Goal: Information Seeking & Learning: Find contact information

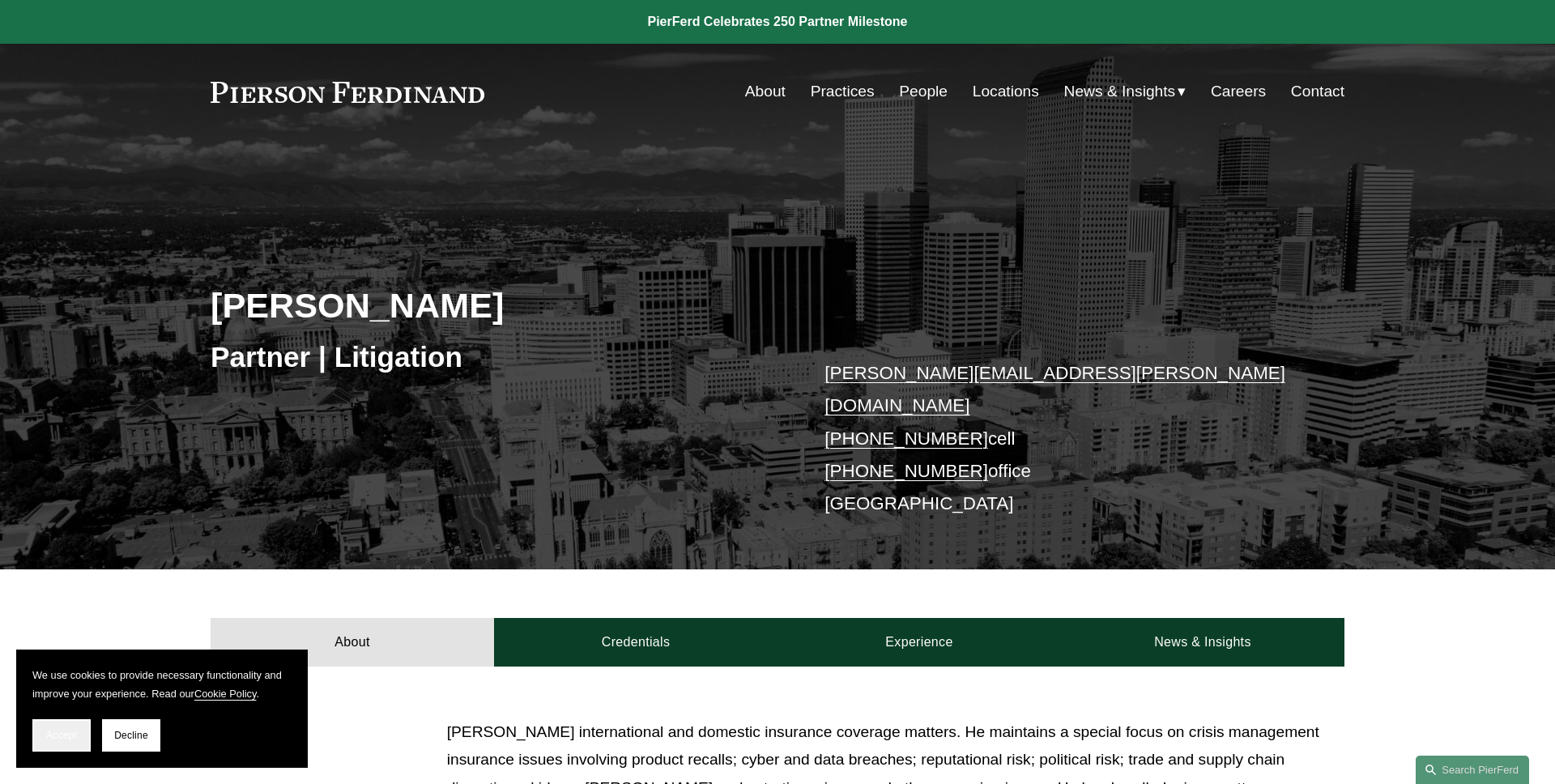
click at [51, 740] on span "Accept" at bounding box center [61, 735] width 30 height 11
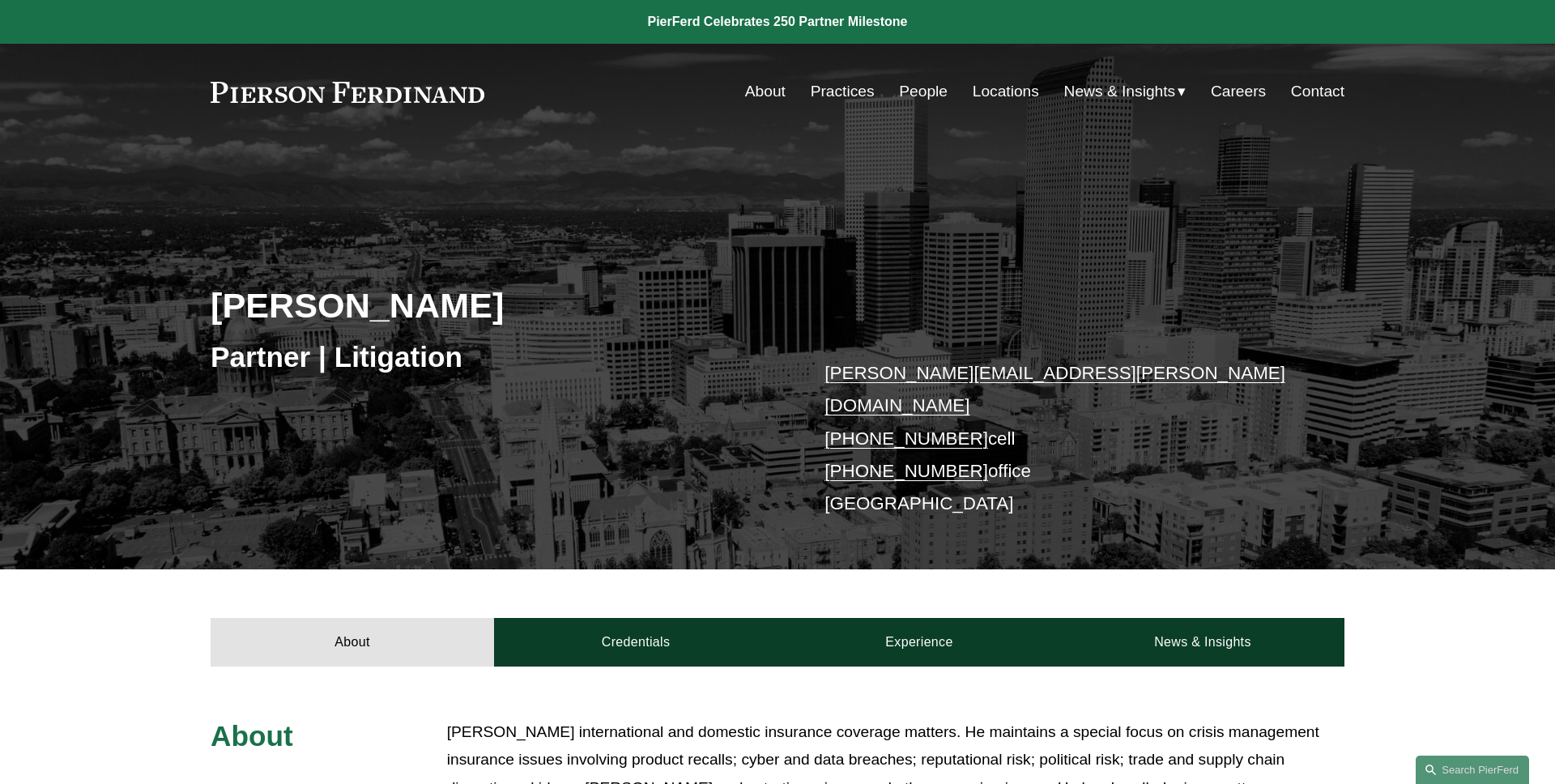
click at [933, 93] on link "People" at bounding box center [923, 91] width 49 height 30
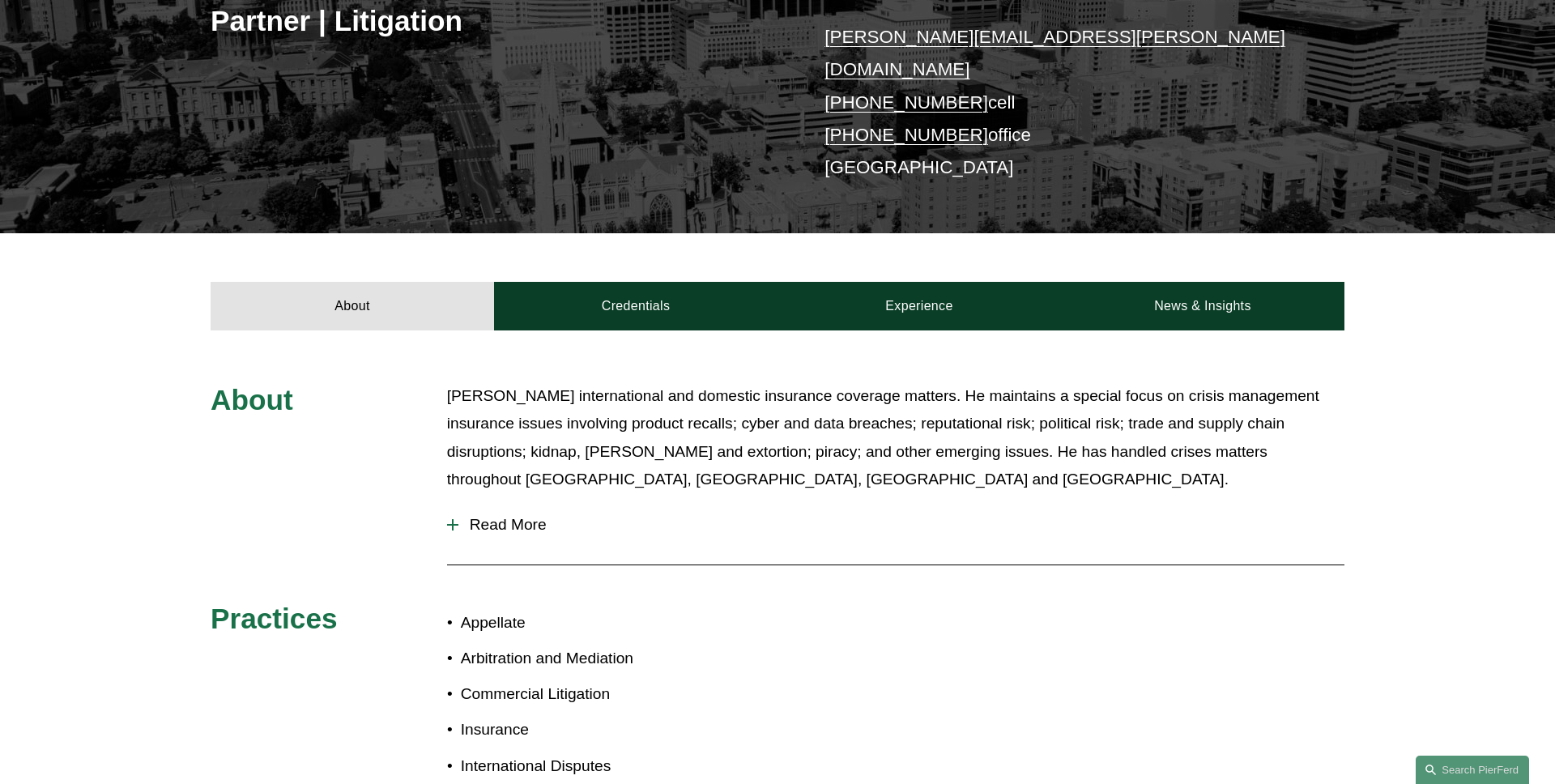
scroll to position [363, 0]
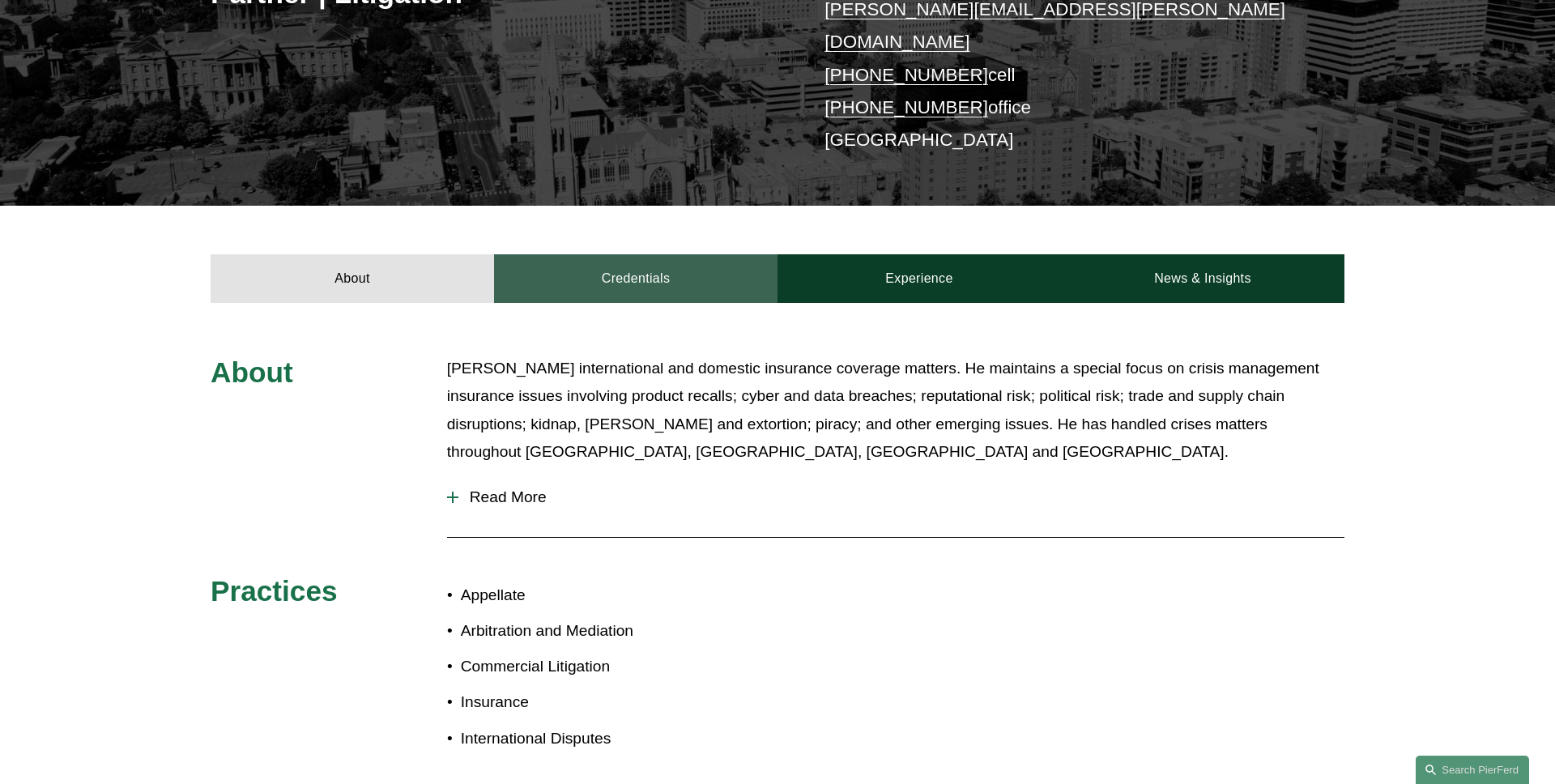
click at [637, 279] on link "Credentials" at bounding box center [636, 278] width 284 height 49
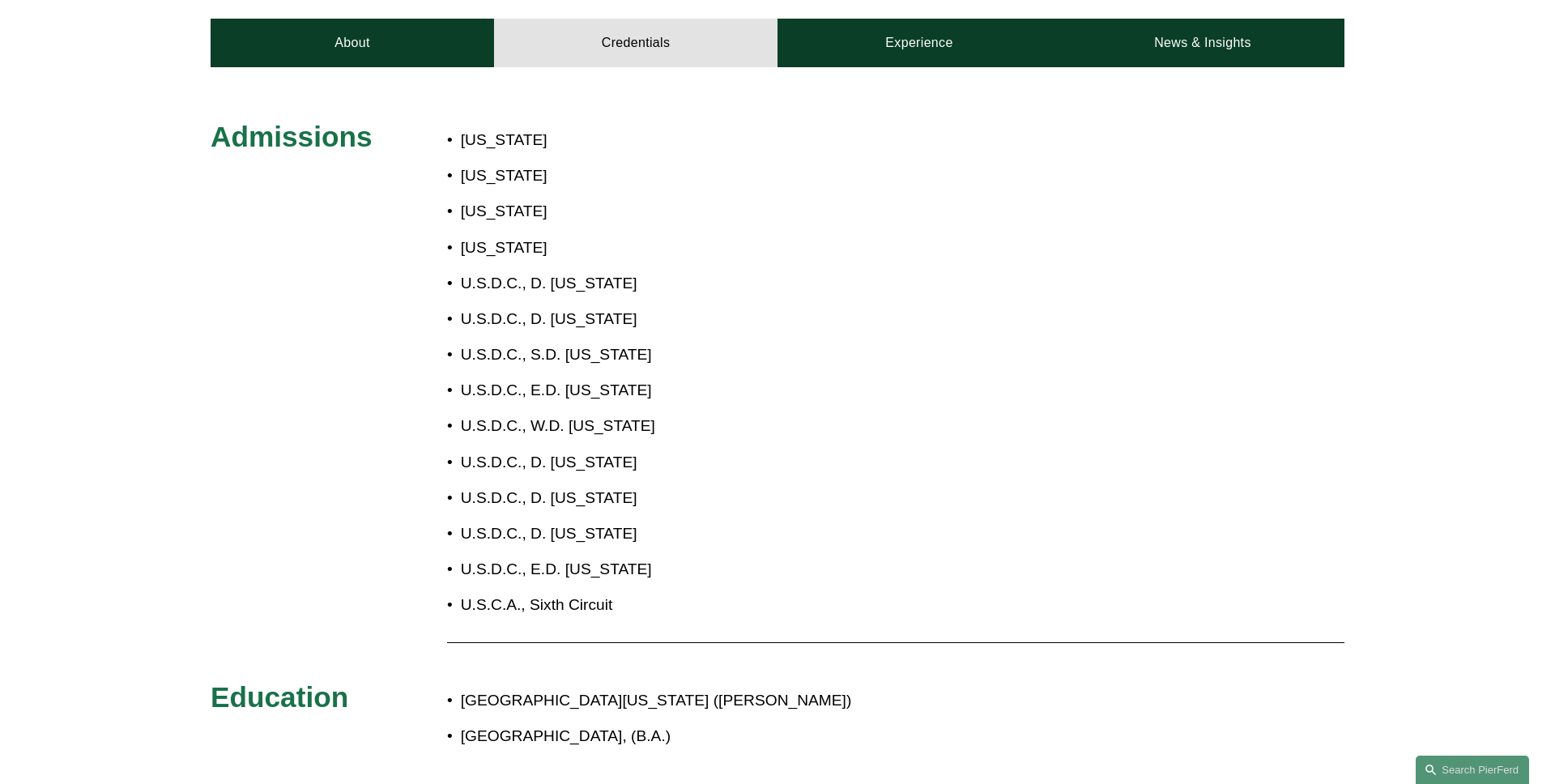
scroll to position [447, 0]
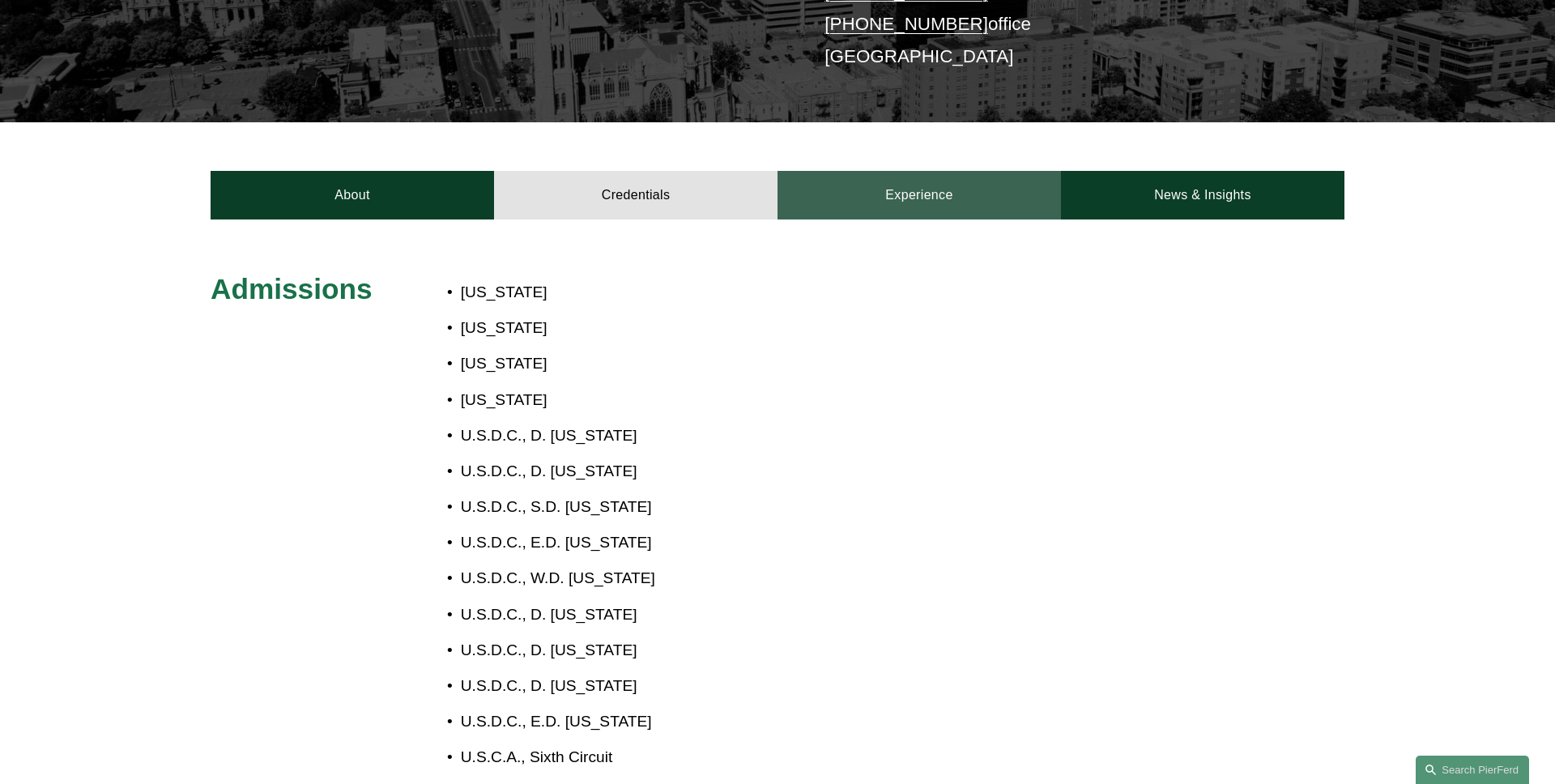
click at [977, 171] on link "Experience" at bounding box center [918, 195] width 284 height 49
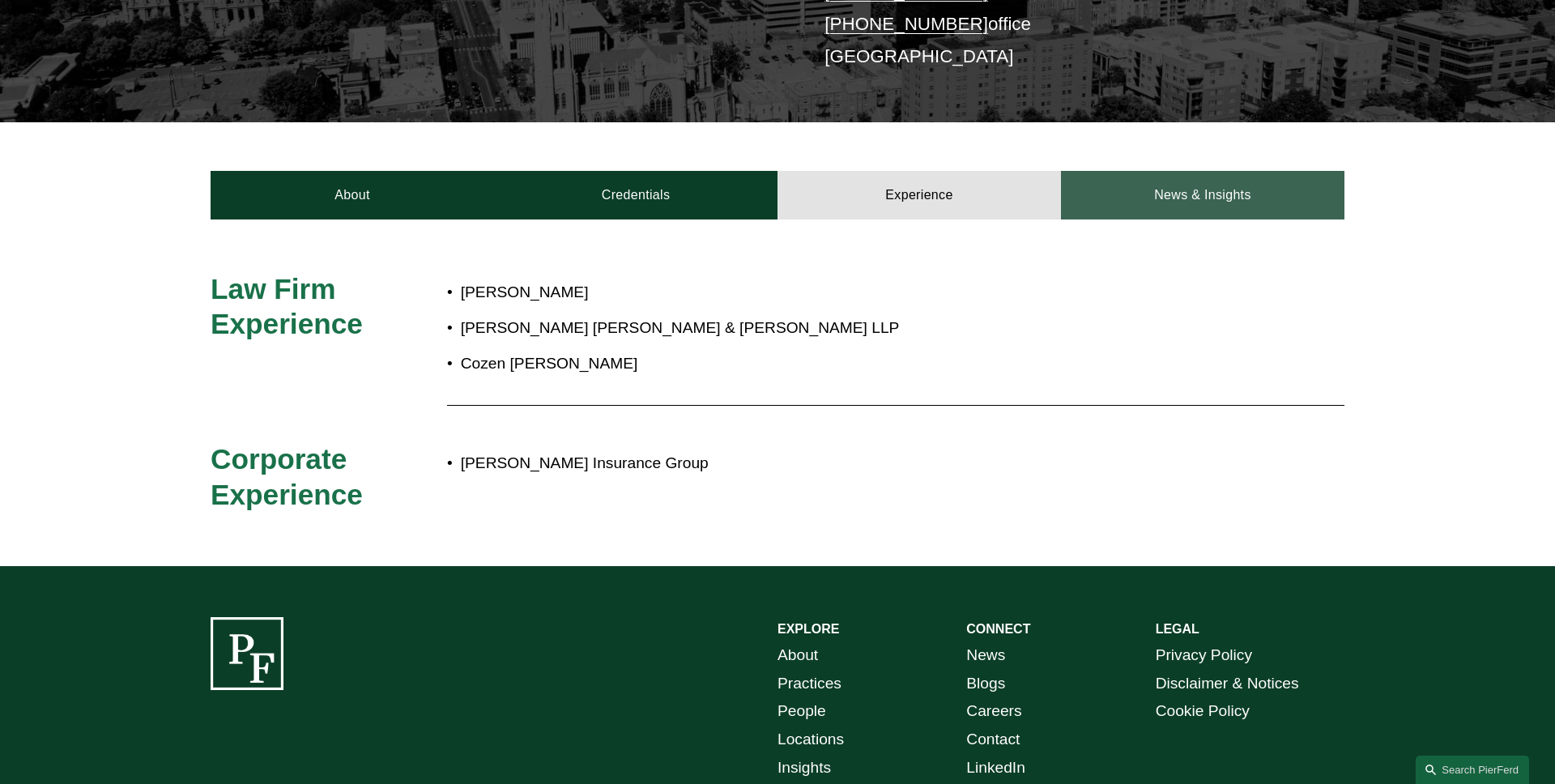
click at [1184, 191] on link "News & Insights" at bounding box center [1202, 195] width 284 height 49
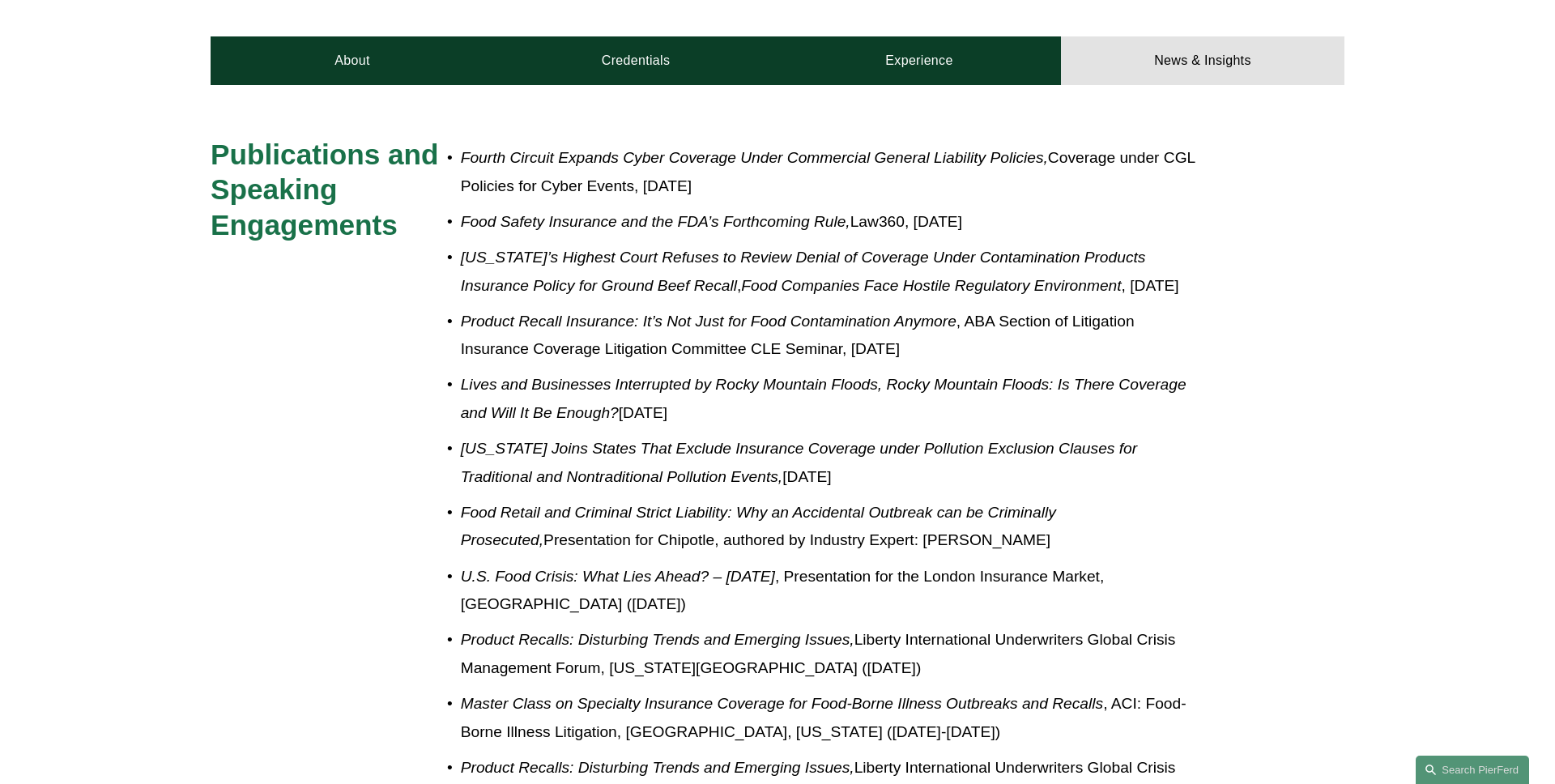
scroll to position [460, 0]
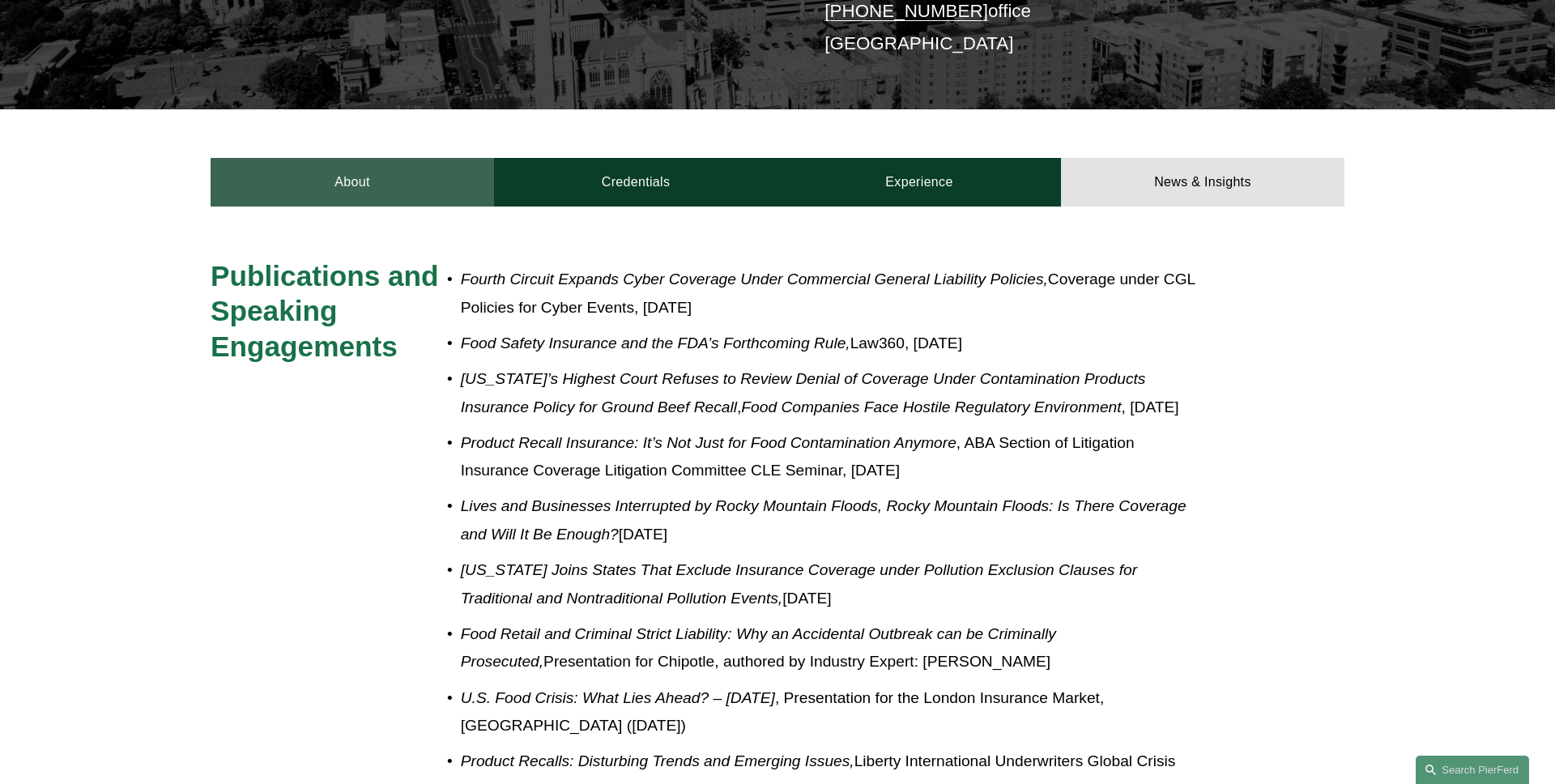
click at [374, 167] on link "About" at bounding box center [352, 182] width 284 height 49
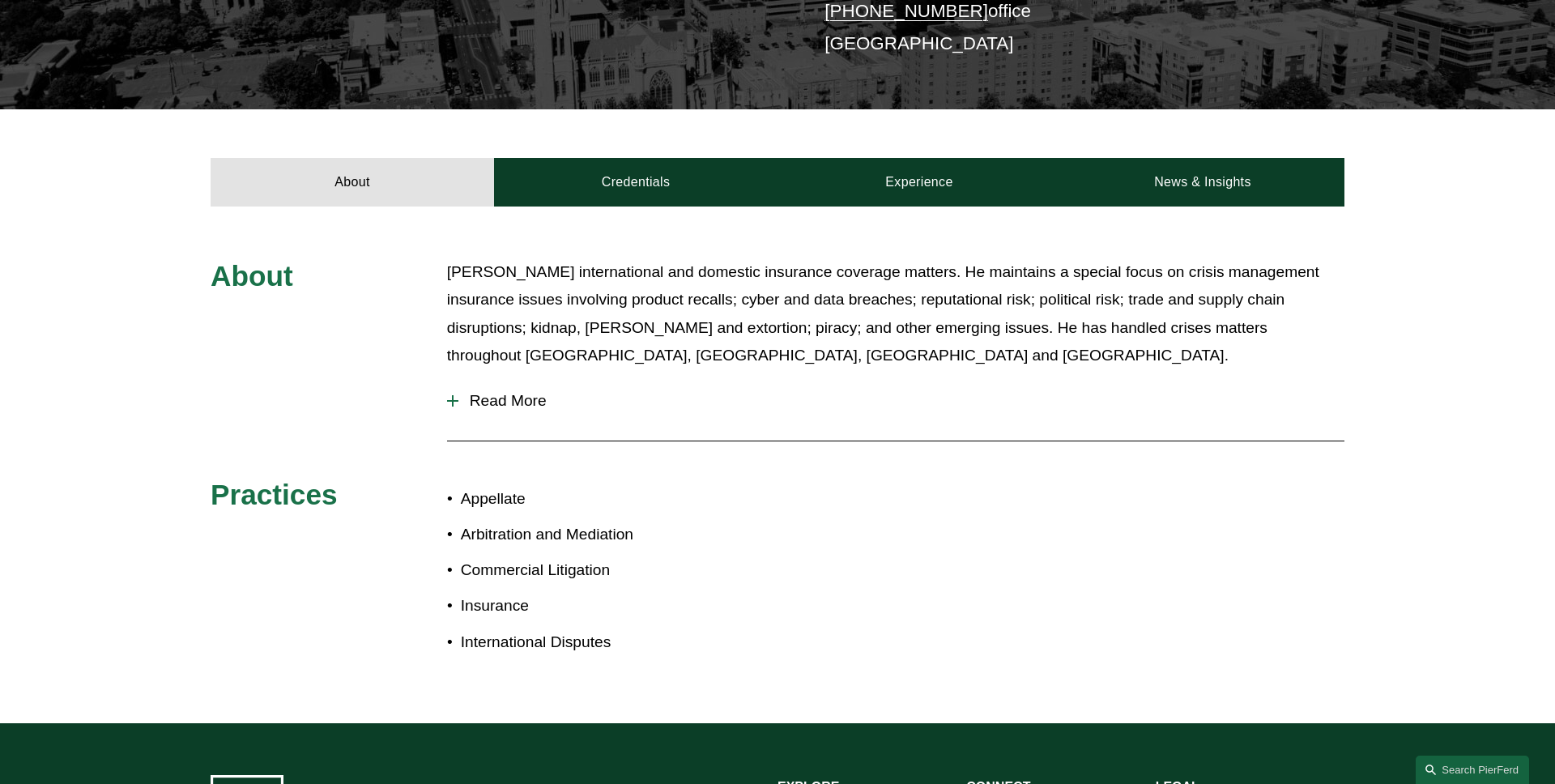
click at [500, 392] on span "Read More" at bounding box center [900, 401] width 885 height 18
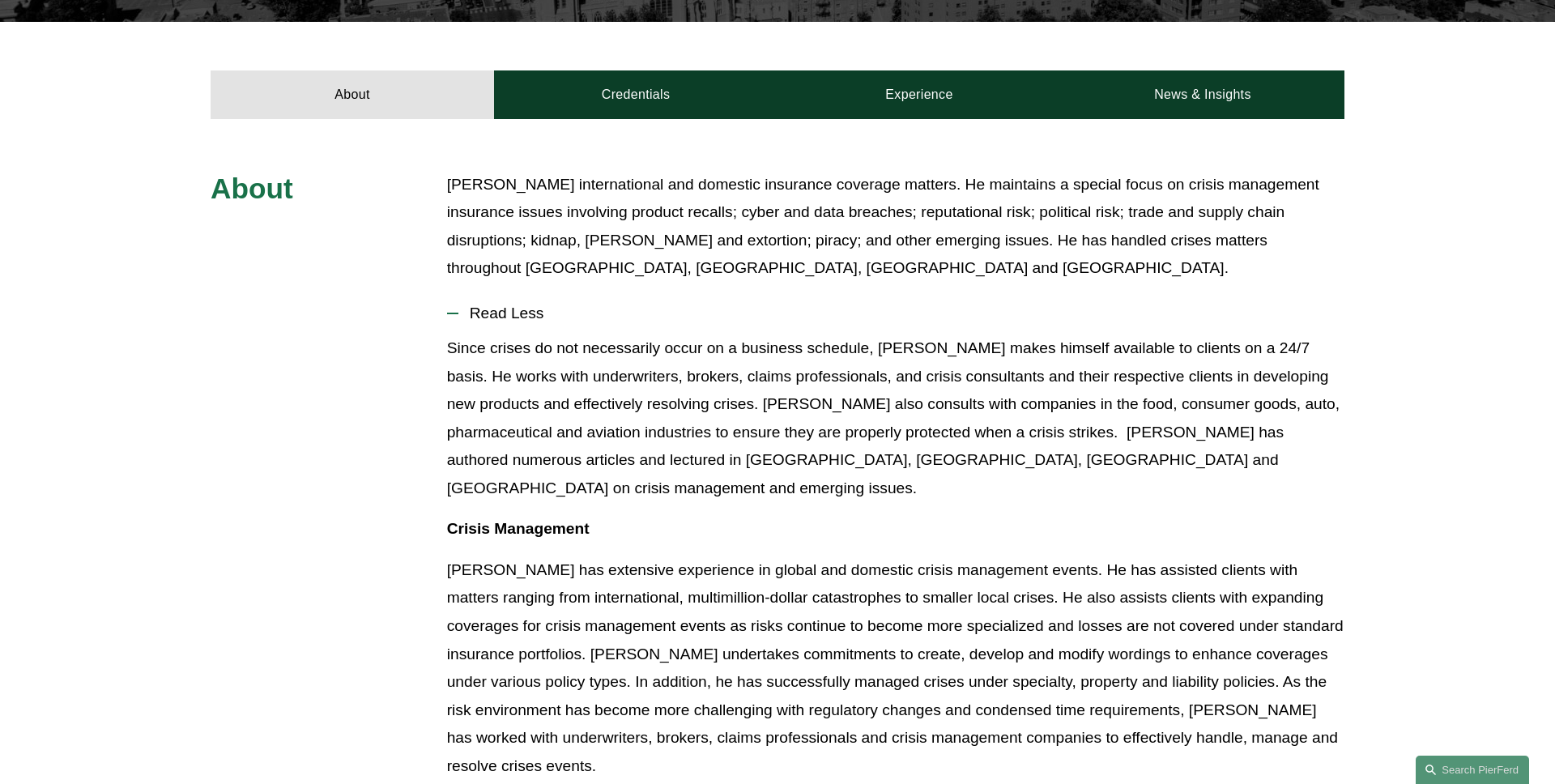
scroll to position [500, 0]
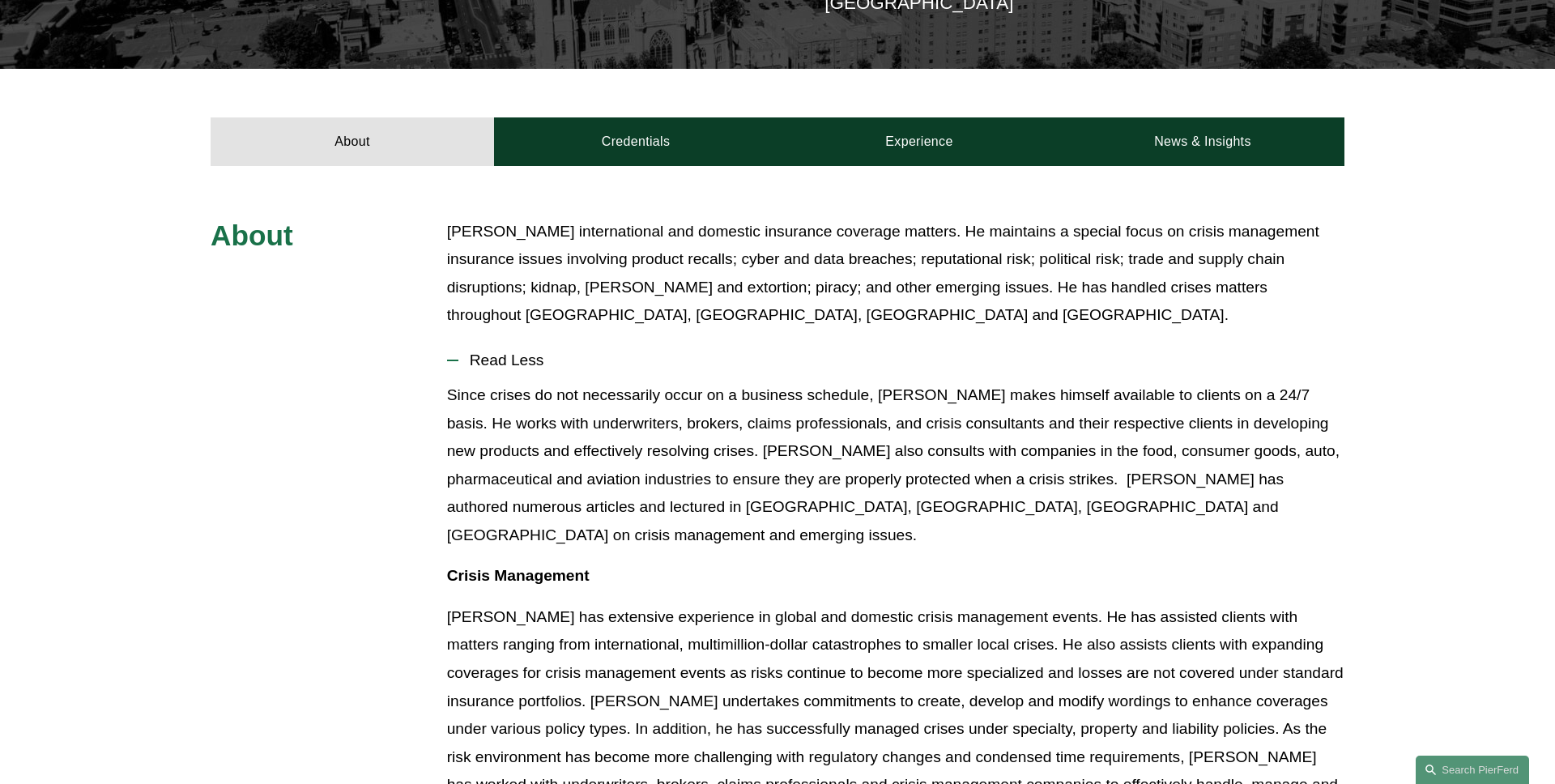
click at [452, 361] on button "Read Less" at bounding box center [895, 360] width 897 height 42
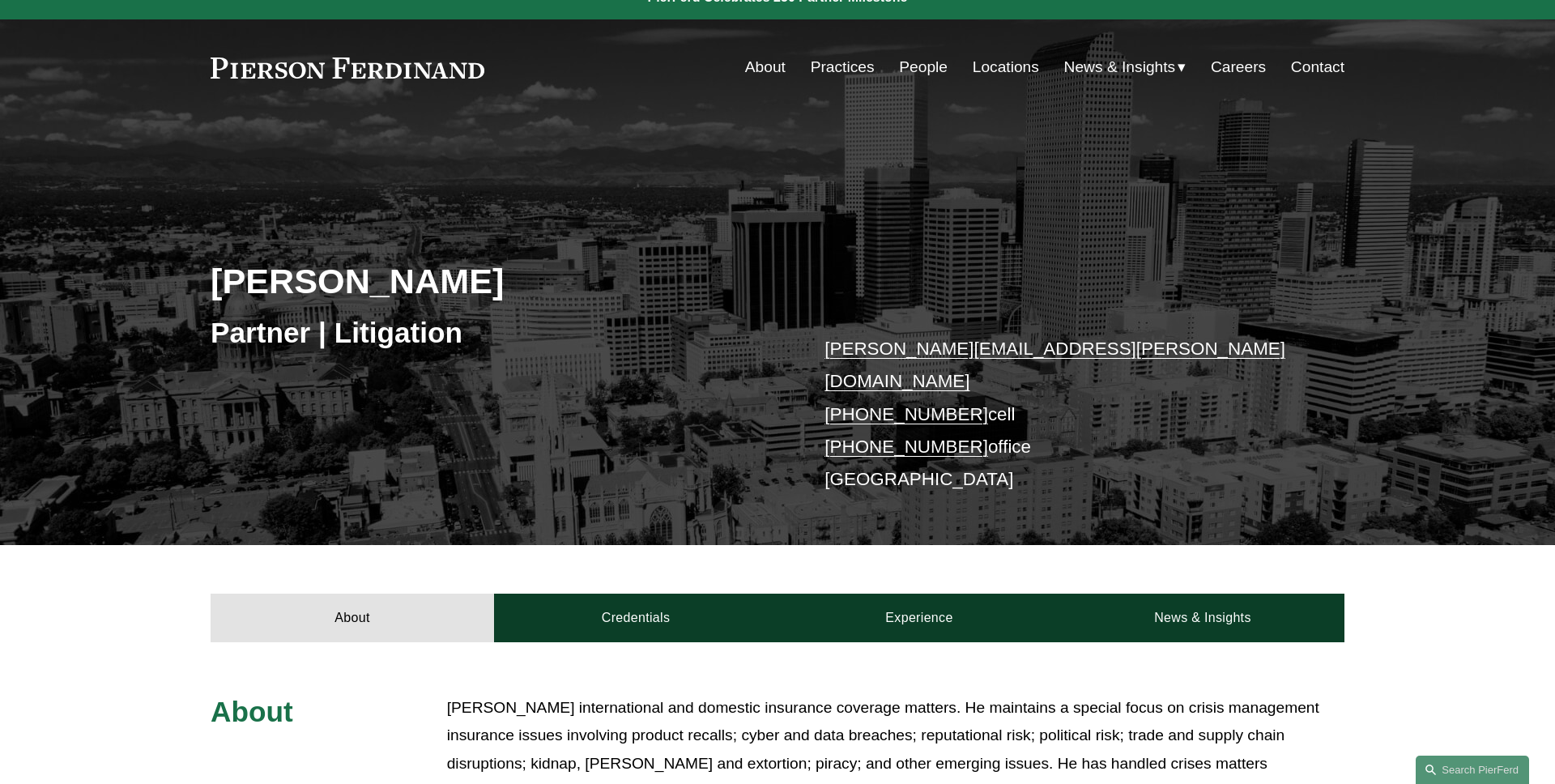
scroll to position [0, 0]
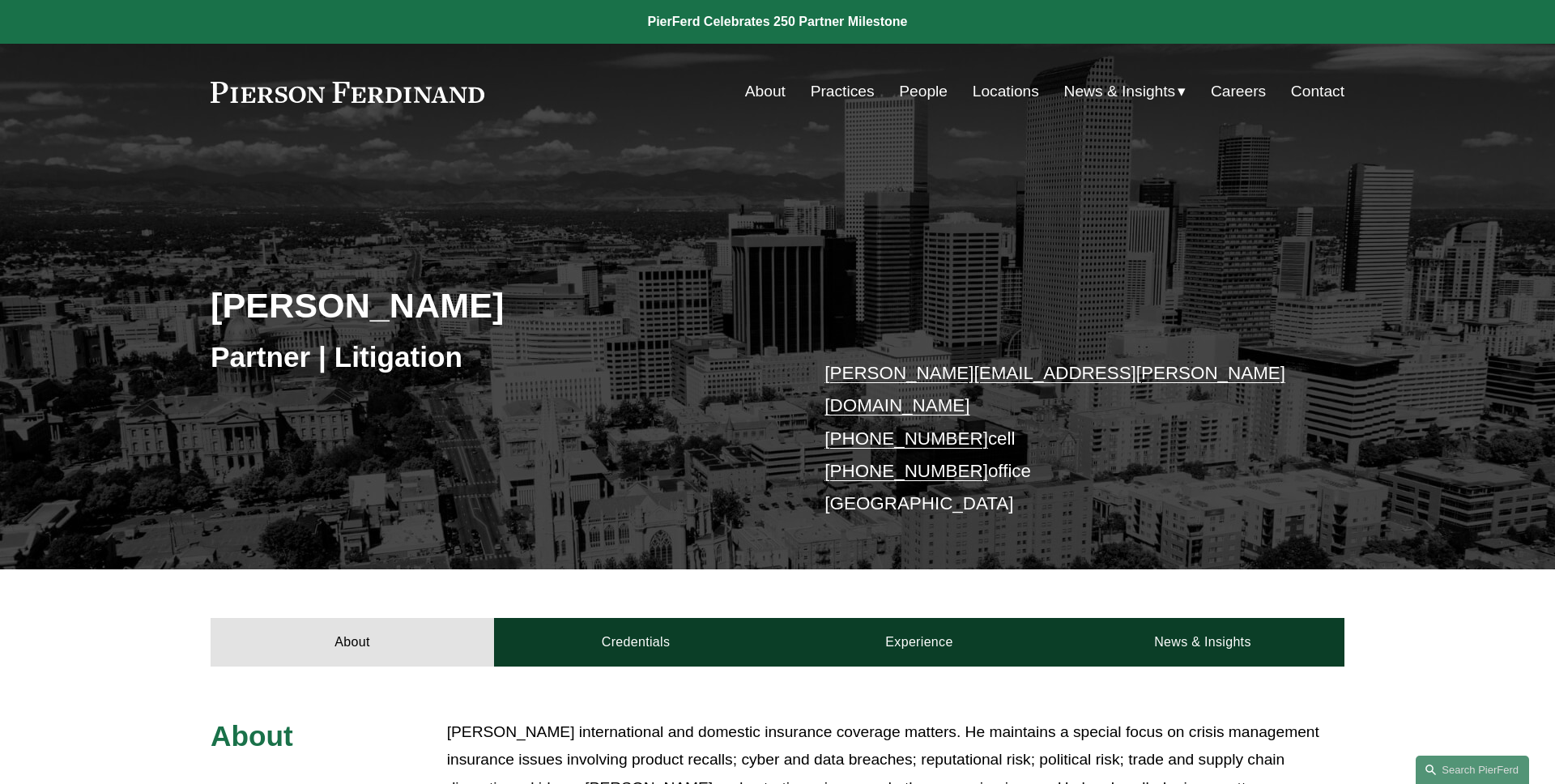
click at [177, 336] on div "Joseph F. Bermudez Partner | Litigation joseph.bermudez@pierferd.com +1.303.547…" at bounding box center [777, 377] width 1555 height 382
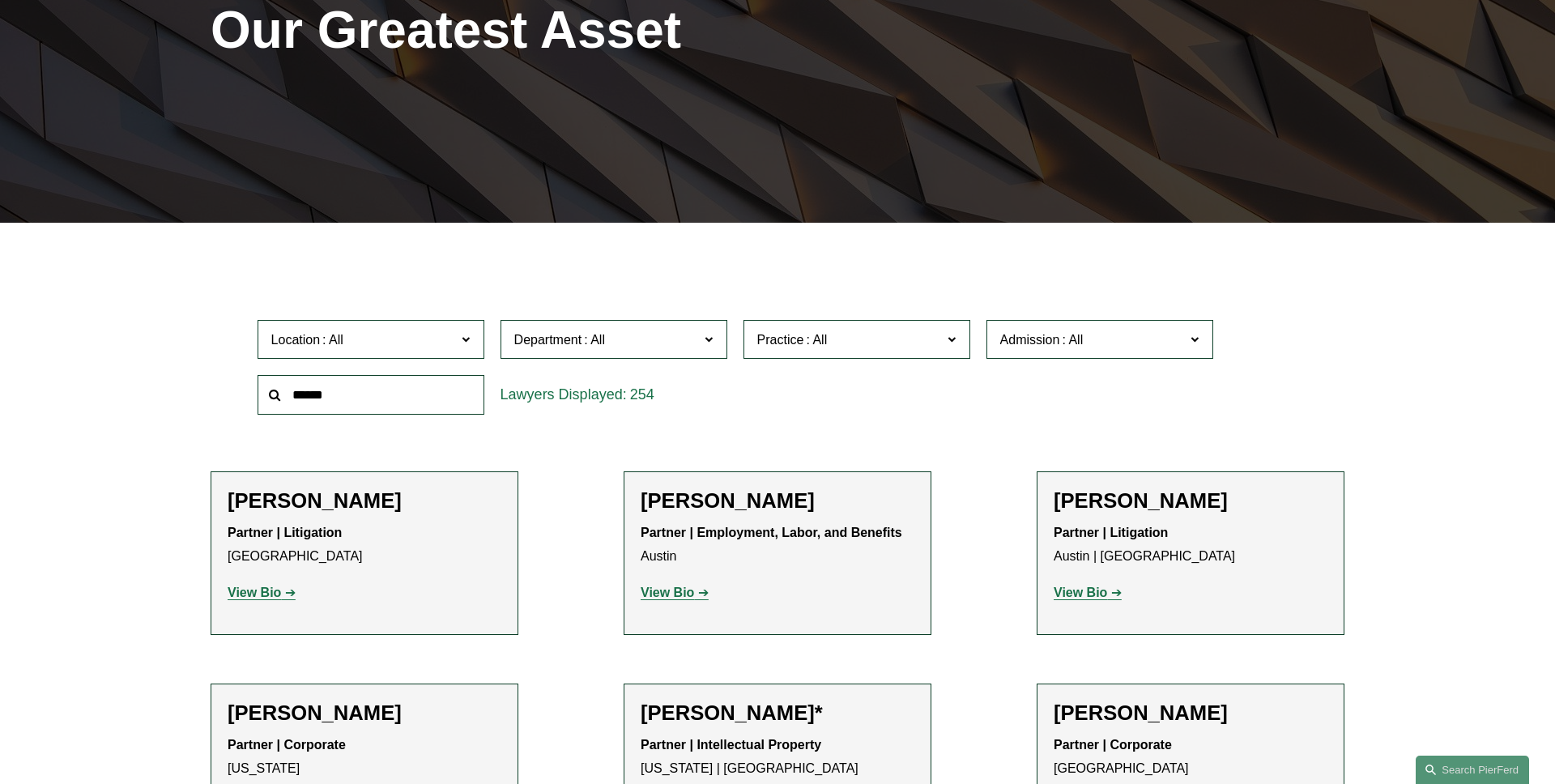
scroll to position [283, 0]
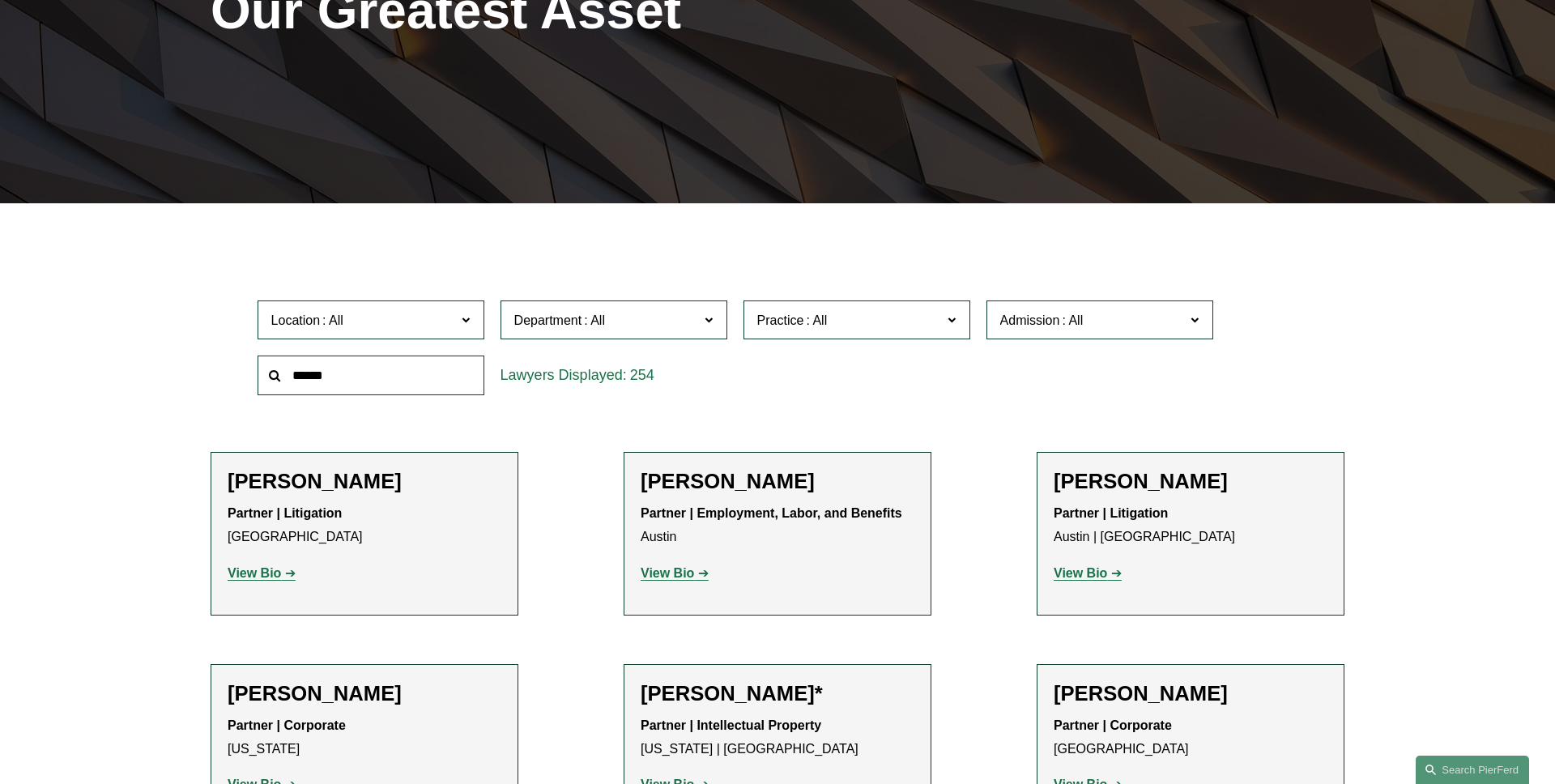
click at [461, 322] on label "Location" at bounding box center [370, 320] width 226 height 40
click at [0, 0] on link "[GEOGRAPHIC_DATA]" at bounding box center [0, 0] width 0 height 0
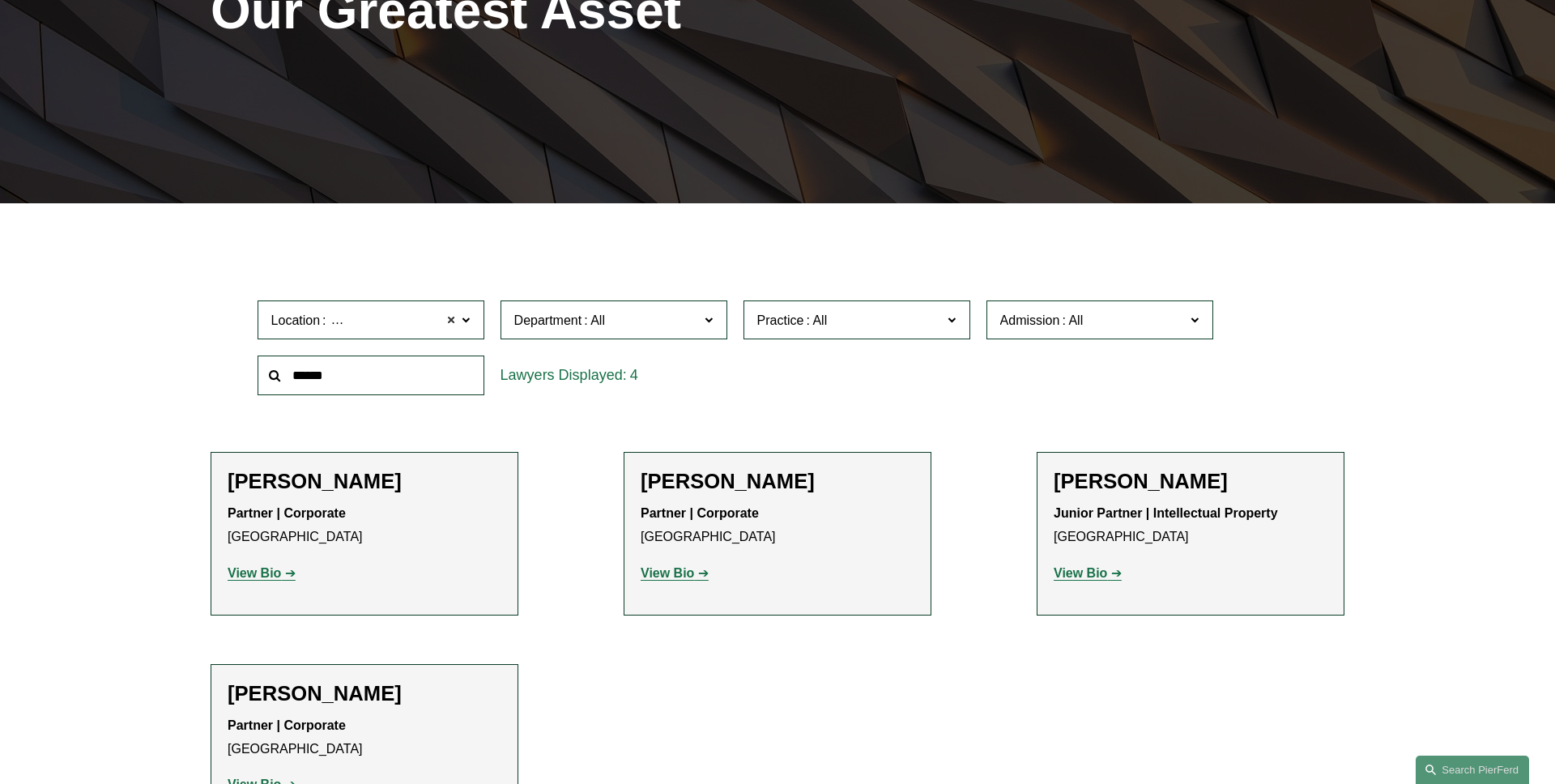
click at [447, 318] on span at bounding box center [451, 320] width 10 height 21
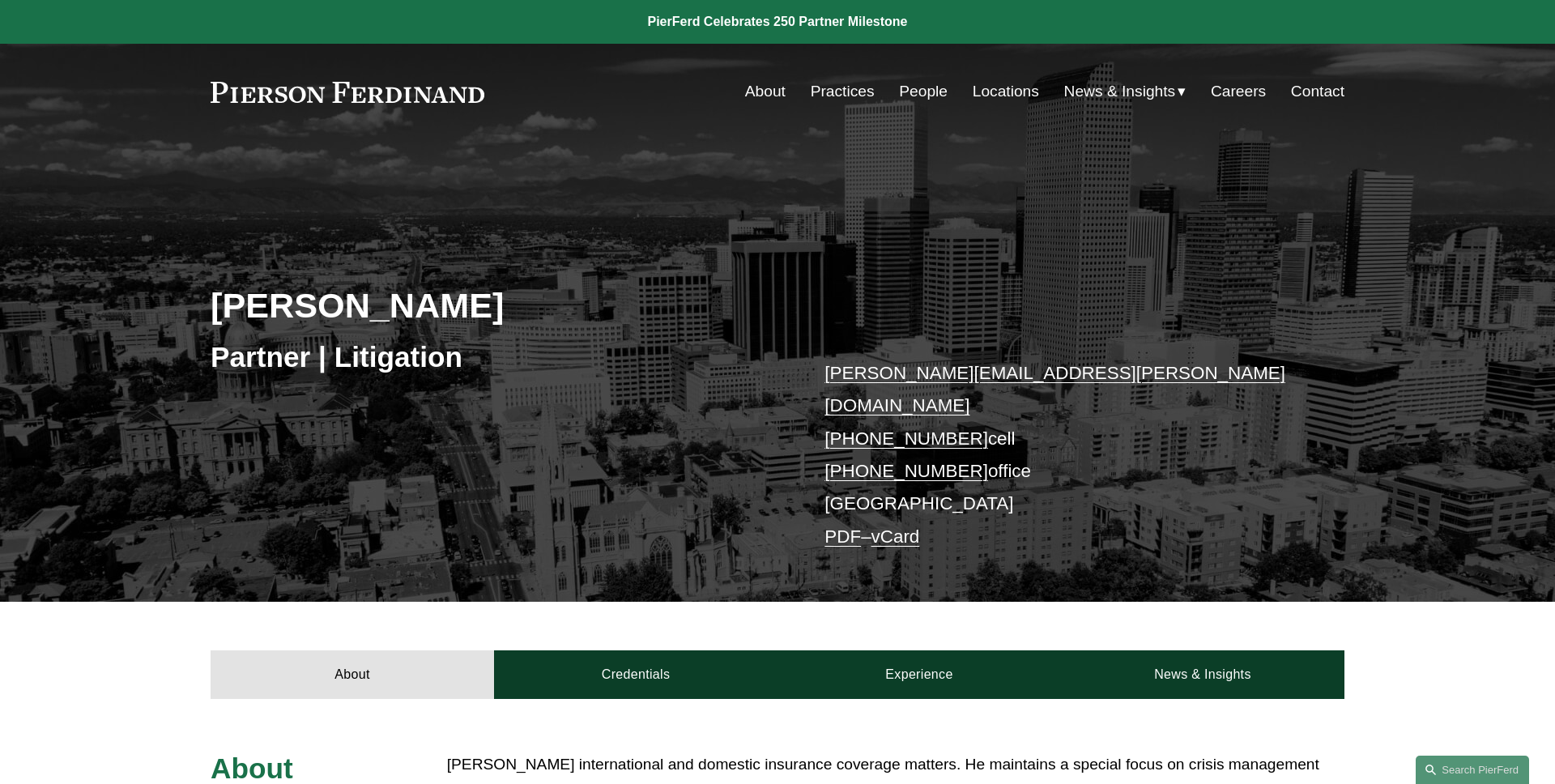
click at [841, 526] on link "PDF" at bounding box center [842, 536] width 36 height 20
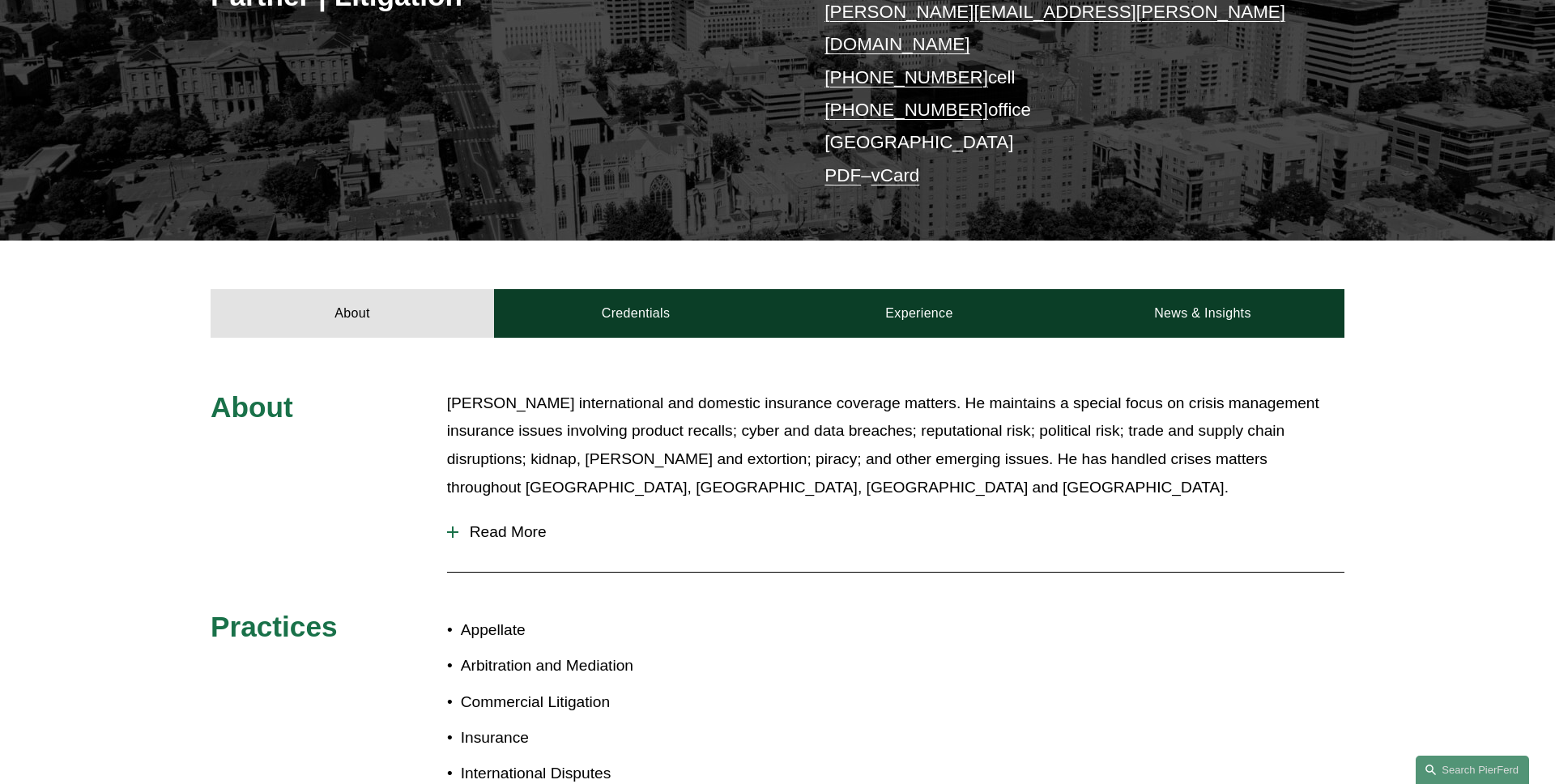
scroll to position [417, 0]
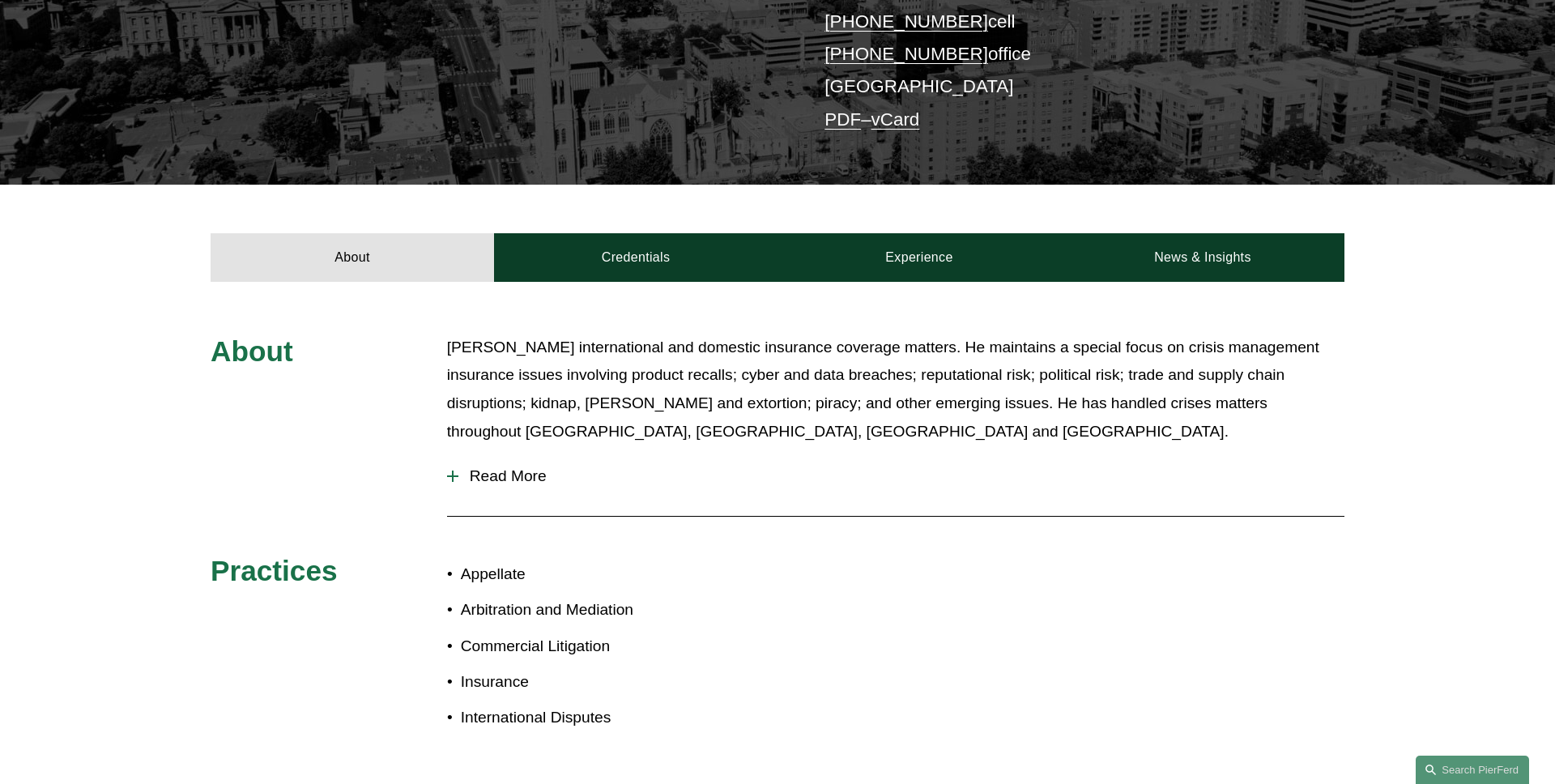
click at [519, 467] on span "Read More" at bounding box center [900, 476] width 885 height 18
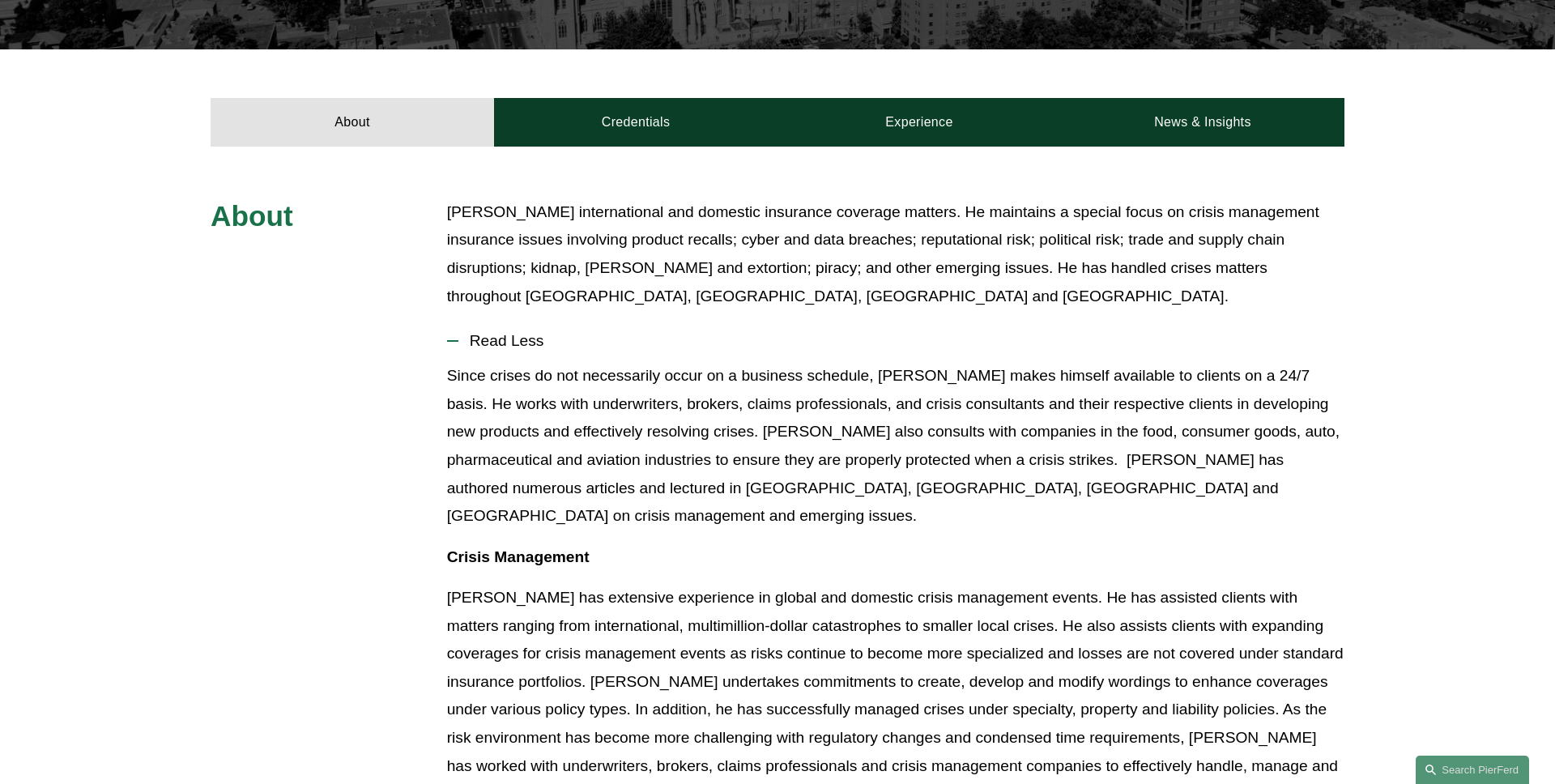
scroll to position [467, 0]
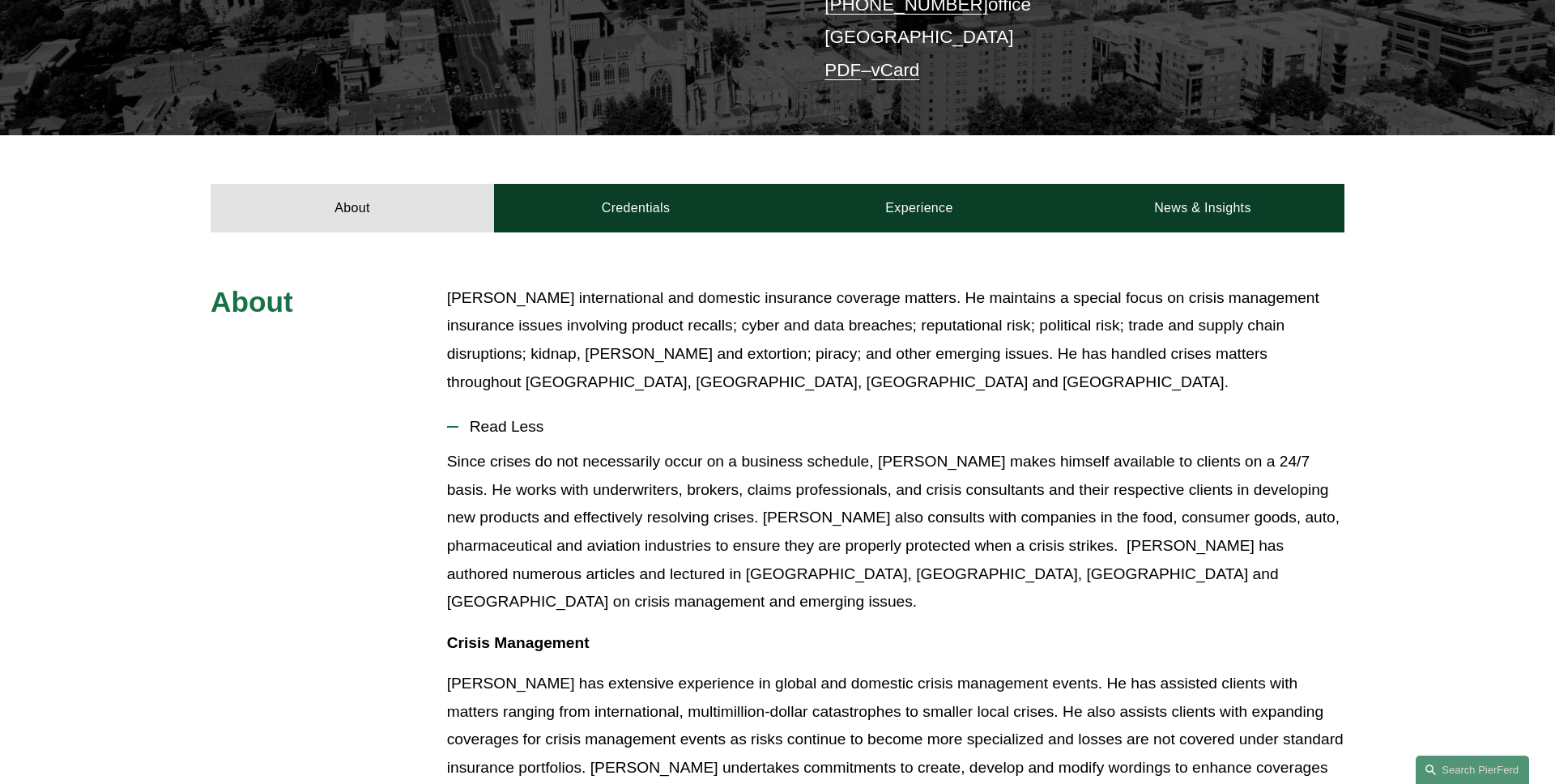
click at [540, 418] on span "Read Less" at bounding box center [900, 427] width 885 height 18
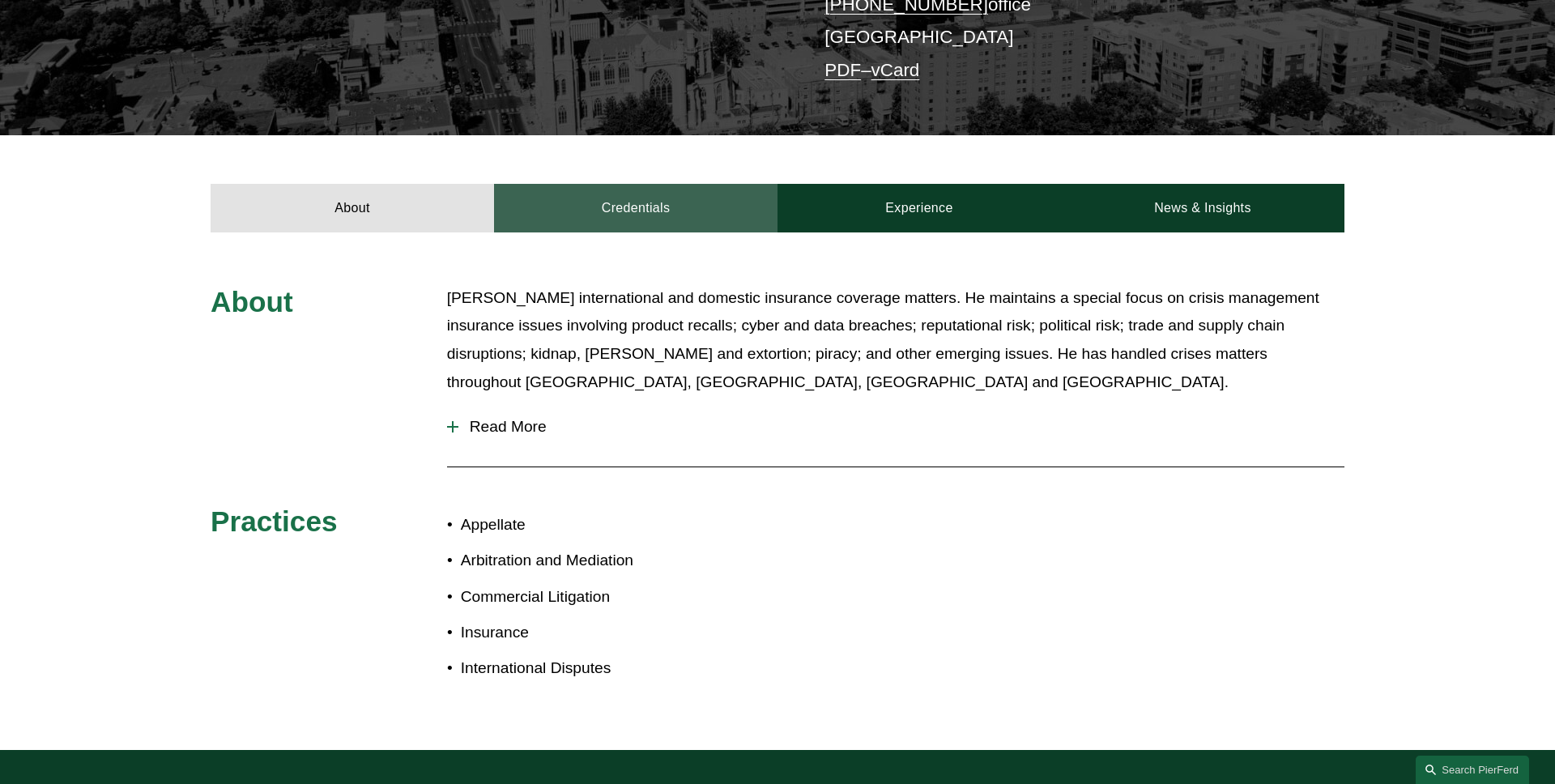
click at [638, 198] on link "Credentials" at bounding box center [636, 208] width 284 height 49
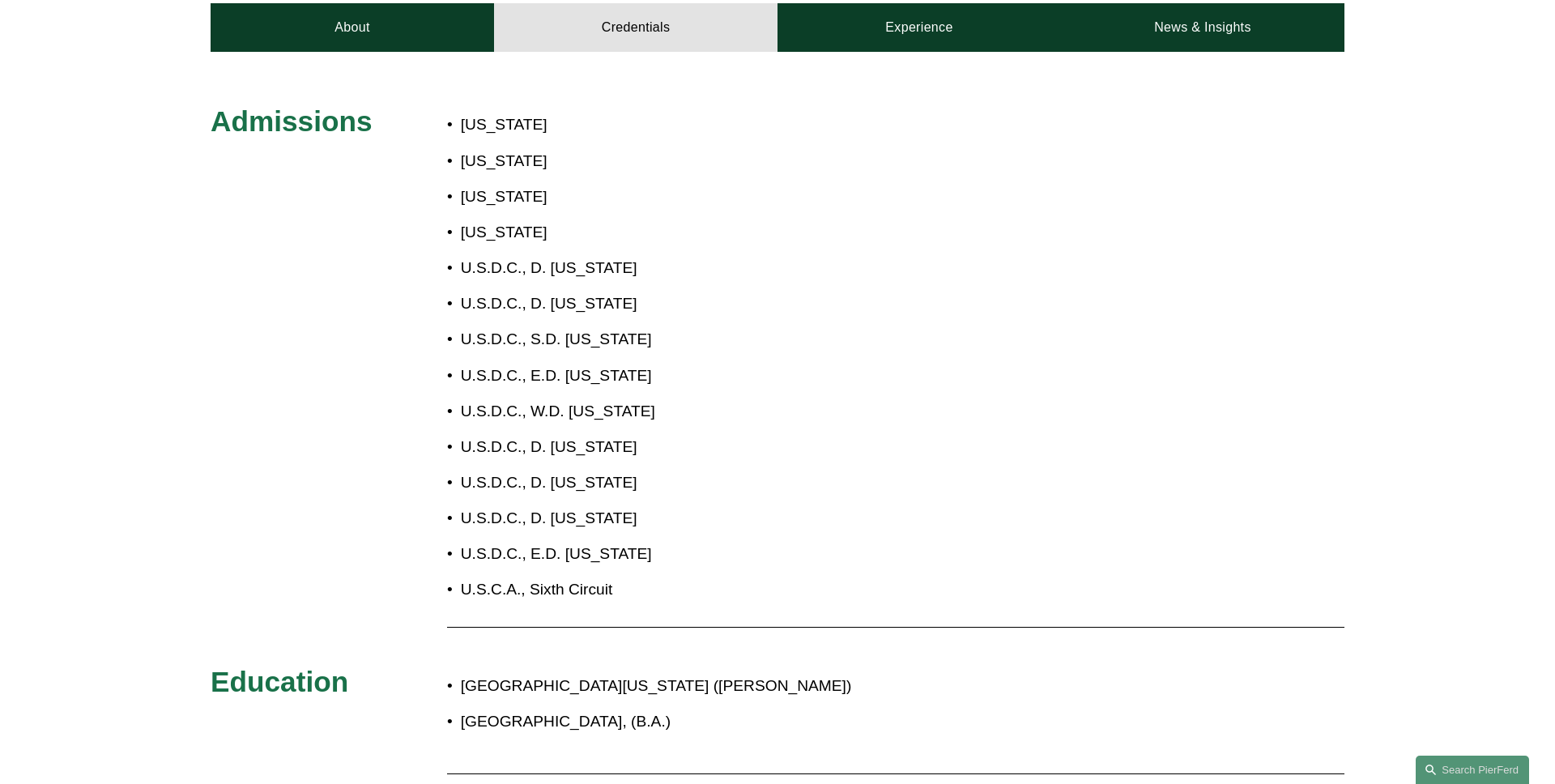
scroll to position [695, 0]
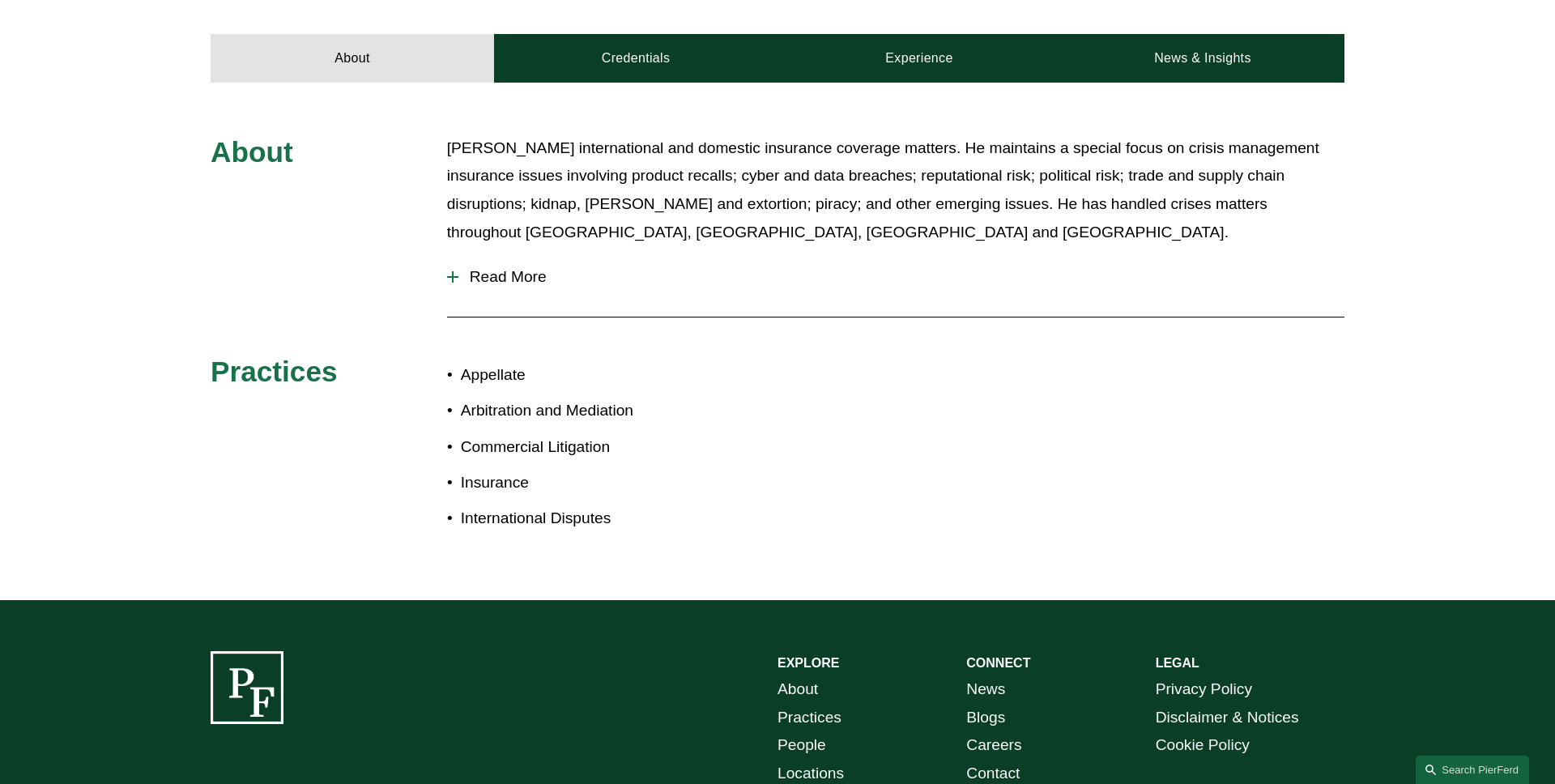
scroll to position [508, 0]
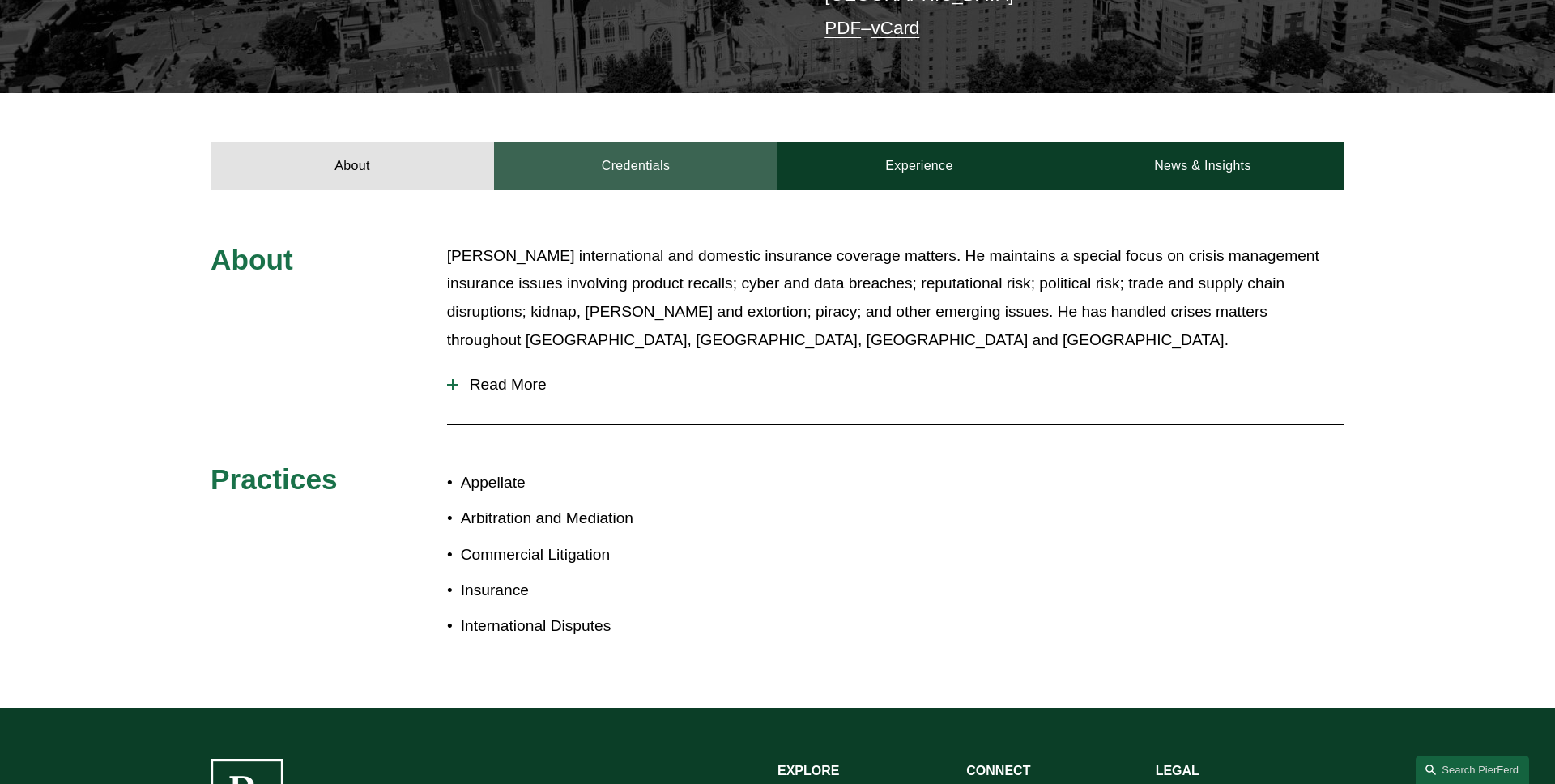
click at [638, 152] on link "Credentials" at bounding box center [636, 166] width 284 height 49
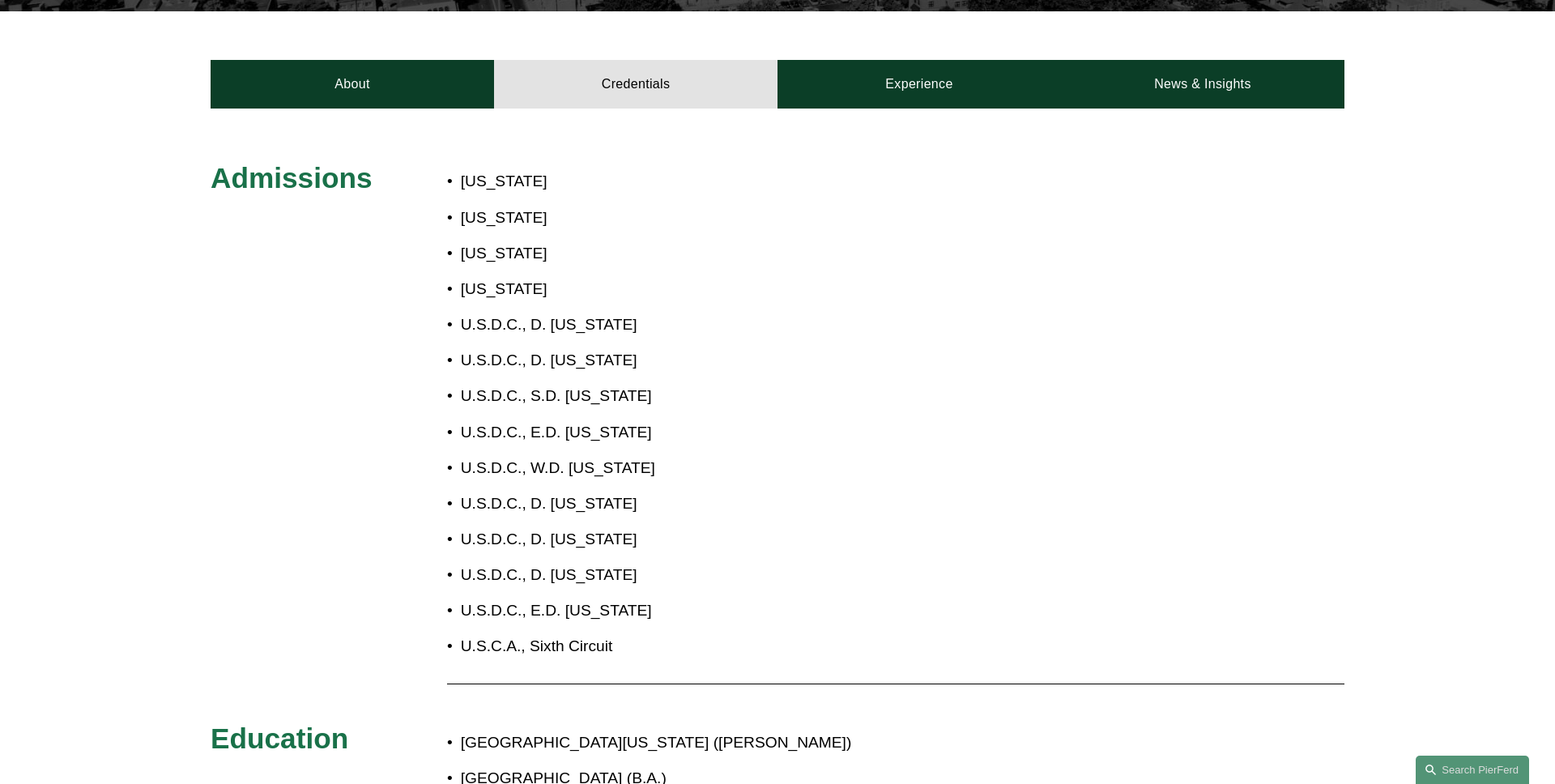
scroll to position [500, 0]
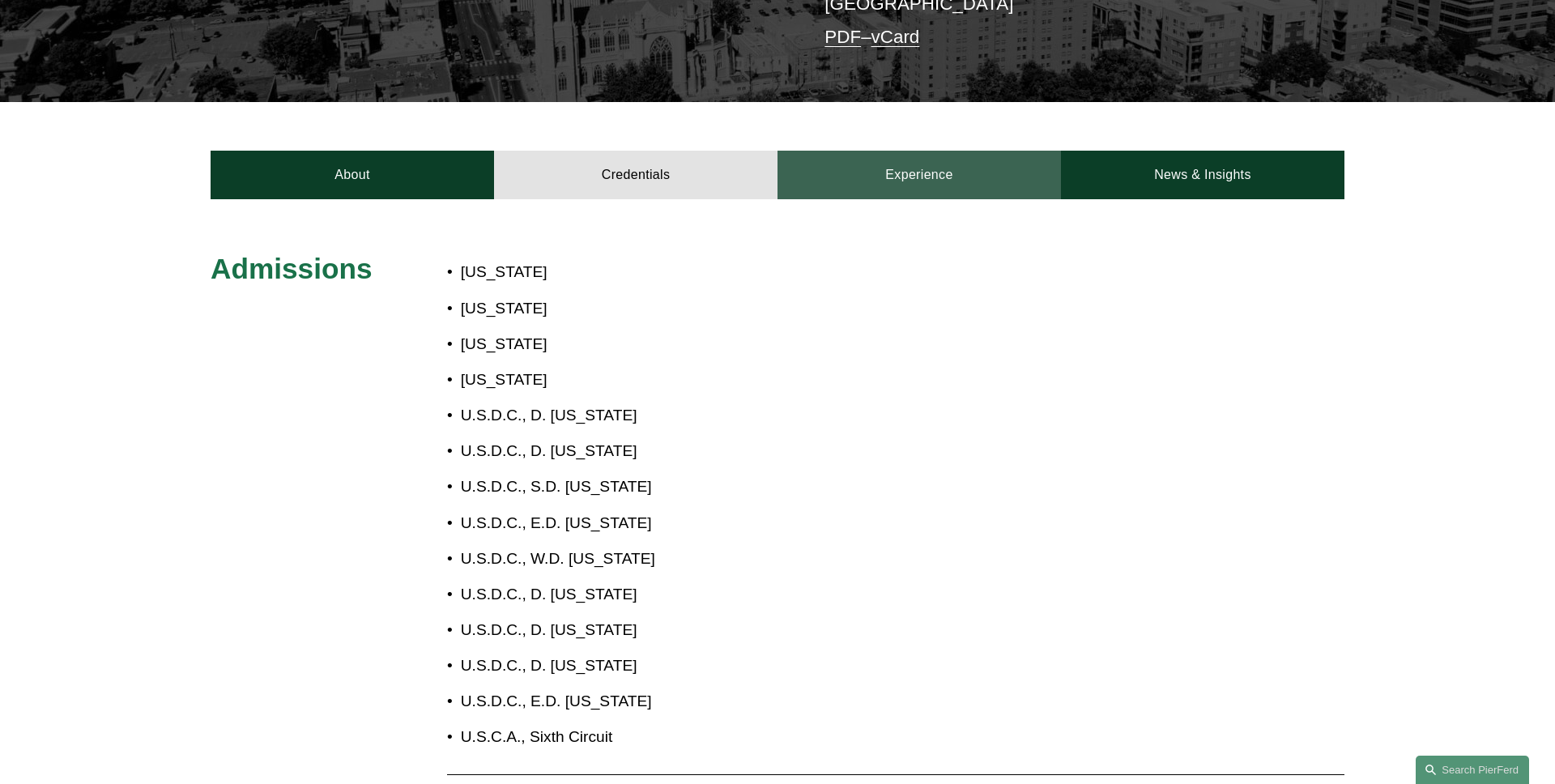
click at [876, 151] on link "Experience" at bounding box center [918, 175] width 284 height 49
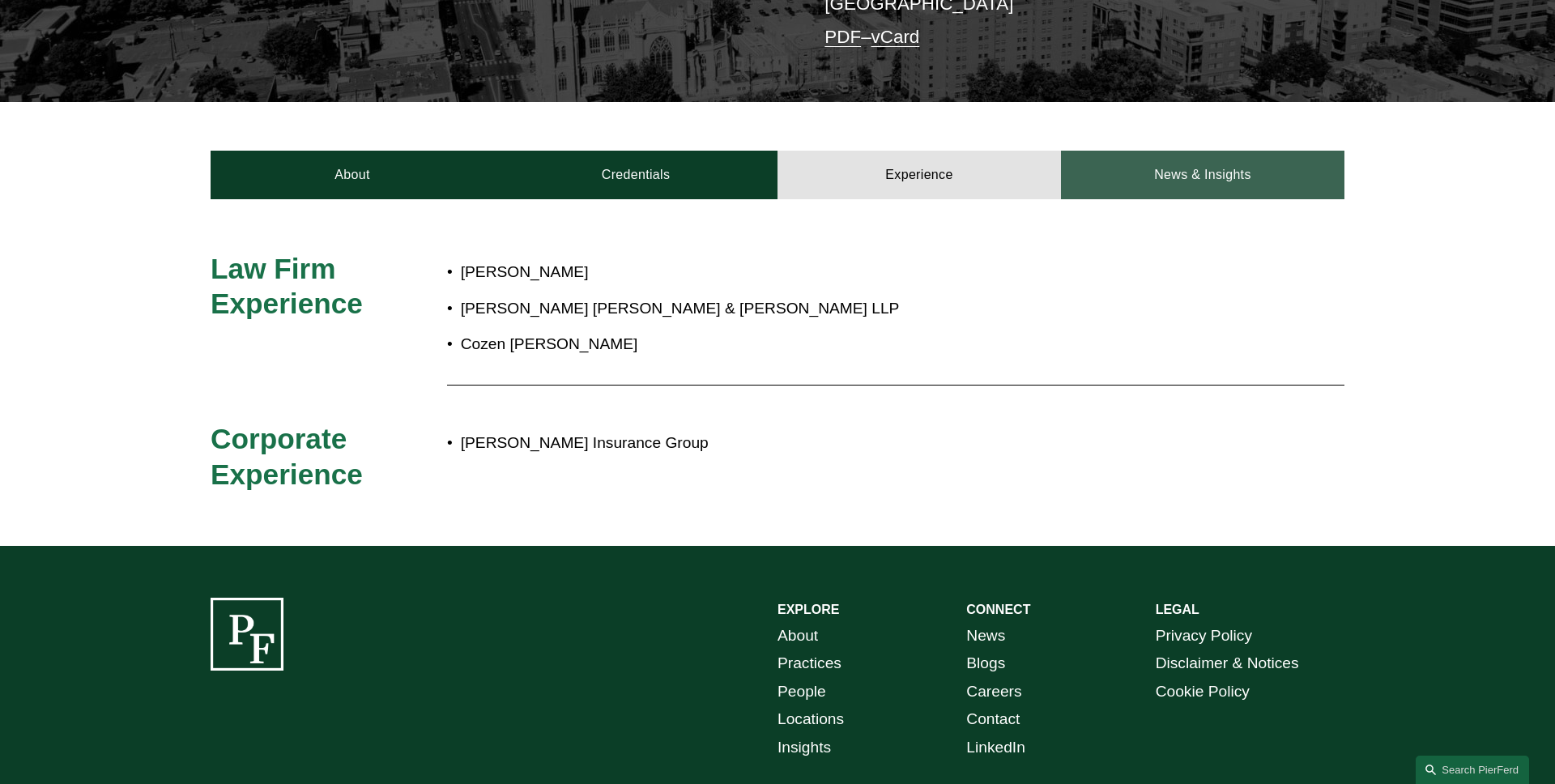
click at [1172, 154] on link "News & Insights" at bounding box center [1202, 175] width 284 height 49
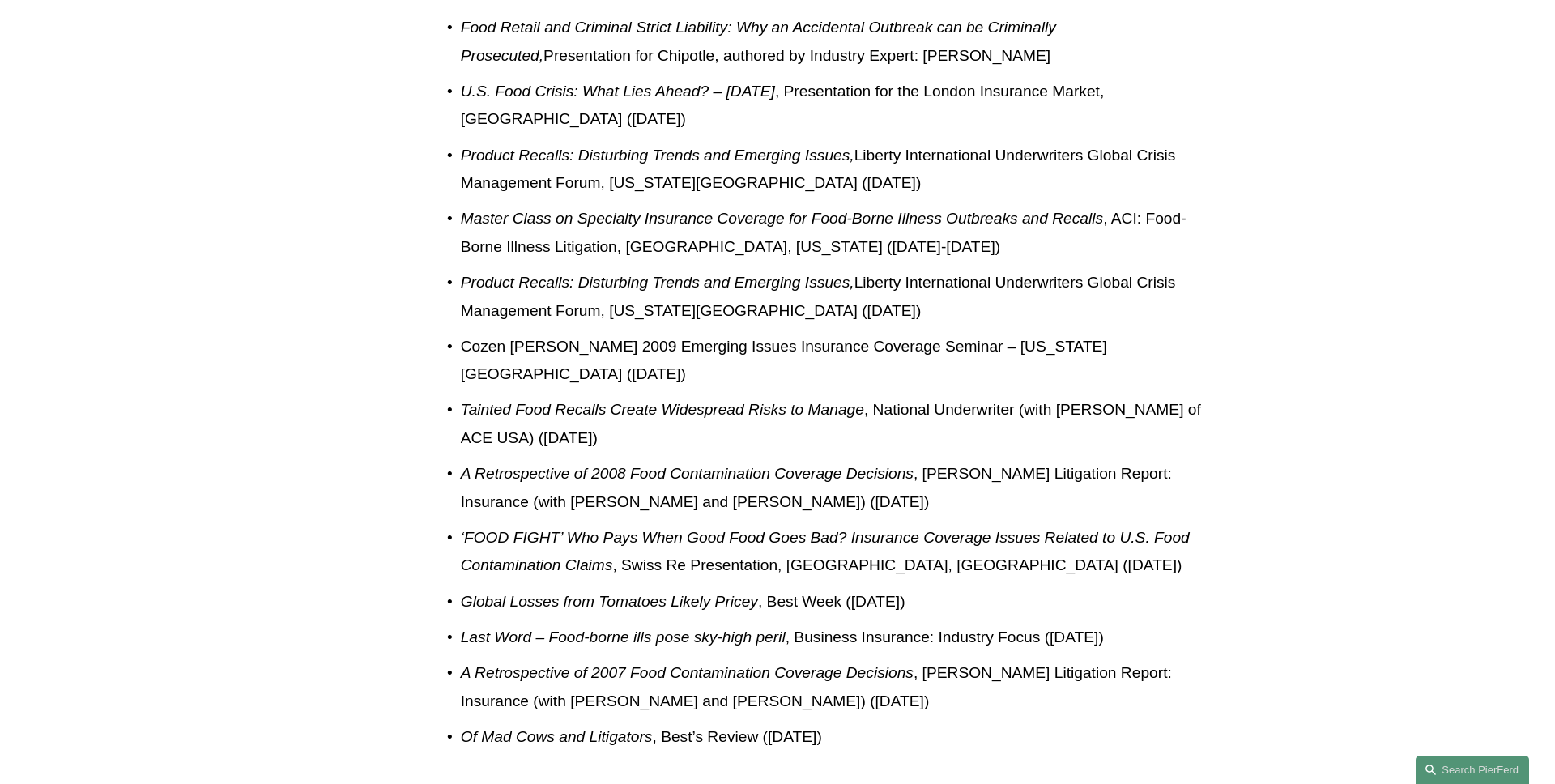
scroll to position [1196, 0]
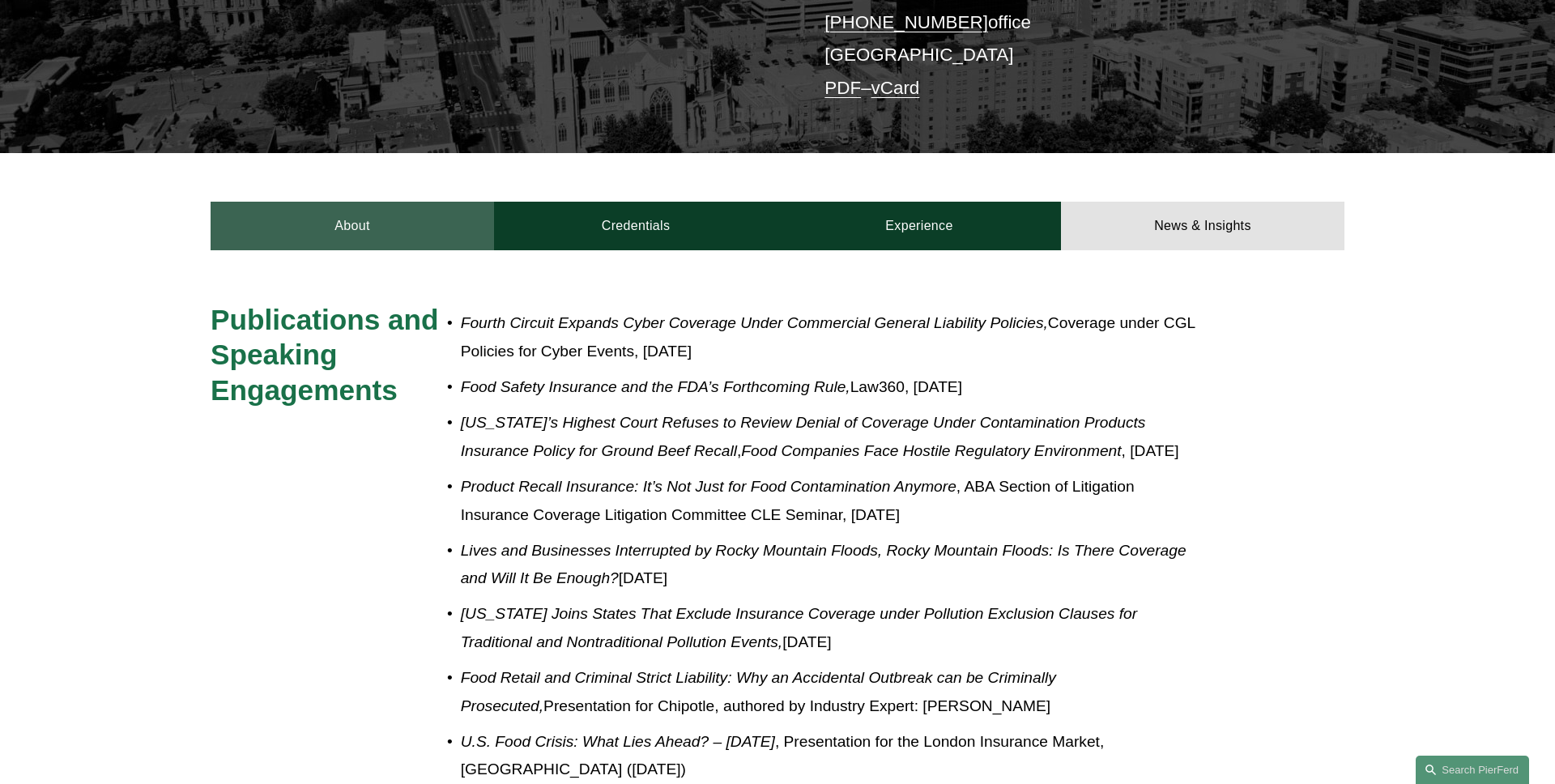
click at [384, 217] on link "About" at bounding box center [352, 225] width 284 height 49
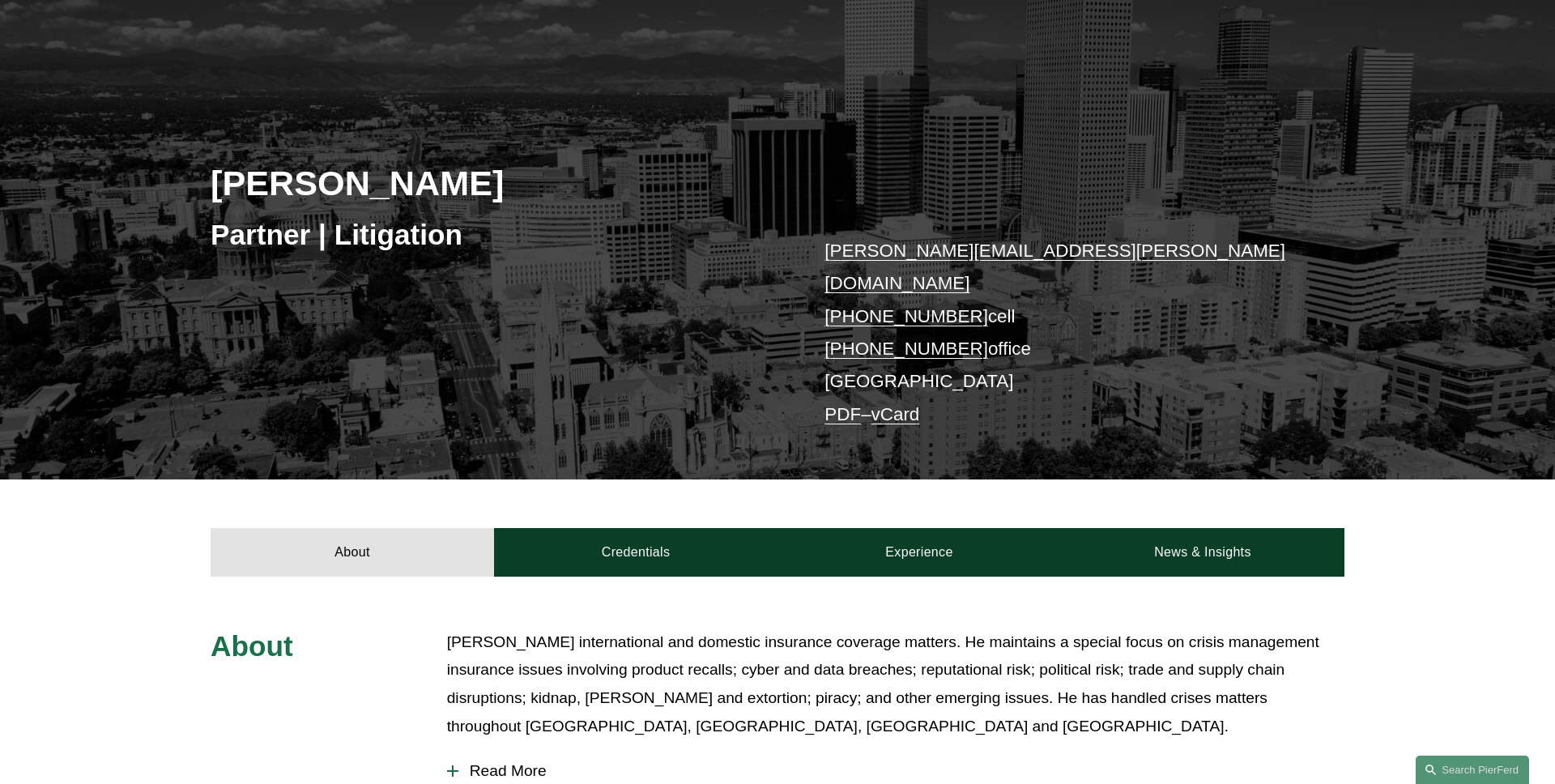
scroll to position [119, 0]
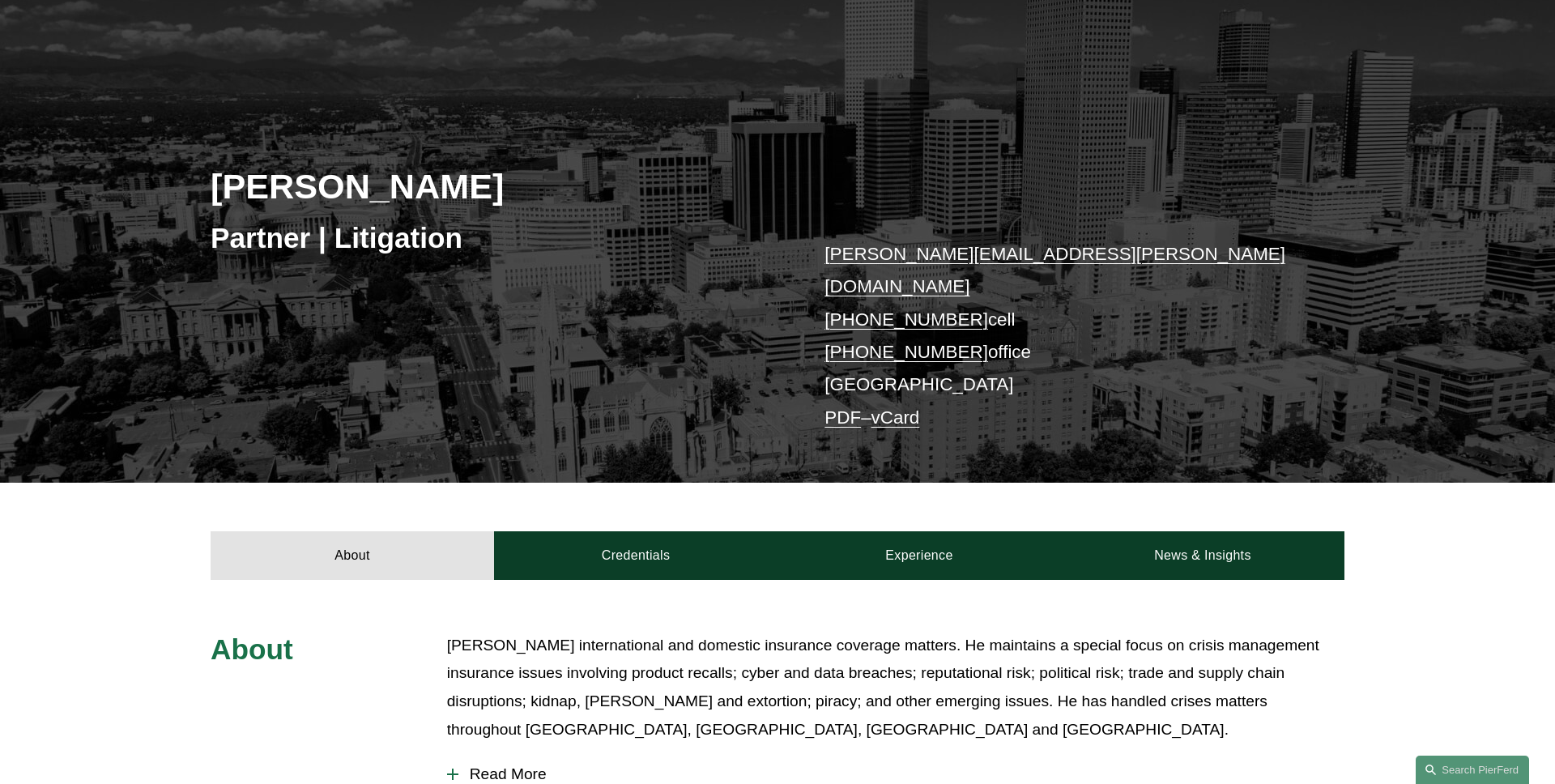
click at [894, 408] on link "vCard" at bounding box center [896, 417] width 49 height 20
click at [853, 408] on link "PDF" at bounding box center [842, 417] width 36 height 20
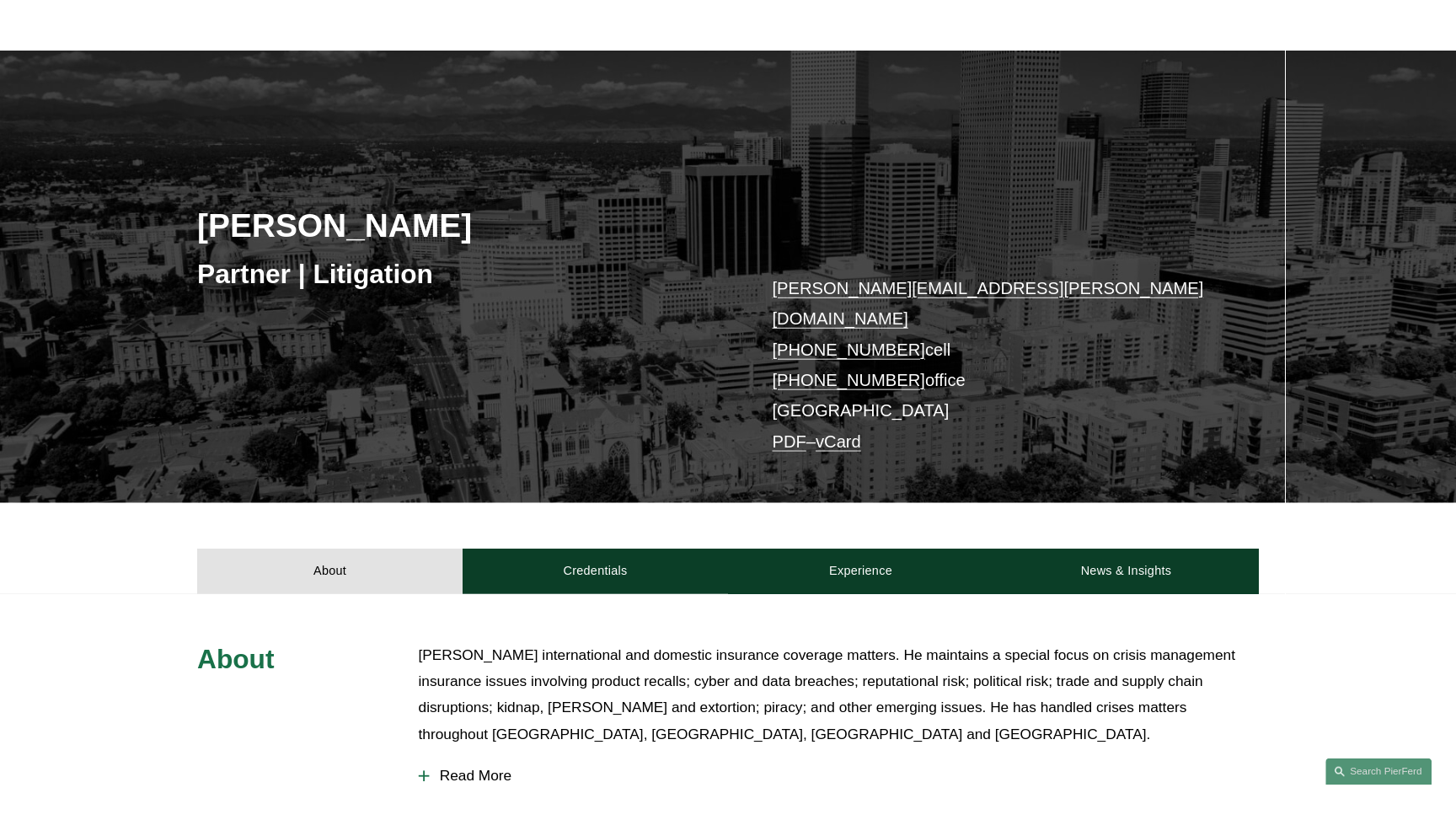
scroll to position [0, 0]
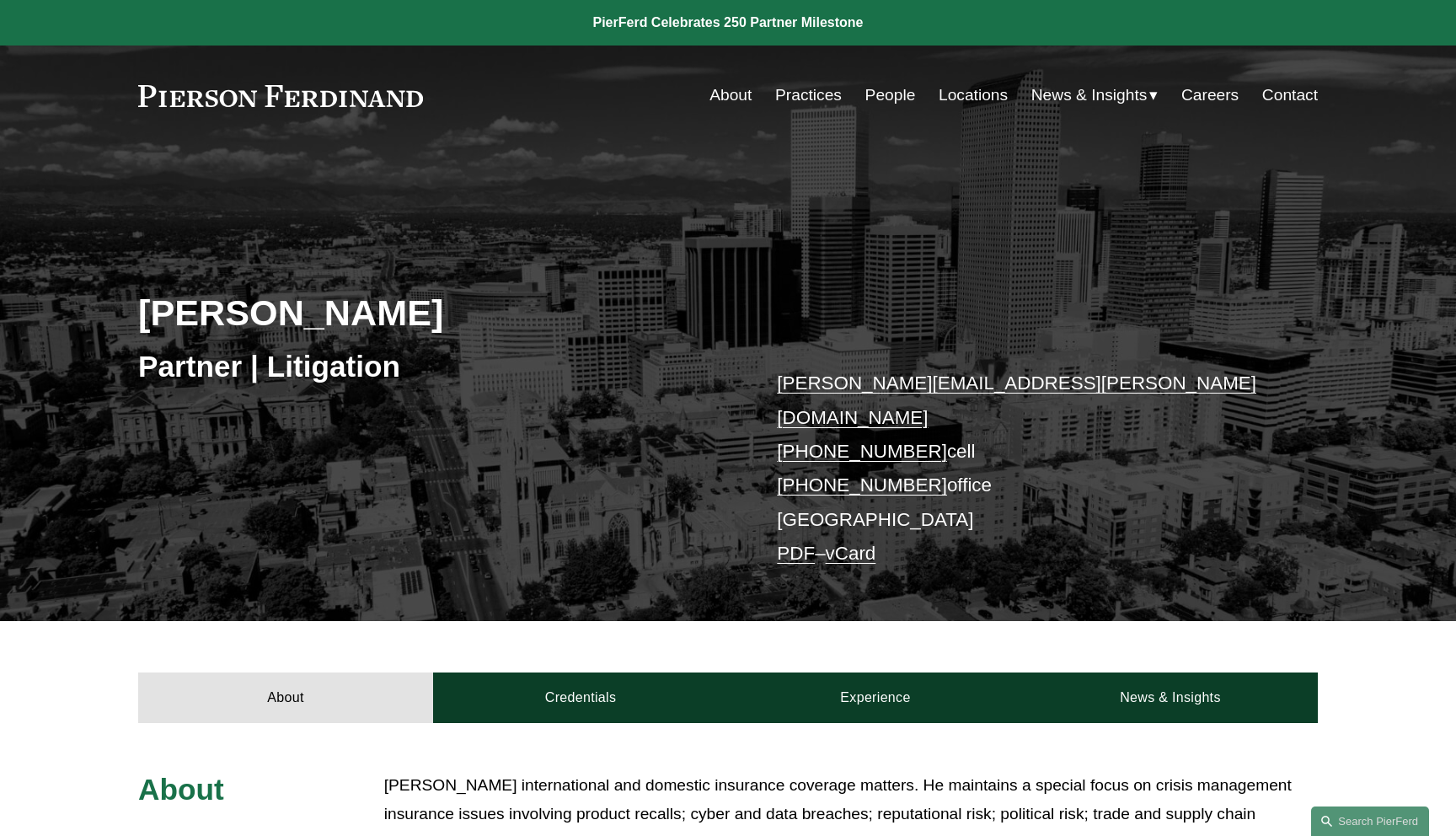
click at [499, 312] on h2 "[PERSON_NAME]" at bounding box center [433, 312] width 590 height 44
drag, startPoint x: 542, startPoint y: 308, endPoint x: 16, endPoint y: 311, distance: 526.0
click at [16, 311] on div "Joseph F. Bermudez Partner | Litigation joseph.bermudez@pierferd.com +1.303.547…" at bounding box center [728, 405] width 1456 height 432
copy h2 "[PERSON_NAME]"
click at [110, 299] on div "Joseph F. Bermudez Partner | Litigation joseph.bermudez@pierferd.com +1.303.547…" at bounding box center [728, 405] width 1456 height 432
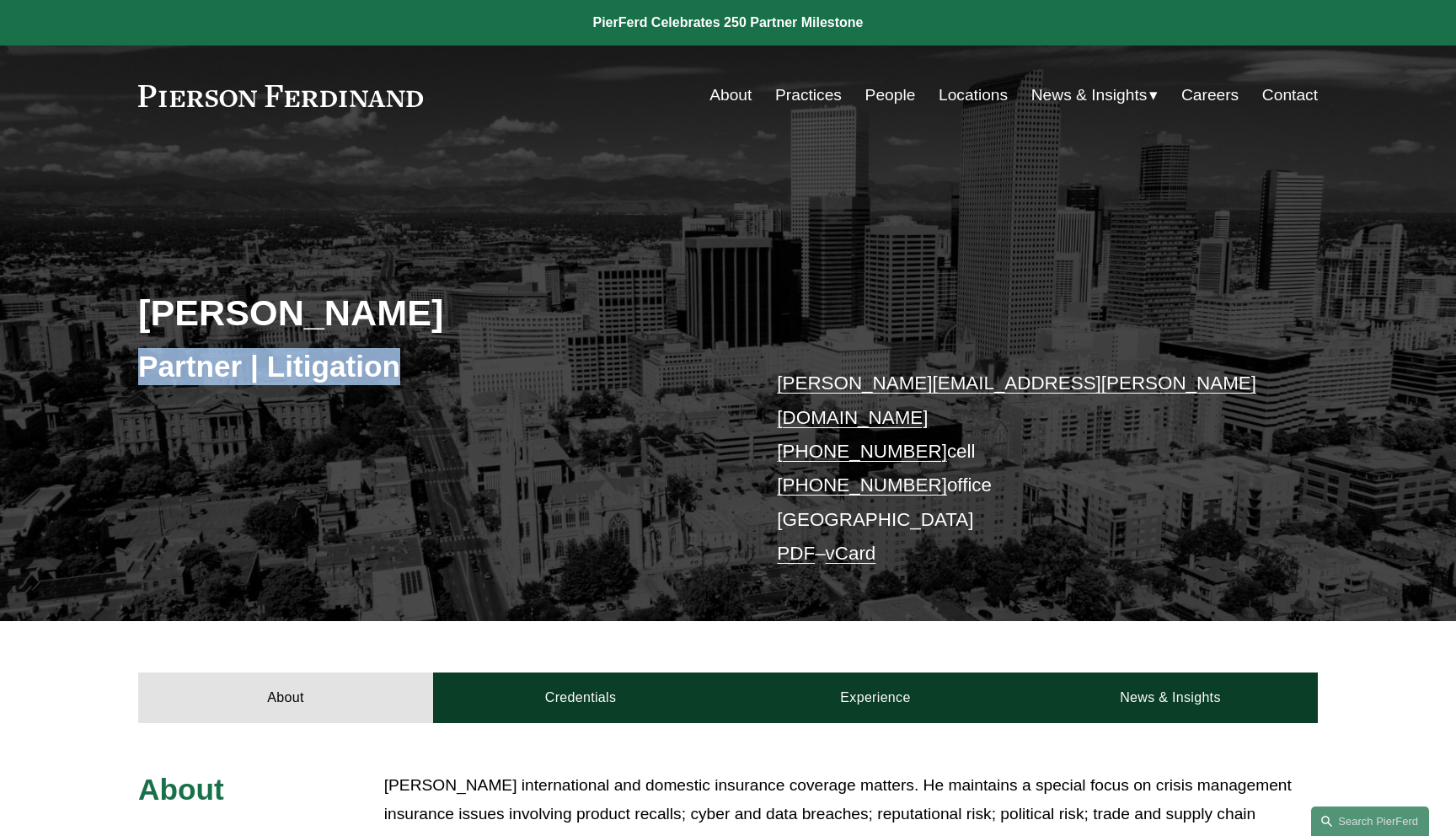
drag, startPoint x: 443, startPoint y: 376, endPoint x: 92, endPoint y: 376, distance: 351.0
click at [92, 376] on div "Joseph F. Bermudez Partner | Litigation joseph.bermudez@pierferd.com +1.303.547…" at bounding box center [728, 405] width 1456 height 432
copy h3 "Partner | Litigation"
click at [198, 401] on div "Joseph F. Bermudez Partner | Litigation joseph.bermudez@pierferd.com +1.303.547…" at bounding box center [728, 405] width 1456 height 432
click at [812, 488] on p "joseph.bermudez@pierferd.com +1.303.547.2822 cell +1.720.282.0103 office Denver…" at bounding box center [1023, 469] width 491 height 204
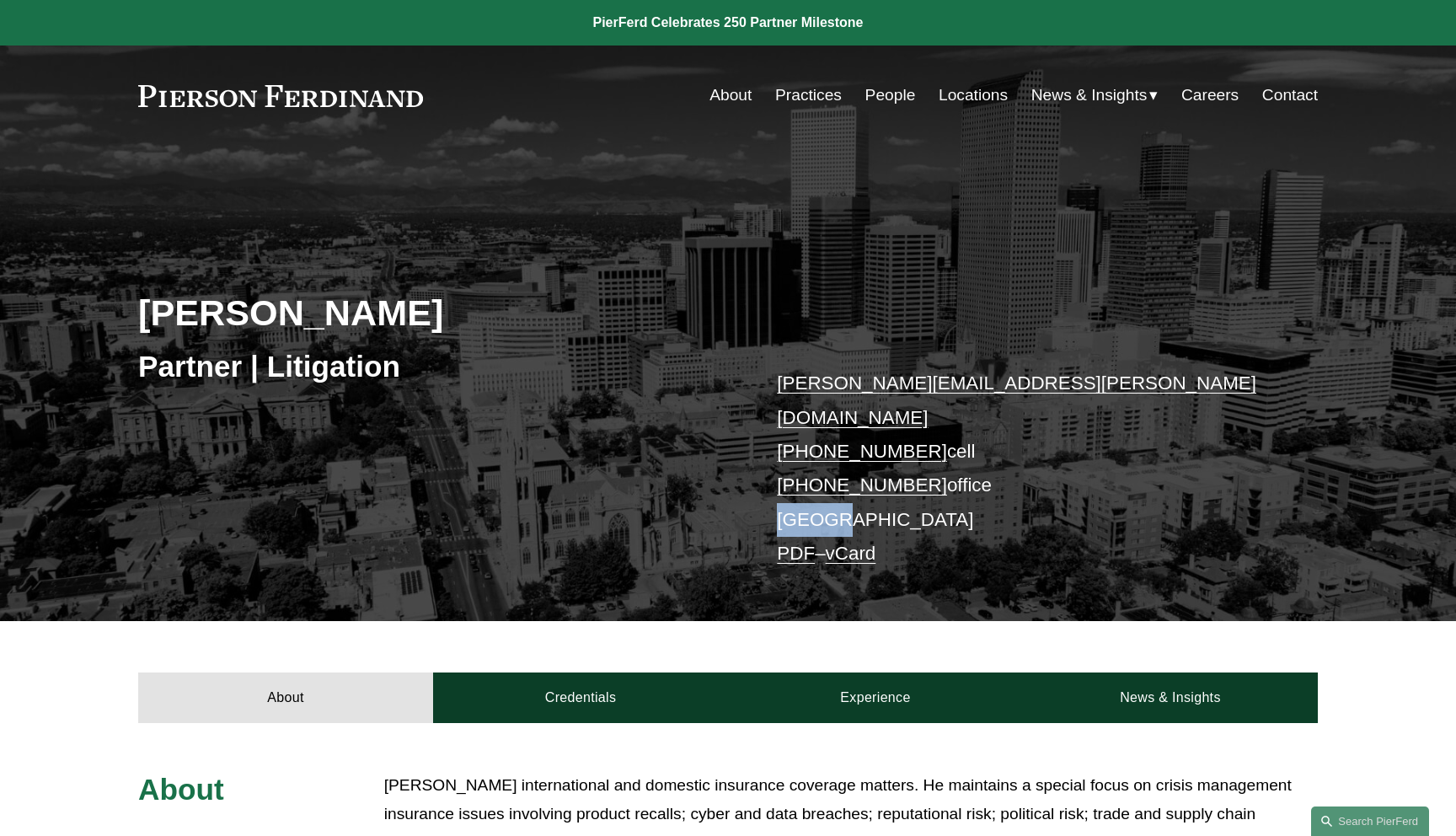
click at [812, 488] on p "joseph.bermudez@pierferd.com +1.303.547.2822 cell +1.720.282.0103 office Denver…" at bounding box center [1023, 469] width 491 height 204
copy p "Denver"
click at [958, 487] on p "joseph.bermudez@pierferd.com +1.303.547.2822 cell +1.720.282.0103 office Denver…" at bounding box center [1023, 469] width 491 height 204
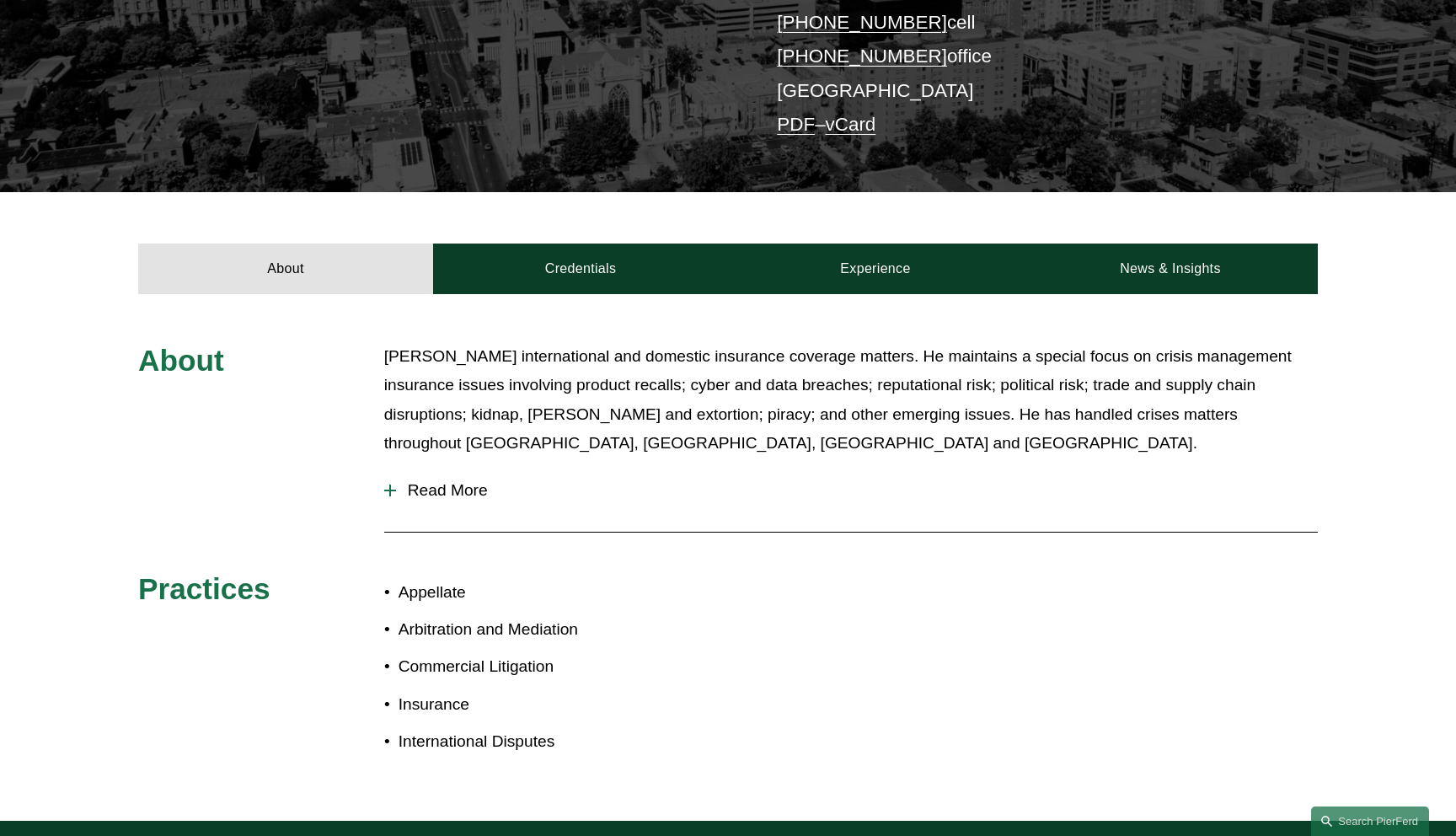
scroll to position [445, 0]
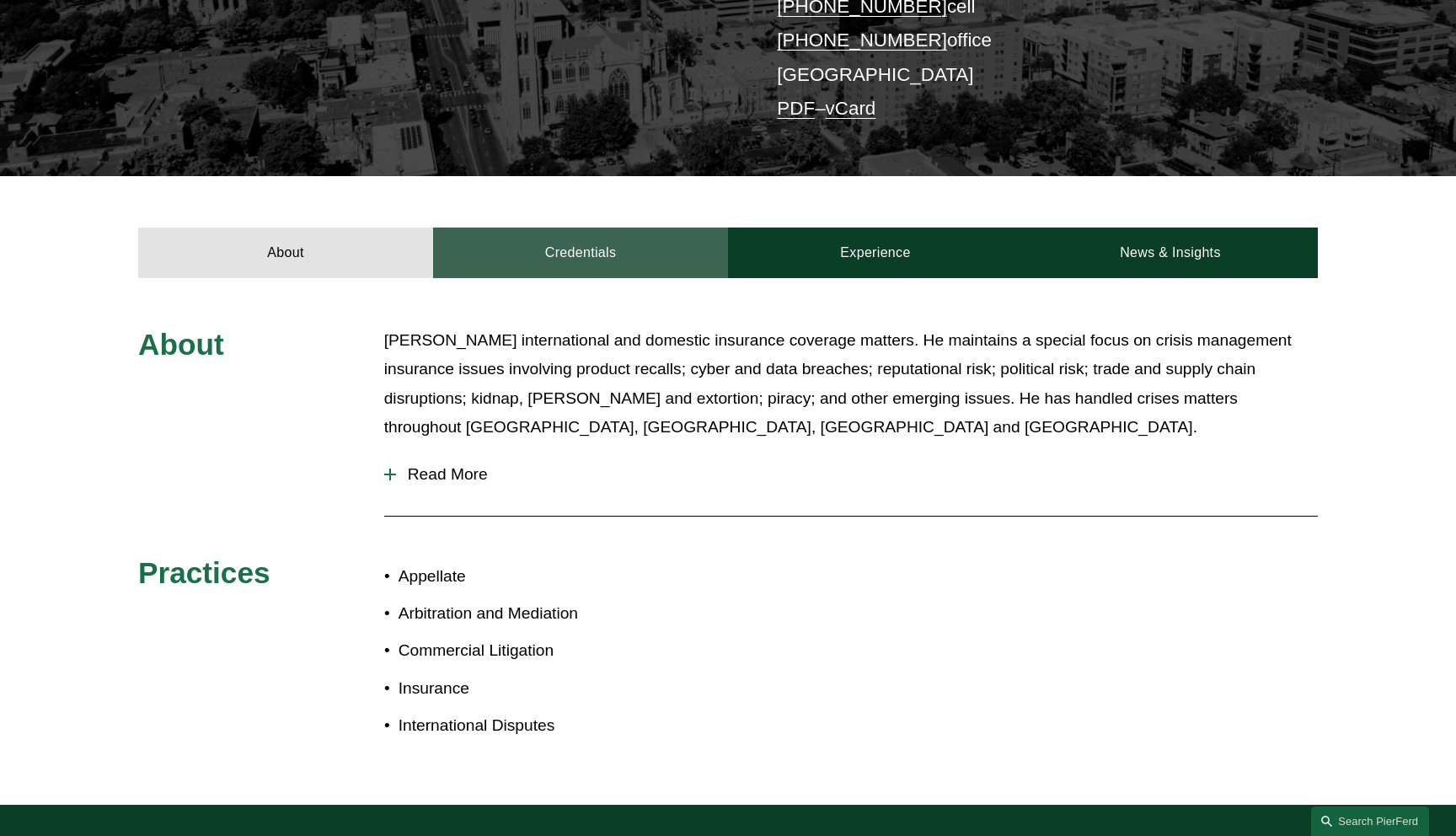
click at [641, 228] on link "Credentials" at bounding box center [580, 253] width 295 height 51
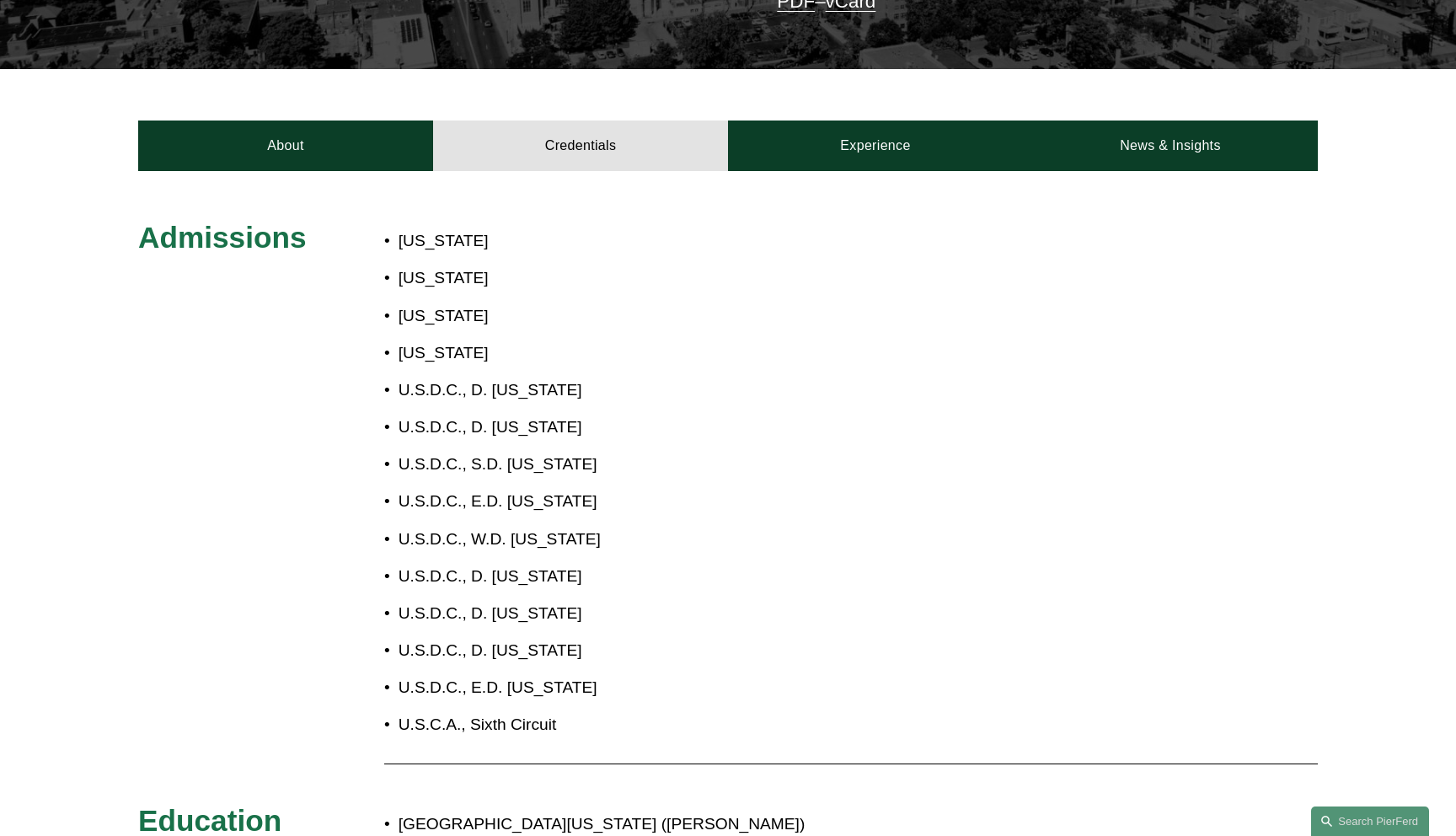
scroll to position [559, 0]
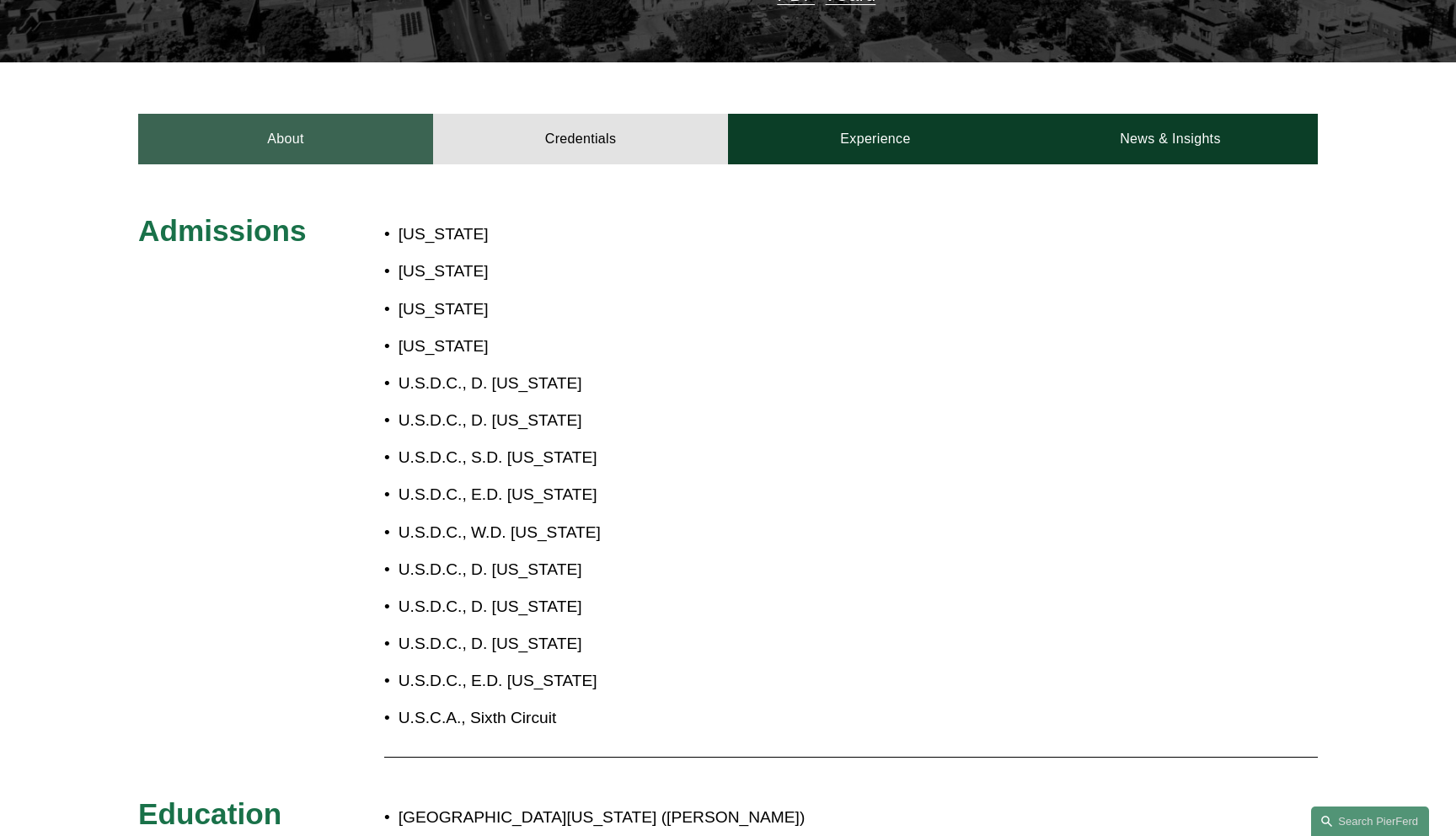
click at [314, 121] on link "About" at bounding box center [285, 139] width 295 height 51
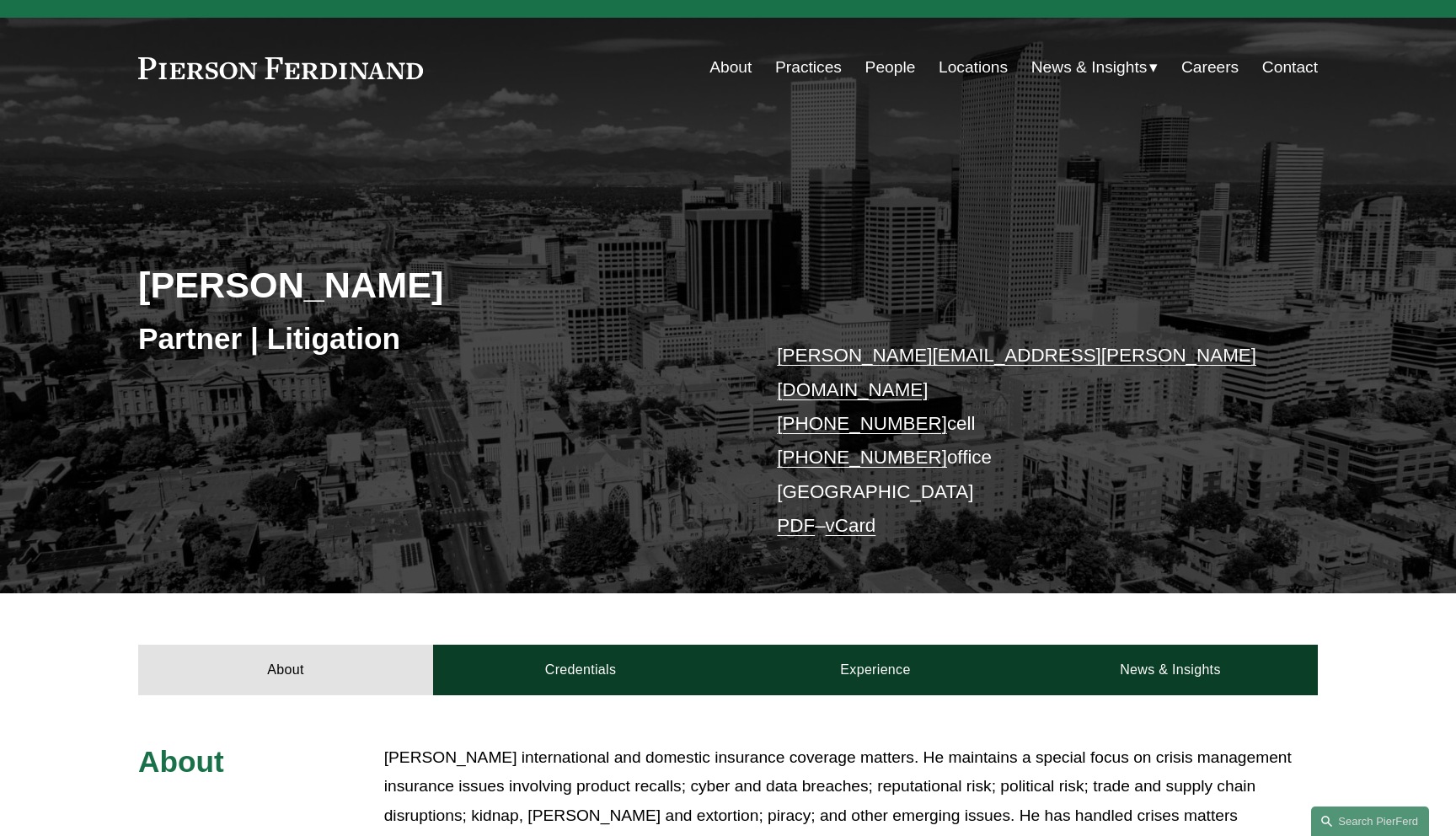
scroll to position [0, 0]
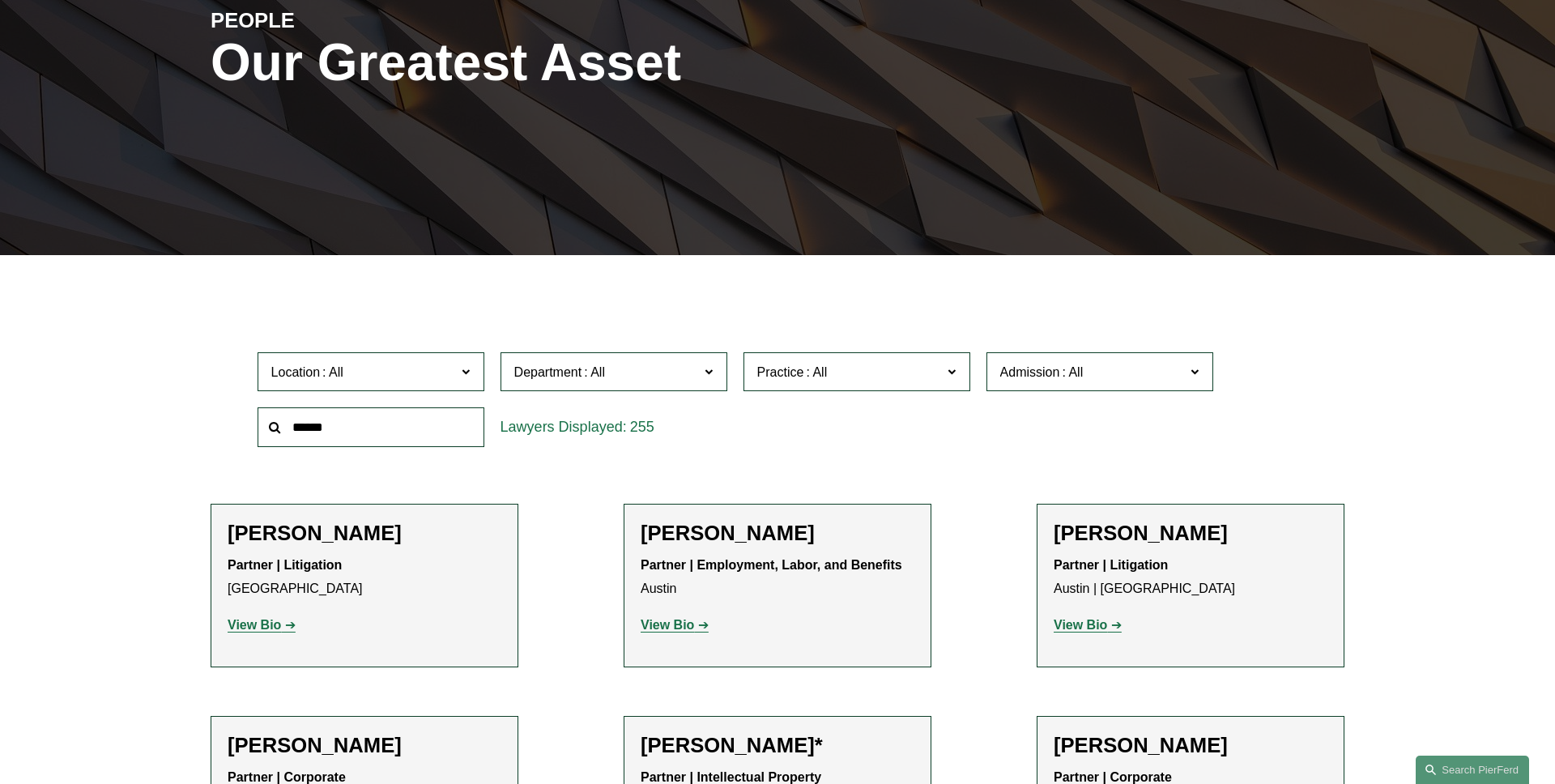
scroll to position [308, 0]
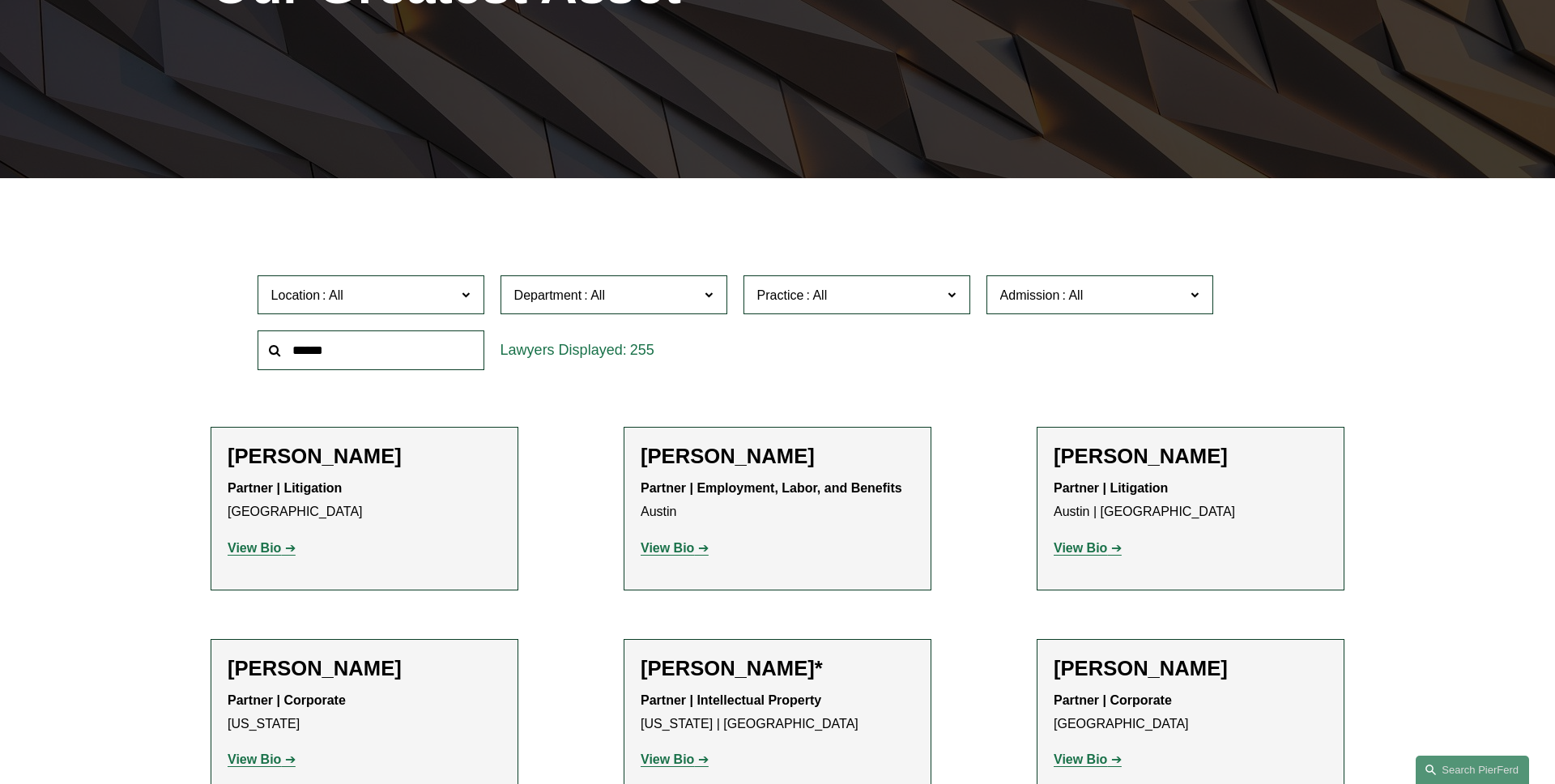
click at [384, 290] on span "Location" at bounding box center [364, 295] width 186 height 22
click at [0, 0] on link "Denver" at bounding box center [0, 0] width 0 height 0
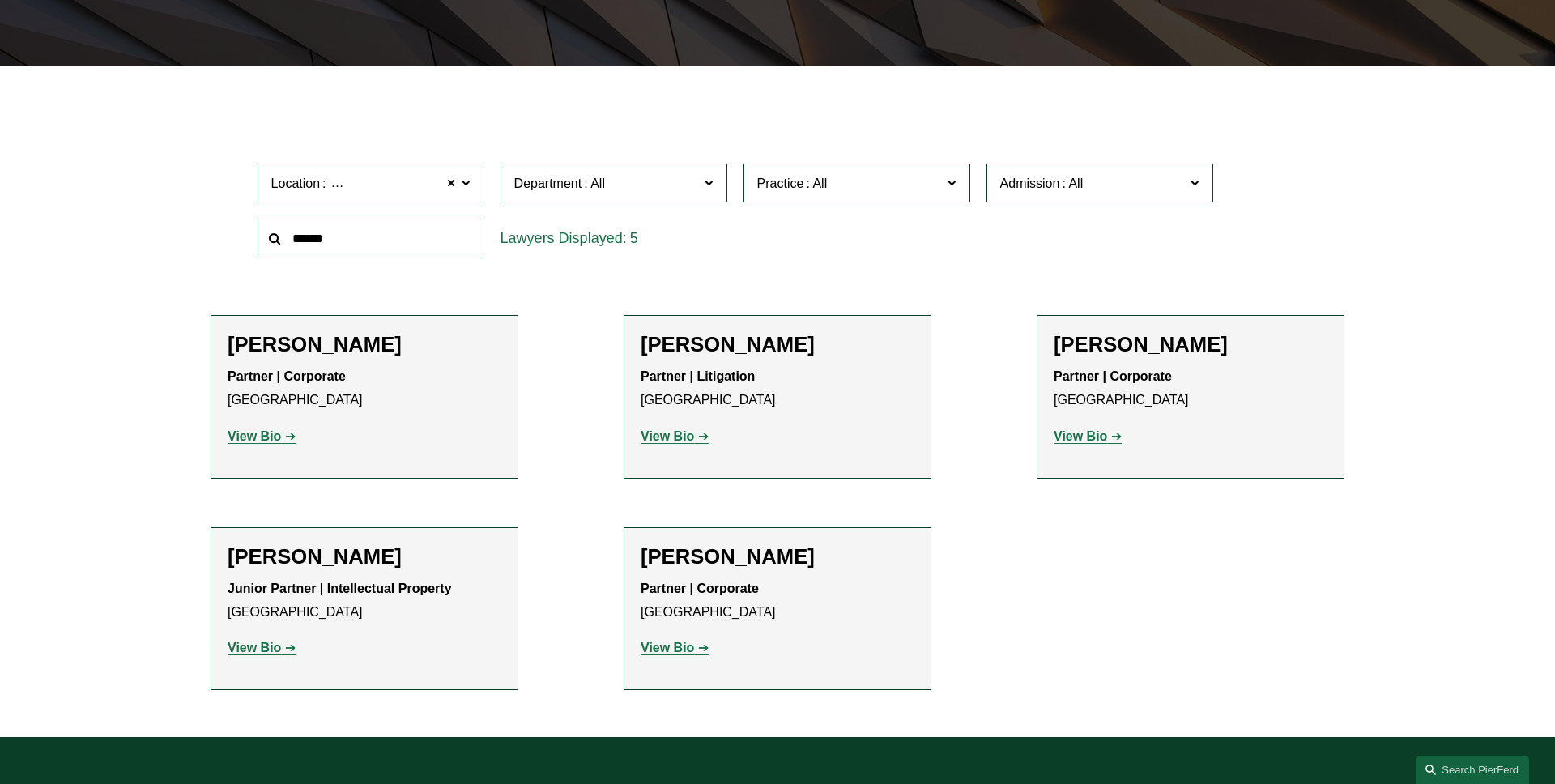
scroll to position [441, 0]
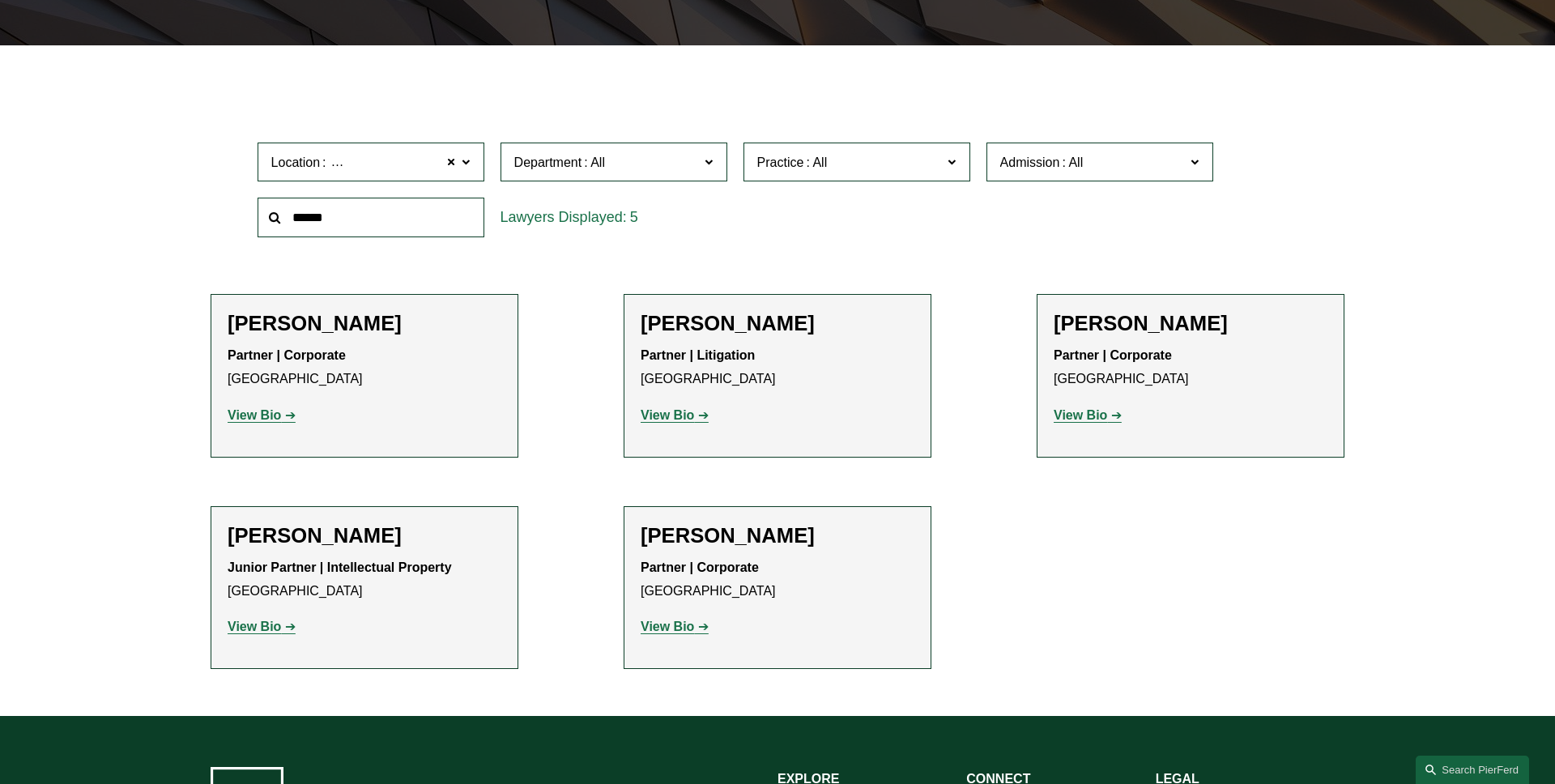
click at [626, 164] on span "Department" at bounding box center [607, 162] width 186 height 22
click at [0, 0] on link "Litigation" at bounding box center [0, 0] width 0 height 0
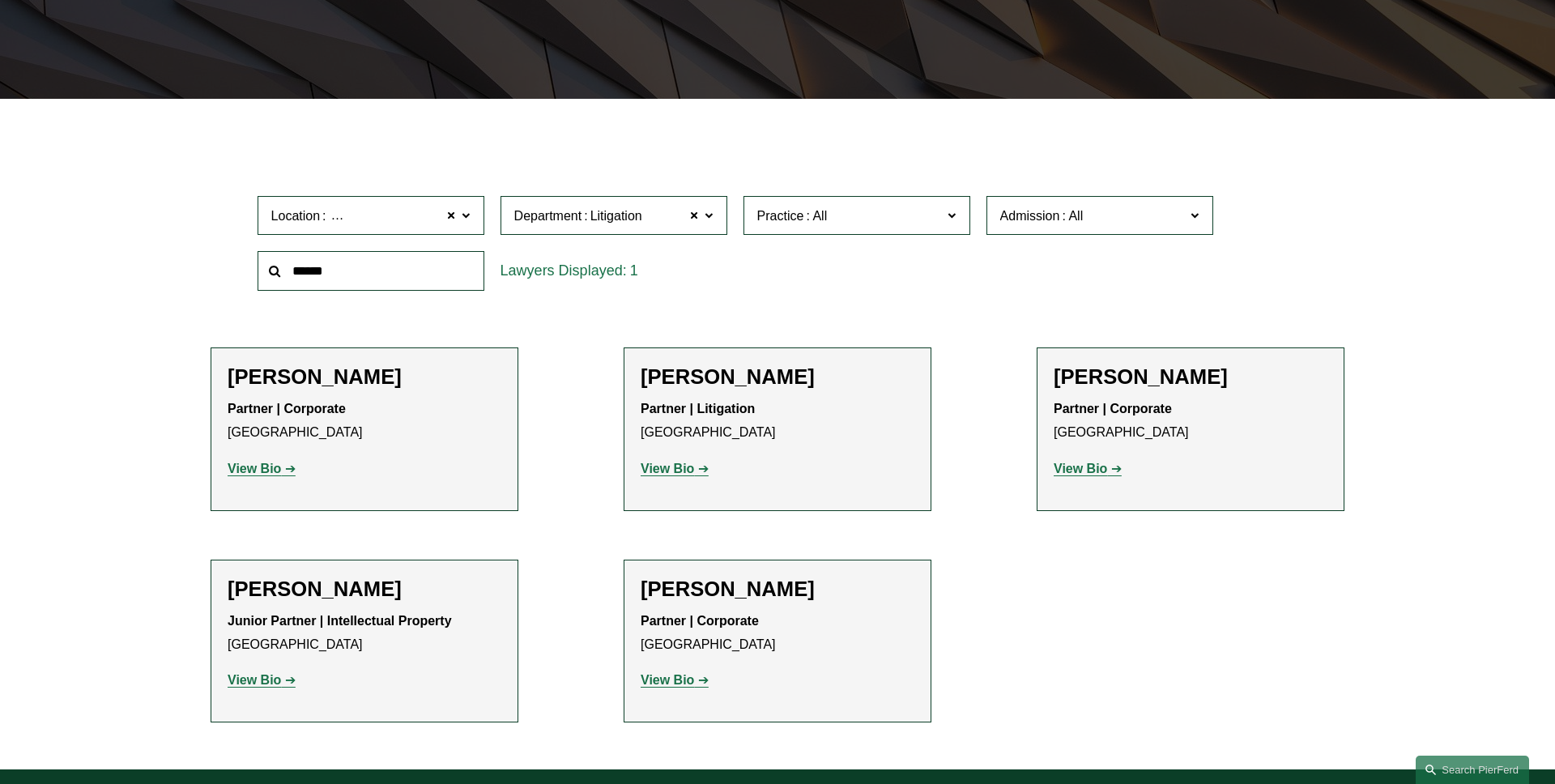
scroll to position [323, 0]
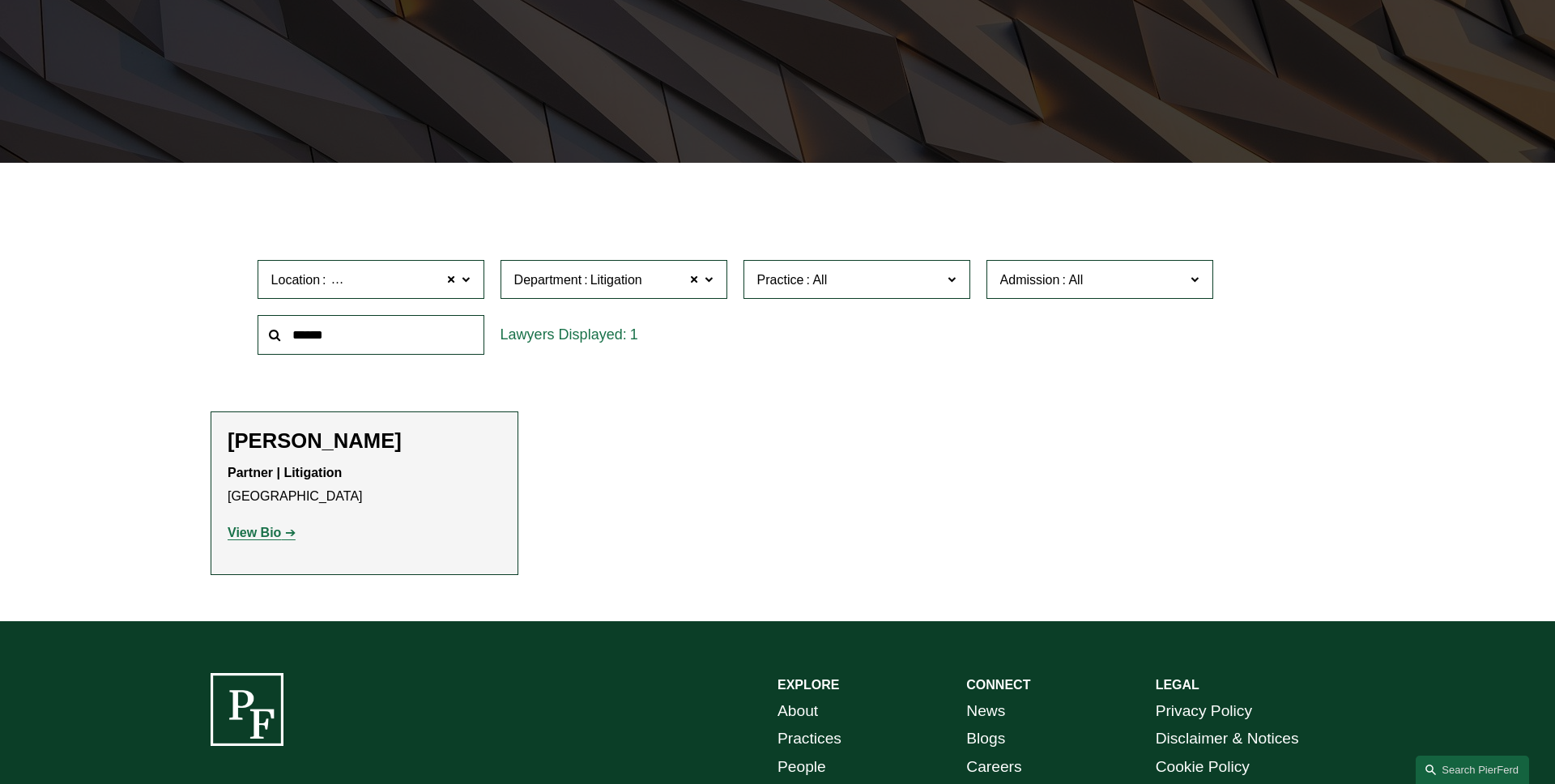
click at [1118, 278] on span "Admission" at bounding box center [1093, 279] width 186 height 22
click at [0, 0] on link "Colorado" at bounding box center [0, 0] width 0 height 0
click at [1206, 275] on label "Admission Colorado" at bounding box center [1099, 280] width 226 height 40
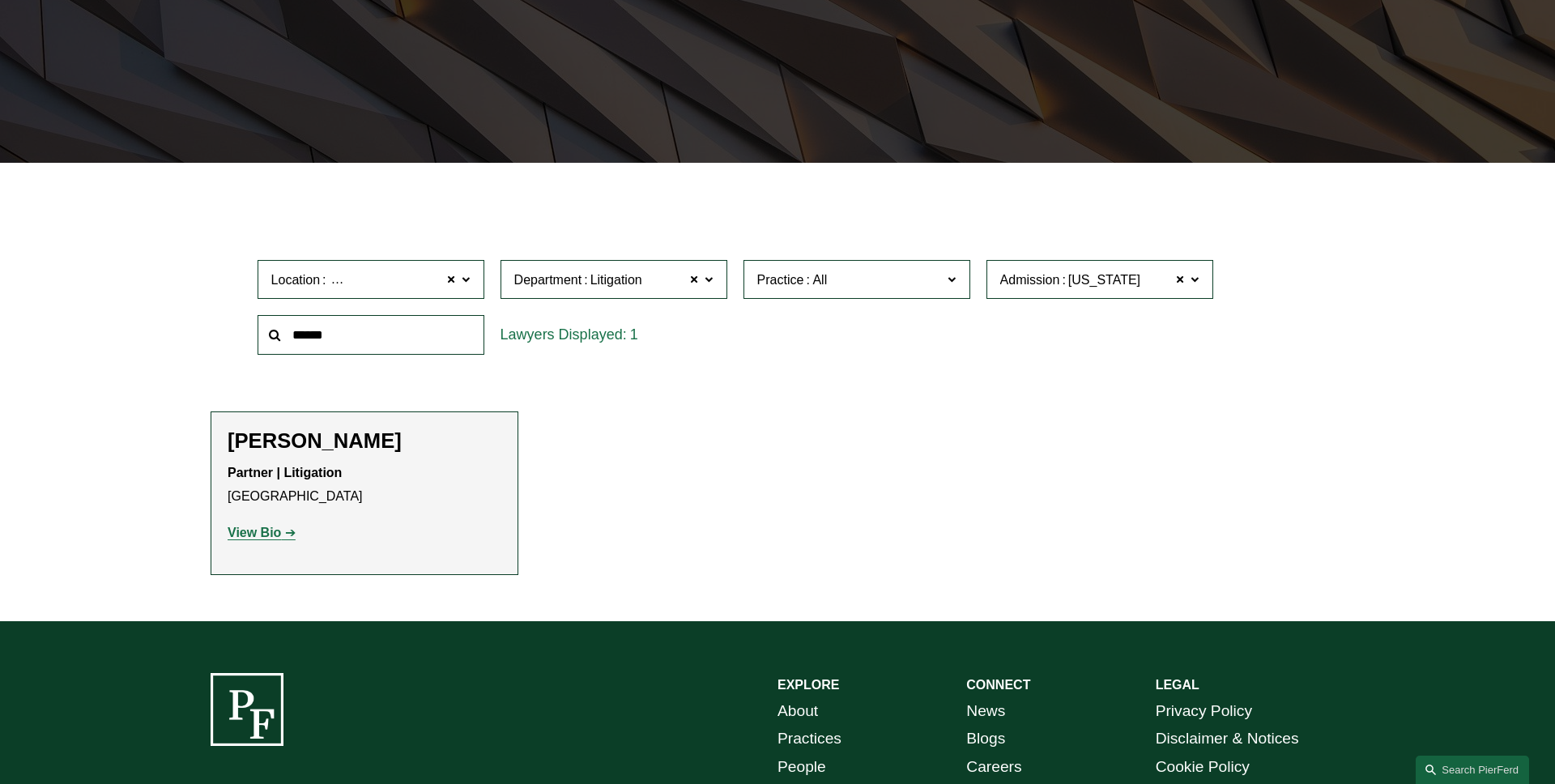
click at [0, 0] on link "New Jersey" at bounding box center [0, 0] width 0 height 0
click at [694, 277] on span at bounding box center [694, 279] width 10 height 21
click at [1199, 279] on span at bounding box center [1193, 278] width 8 height 21
click at [0, 0] on link "New York" at bounding box center [0, 0] width 0 height 0
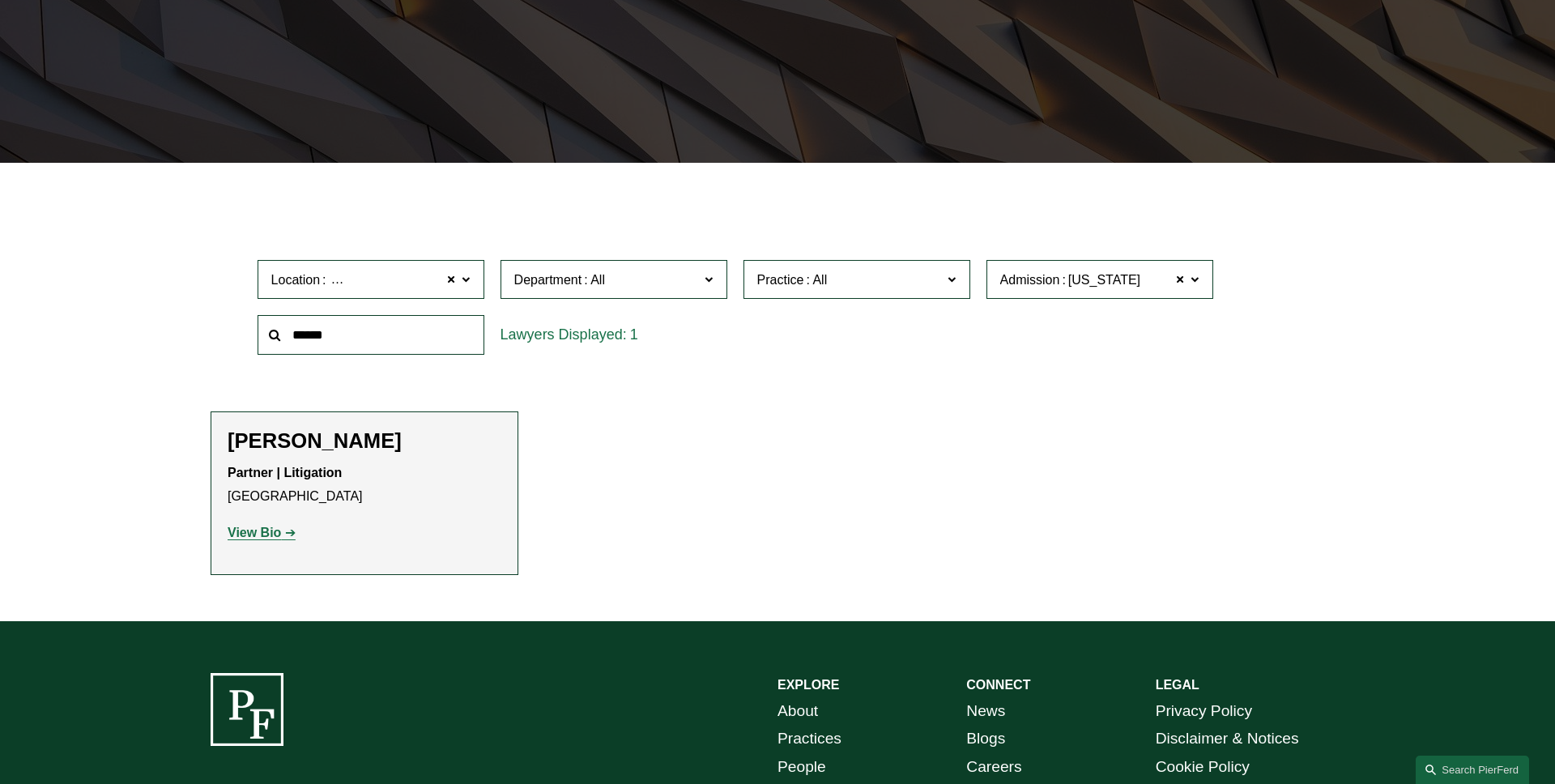
click at [1196, 285] on span at bounding box center [1193, 278] width 8 height 21
click at [0, 0] on link "[US_STATE]" at bounding box center [0, 0] width 0 height 0
click at [450, 282] on span at bounding box center [451, 279] width 10 height 21
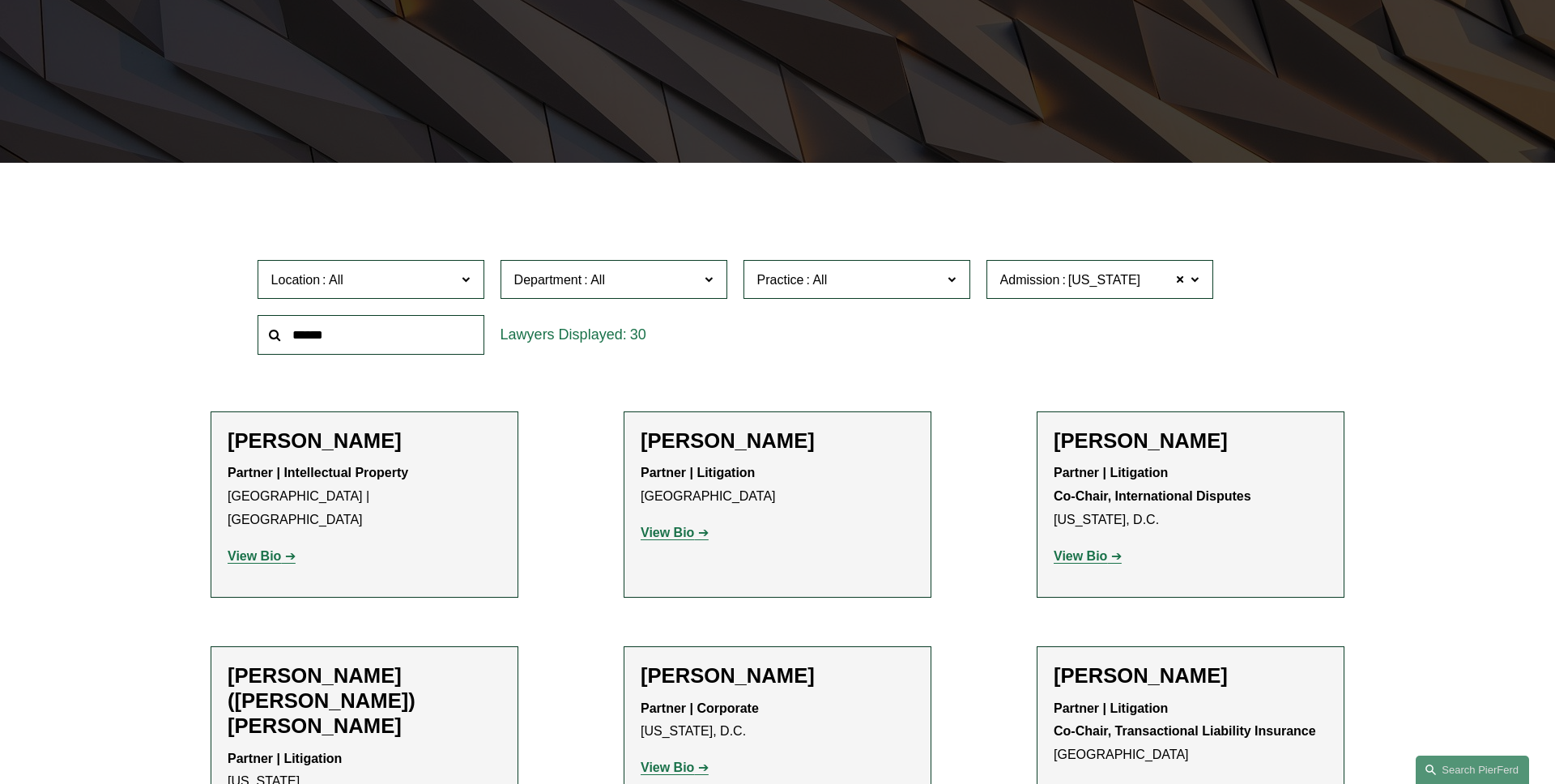
click at [421, 283] on span "Location" at bounding box center [364, 279] width 186 height 22
click at [0, 0] on link "[GEOGRAPHIC_DATA]" at bounding box center [0, 0] width 0 height 0
click at [1178, 279] on span at bounding box center [1180, 279] width 10 height 21
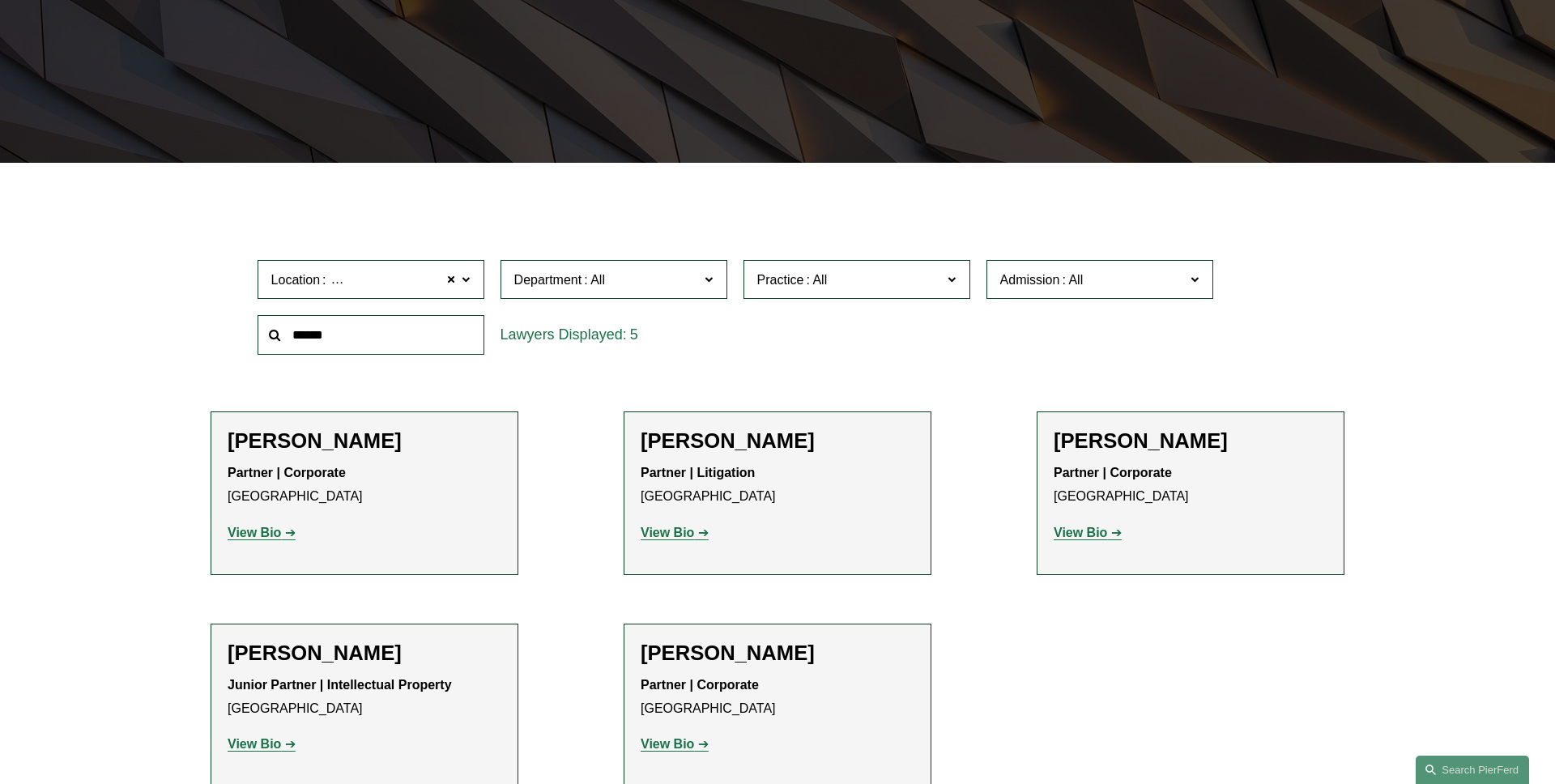
click at [854, 274] on span "Practice" at bounding box center [850, 279] width 186 height 22
click at [0, 0] on link "Appellate" at bounding box center [0, 0] width 0 height 0
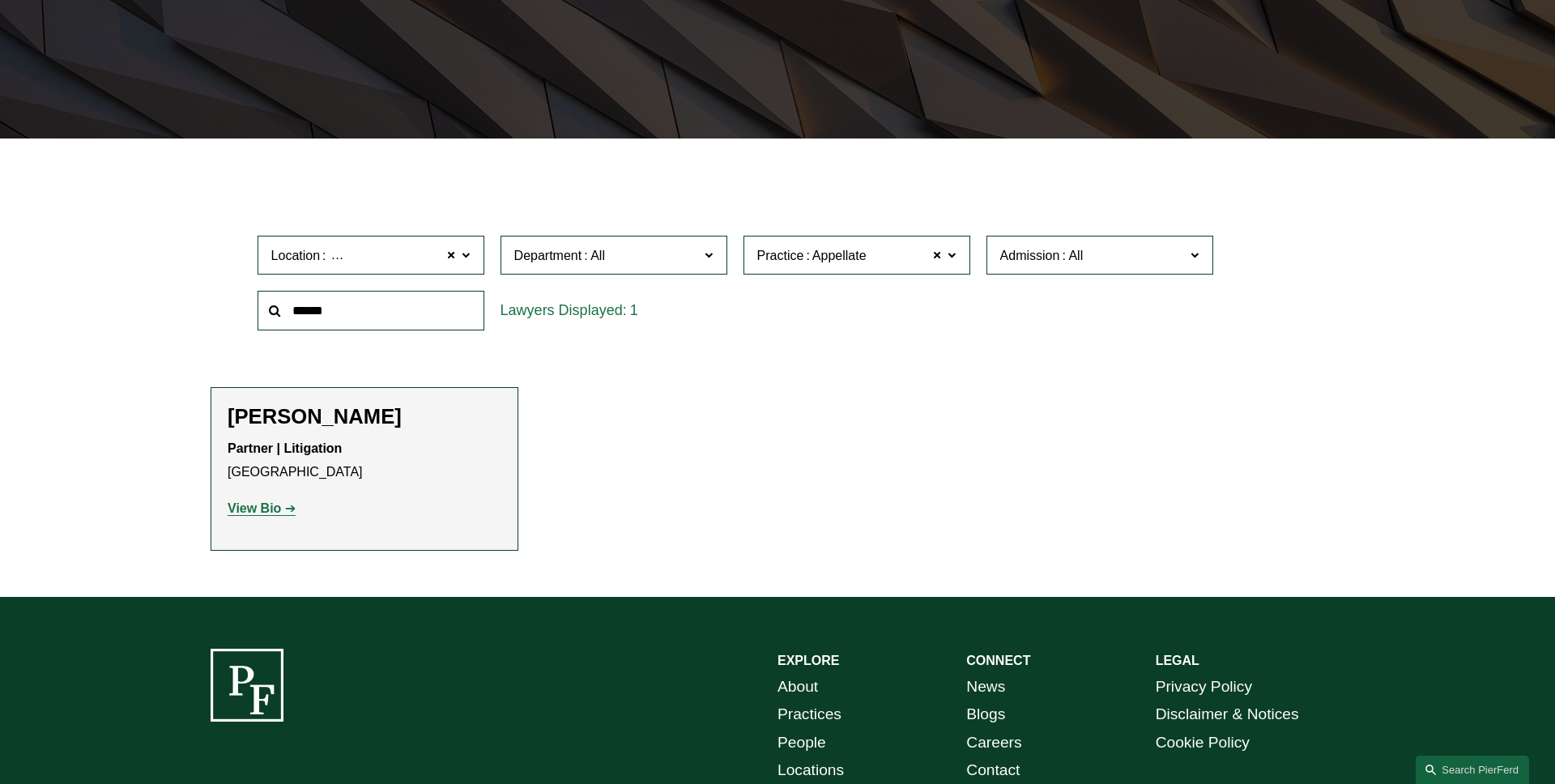
scroll to position [359, 0]
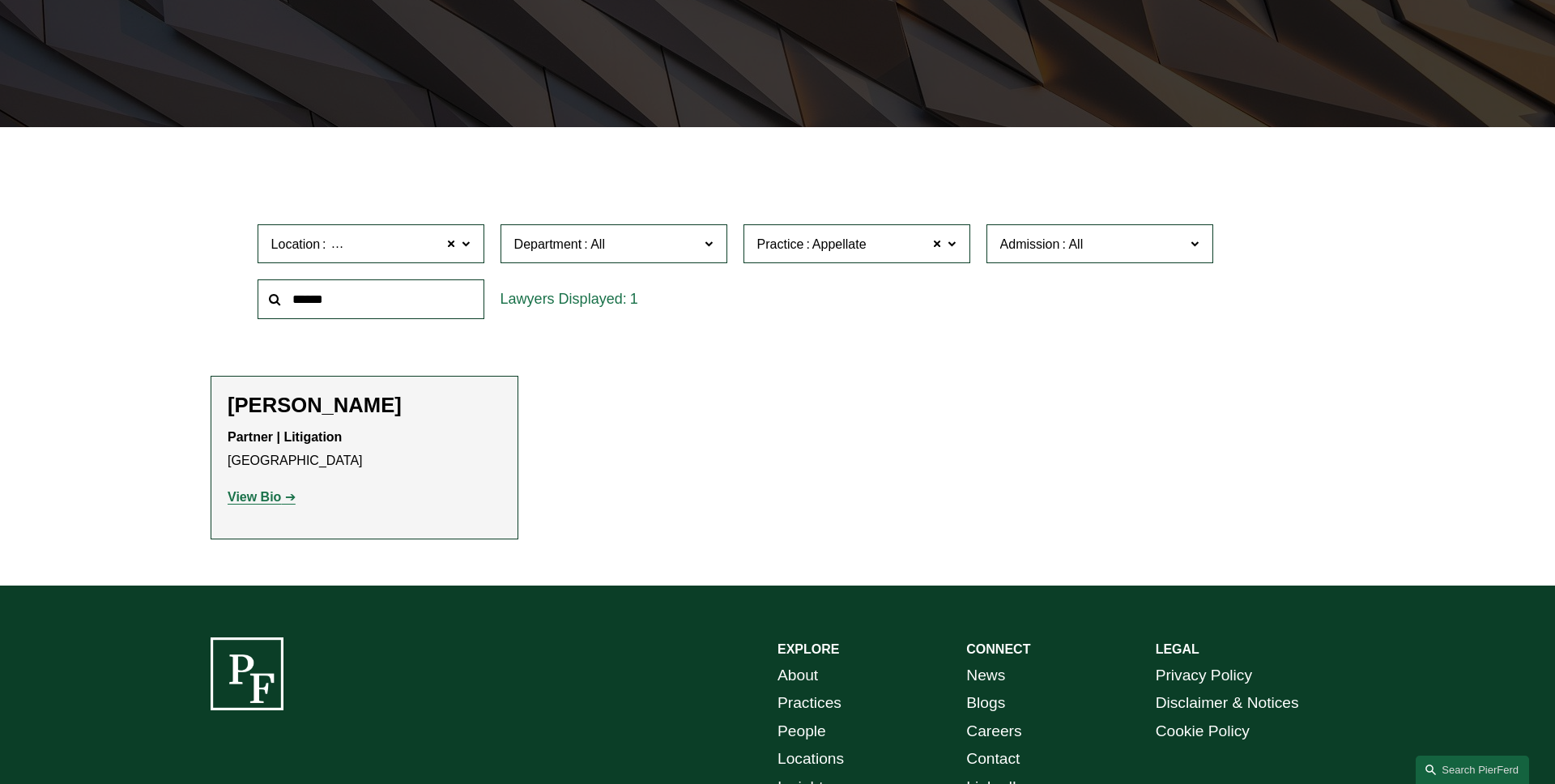
click at [954, 250] on span at bounding box center [951, 243] width 8 height 21
click at [0, 0] on link "Arbitration and Mediation" at bounding box center [0, 0] width 0 height 0
click at [954, 255] on label "Practice Arbitration and Mediation" at bounding box center [856, 245] width 226 height 40
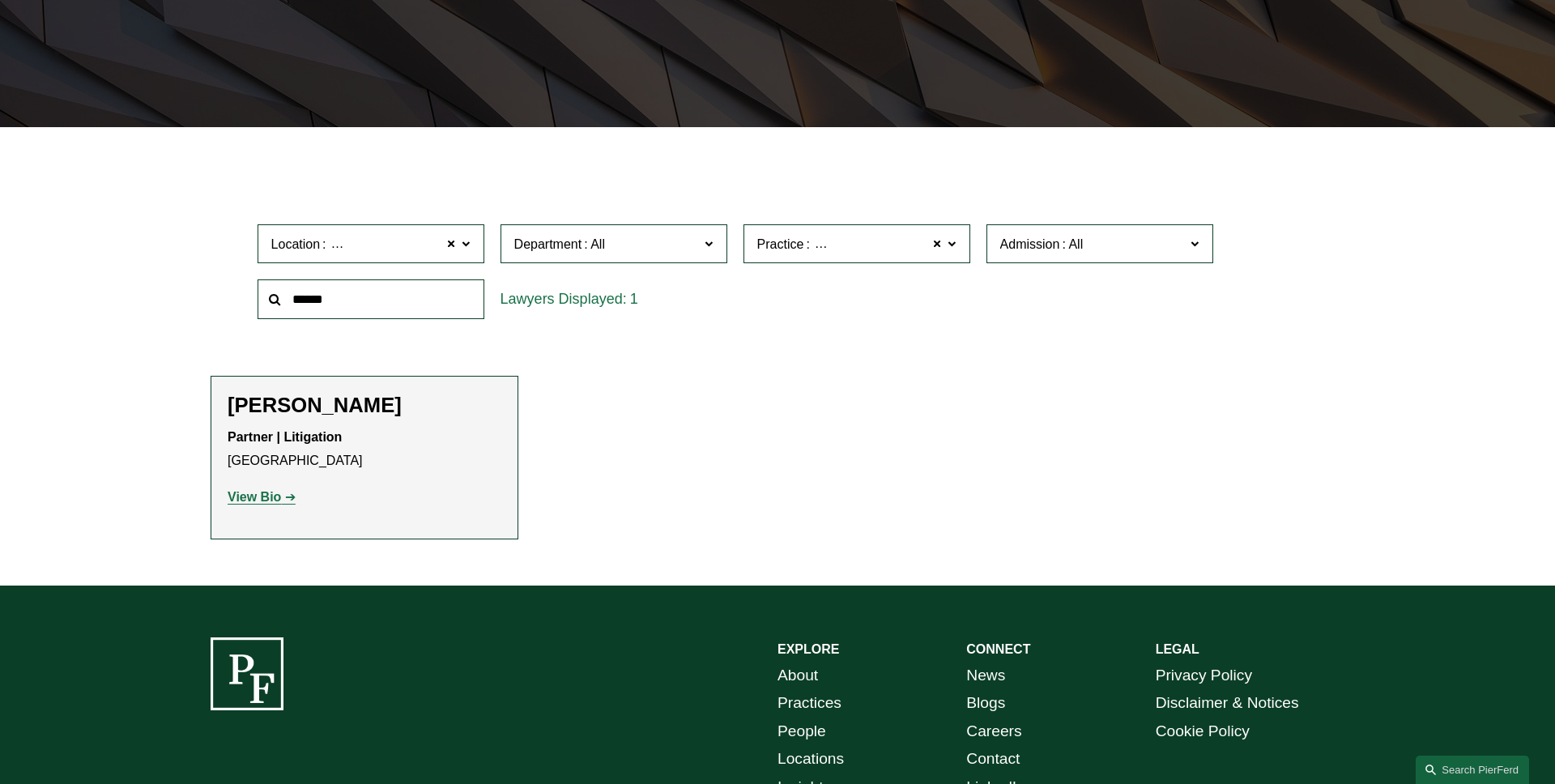
click at [0, 0] on link "Commercial Litigation" at bounding box center [0, 0] width 0 height 0
click at [957, 254] on label "Practice Commercial Litigation" at bounding box center [856, 245] width 226 height 40
click at [0, 0] on link "Insurance" at bounding box center [0, 0] width 0 height 0
click at [957, 255] on label "Practice Insurance" at bounding box center [856, 245] width 226 height 40
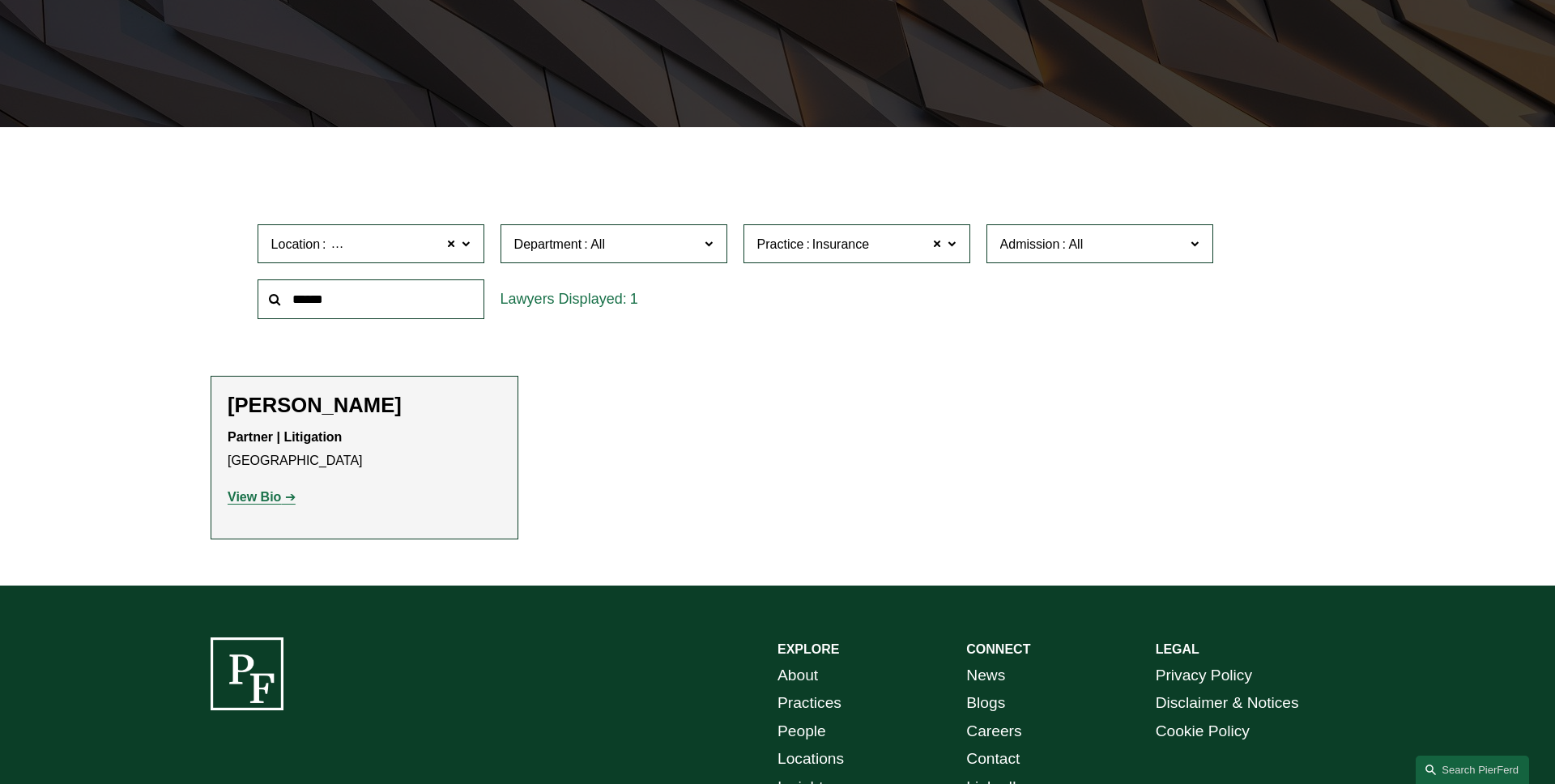
scroll to position [1666, 0]
click at [0, 0] on link "International Disputes" at bounding box center [0, 0] width 0 height 0
click at [933, 245] on span at bounding box center [938, 244] width 10 height 21
click at [450, 246] on span at bounding box center [451, 244] width 10 height 21
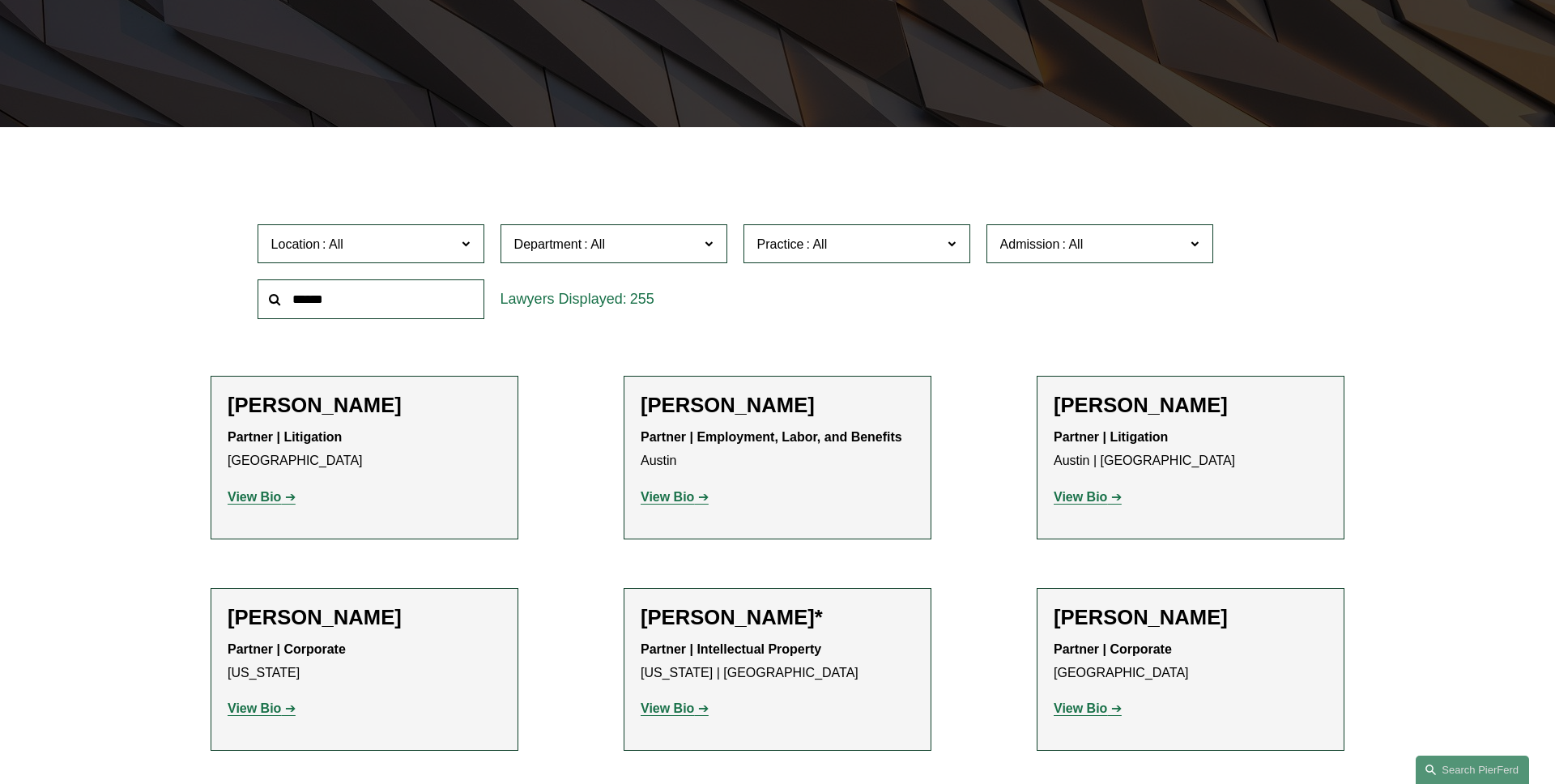
click at [225, 249] on div "Location All Atlanta Austin Boston Charlotte Chicago Cincinnati Cleveland Colum…" at bounding box center [777, 271] width 1134 height 111
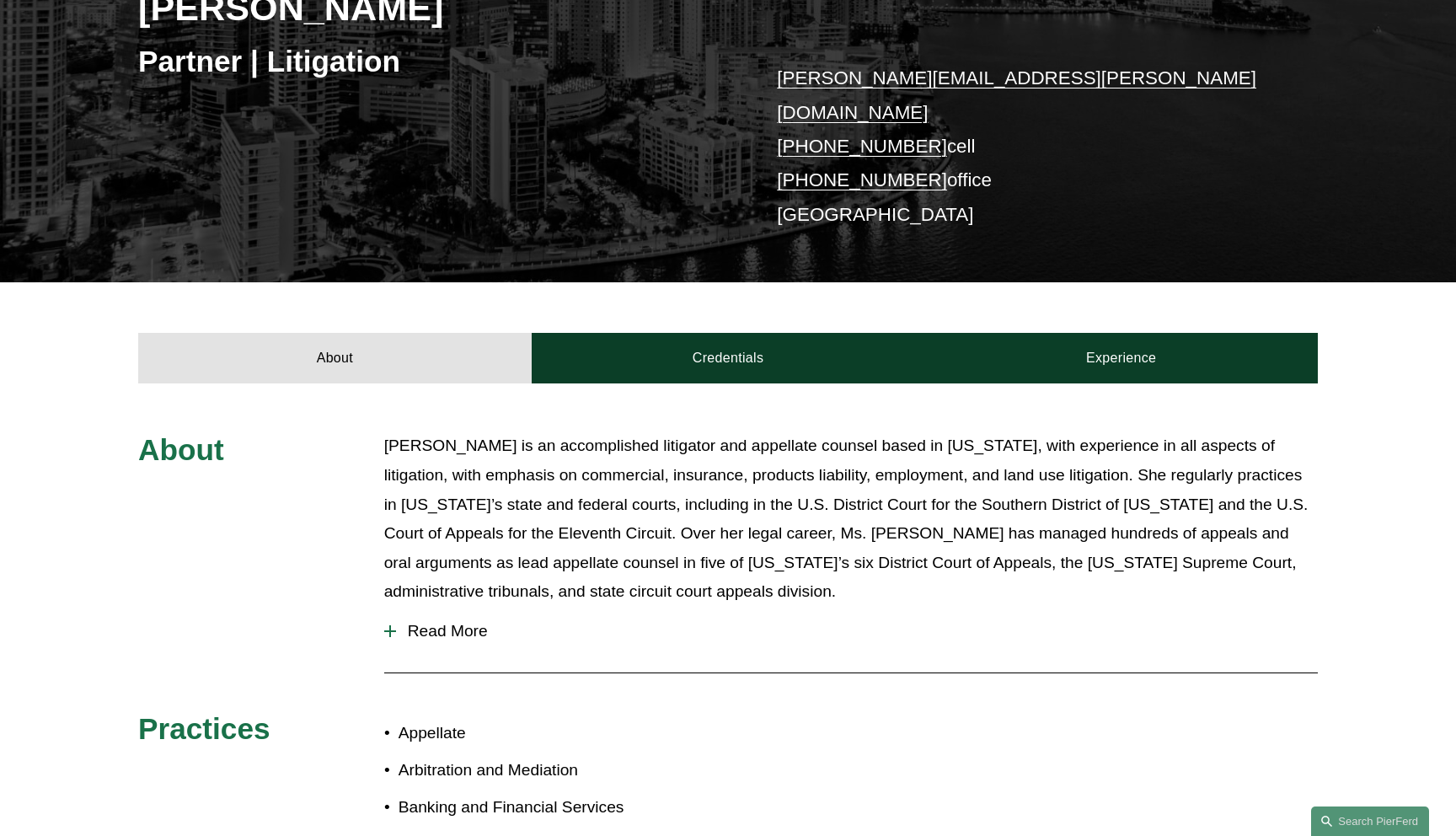
scroll to position [454, 0]
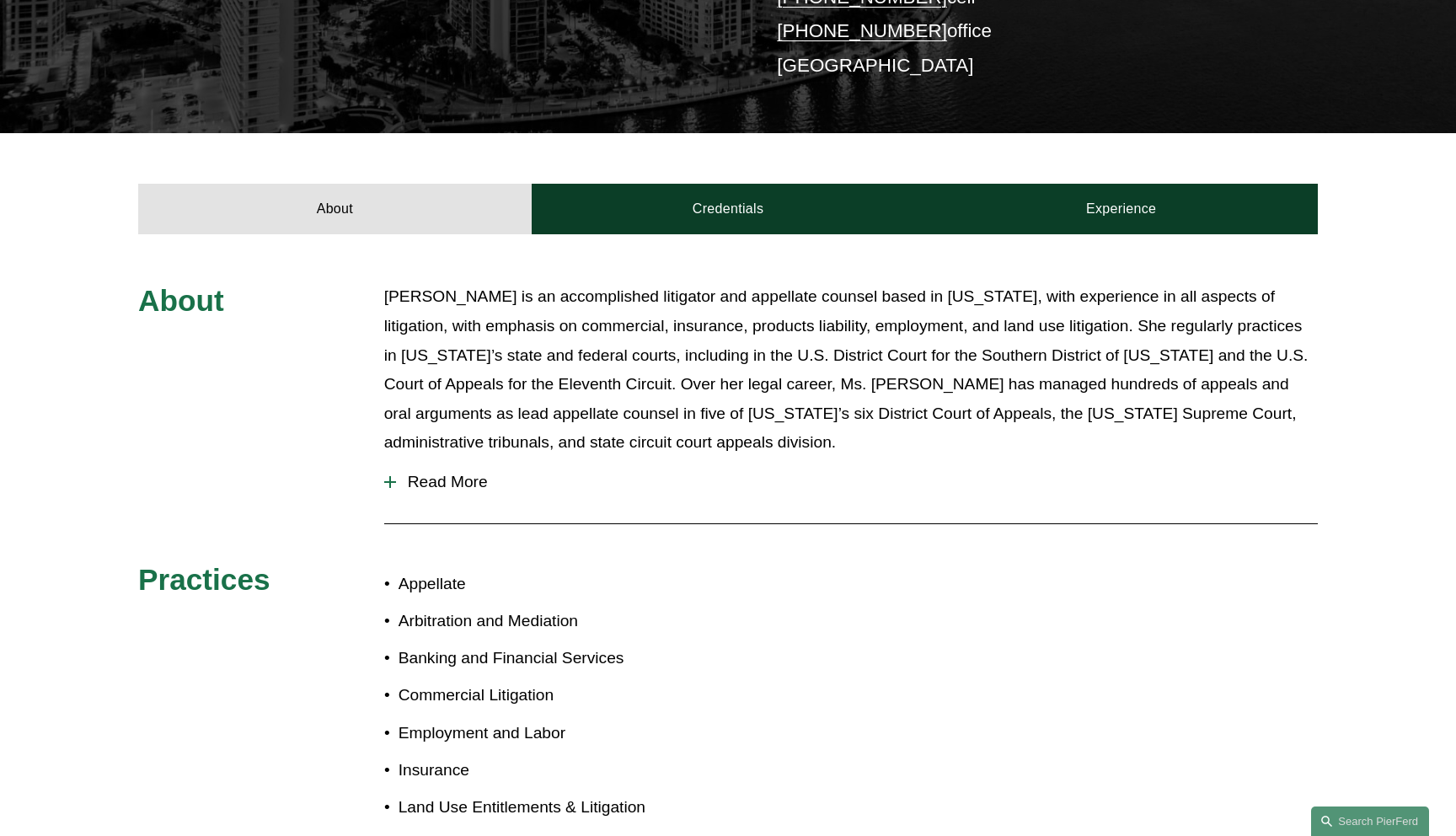
click at [469, 473] on span "Read More" at bounding box center [857, 482] width 922 height 19
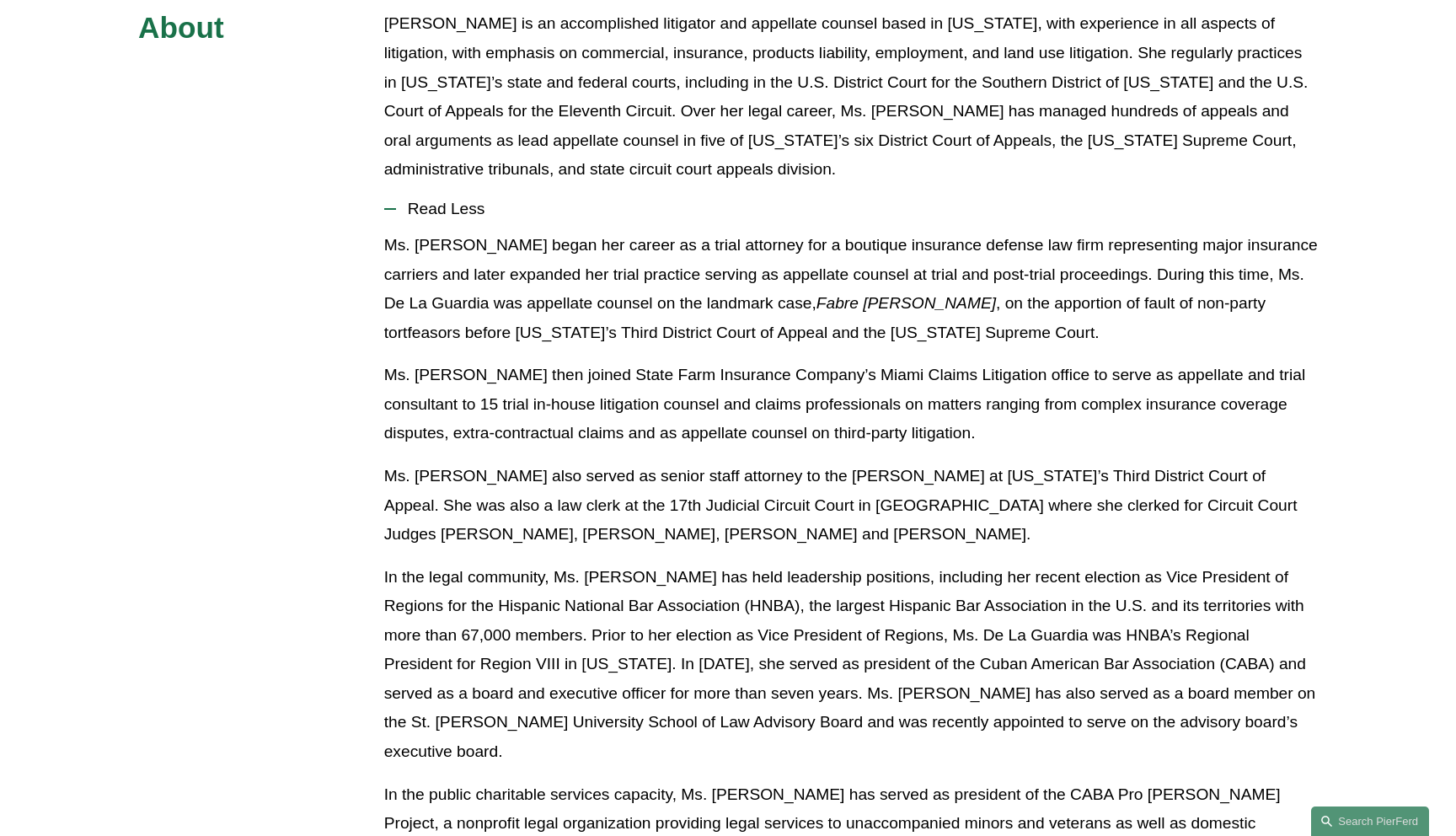
scroll to position [539, 0]
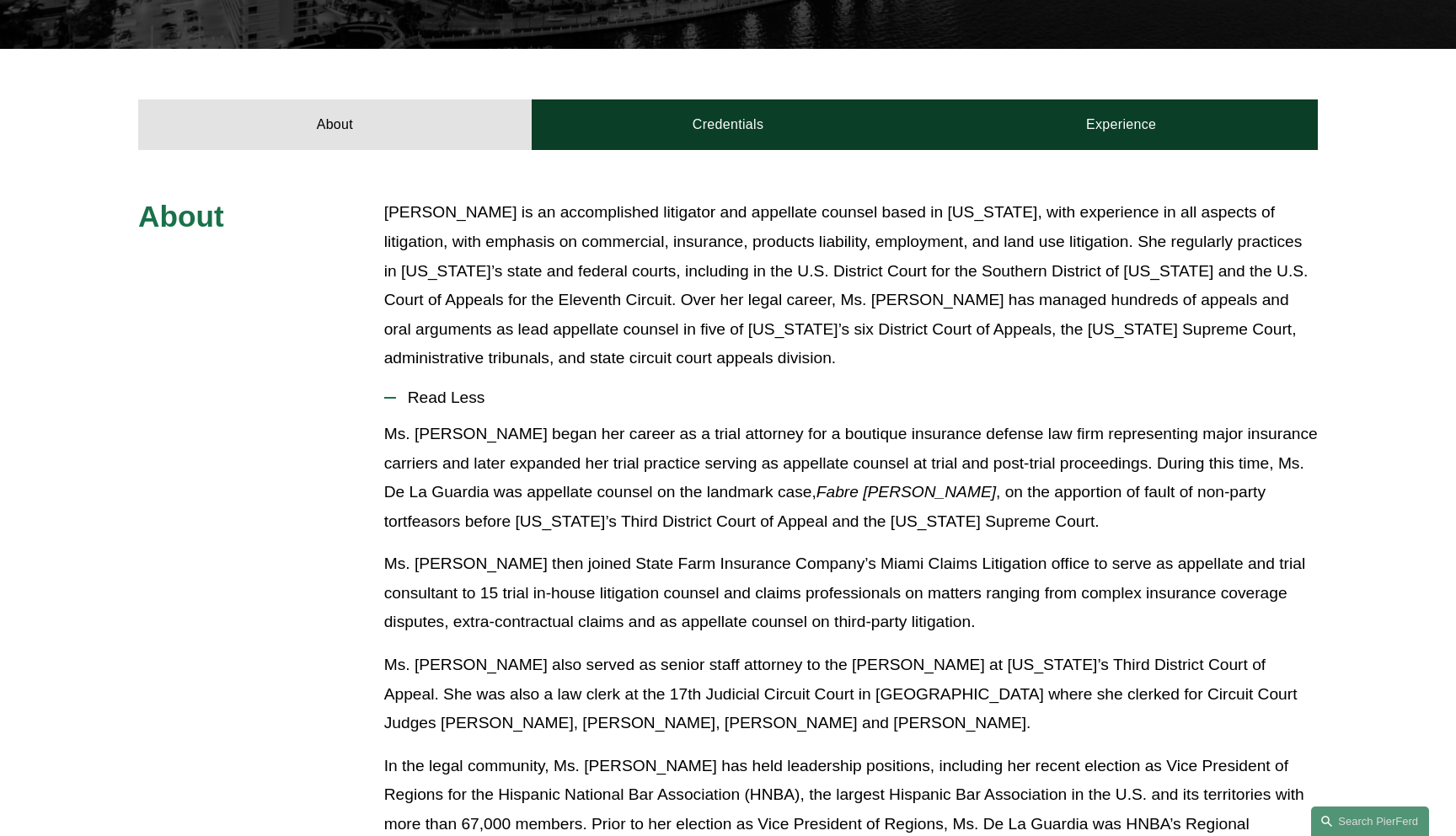
click at [468, 388] on span "Read Less" at bounding box center [857, 397] width 922 height 19
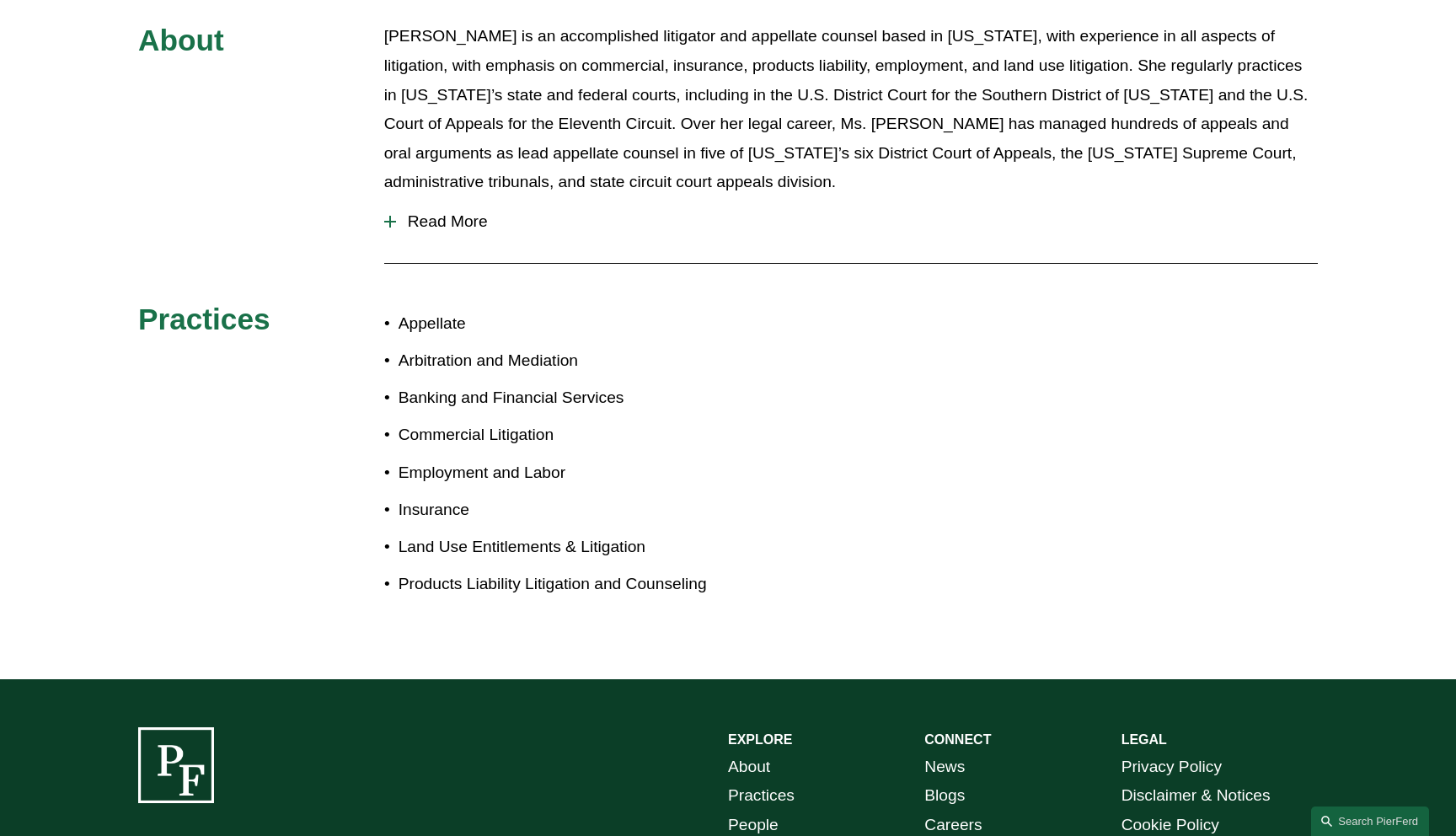
scroll to position [355, 0]
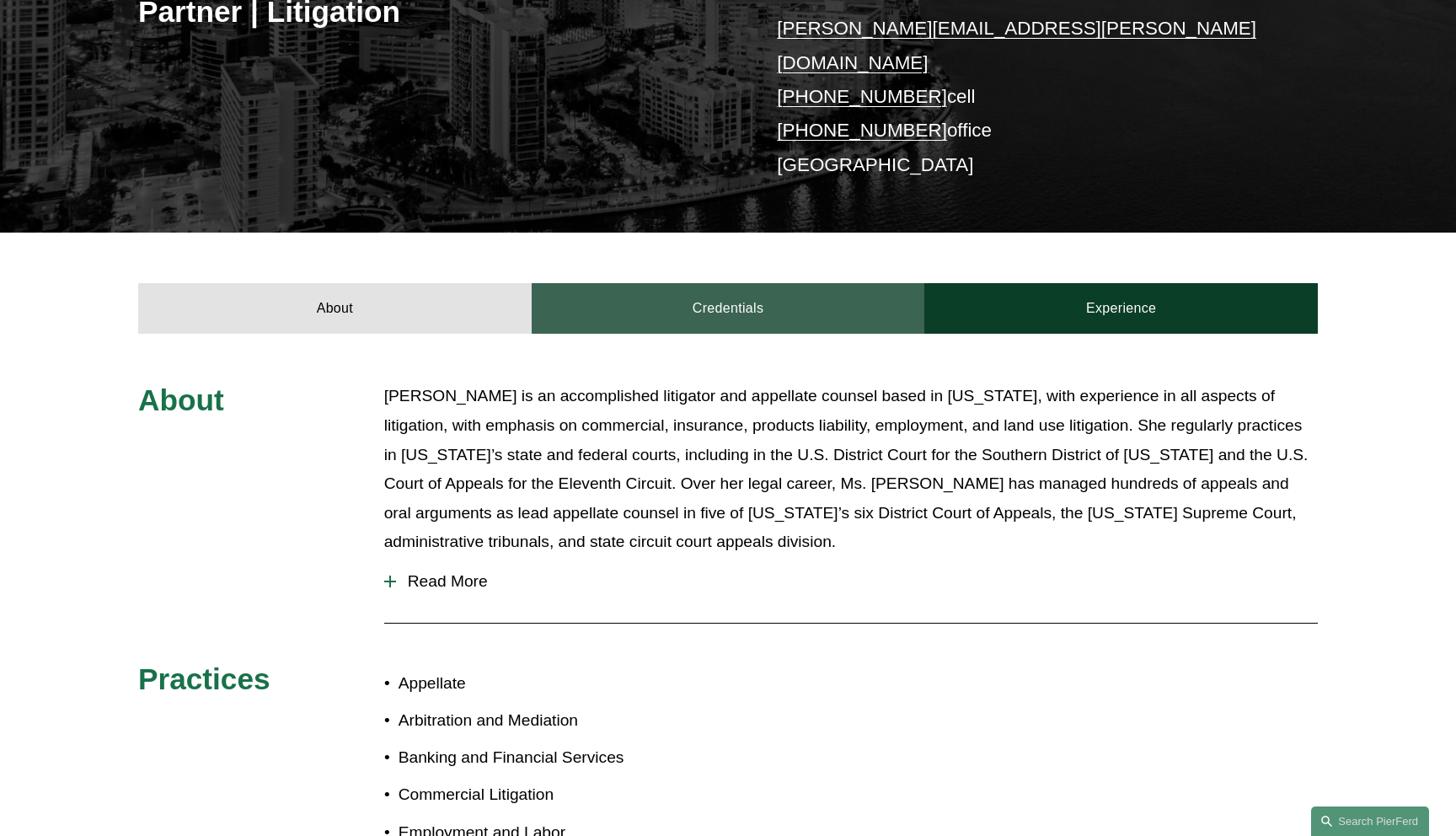
click at [666, 283] on link "Credentials" at bounding box center [728, 309] width 394 height 51
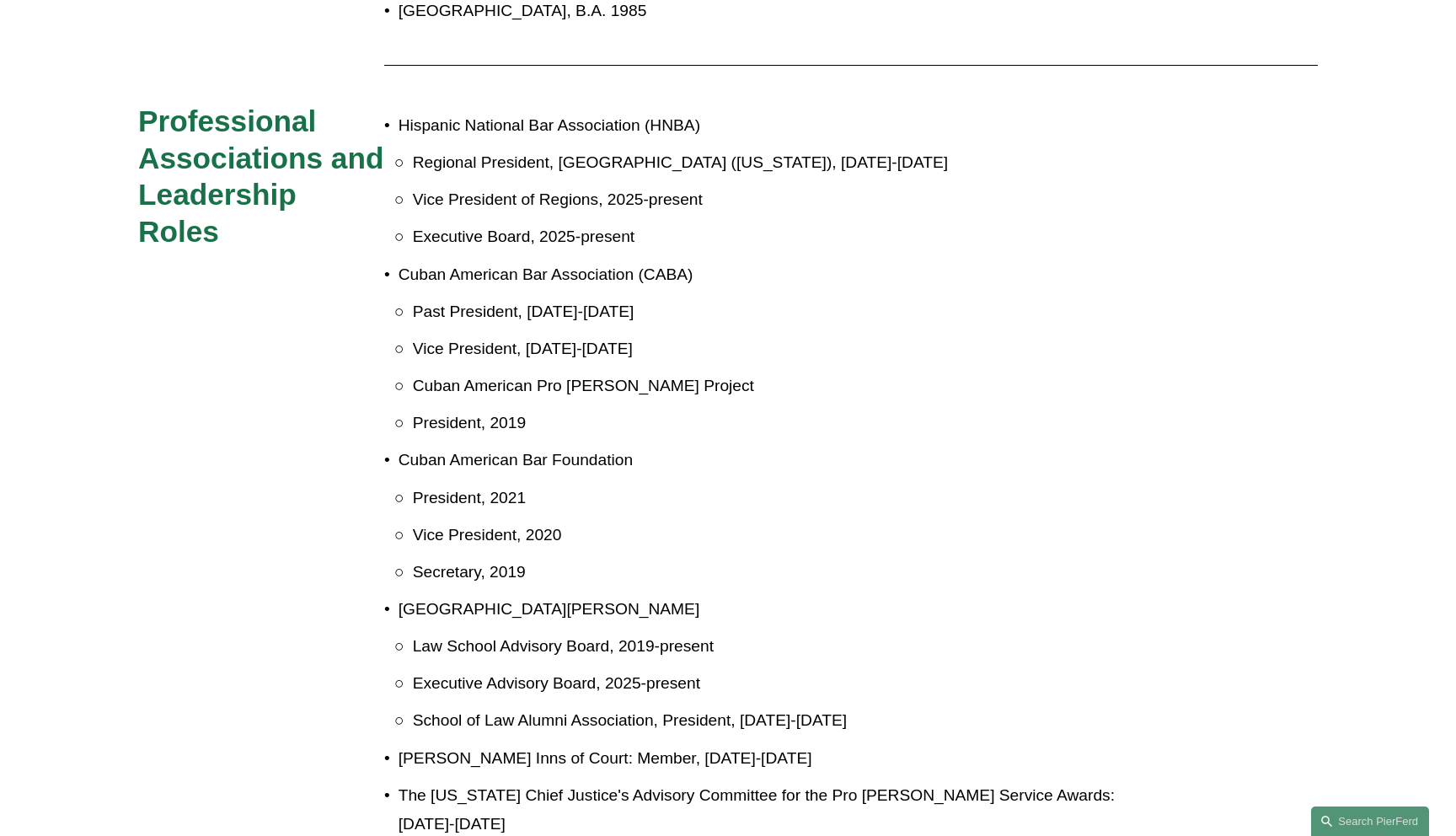
scroll to position [467, 0]
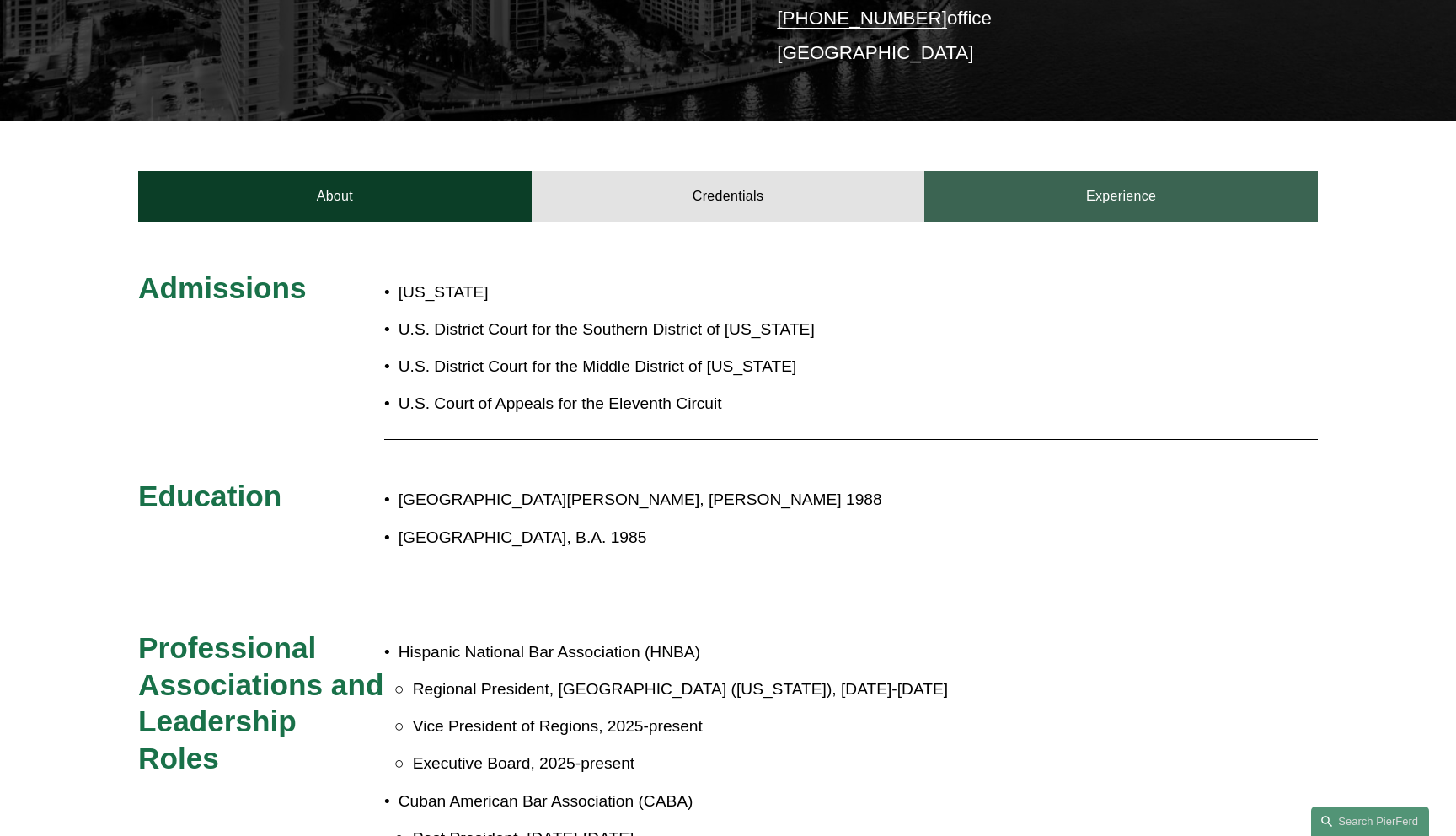
click at [1011, 183] on link "Experience" at bounding box center [1121, 197] width 394 height 51
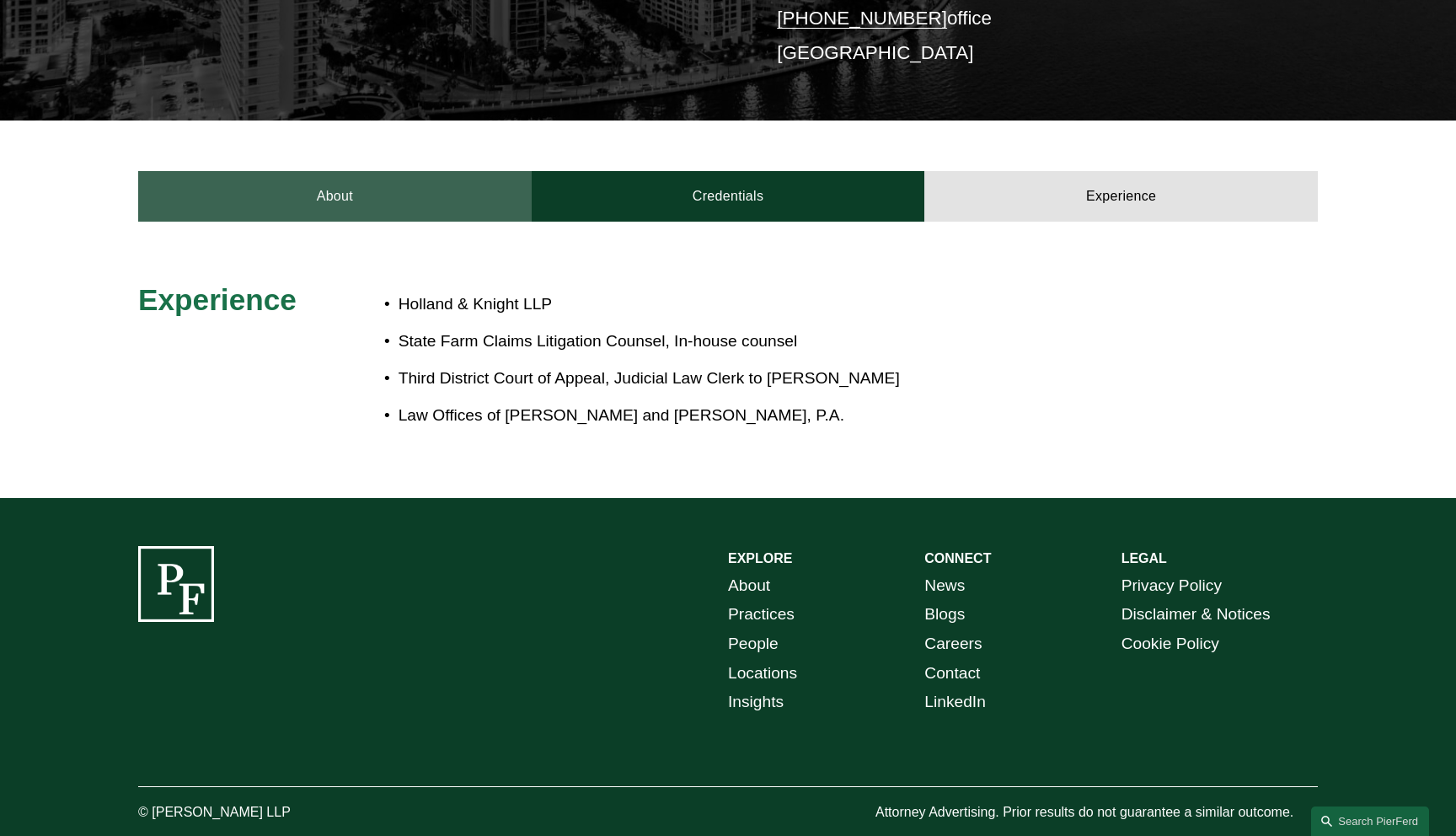
click at [364, 190] on link "About" at bounding box center [335, 197] width 394 height 51
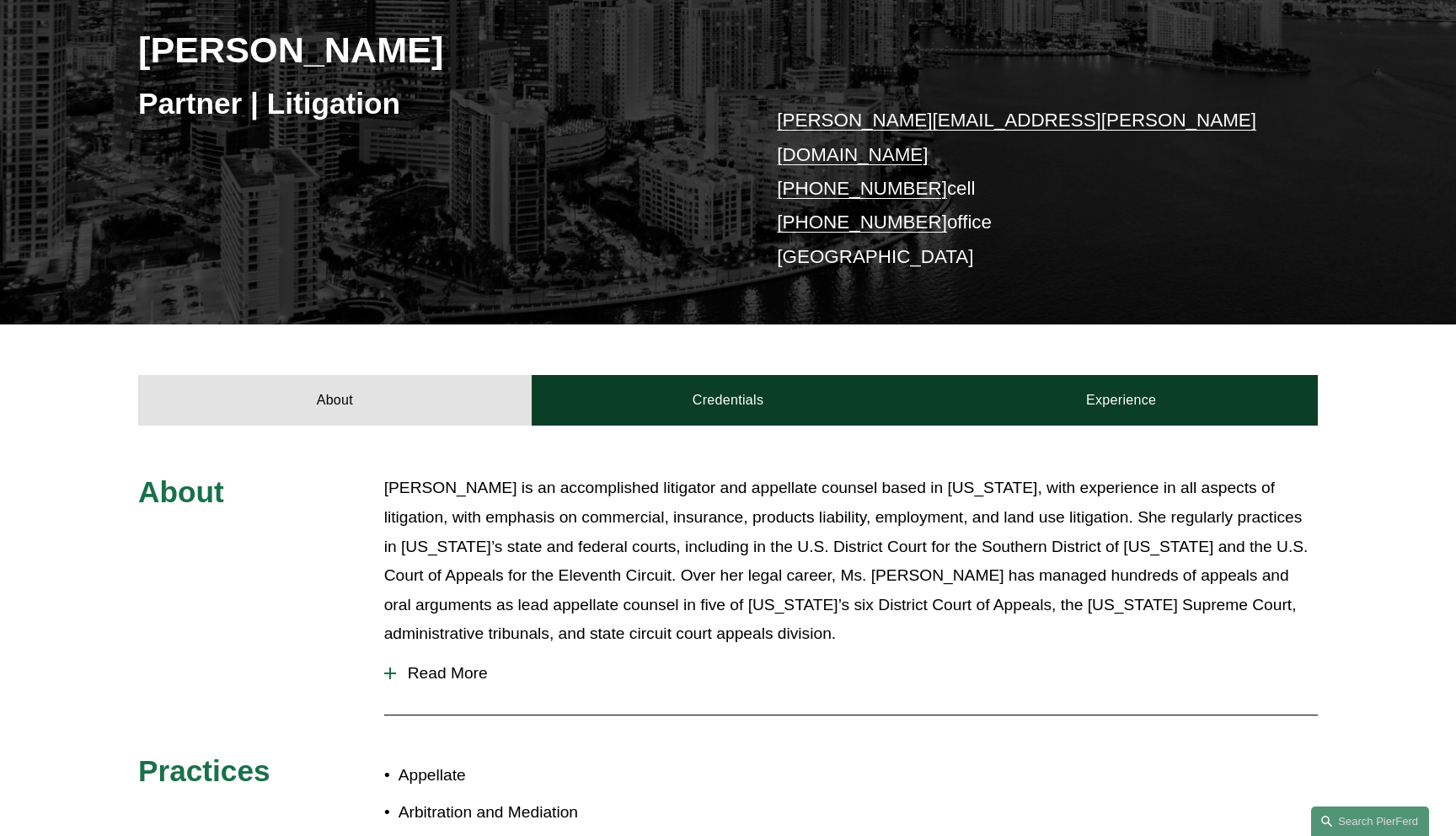
scroll to position [0, 0]
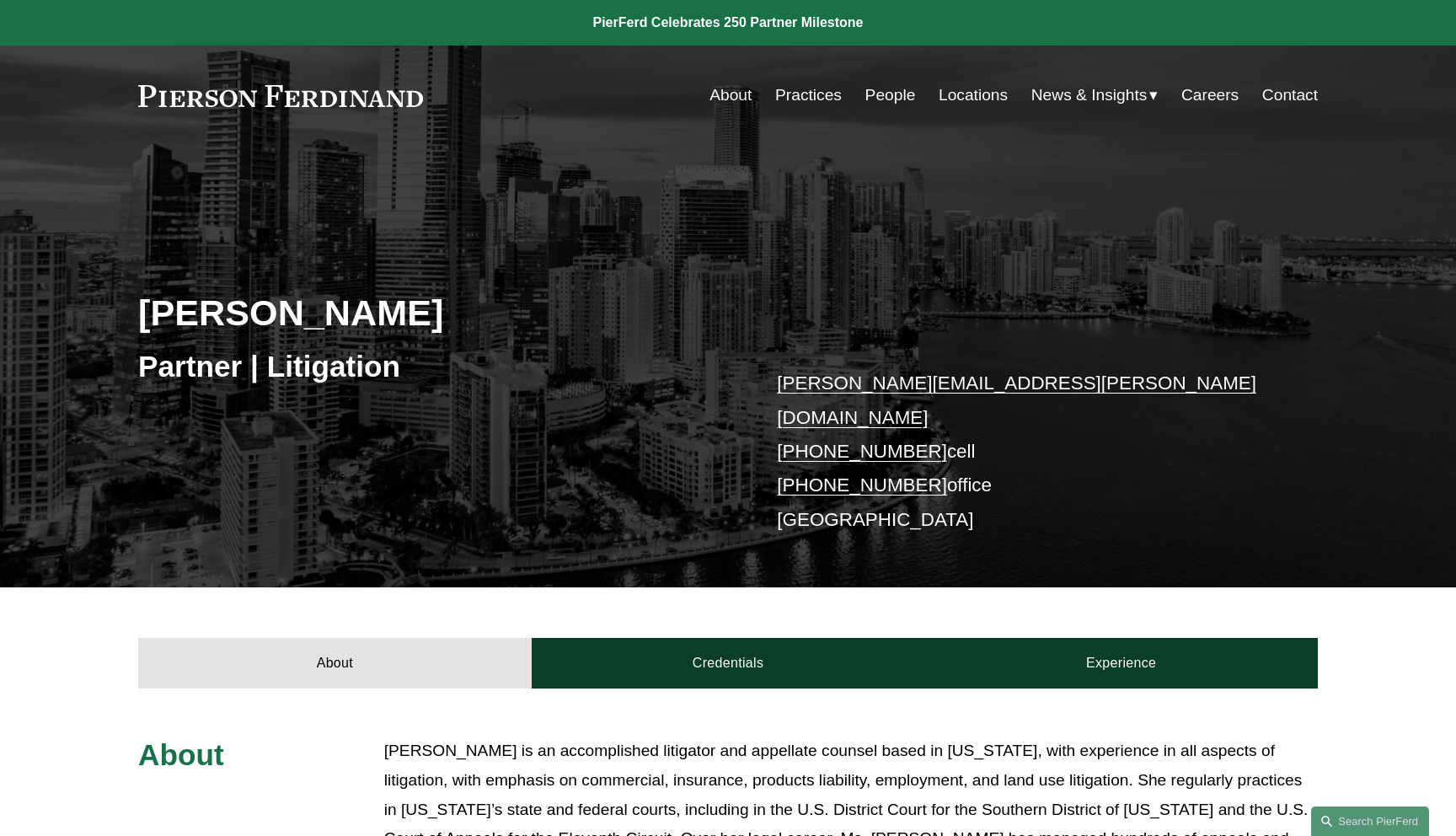
click at [972, 215] on div "Frances De La Guardia Partner | Litigation frances.delaguardia@pierferd.com +1.…" at bounding box center [728, 388] width 1456 height 398
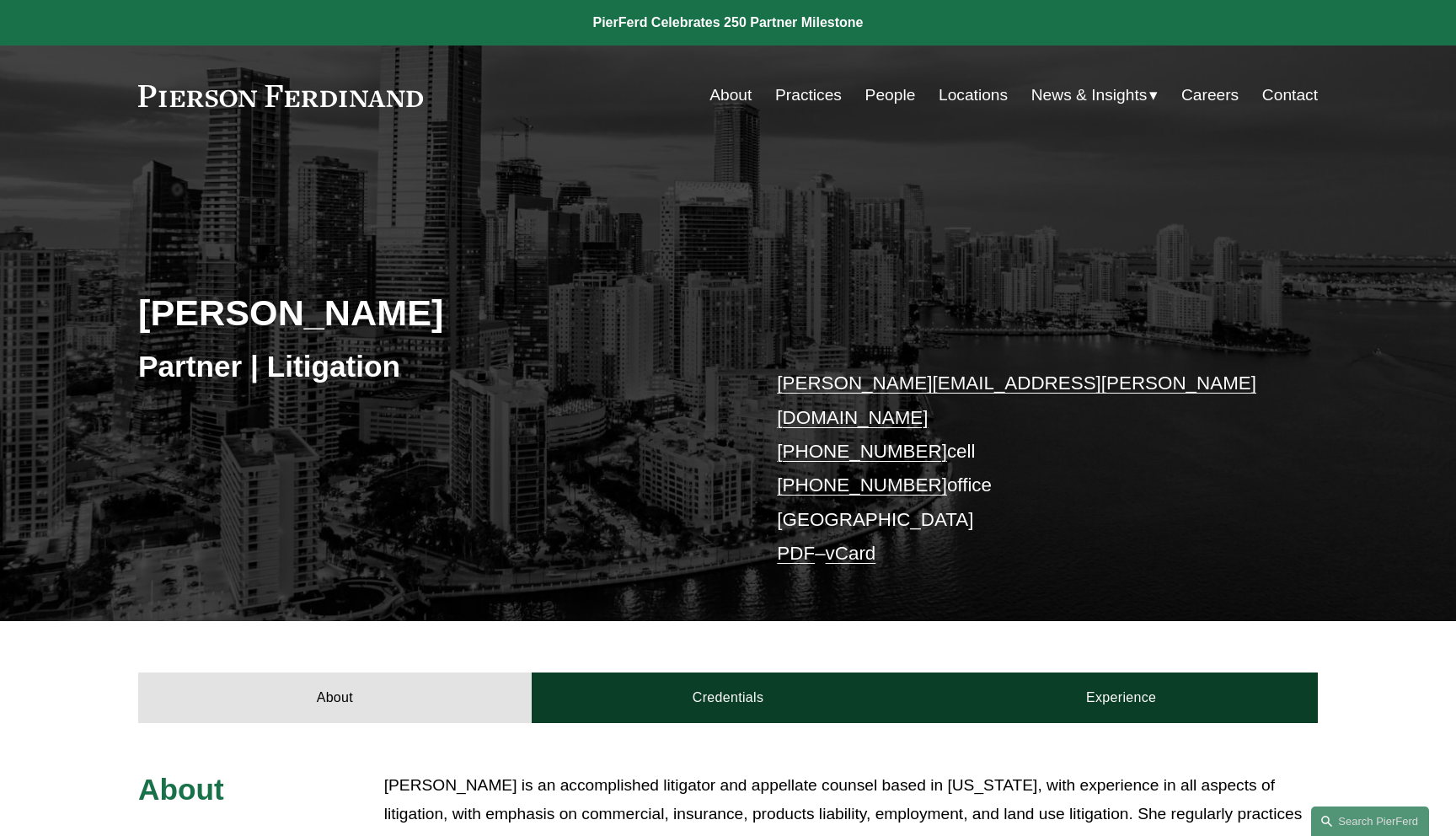
click at [793, 543] on link "PDF" at bounding box center [796, 553] width 38 height 21
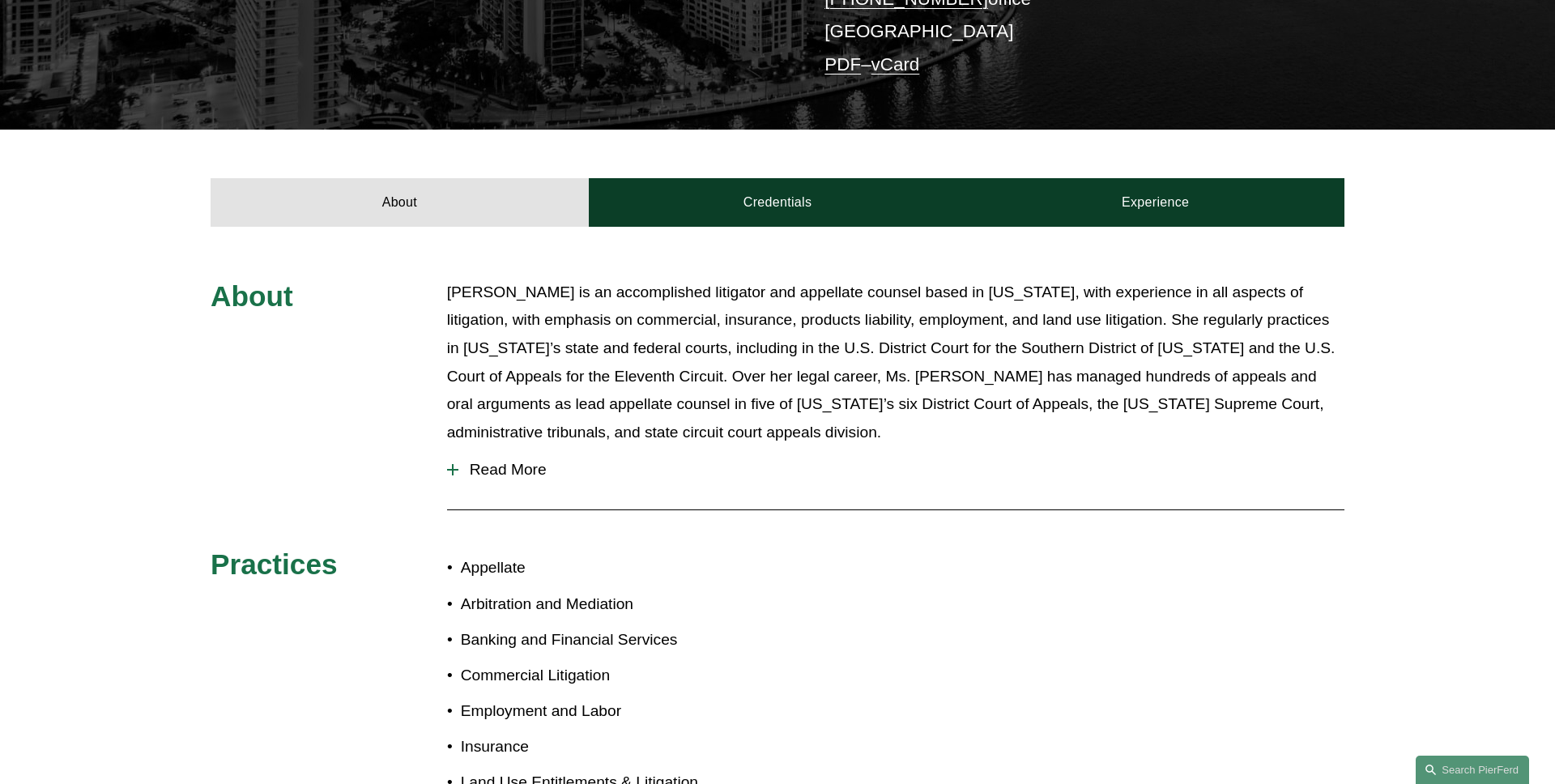
click at [493, 461] on span "Read More" at bounding box center [900, 469] width 885 height 18
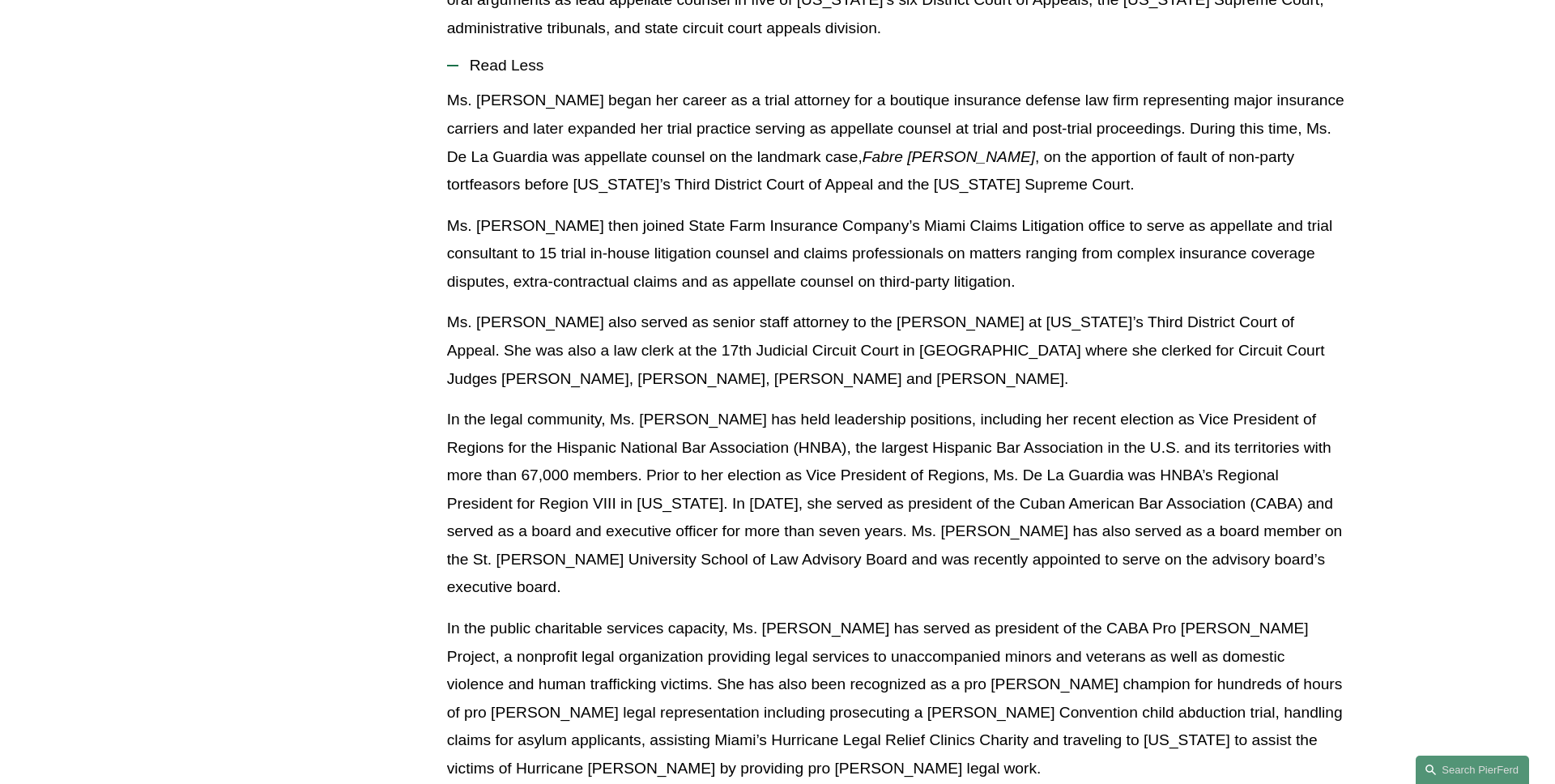
scroll to position [642, 0]
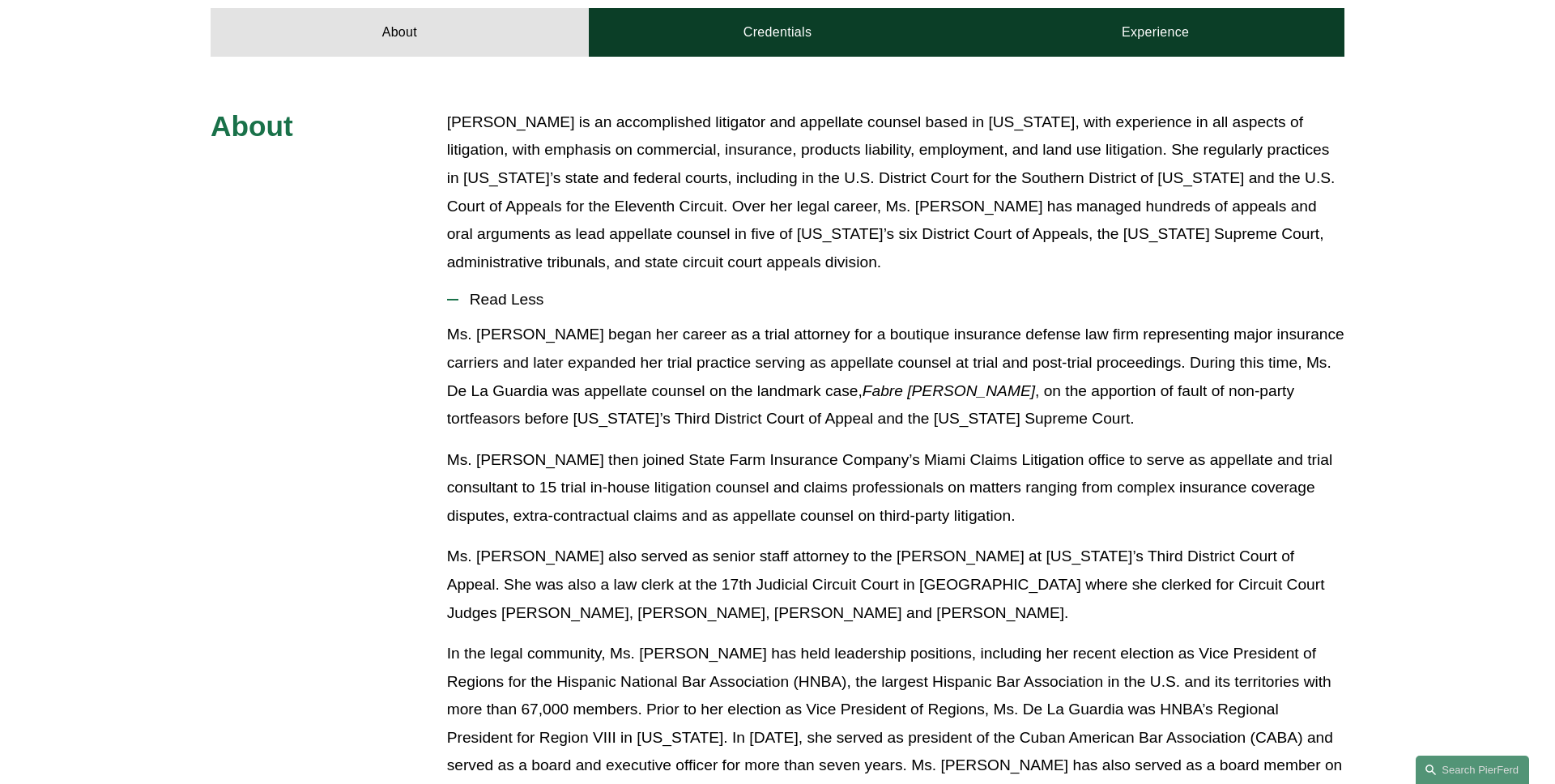
click at [532, 291] on span "Read Less" at bounding box center [900, 299] width 885 height 18
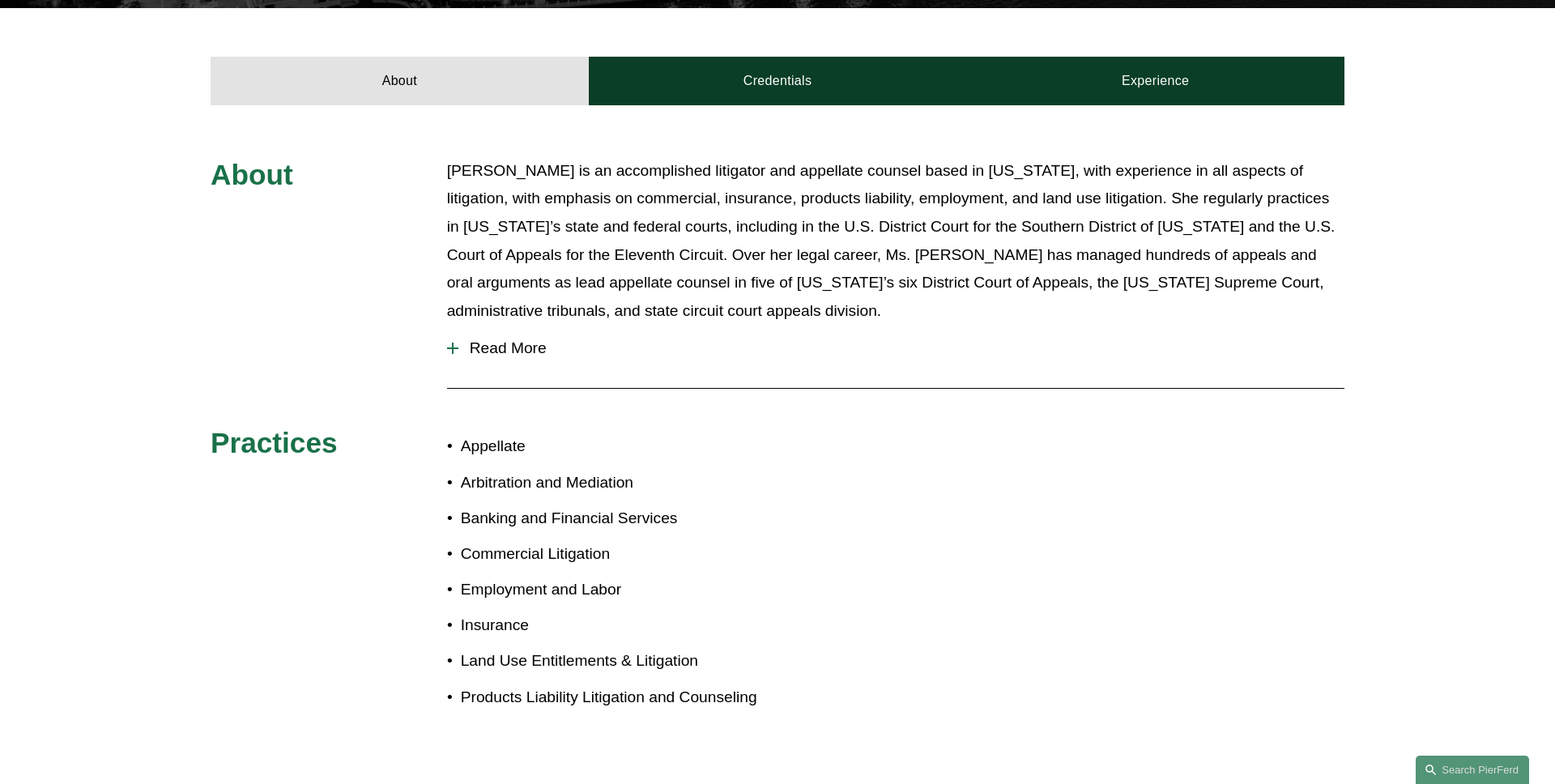
scroll to position [542, 0]
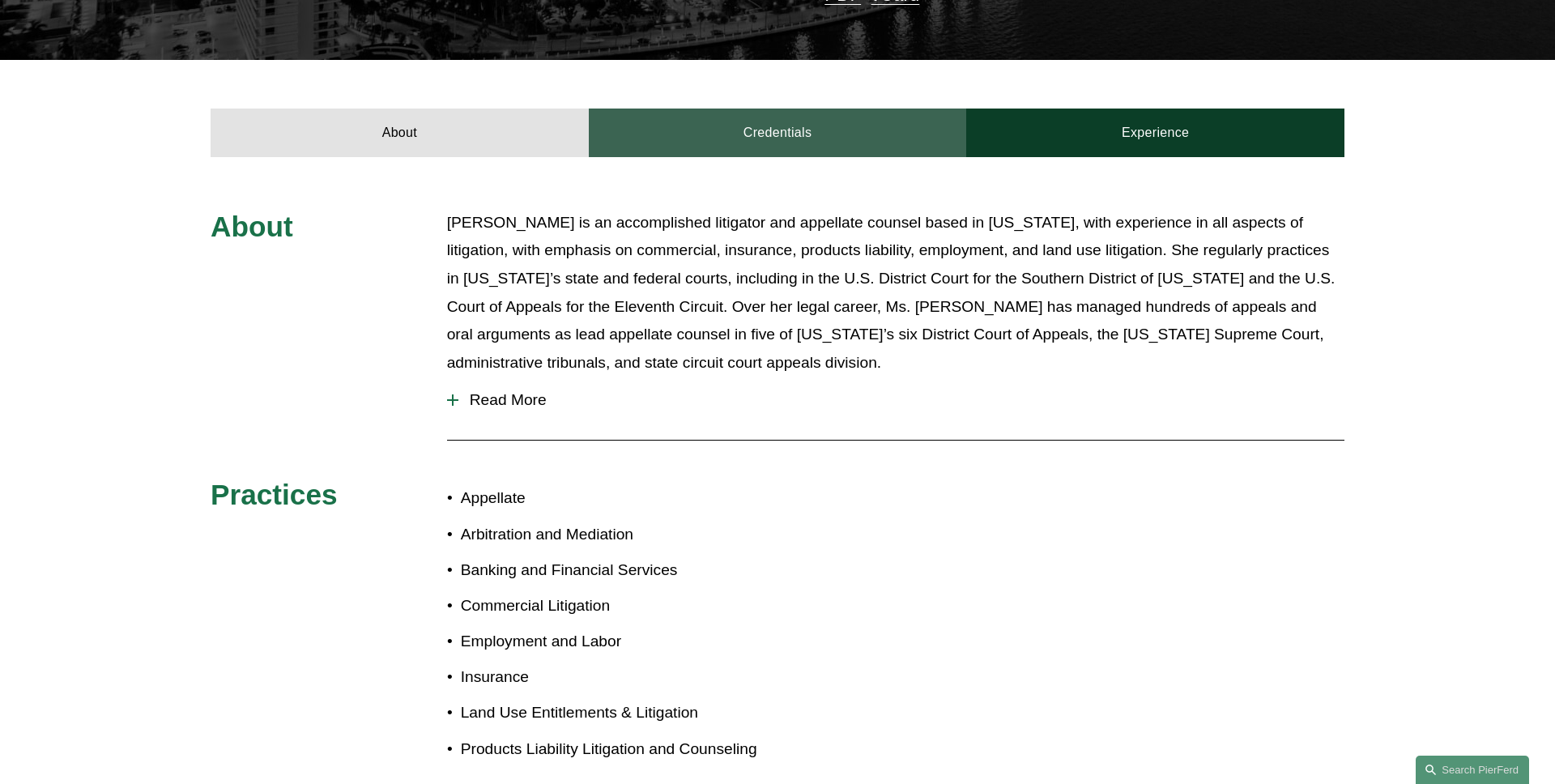
click at [721, 112] on link "Credentials" at bounding box center [778, 133] width 378 height 49
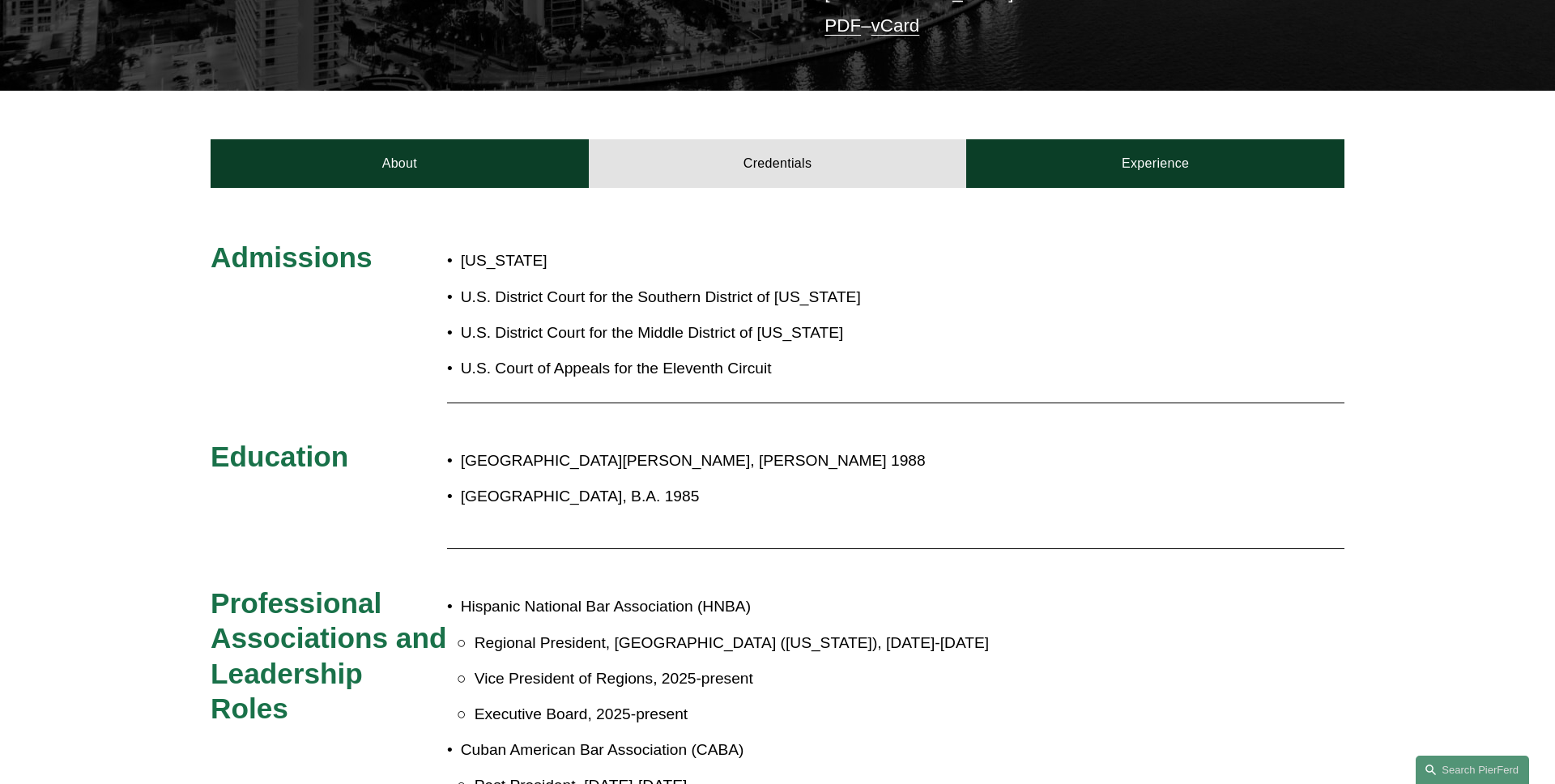
scroll to position [477, 0]
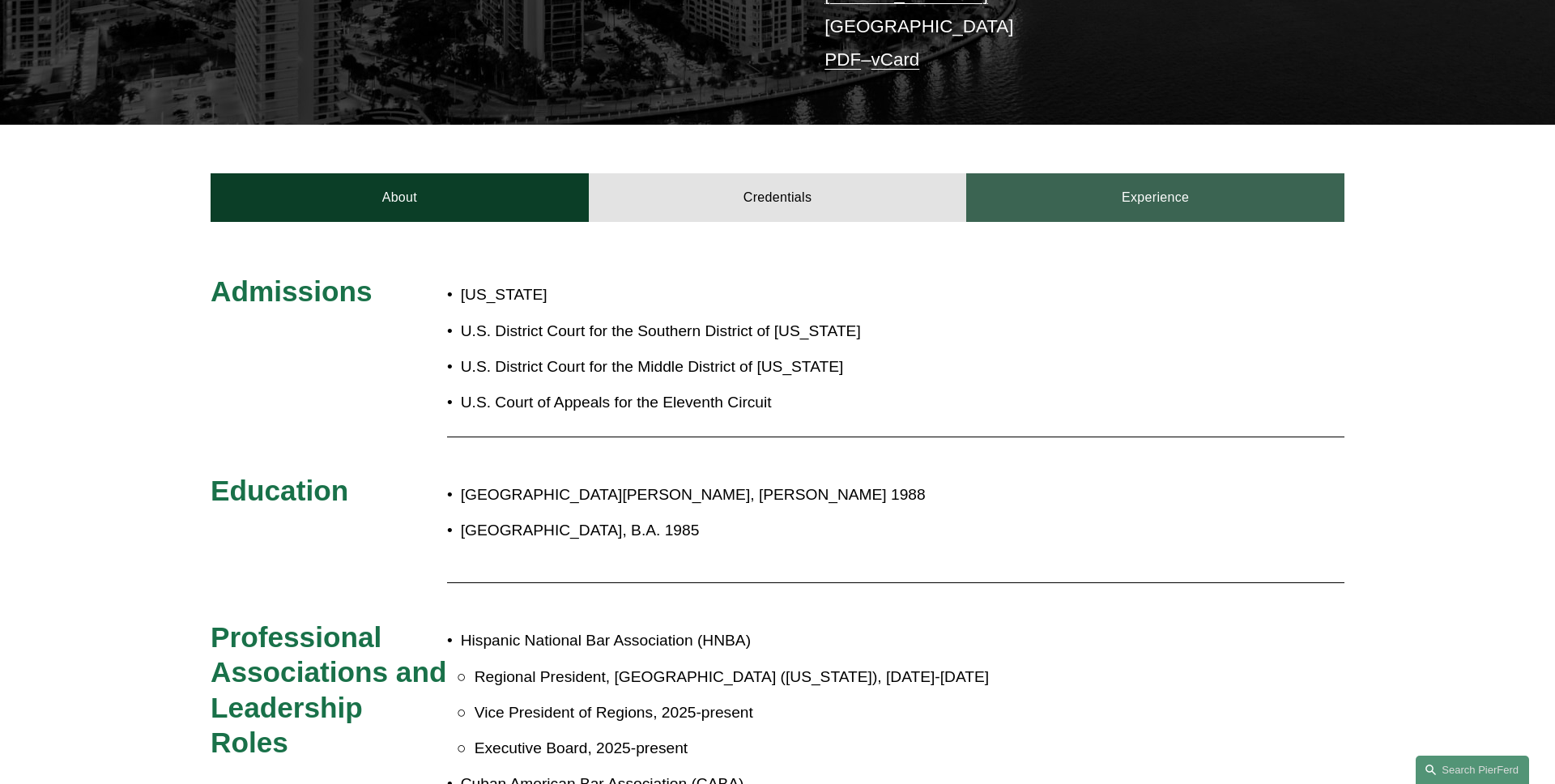
click at [1130, 177] on link "Experience" at bounding box center [1155, 198] width 378 height 49
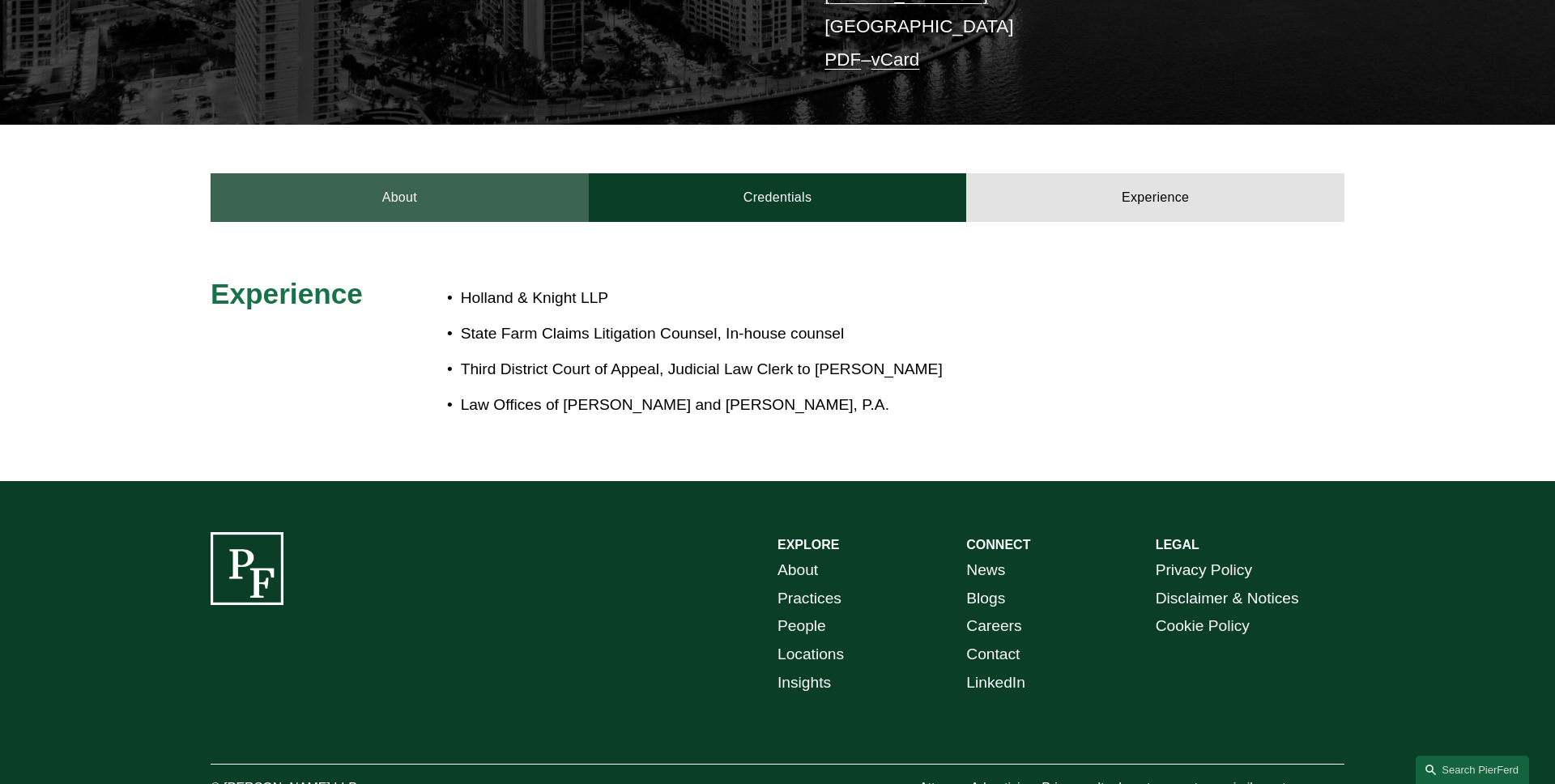
click at [419, 193] on link "About" at bounding box center [400, 198] width 378 height 49
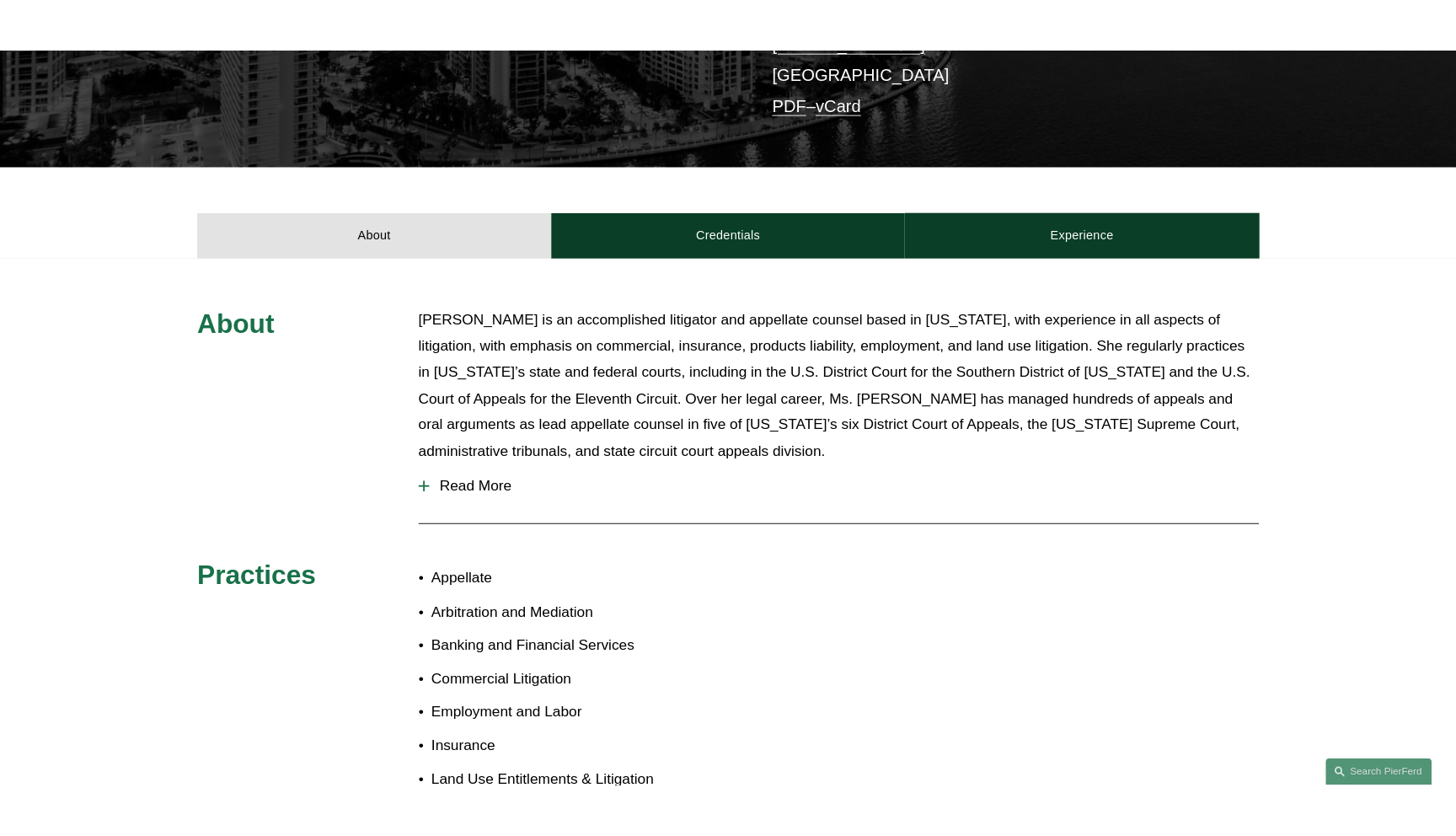
scroll to position [185, 0]
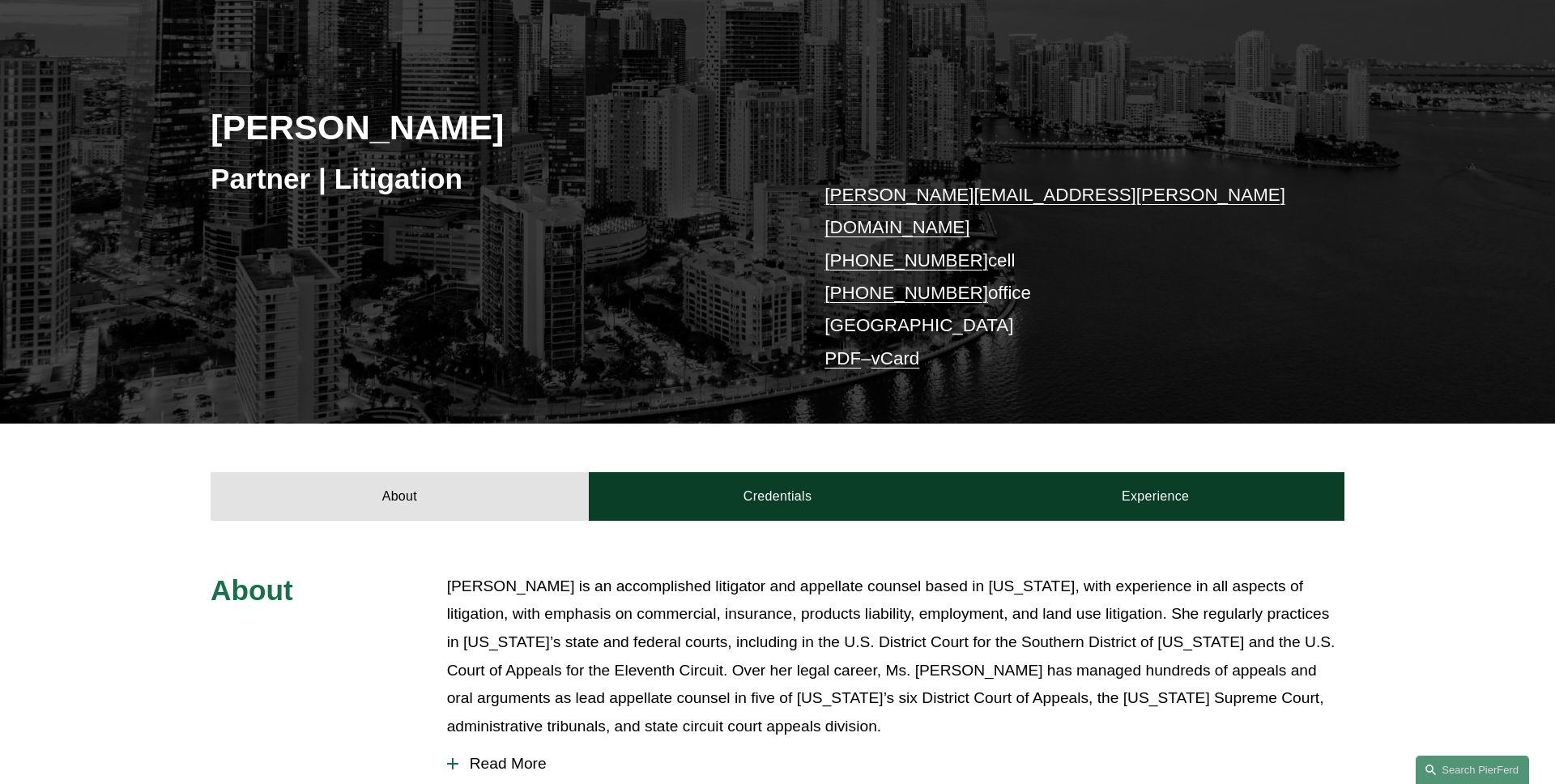
click at [920, 348] on link "vCard" at bounding box center [896, 357] width 49 height 20
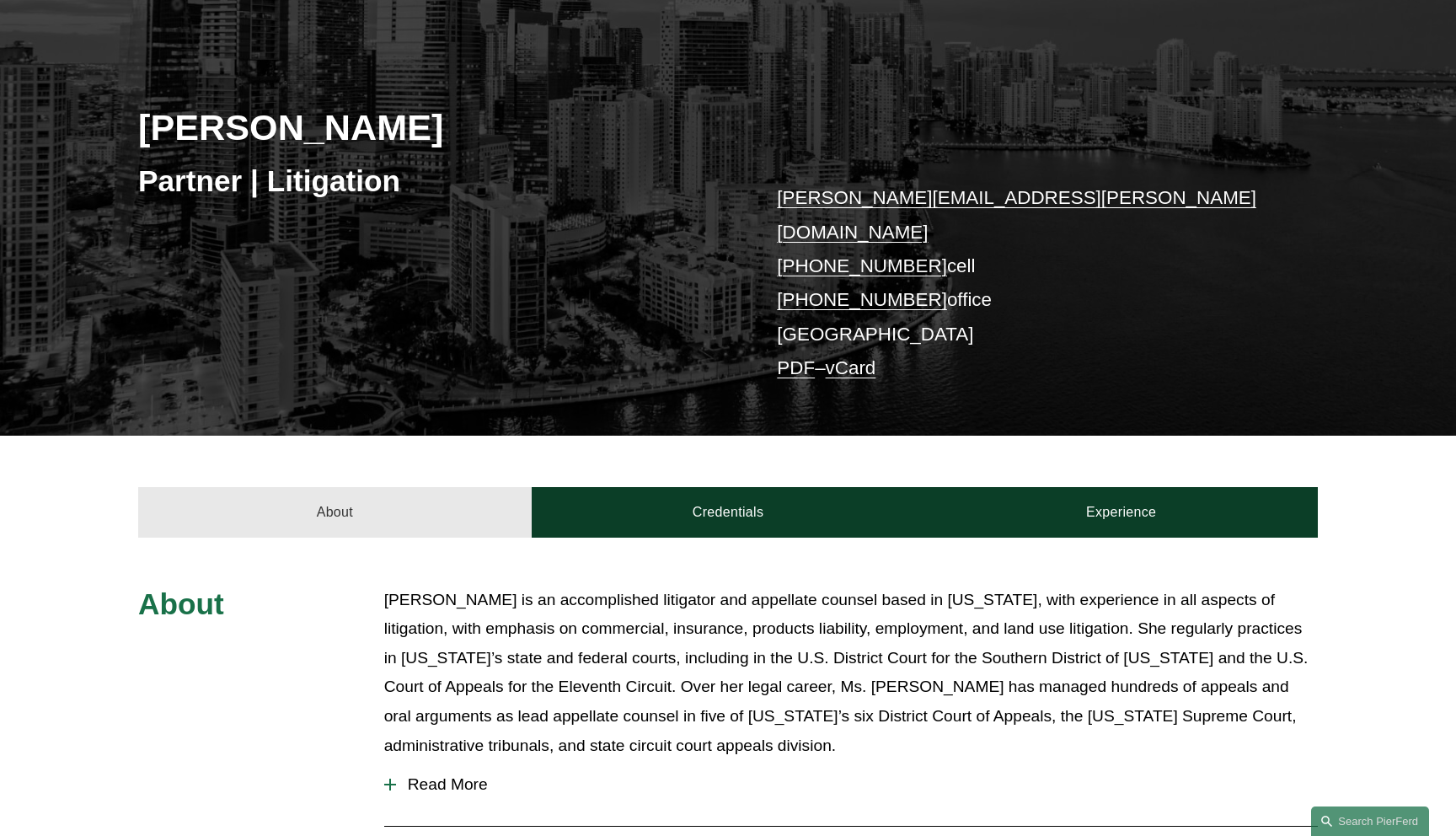
scroll to position [0, 0]
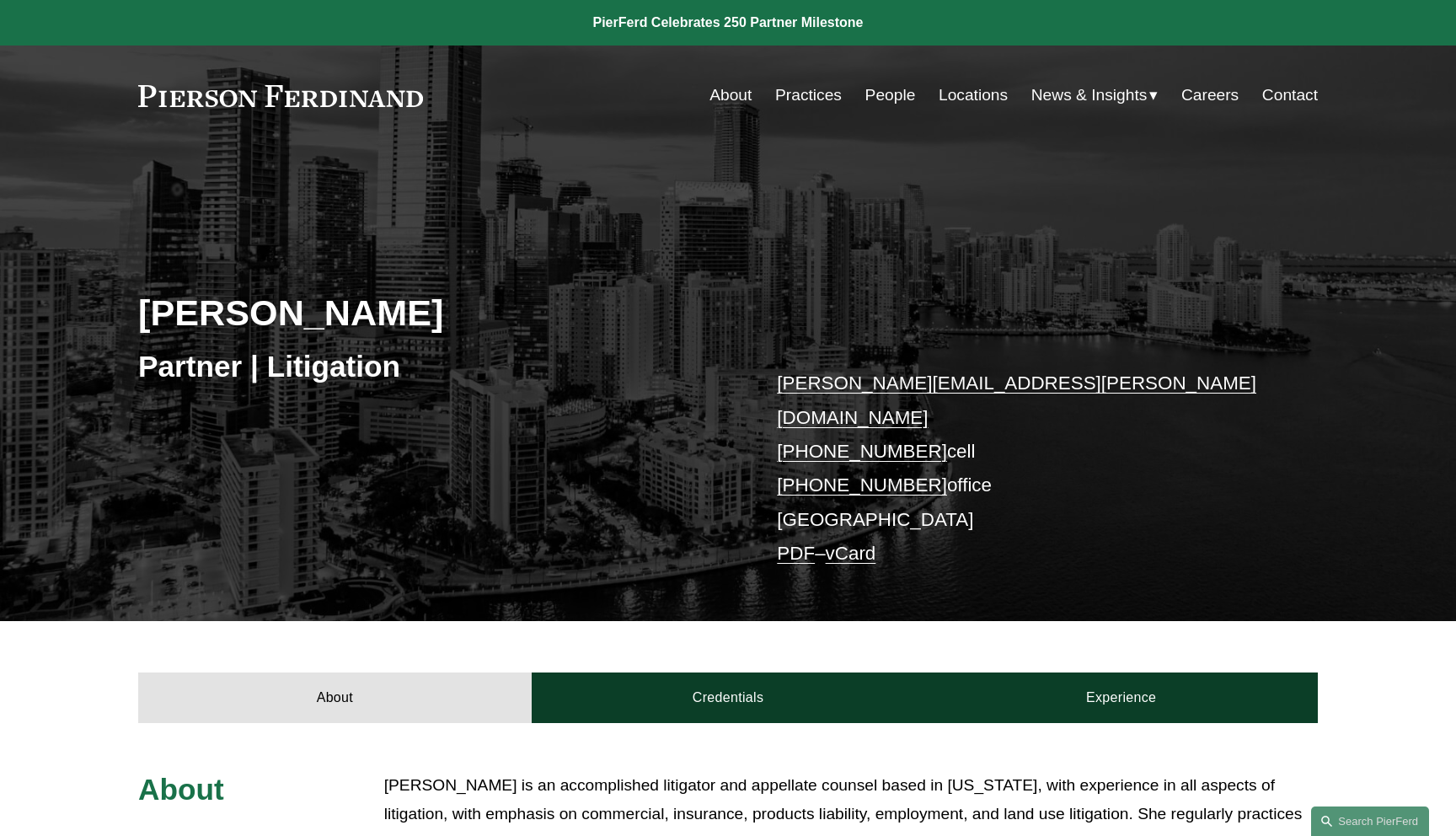
drag, startPoint x: 295, startPoint y: 324, endPoint x: 62, endPoint y: 329, distance: 233.1
click at [62, 329] on div "Frances De La Guardia Partner | Litigation frances.delaguardia@pierferd.com +1.…" at bounding box center [728, 405] width 1456 height 432
copy h2 "Frances De La Guardia"
click at [107, 328] on div "Frances De La Guardia Partner | Litigation frances.delaguardia@pierferd.com +1.…" at bounding box center [728, 405] width 1456 height 432
drag, startPoint x: 416, startPoint y: 375, endPoint x: 122, endPoint y: 375, distance: 294.0
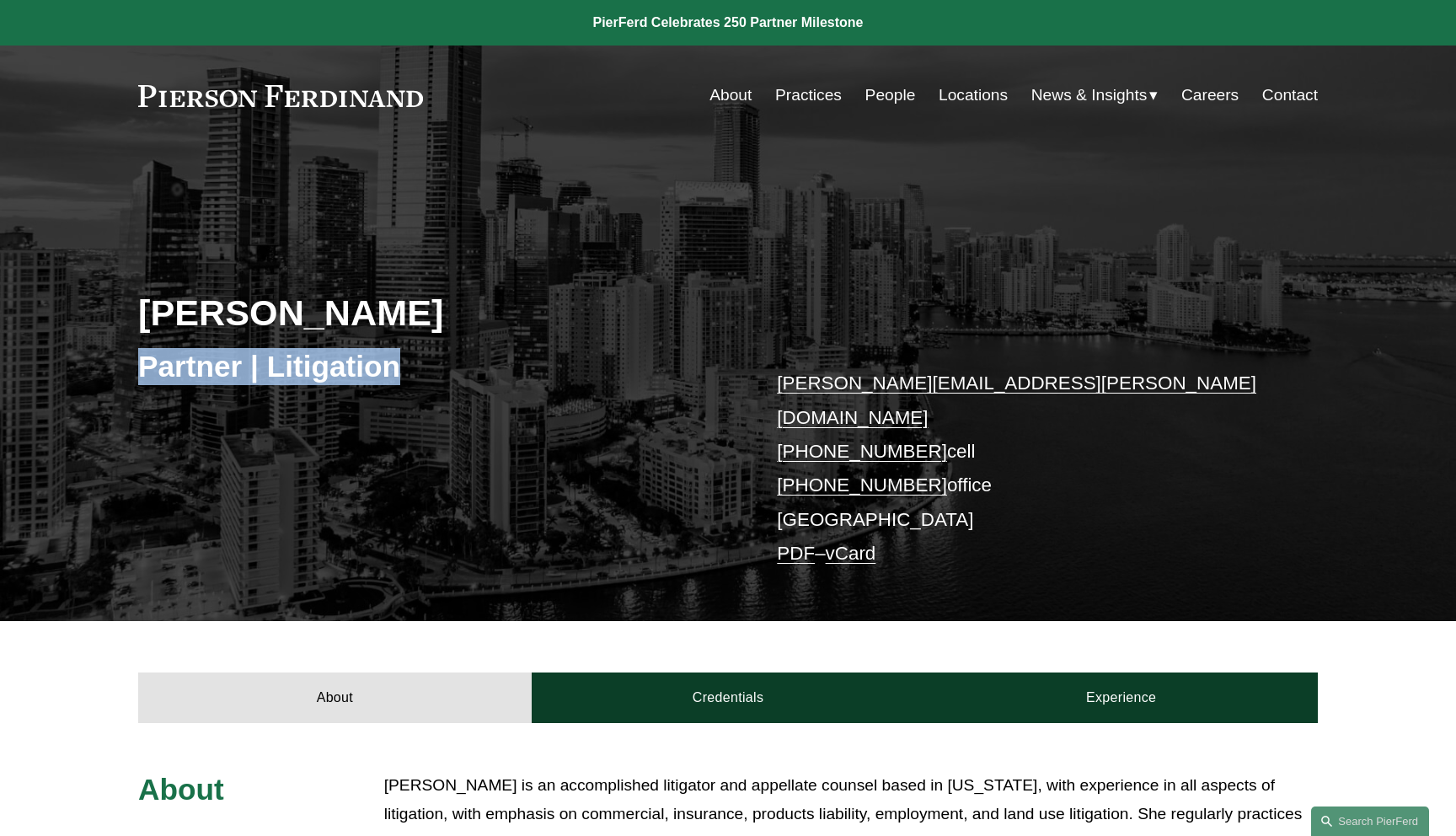
click at [122, 375] on div "Frances De La Guardia Partner | Litigation frances.delaguardia@pierferd.com +1.…" at bounding box center [728, 405] width 1456 height 432
copy h3 "Partner | Litigation"
click at [122, 375] on div "Frances De La Guardia Partner | Litigation frances.delaguardia@pierferd.com +1.…" at bounding box center [728, 405] width 1456 height 432
click at [806, 487] on p "frances.delaguardia@pierferd.com +1.954.655.5212 cell +1.305.712.4385 office Mi…" at bounding box center [1023, 469] width 491 height 204
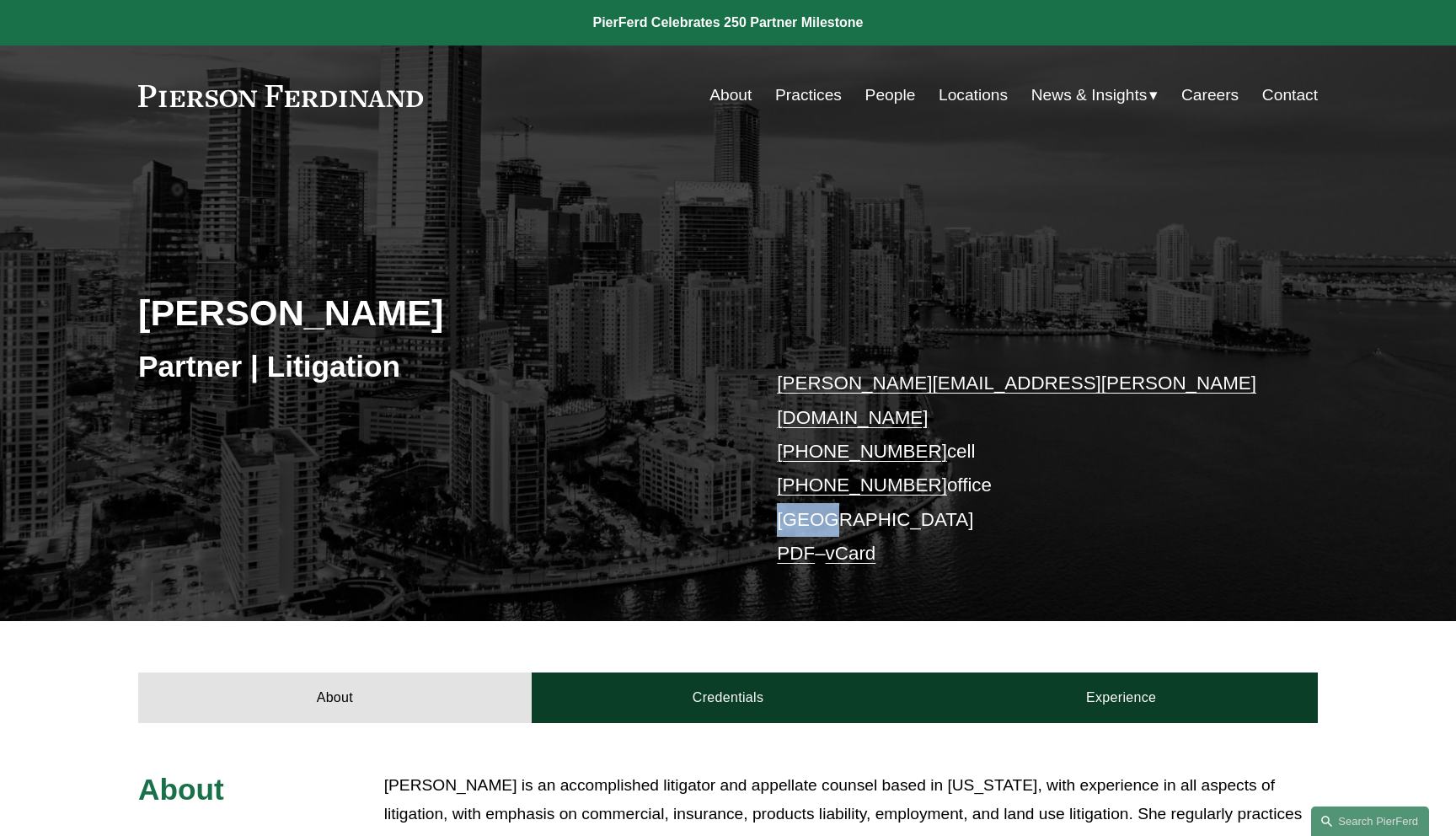
click at [806, 487] on p "frances.delaguardia@pierferd.com +1.954.655.5212 cell +1.305.712.4385 office Mi…" at bounding box center [1023, 469] width 491 height 204
copy p "[GEOGRAPHIC_DATA]"
click at [971, 491] on p "frances.delaguardia@pierferd.com +1.954.655.5212 cell +1.305.712.4385 office Mi…" at bounding box center [1023, 469] width 491 height 204
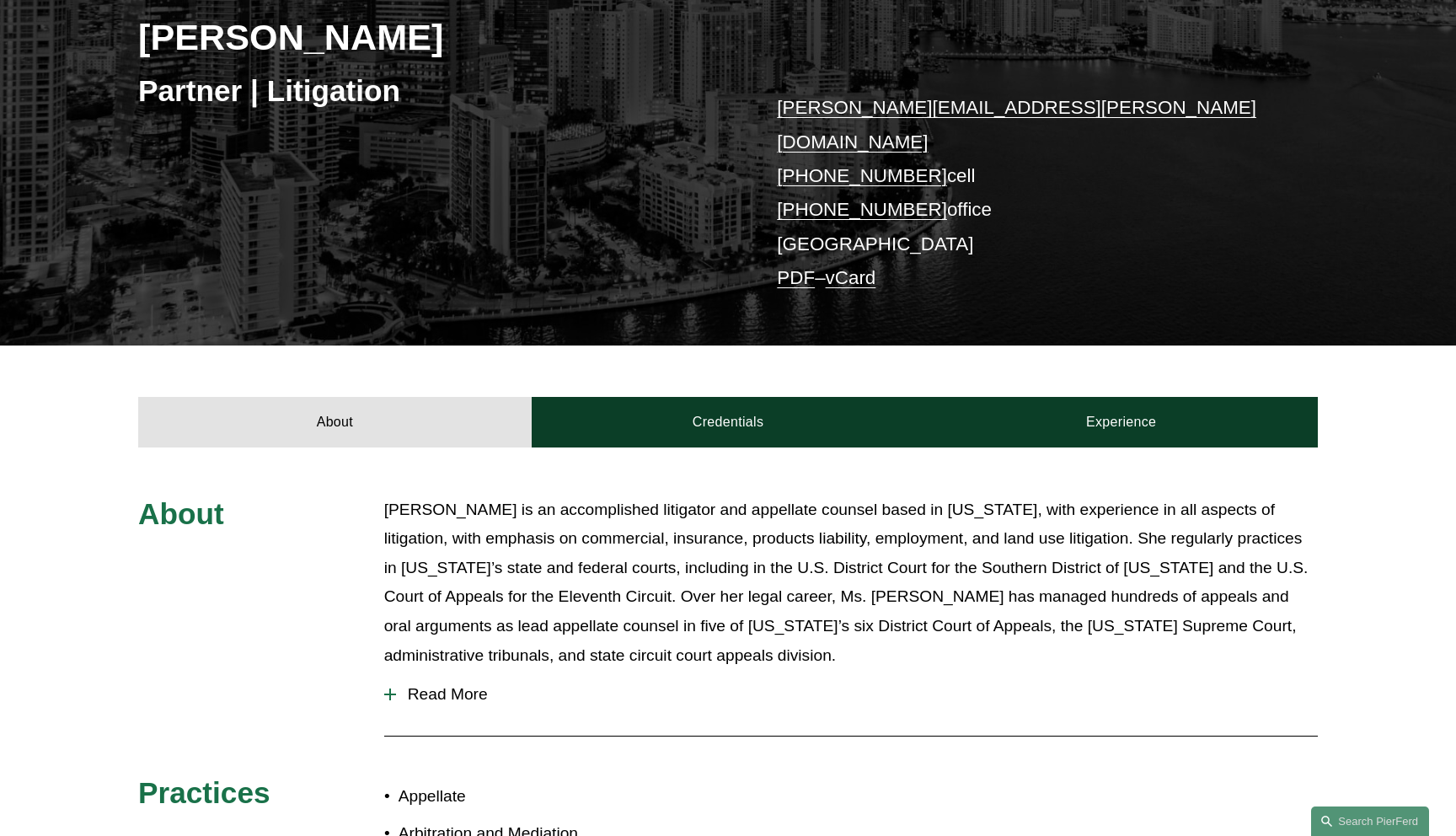
scroll to position [346, 0]
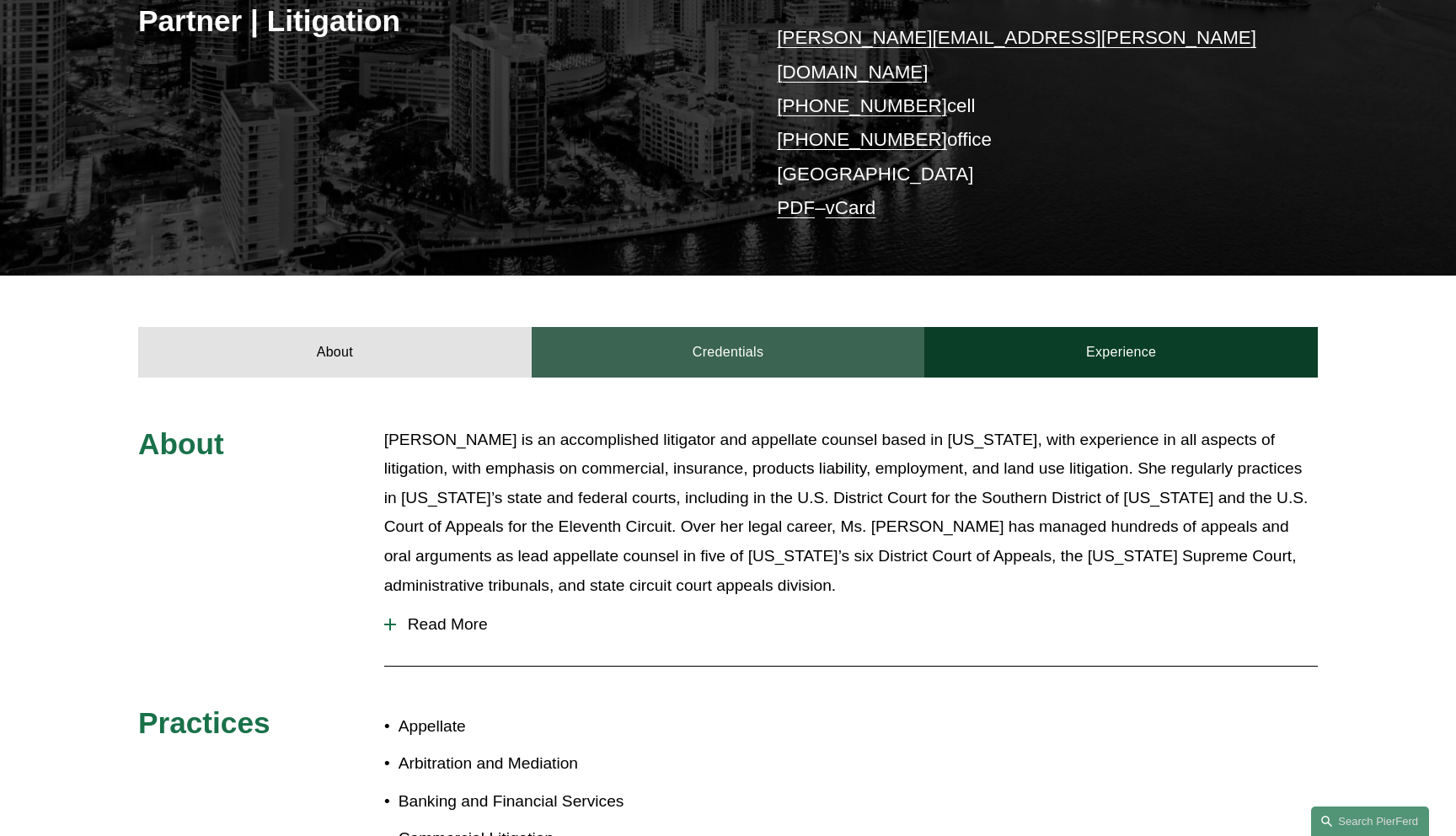
click at [732, 327] on link "Credentials" at bounding box center [728, 352] width 394 height 51
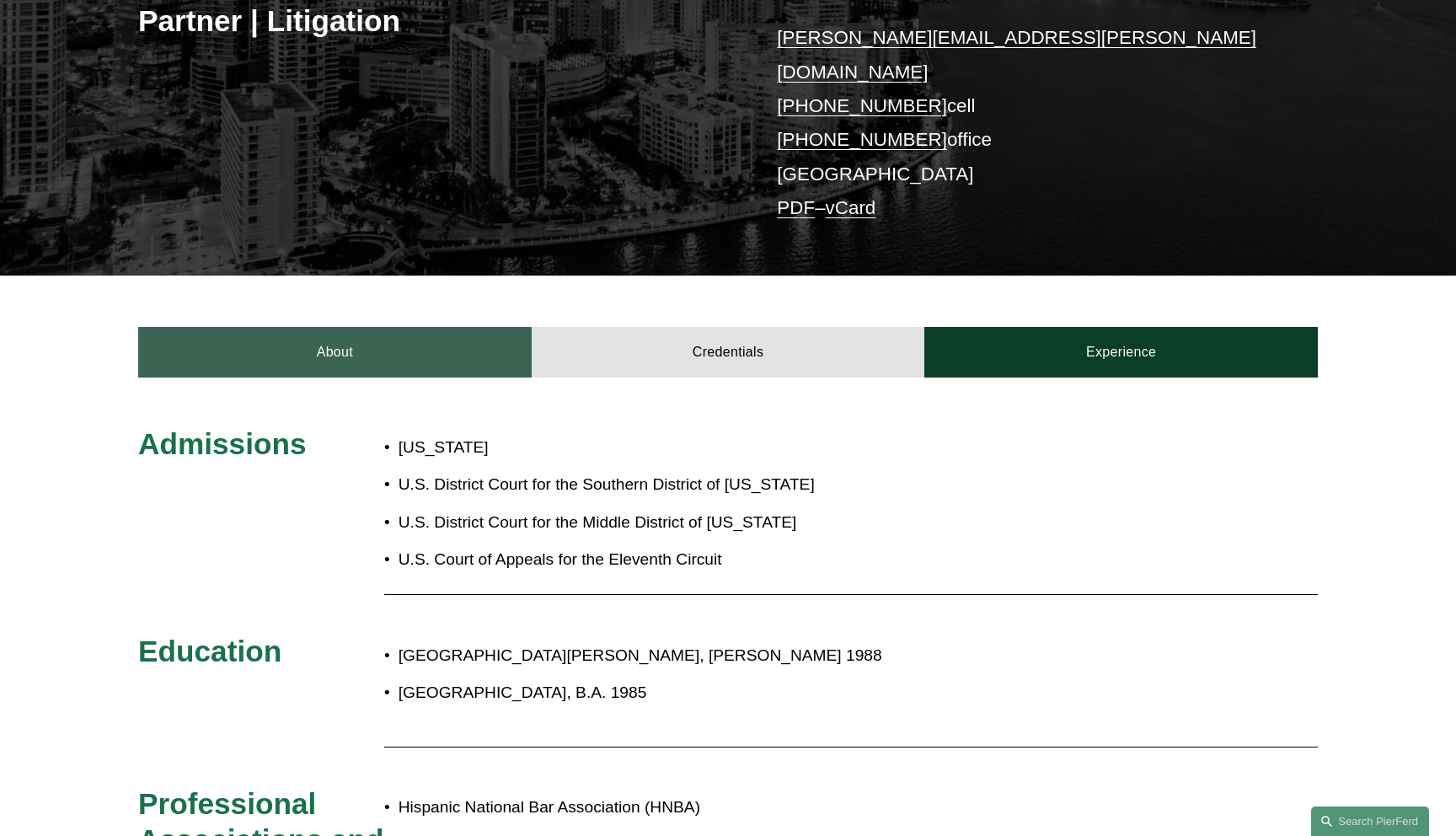
click at [457, 331] on link "About" at bounding box center [335, 352] width 394 height 51
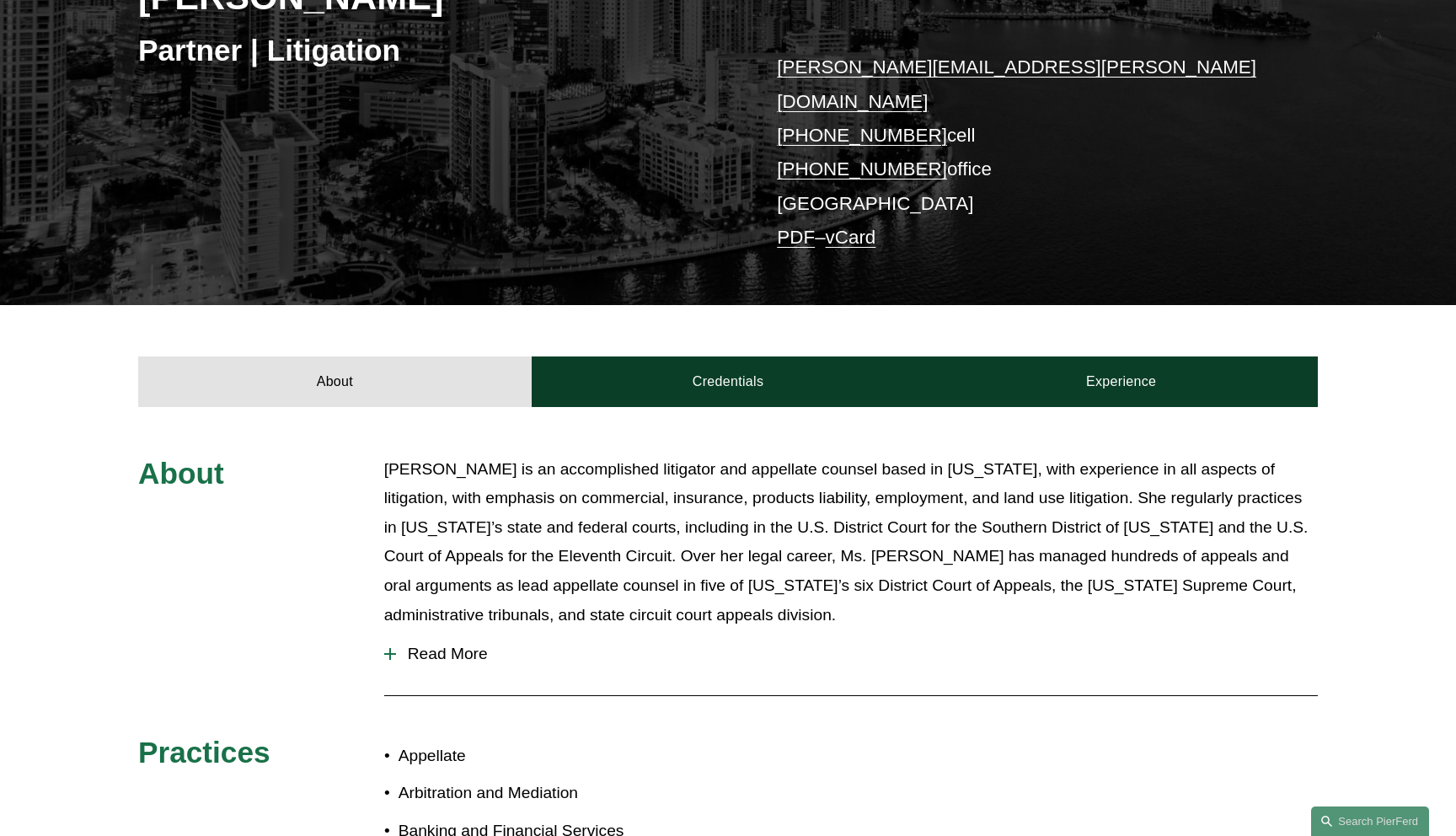
scroll to position [0, 0]
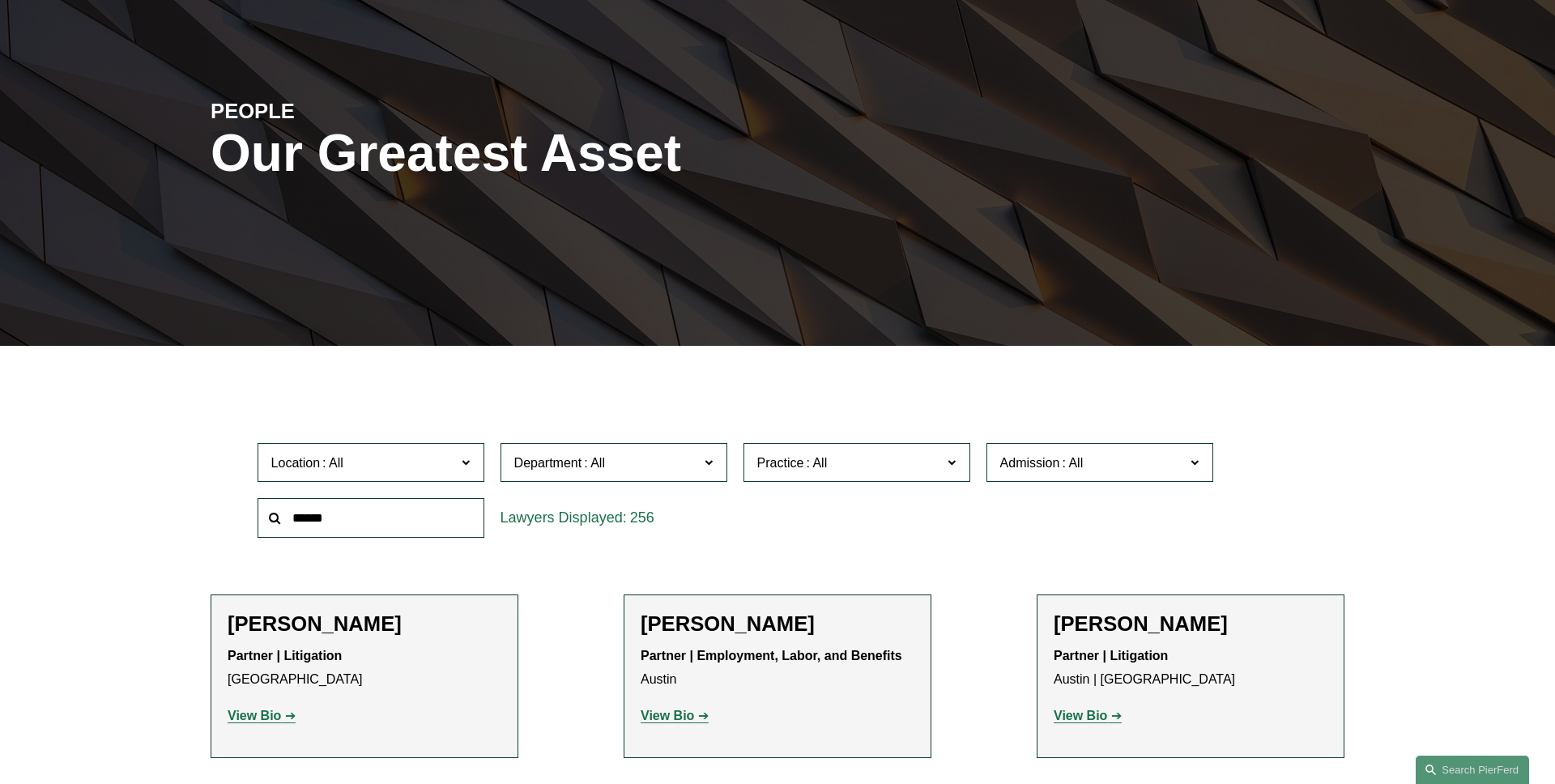
scroll to position [304, 0]
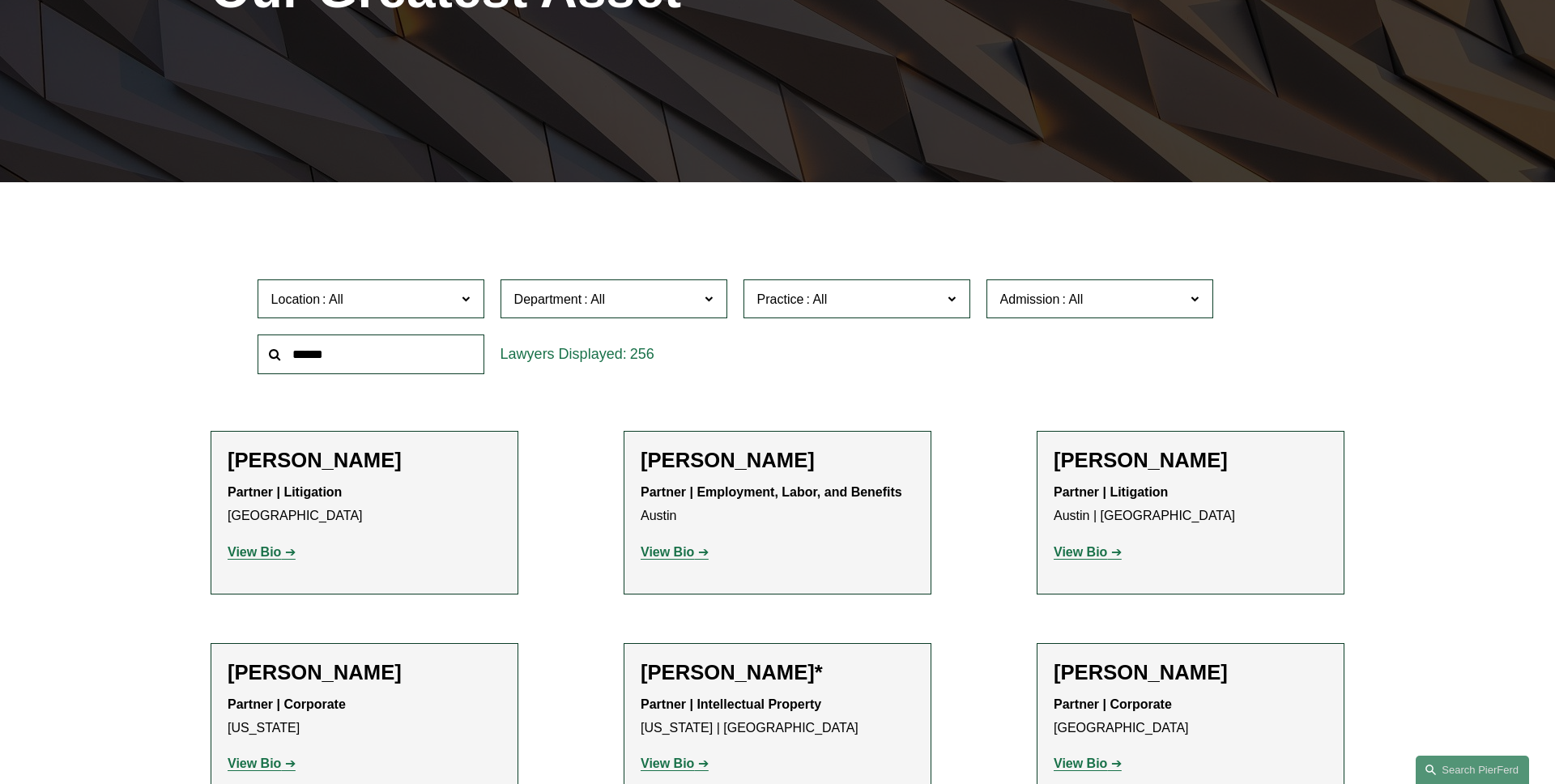
click at [363, 301] on span "Location" at bounding box center [364, 298] width 186 height 22
click at [0, 0] on link "[GEOGRAPHIC_DATA]" at bounding box center [0, 0] width 0 height 0
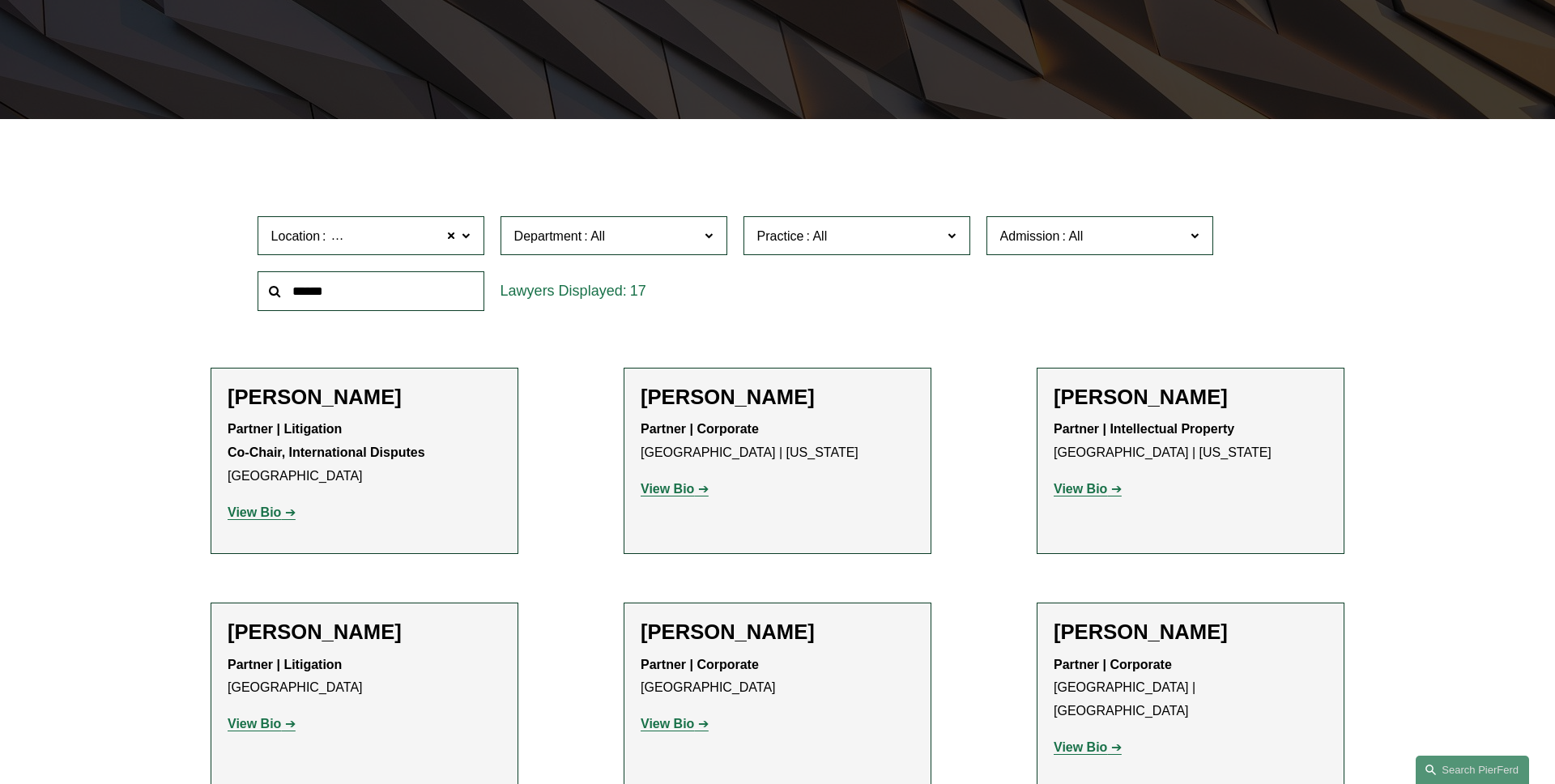
scroll to position [410, 0]
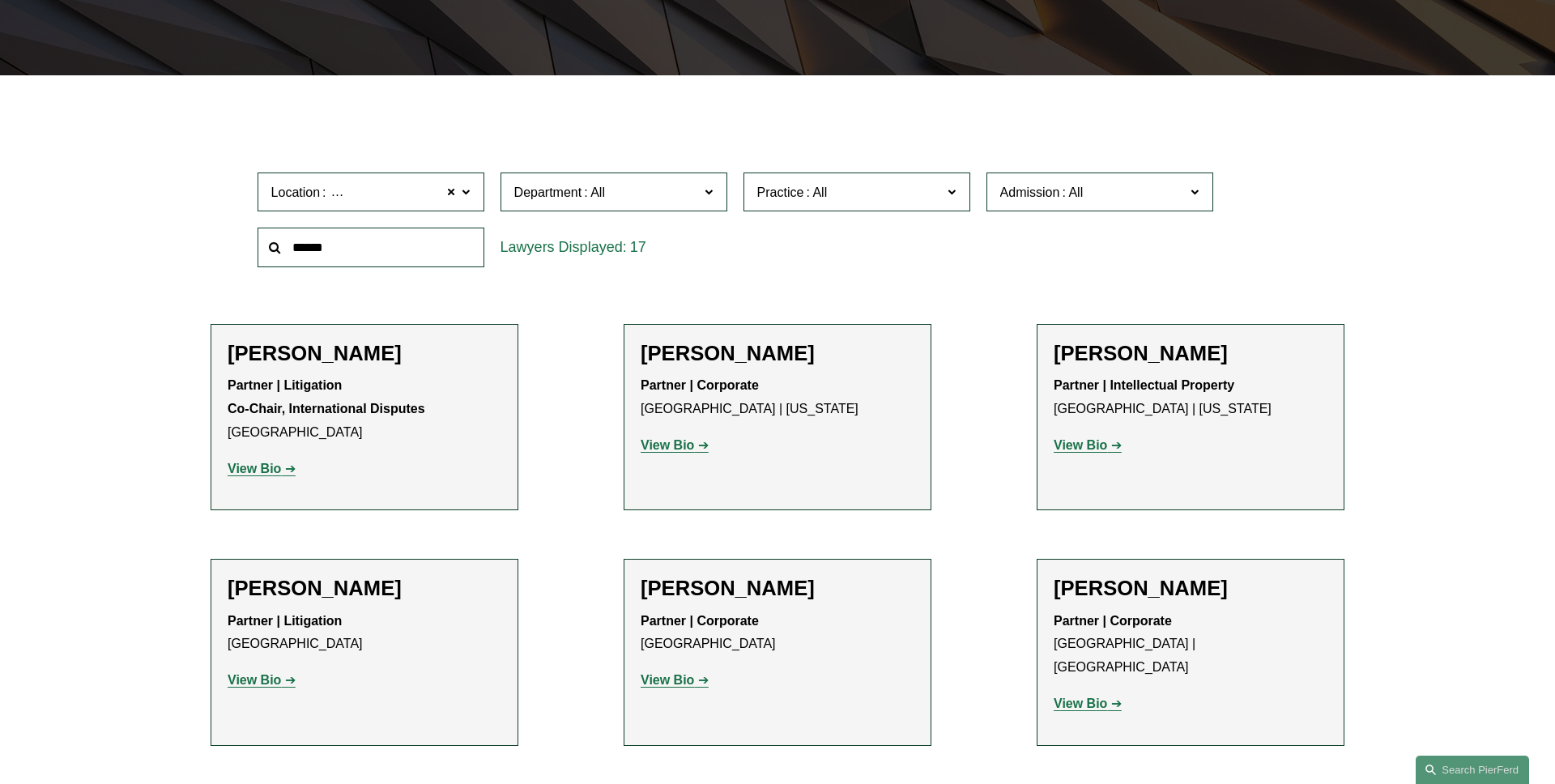
click at [664, 189] on span "Department" at bounding box center [607, 192] width 186 height 22
click at [0, 0] on link "Litigation" at bounding box center [0, 0] width 0 height 0
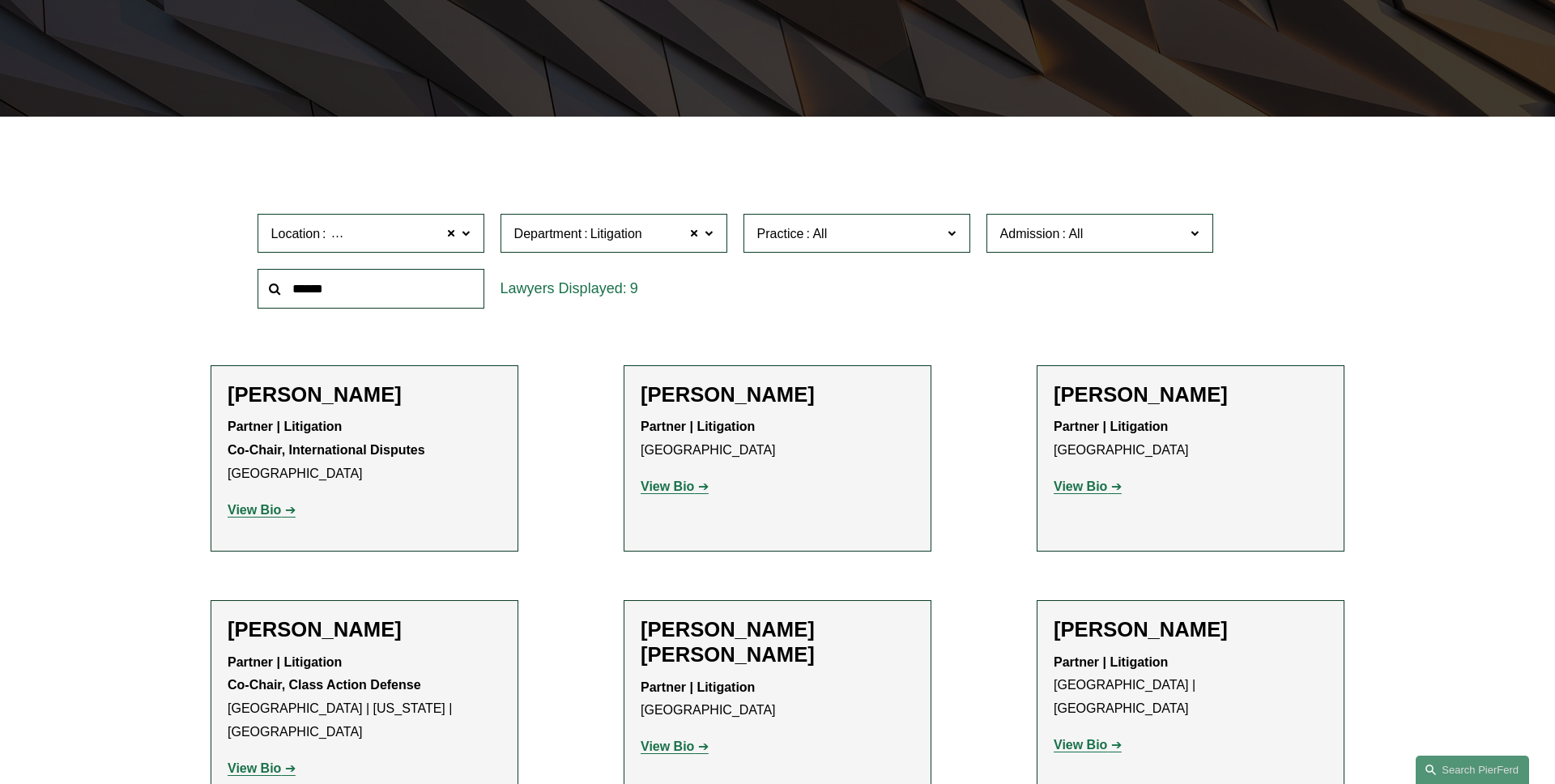
scroll to position [399, 0]
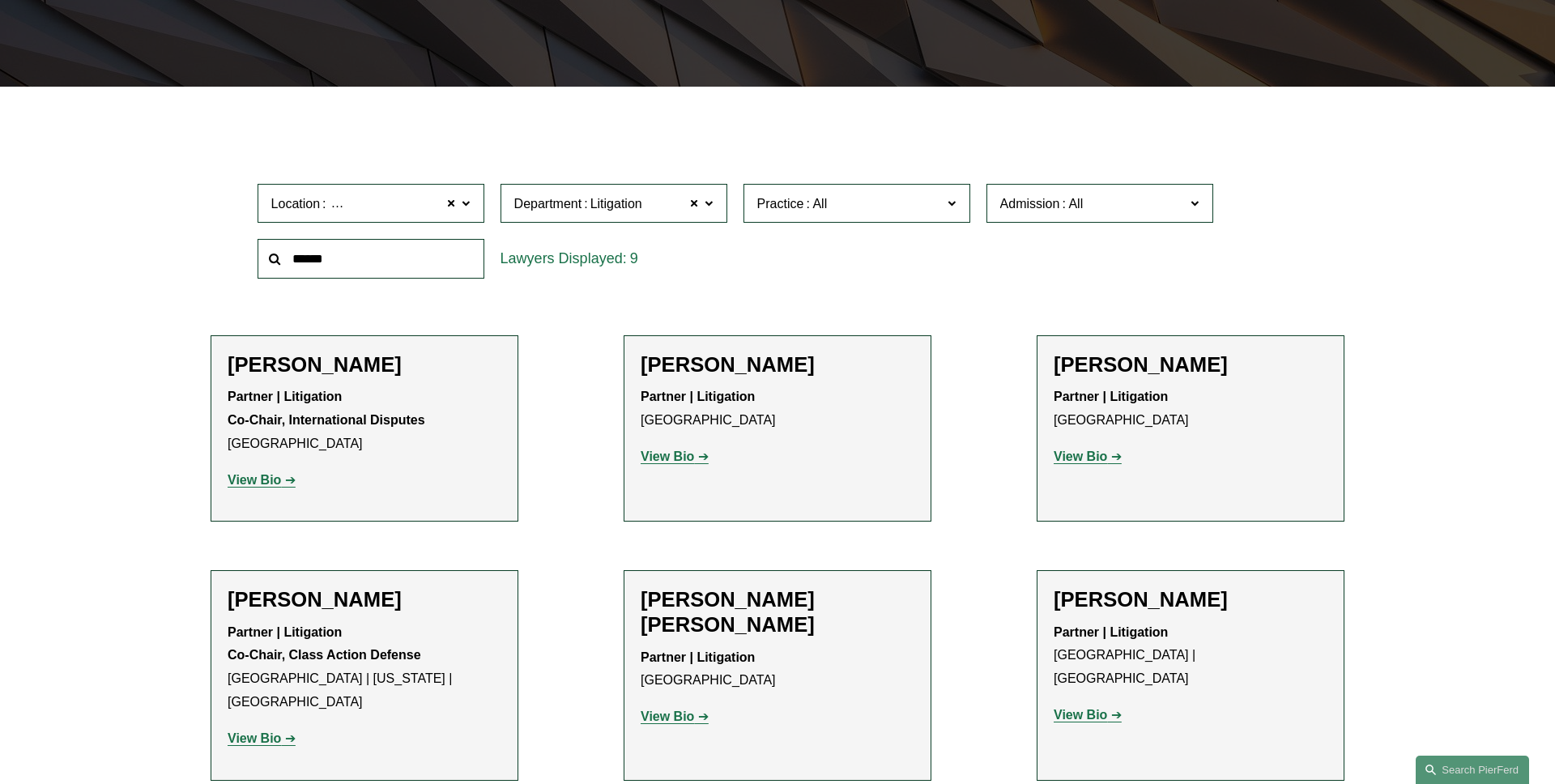
click at [1134, 214] on label "Admission" at bounding box center [1099, 204] width 226 height 40
click at [0, 0] on link "[US_STATE]" at bounding box center [0, 0] width 0 height 0
click at [849, 206] on span "Practice" at bounding box center [850, 203] width 186 height 22
click at [0, 0] on link "Appellate" at bounding box center [0, 0] width 0 height 0
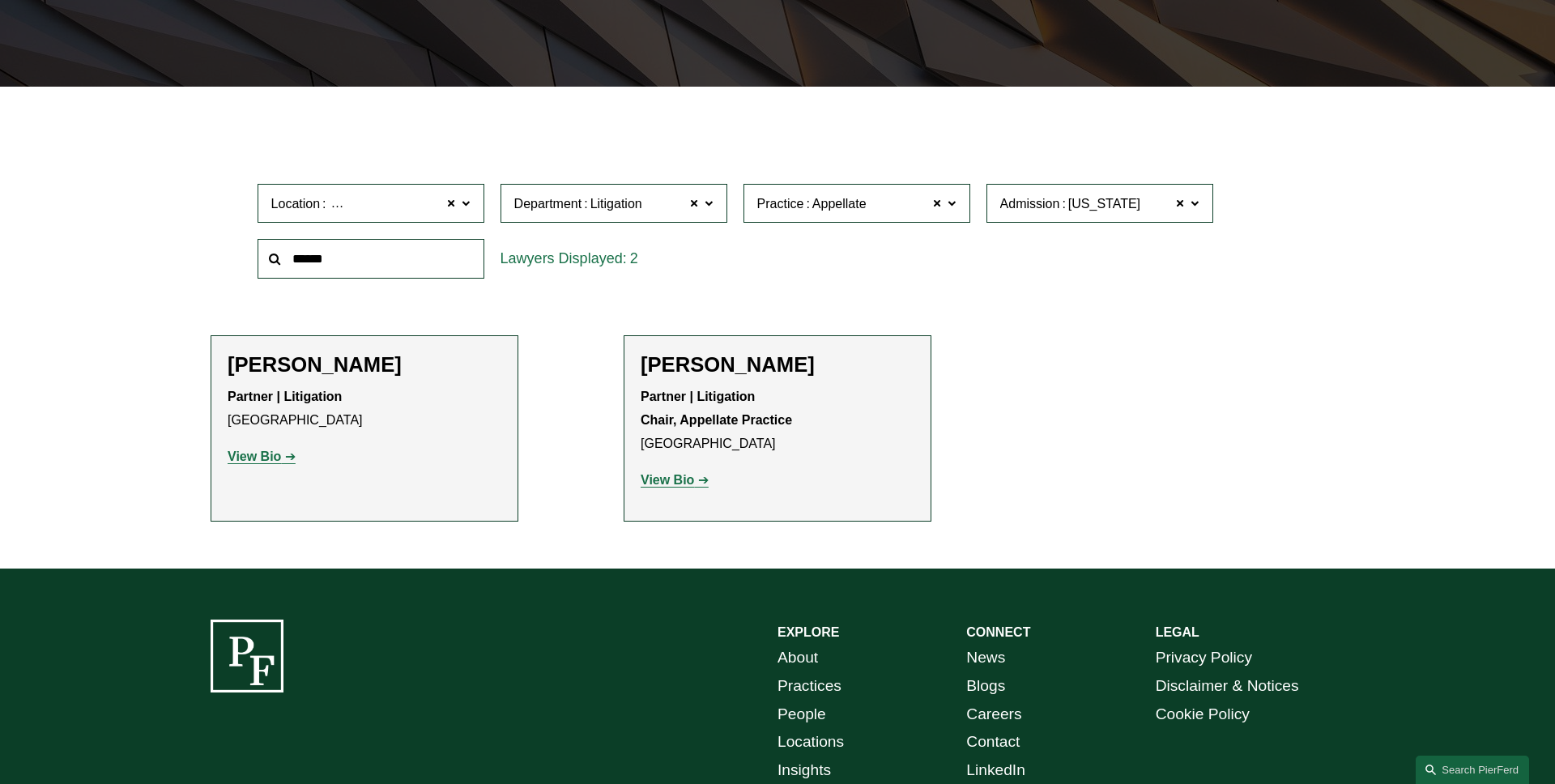
click at [960, 207] on label "Practice Appellate" at bounding box center [856, 204] width 226 height 40
click at [0, 0] on link "Arbitration and Mediation" at bounding box center [0, 0] width 0 height 0
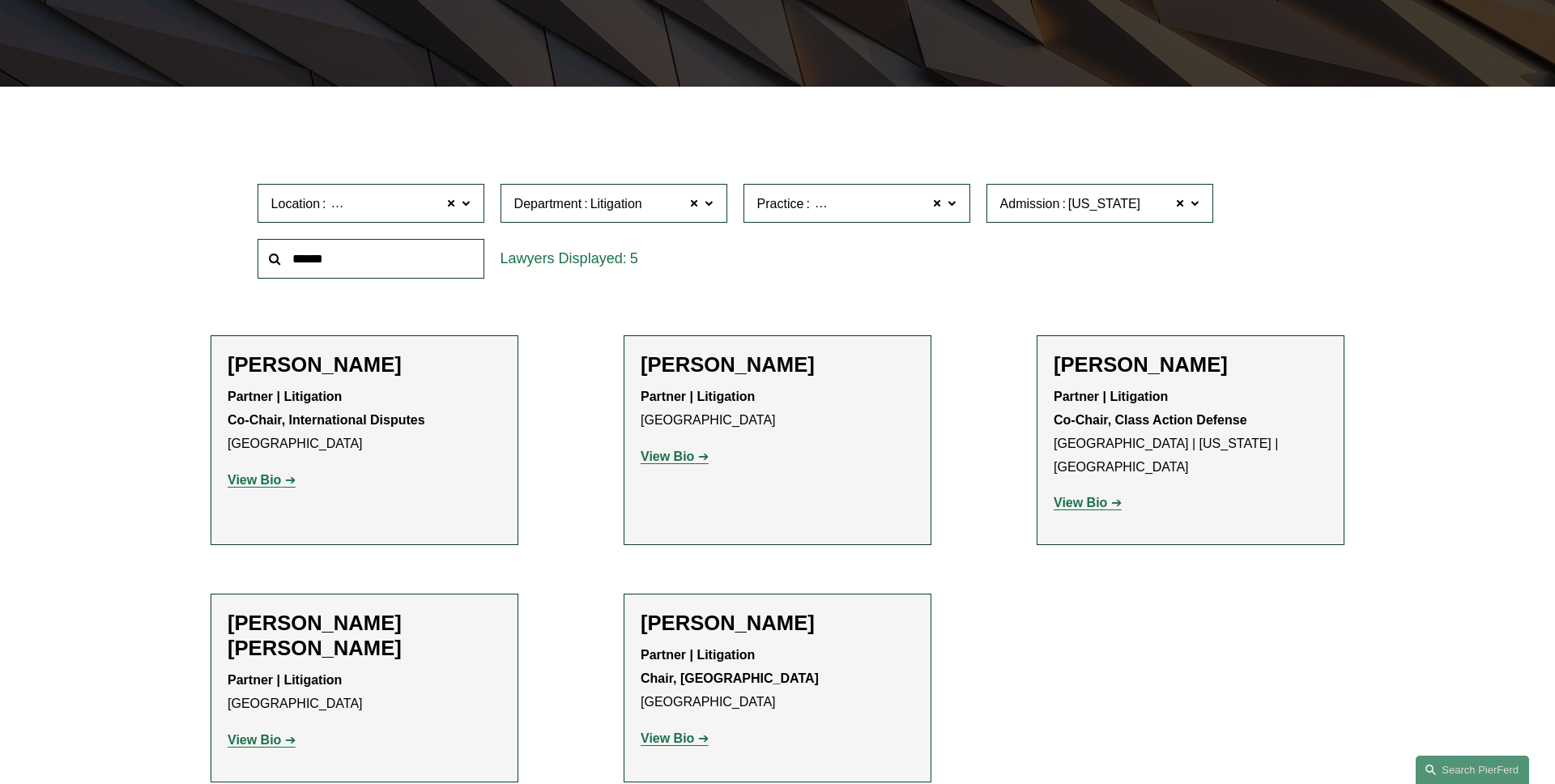
click at [956, 213] on label "Practice Arbitration and Mediation" at bounding box center [856, 204] width 226 height 40
click at [0, 0] on link "Banking and Financial Services" at bounding box center [0, 0] width 0 height 0
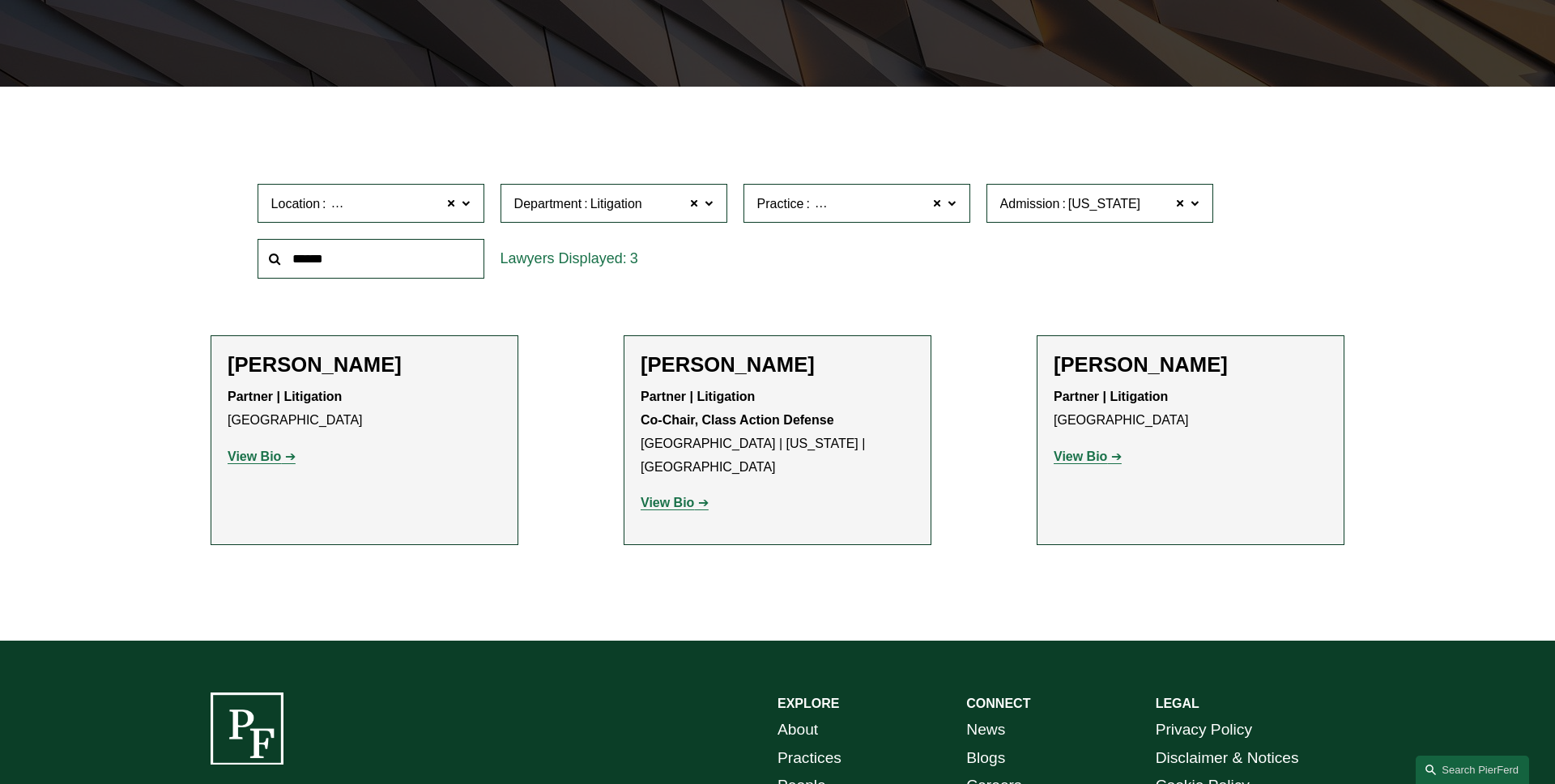
click at [959, 215] on label "Practice Banking and Financial Services" at bounding box center [856, 204] width 226 height 40
click at [0, 0] on link "Commercial Litigation" at bounding box center [0, 0] width 0 height 0
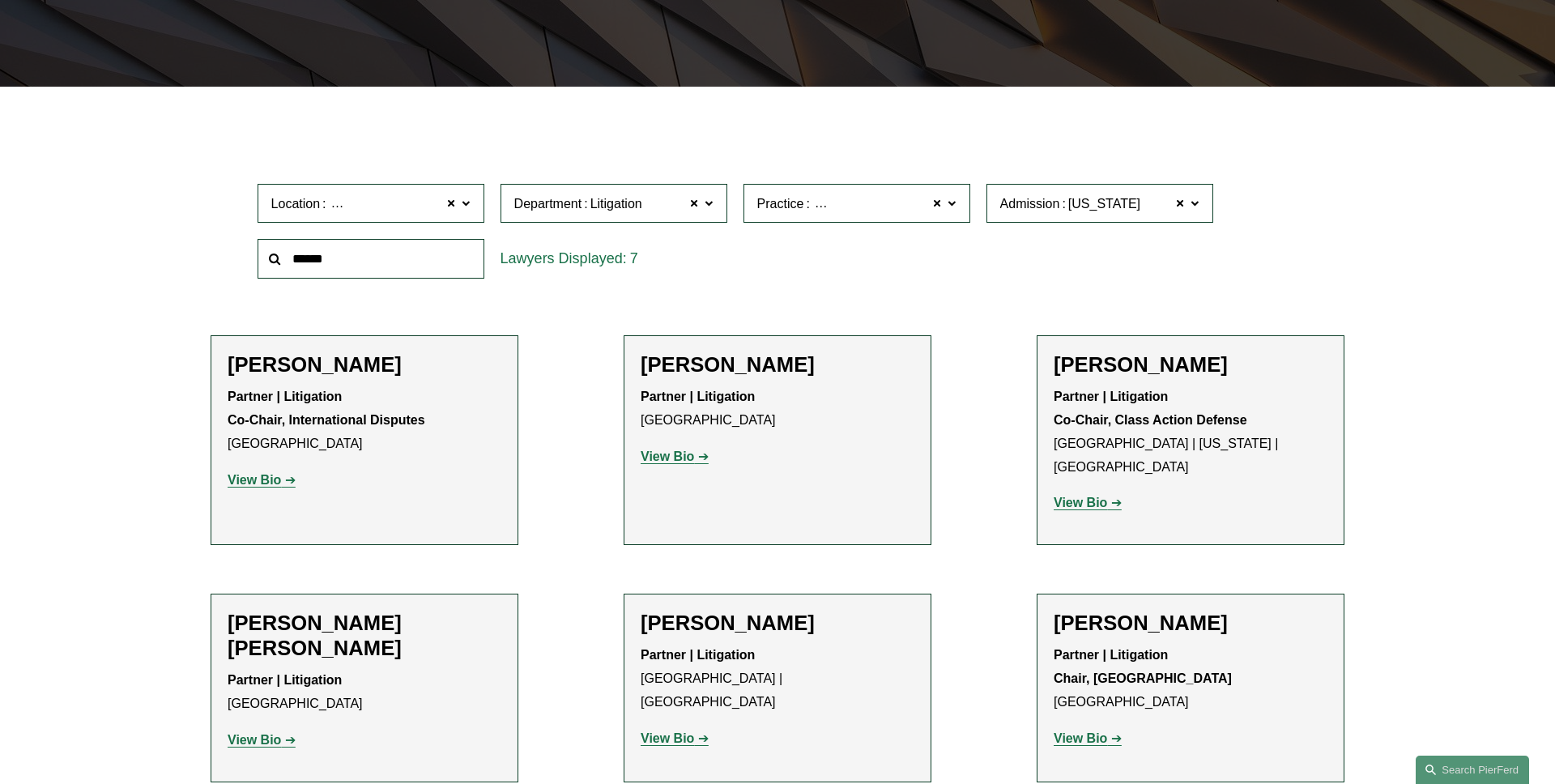
click at [951, 213] on label "Practice Commercial Litigation" at bounding box center [856, 204] width 226 height 40
click at [0, 0] on link "Employment and Labor" at bounding box center [0, 0] width 0 height 0
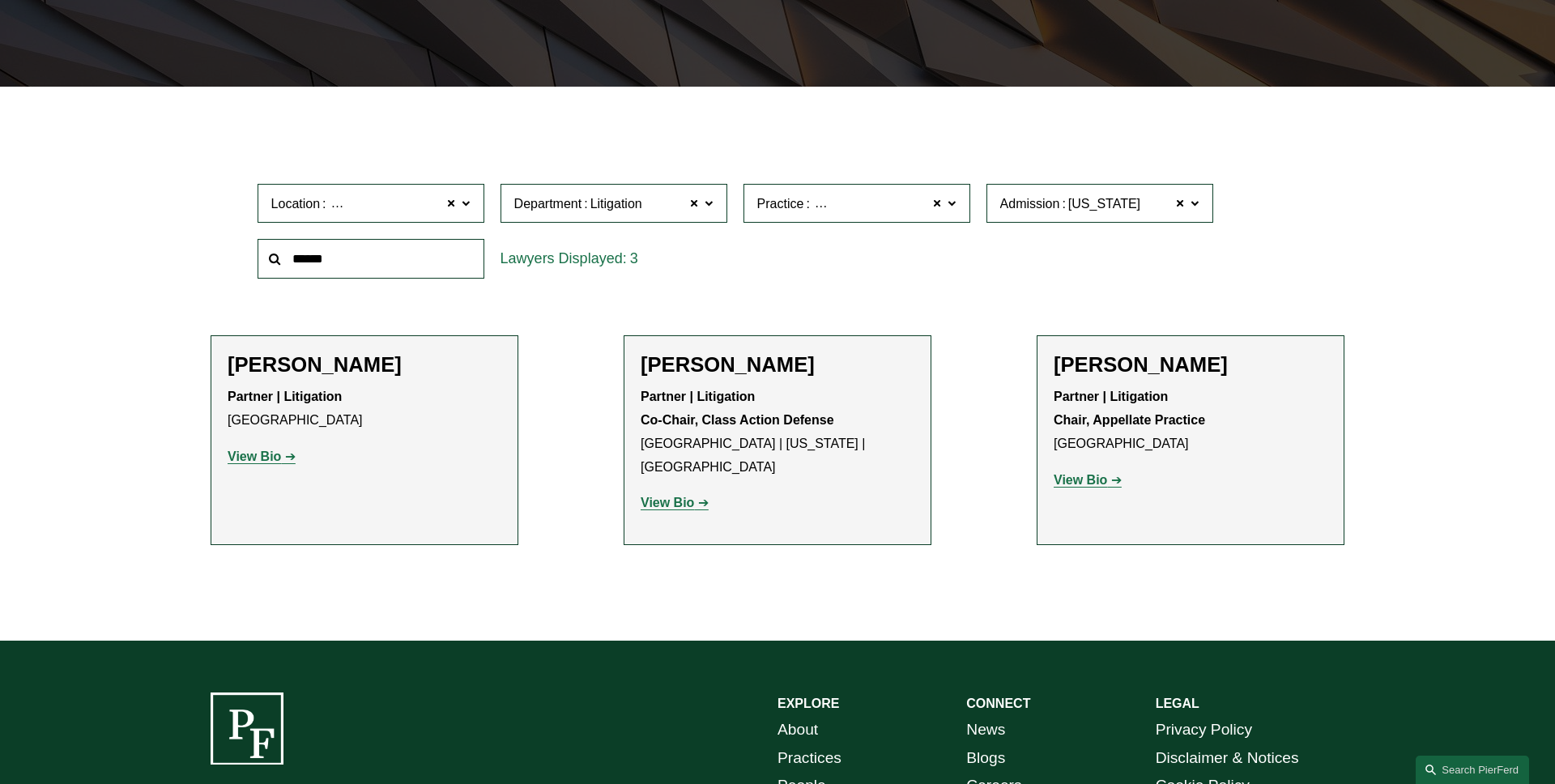
click at [952, 206] on span at bounding box center [951, 202] width 8 height 21
click at [0, 0] on link "Insurance" at bounding box center [0, 0] width 0 height 0
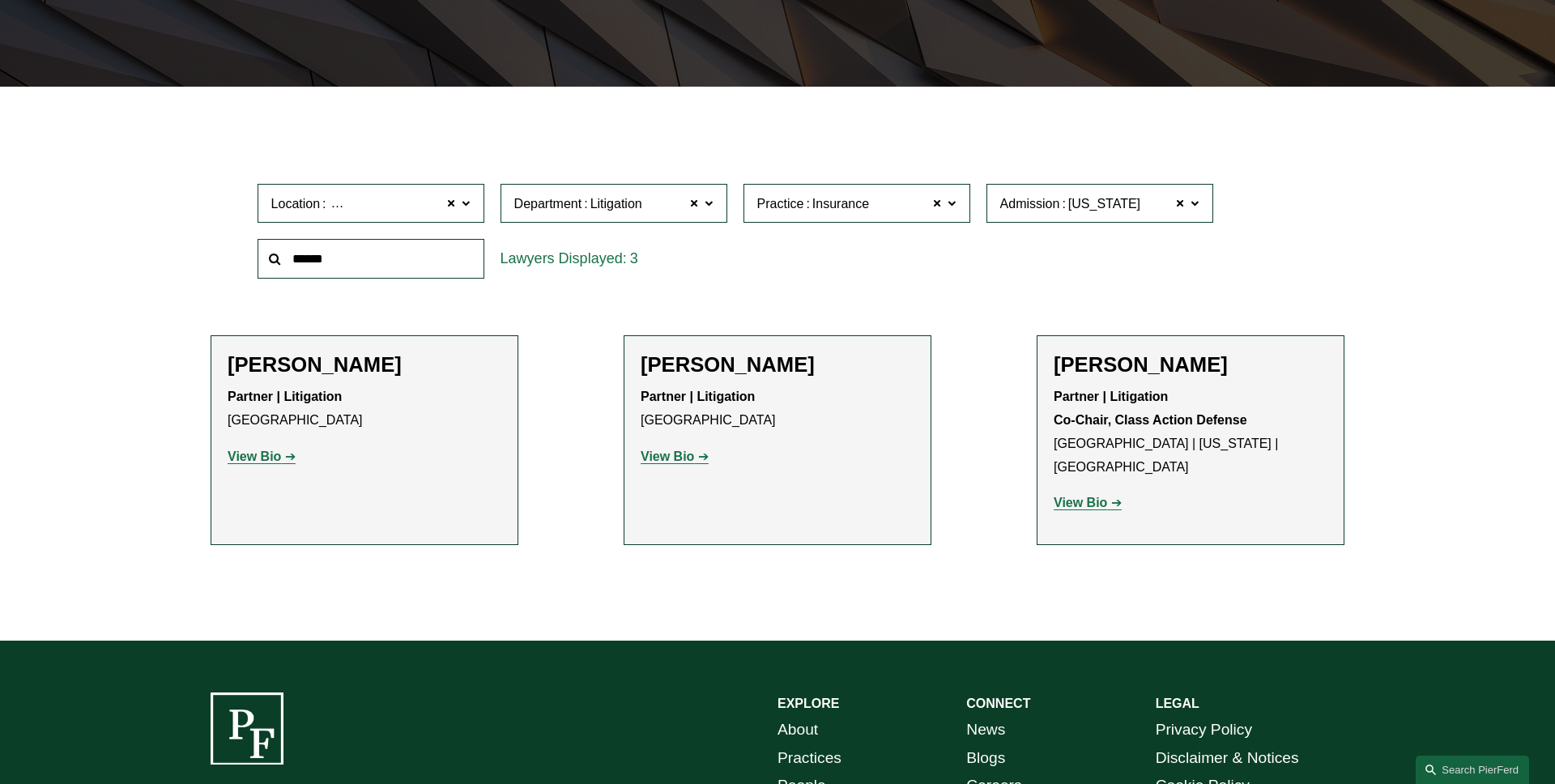
click at [962, 201] on label "Practice Insurance" at bounding box center [856, 204] width 226 height 40
click at [0, 0] on link "Land Use Entitlements & Litigation" at bounding box center [0, 0] width 0 height 0
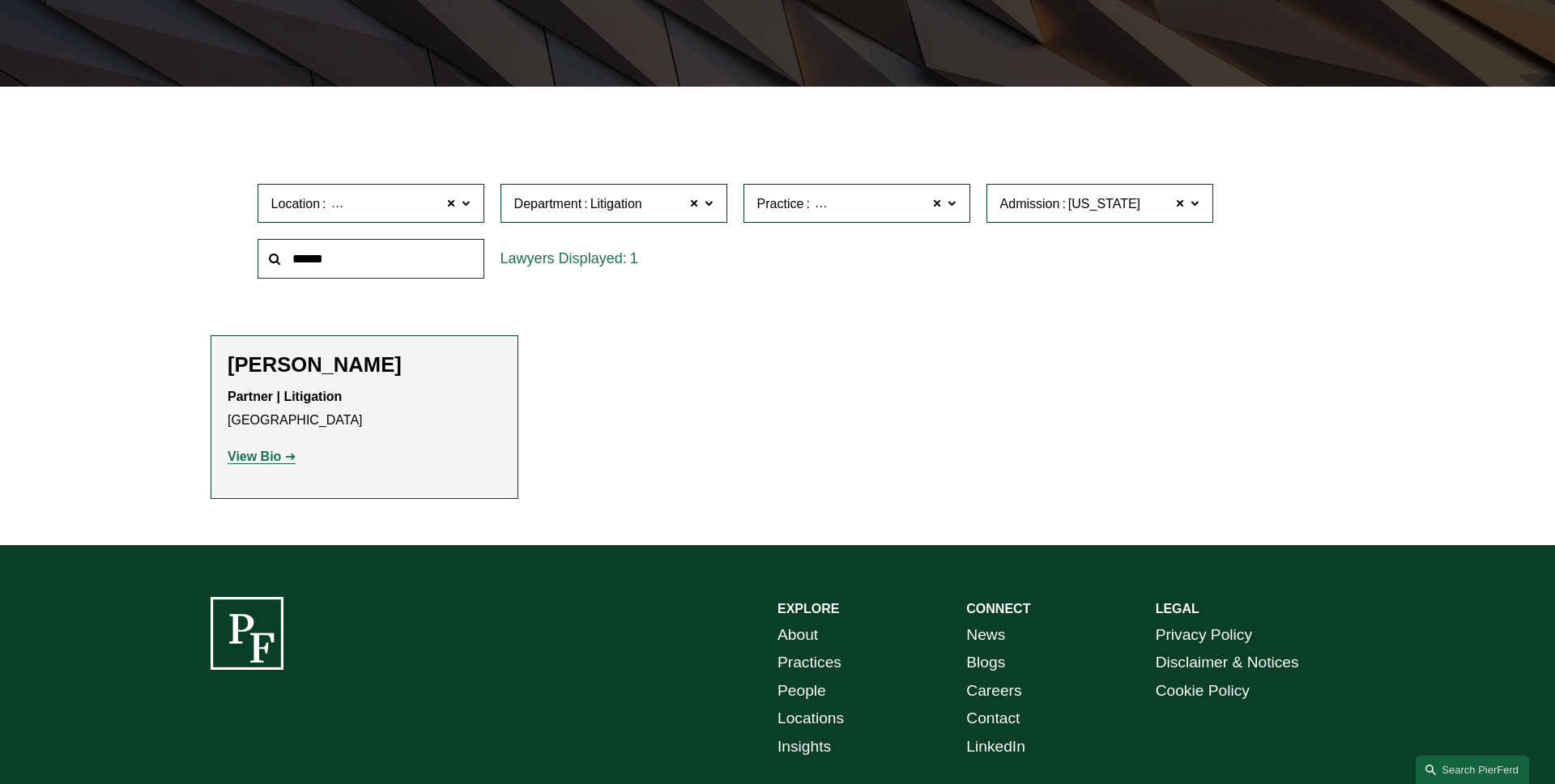
click at [954, 212] on span at bounding box center [951, 202] width 8 height 21
click at [0, 0] on link "Products Liability Litigation and Counseling" at bounding box center [0, 0] width 0 height 0
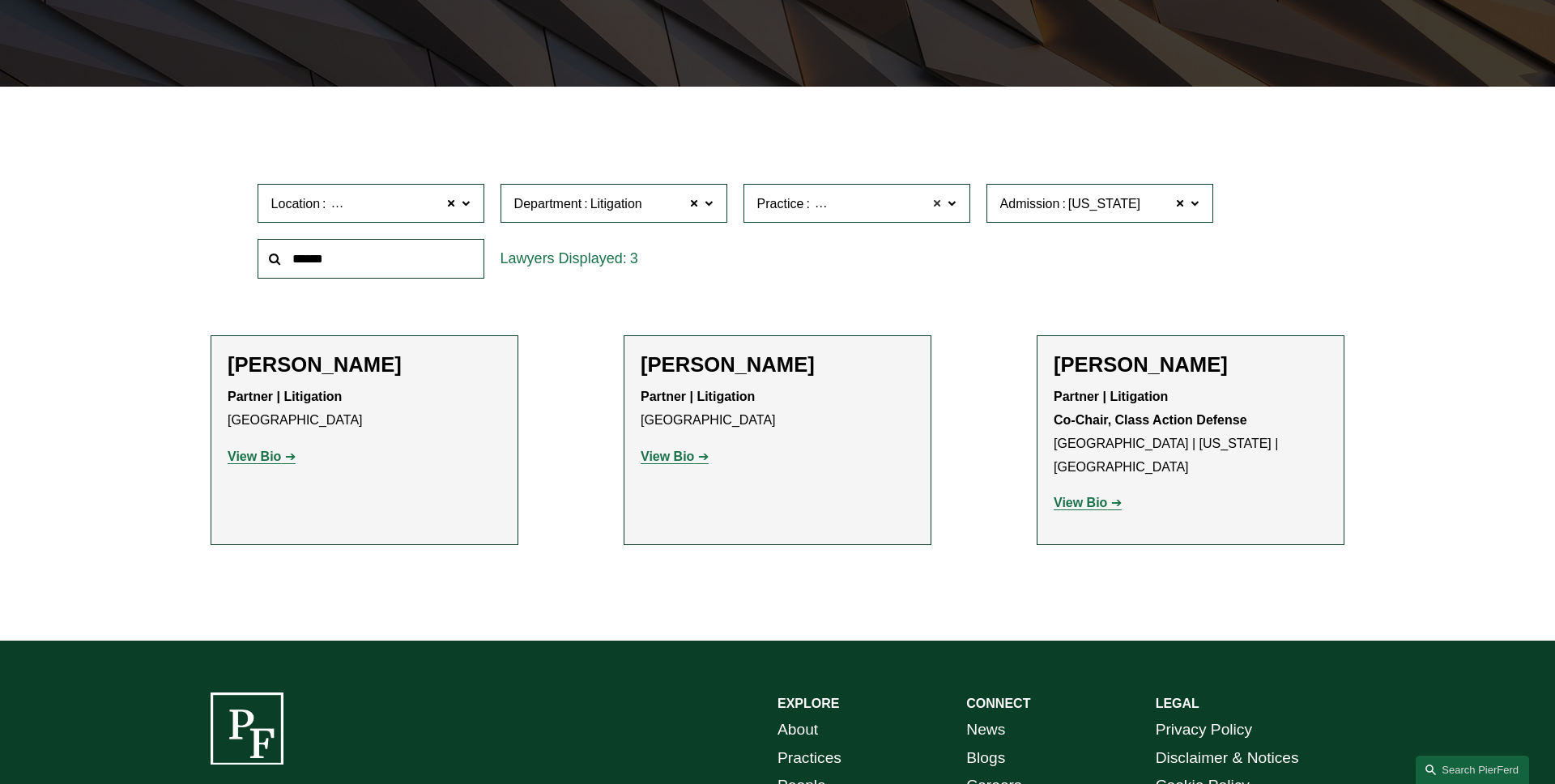
click at [934, 201] on span at bounding box center [938, 203] width 10 height 21
click at [690, 203] on span at bounding box center [694, 203] width 10 height 21
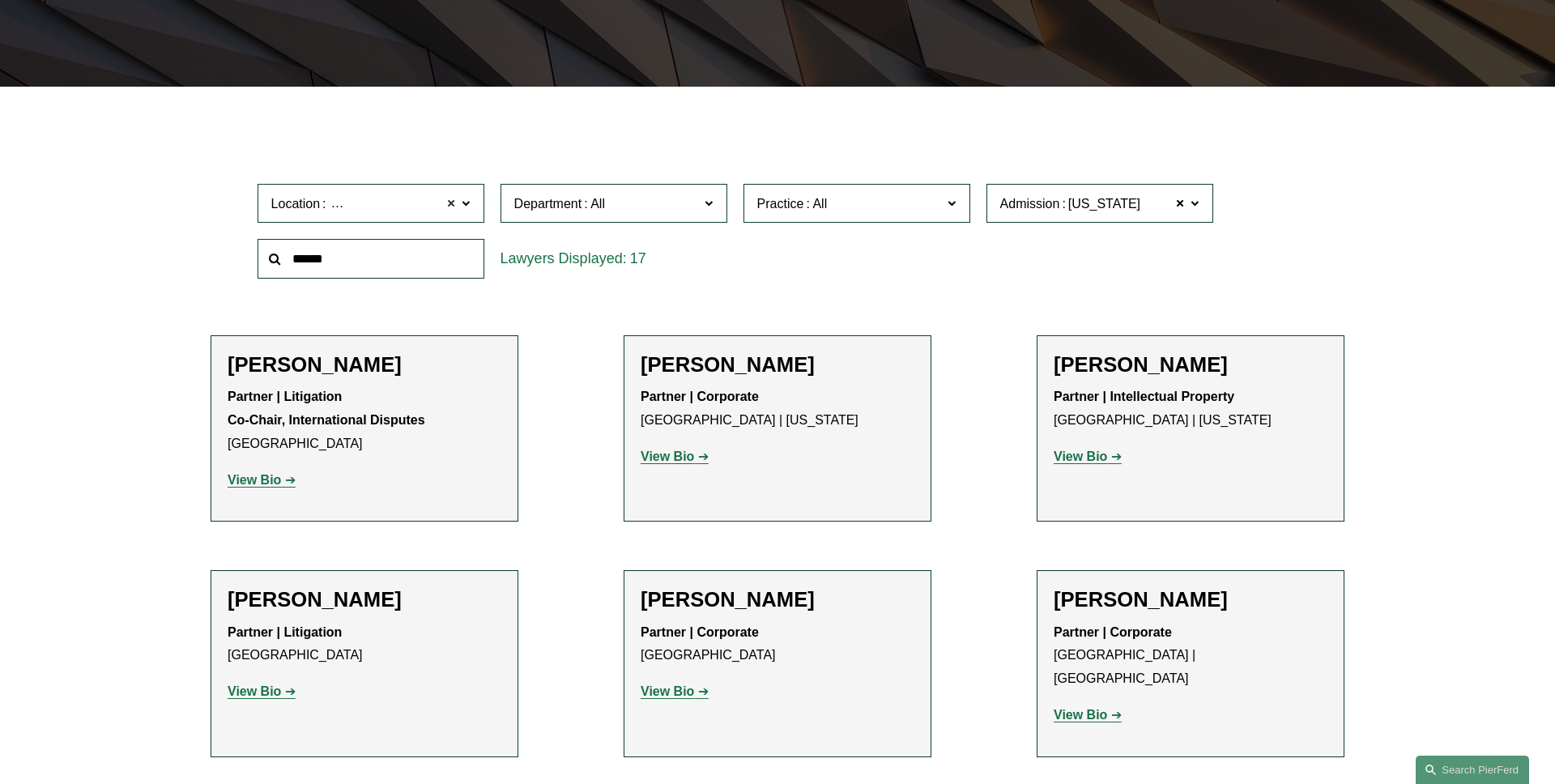
click at [454, 204] on span at bounding box center [451, 203] width 10 height 21
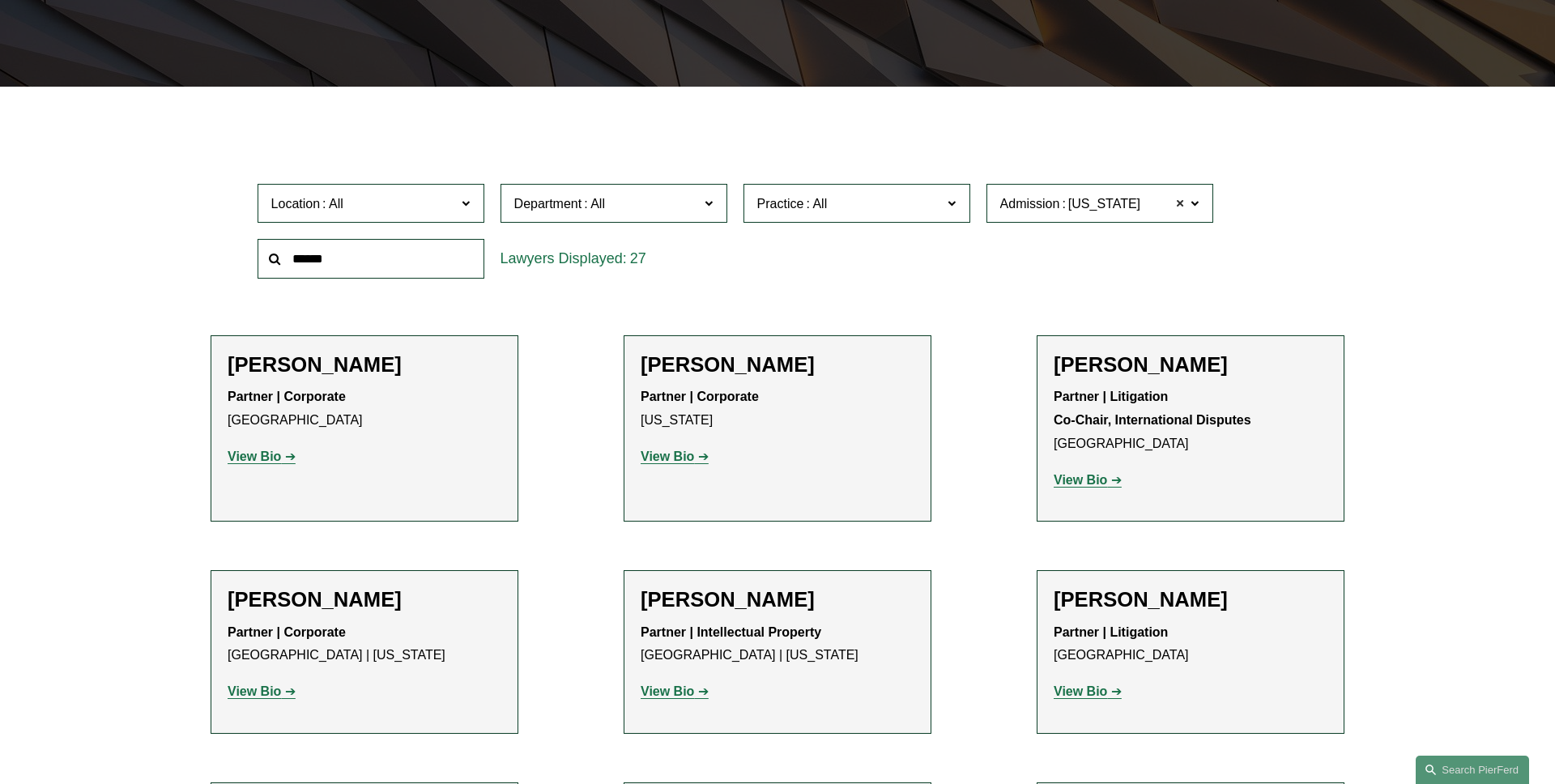
click at [1184, 204] on span at bounding box center [1180, 203] width 10 height 21
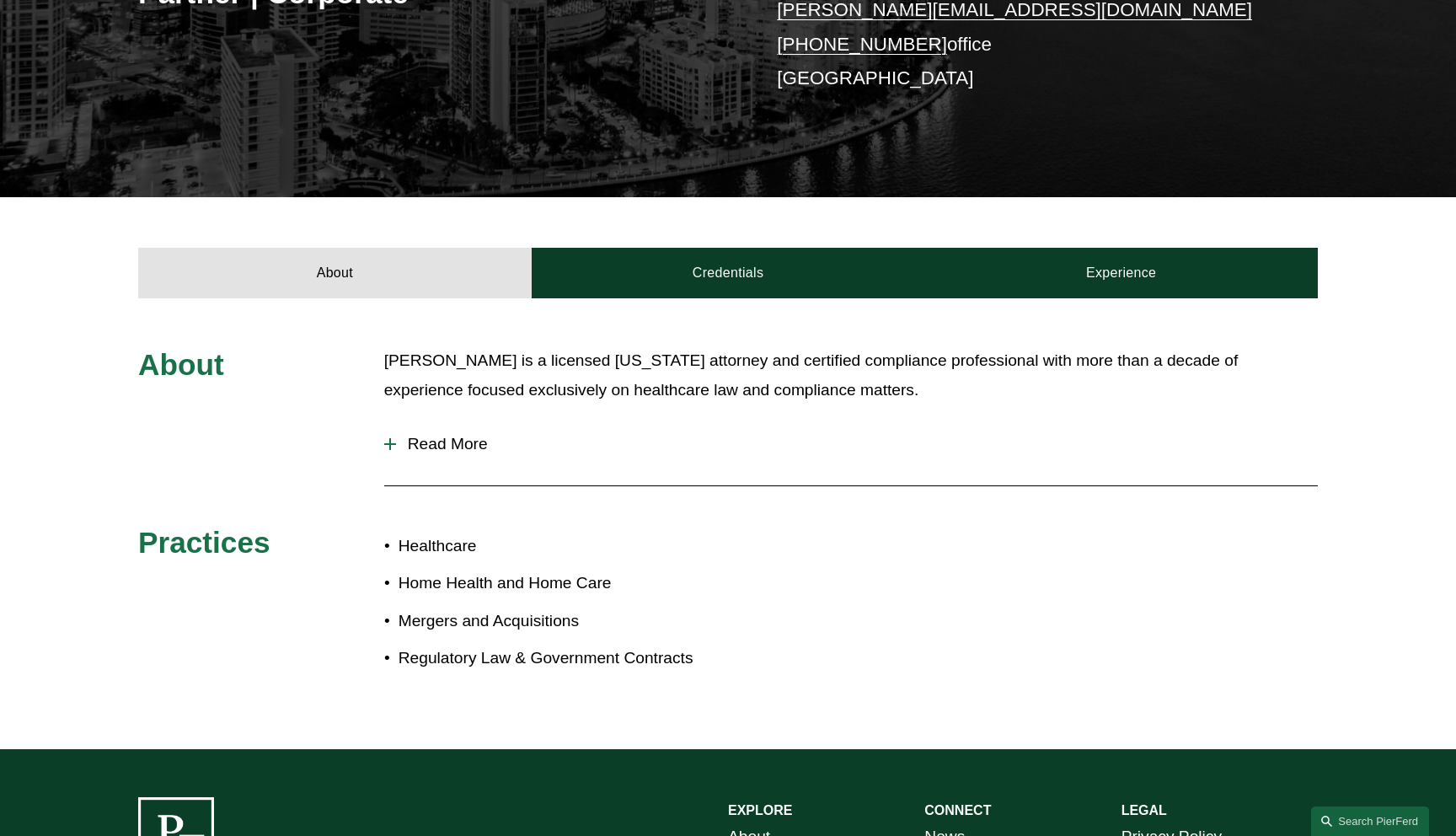
scroll to position [382, 0]
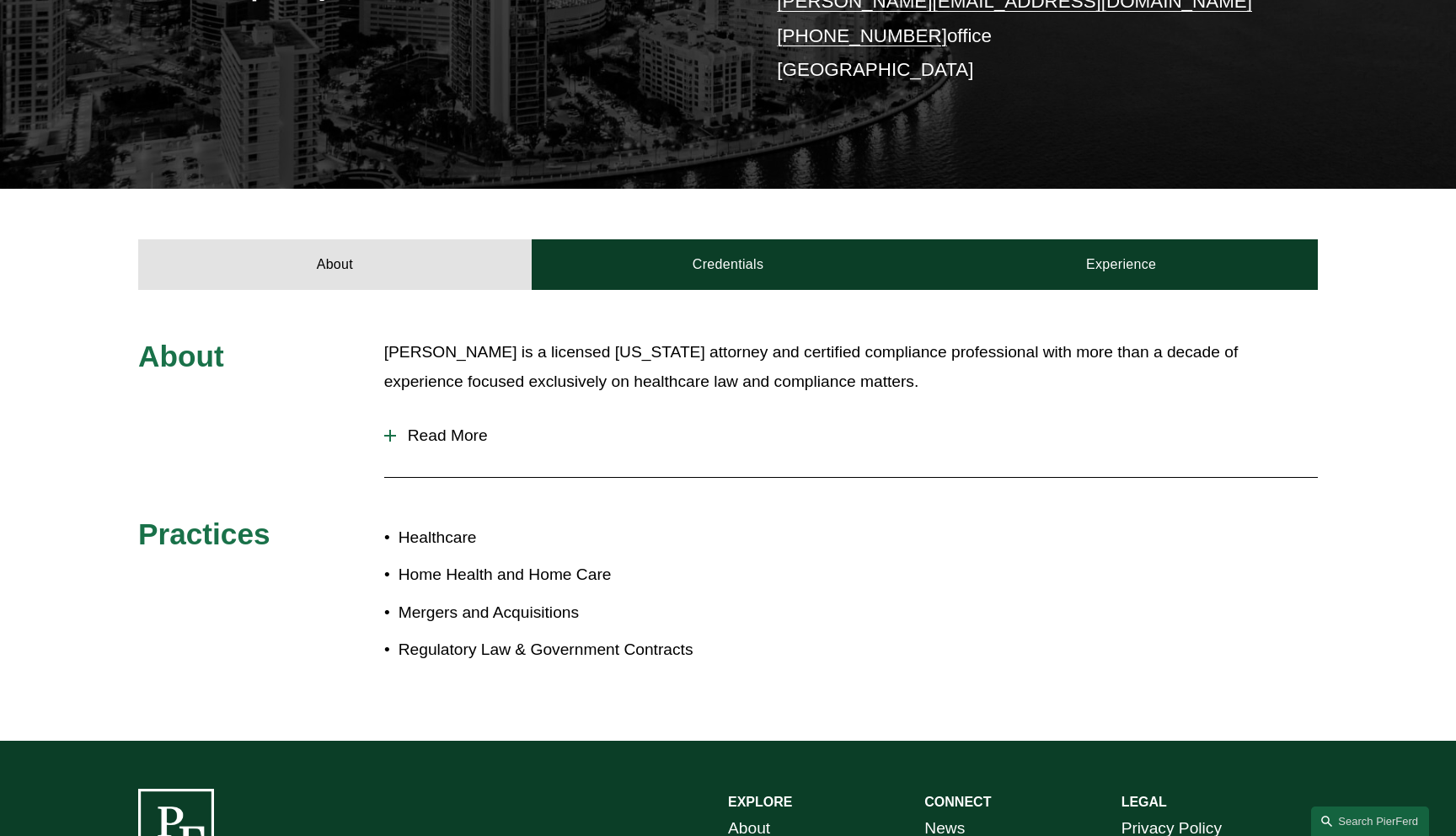
click at [420, 438] on span "Read More" at bounding box center [857, 435] width 922 height 19
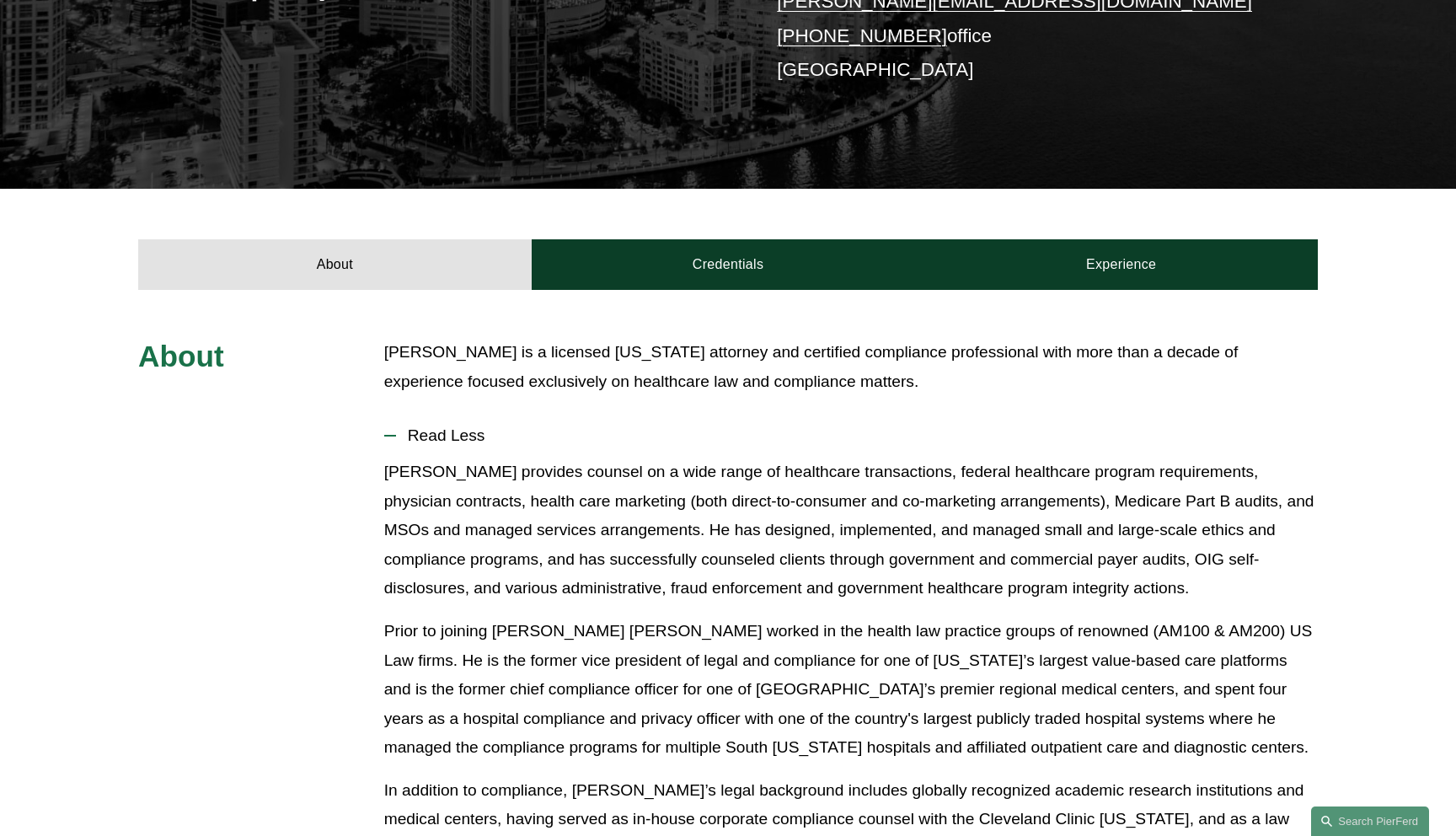
click at [420, 438] on span "Read Less" at bounding box center [857, 435] width 922 height 19
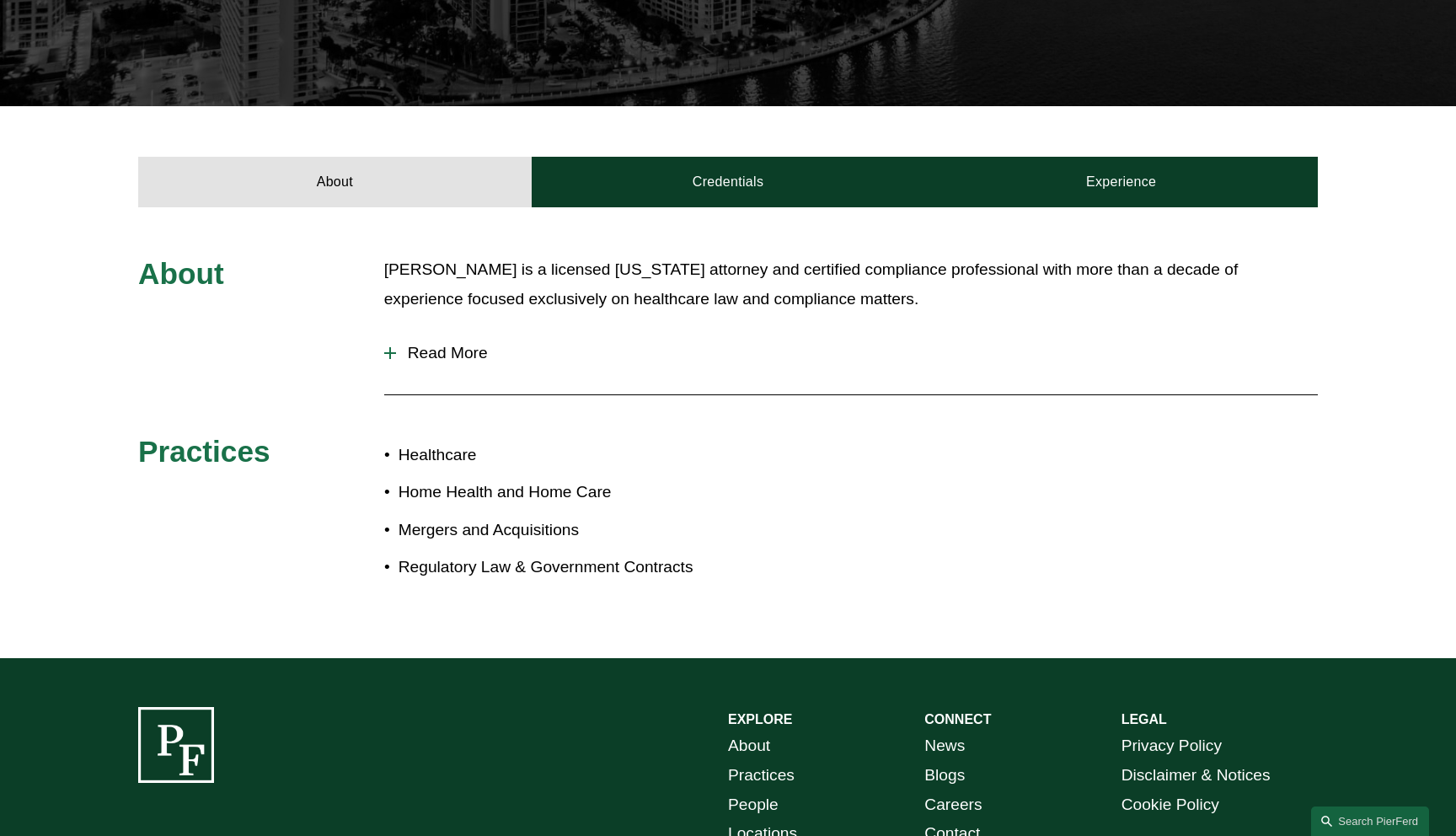
click at [450, 352] on span "Read More" at bounding box center [857, 353] width 922 height 19
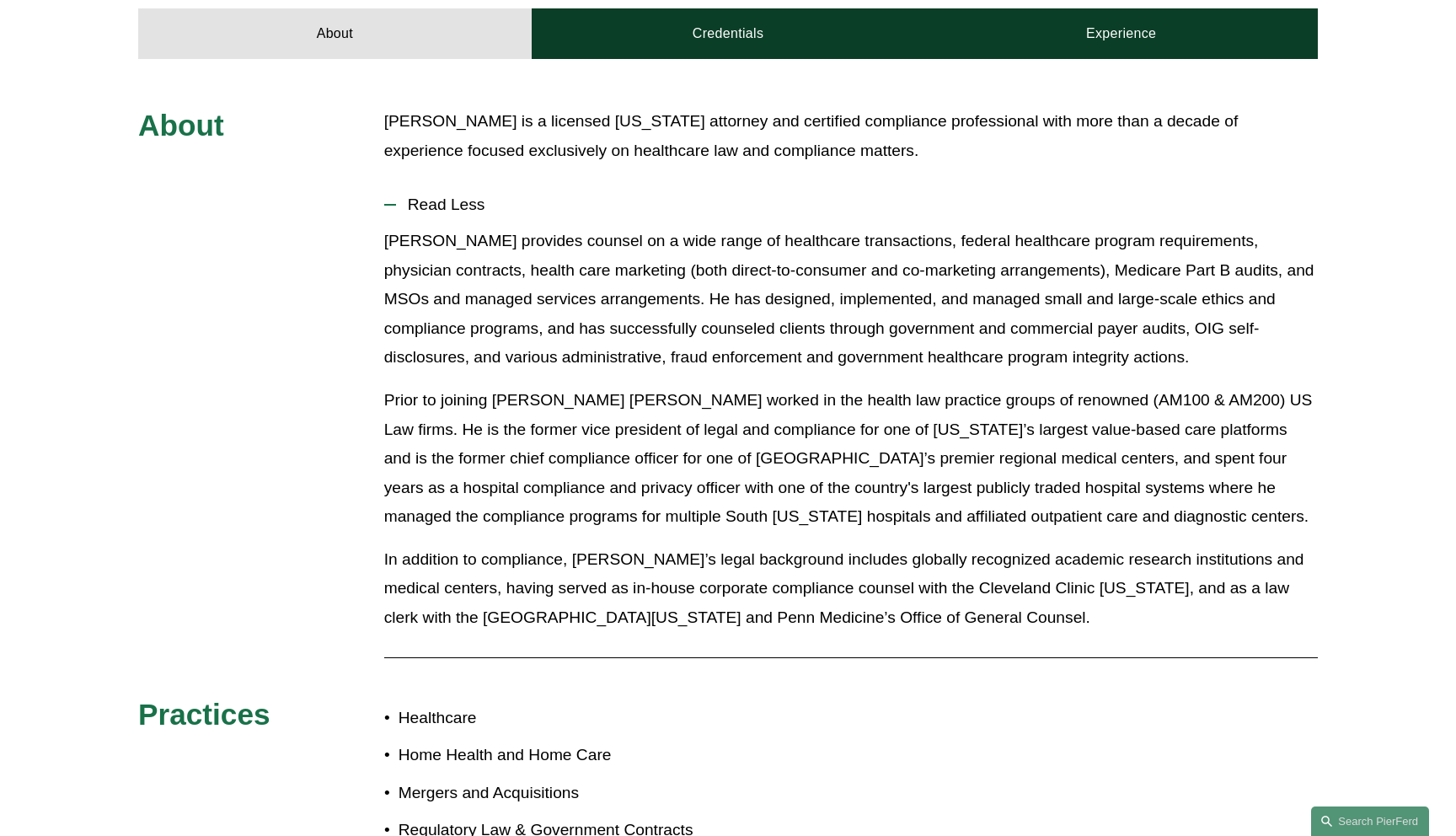
scroll to position [603, 0]
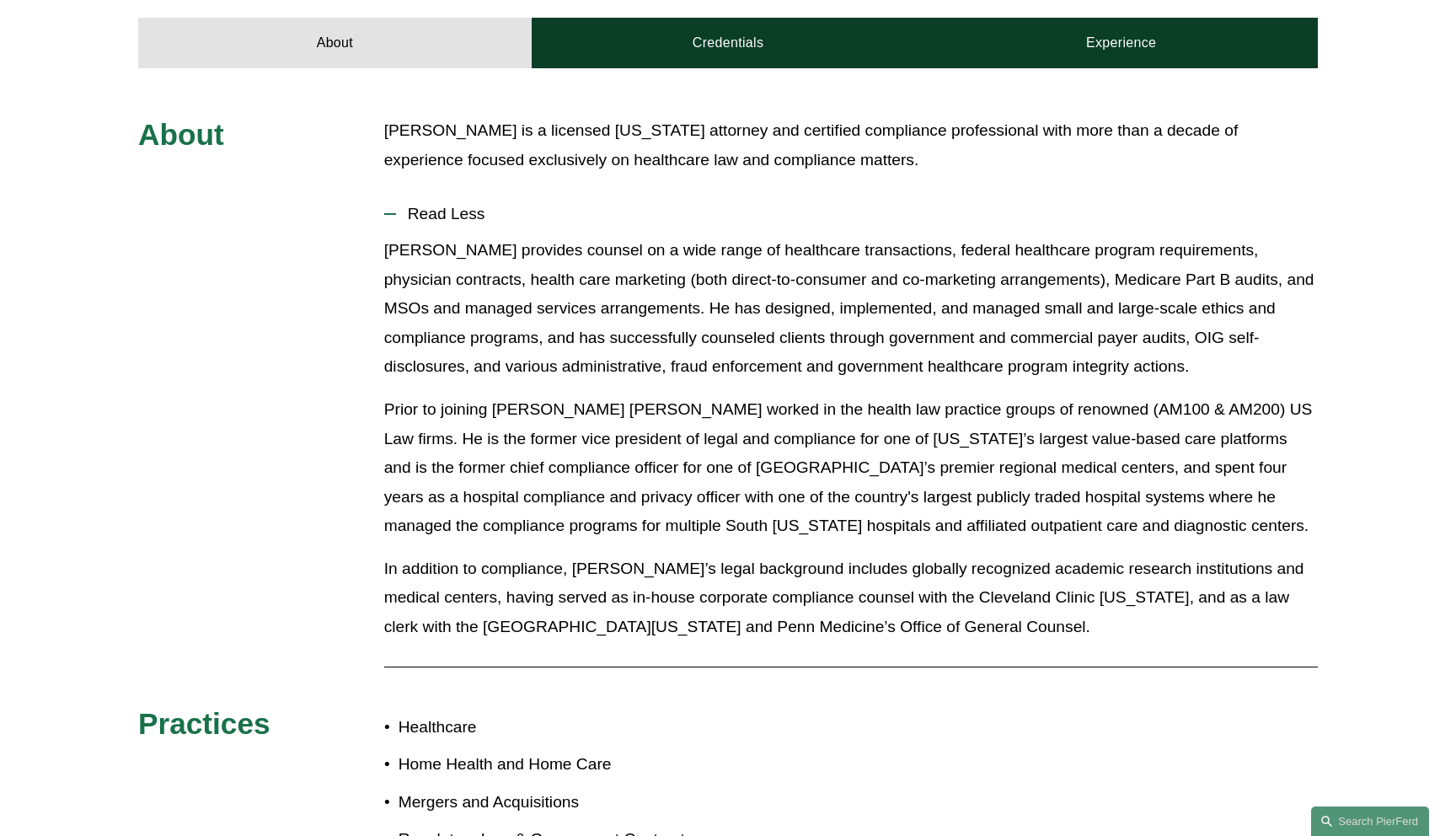
click at [464, 218] on span "Read Less" at bounding box center [857, 214] width 922 height 19
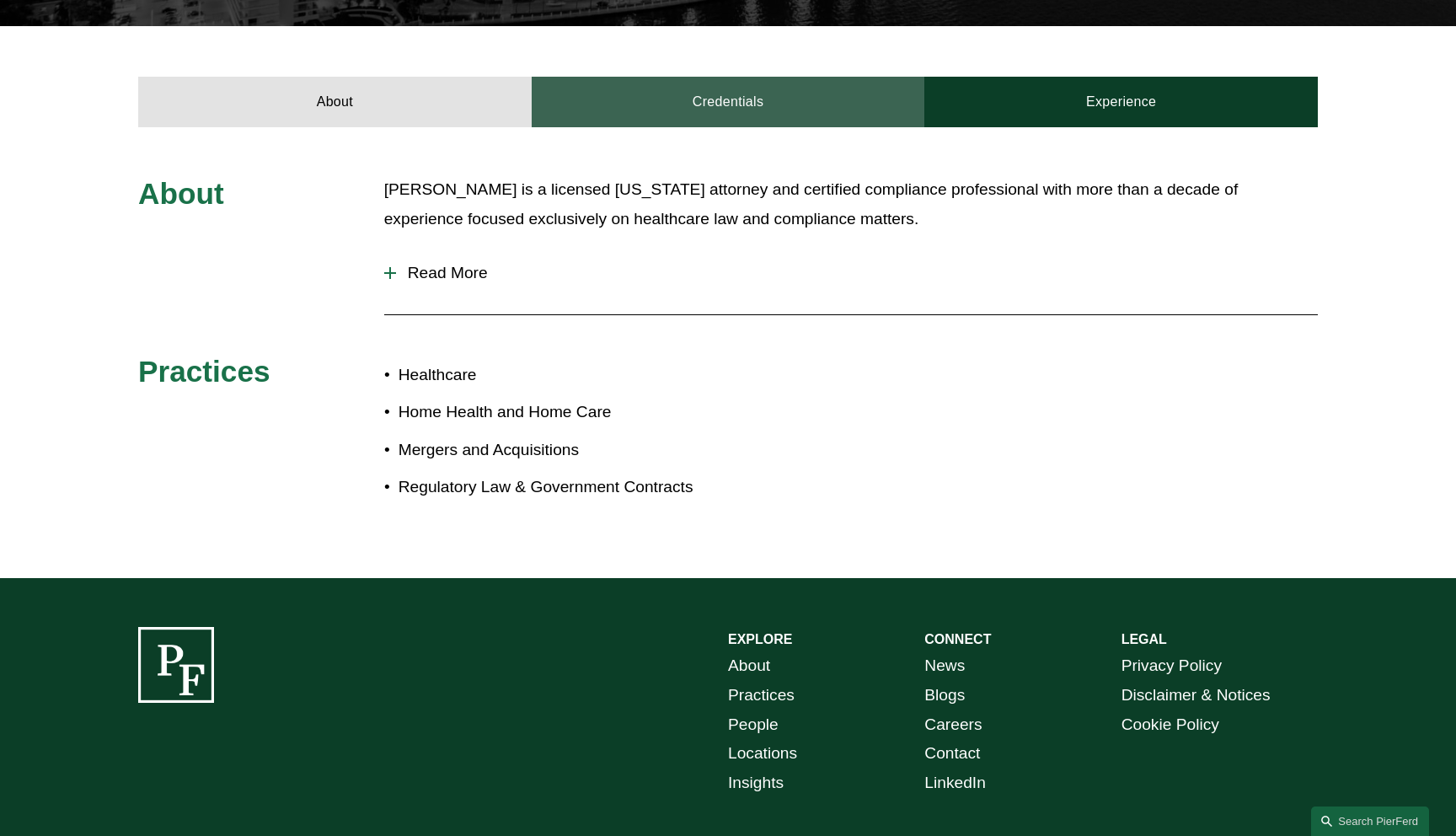
click at [665, 100] on link "Credentials" at bounding box center [728, 102] width 394 height 51
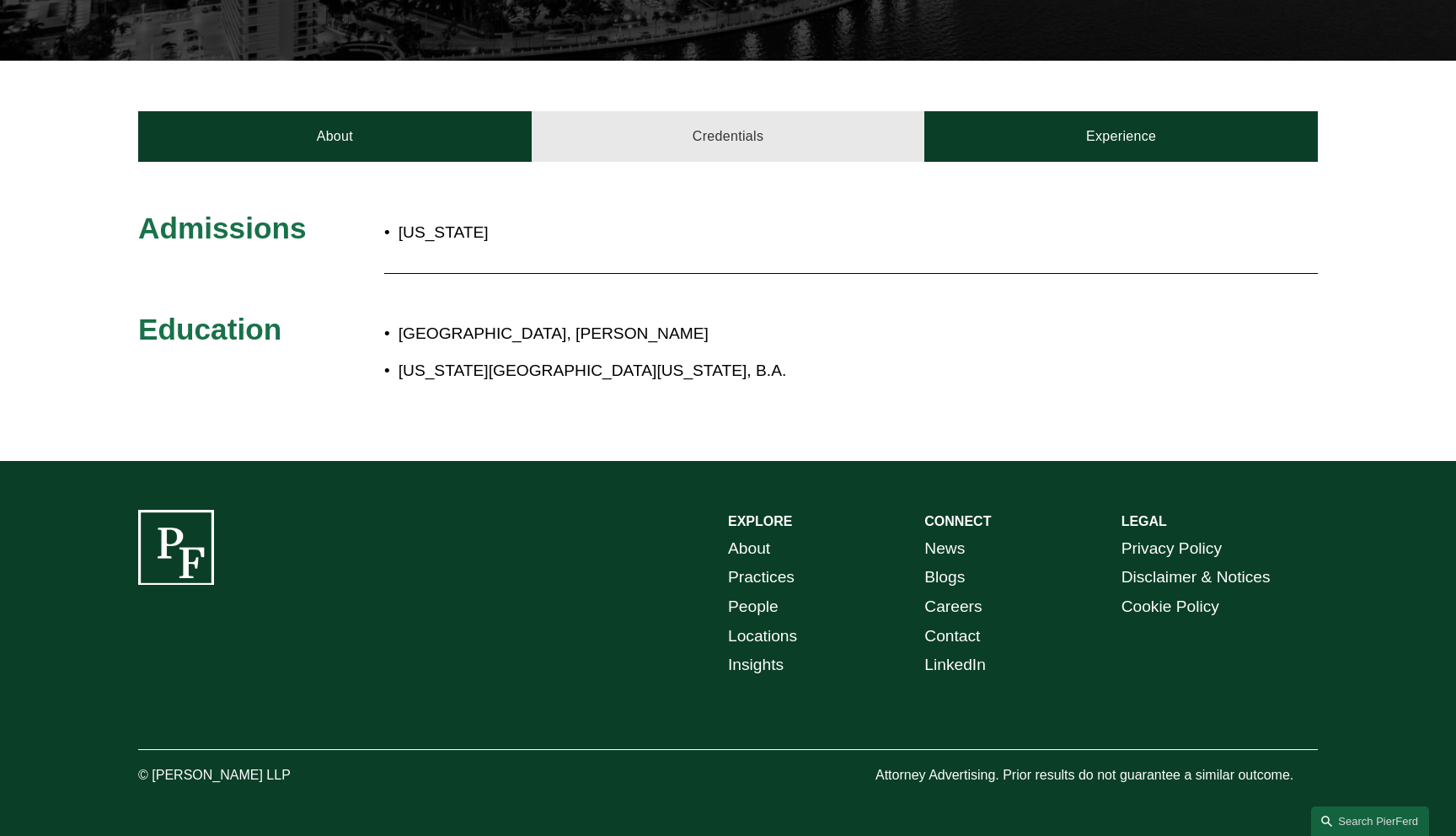
scroll to position [510, 0]
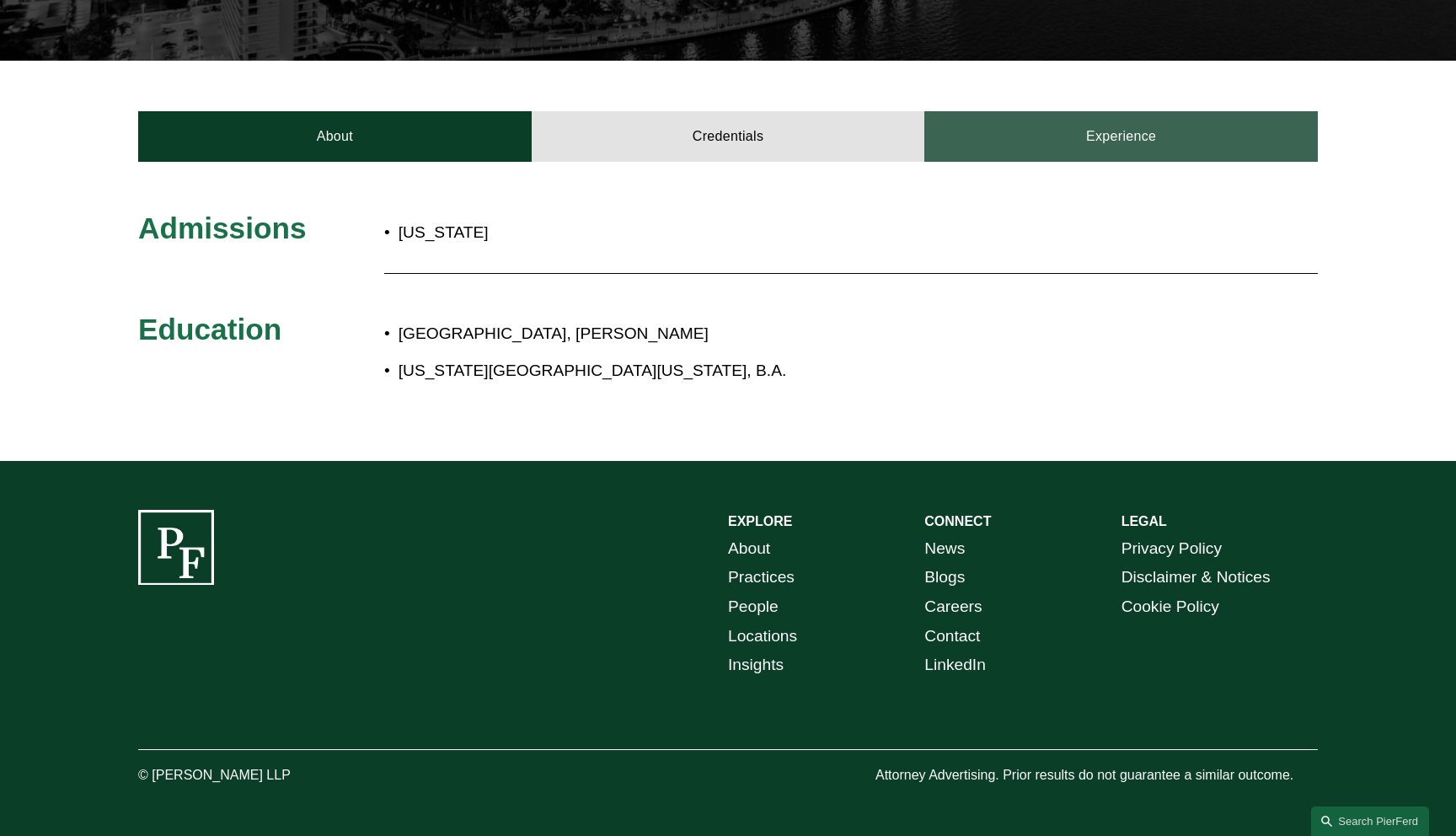
click at [1059, 138] on link "Experience" at bounding box center [1121, 136] width 394 height 51
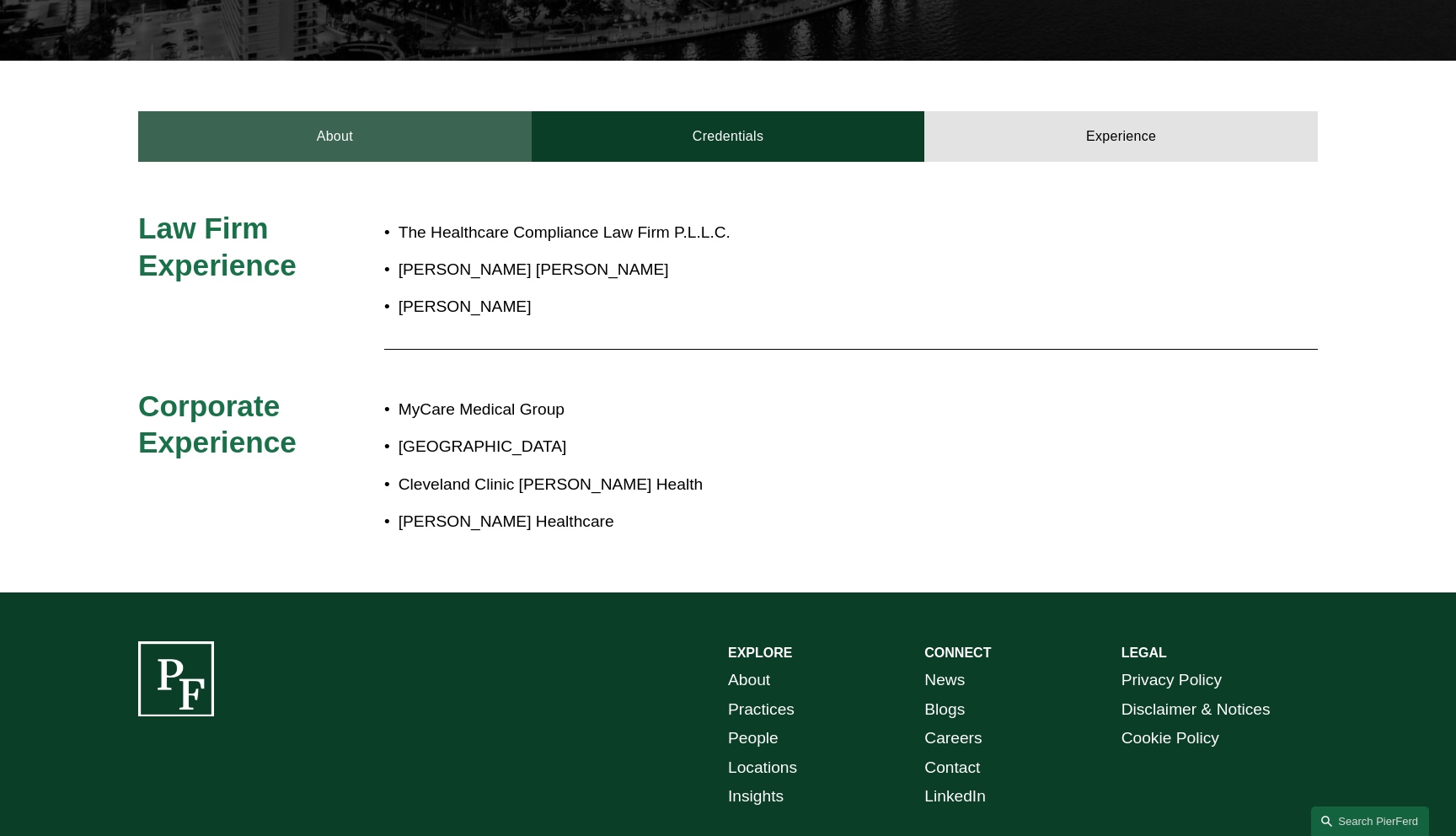
click at [346, 147] on link "About" at bounding box center [335, 136] width 394 height 51
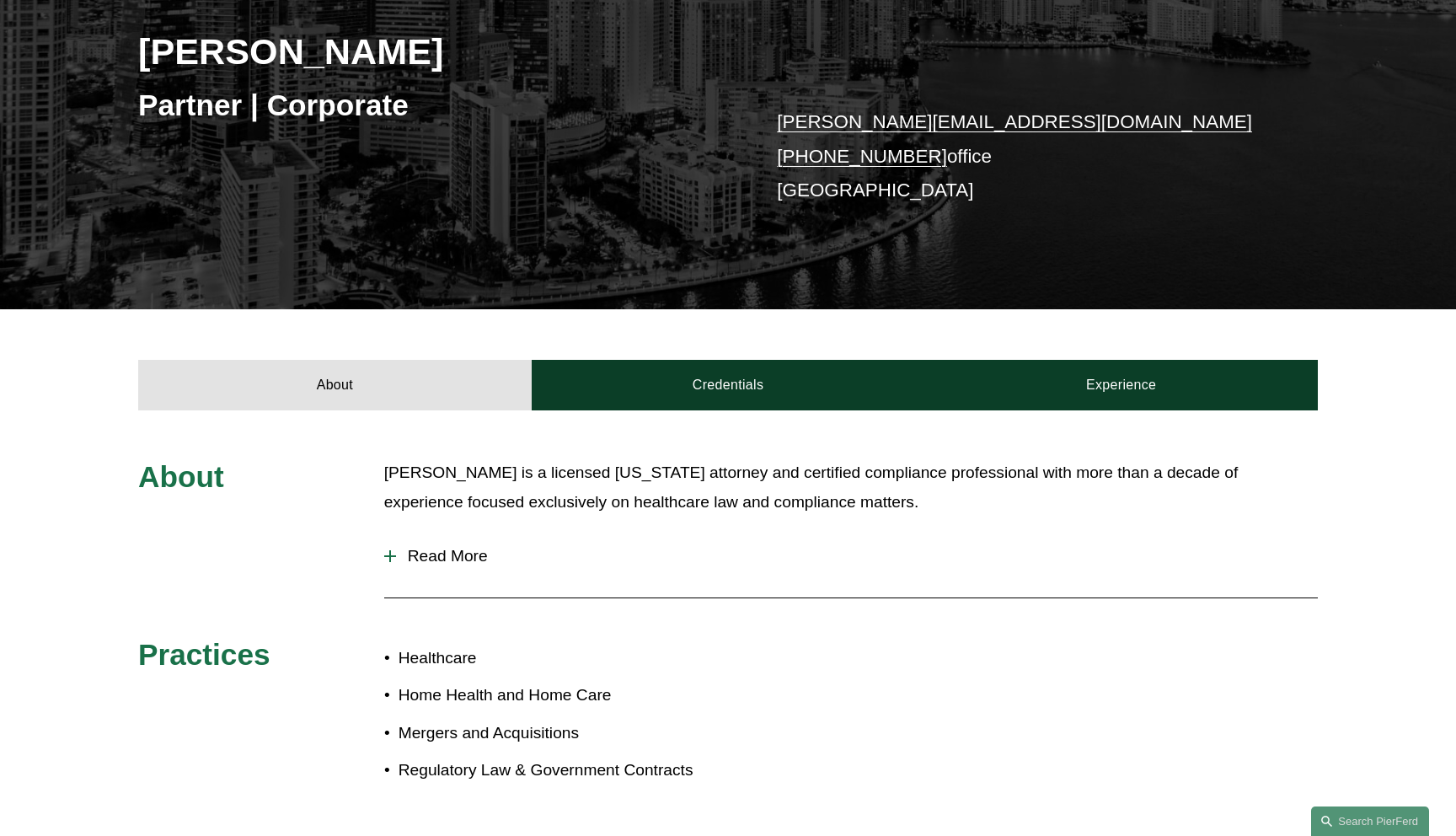
scroll to position [0, 0]
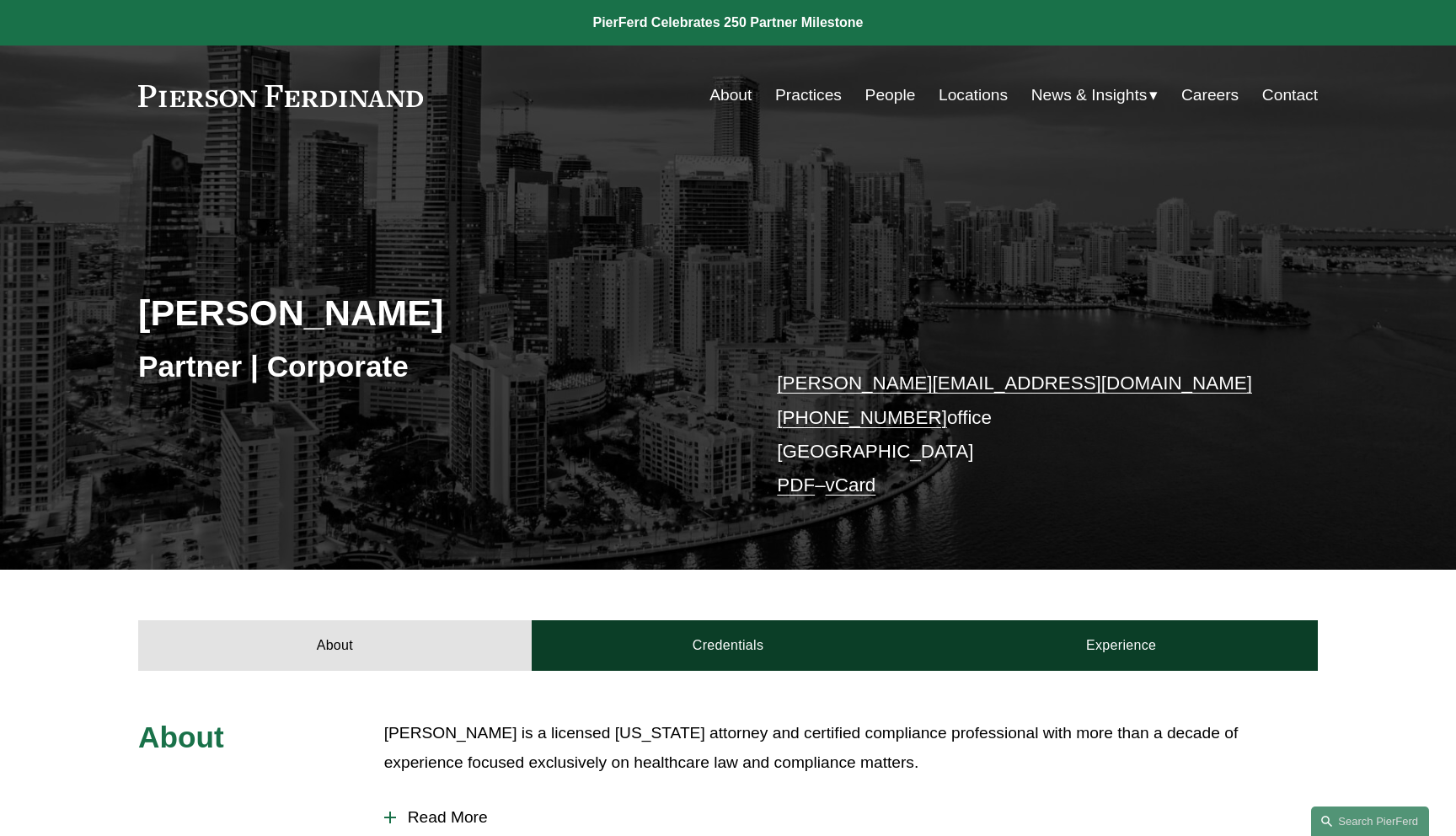
click at [866, 489] on link "vCard" at bounding box center [851, 485] width 51 height 21
click at [805, 490] on link "PDF" at bounding box center [796, 485] width 38 height 21
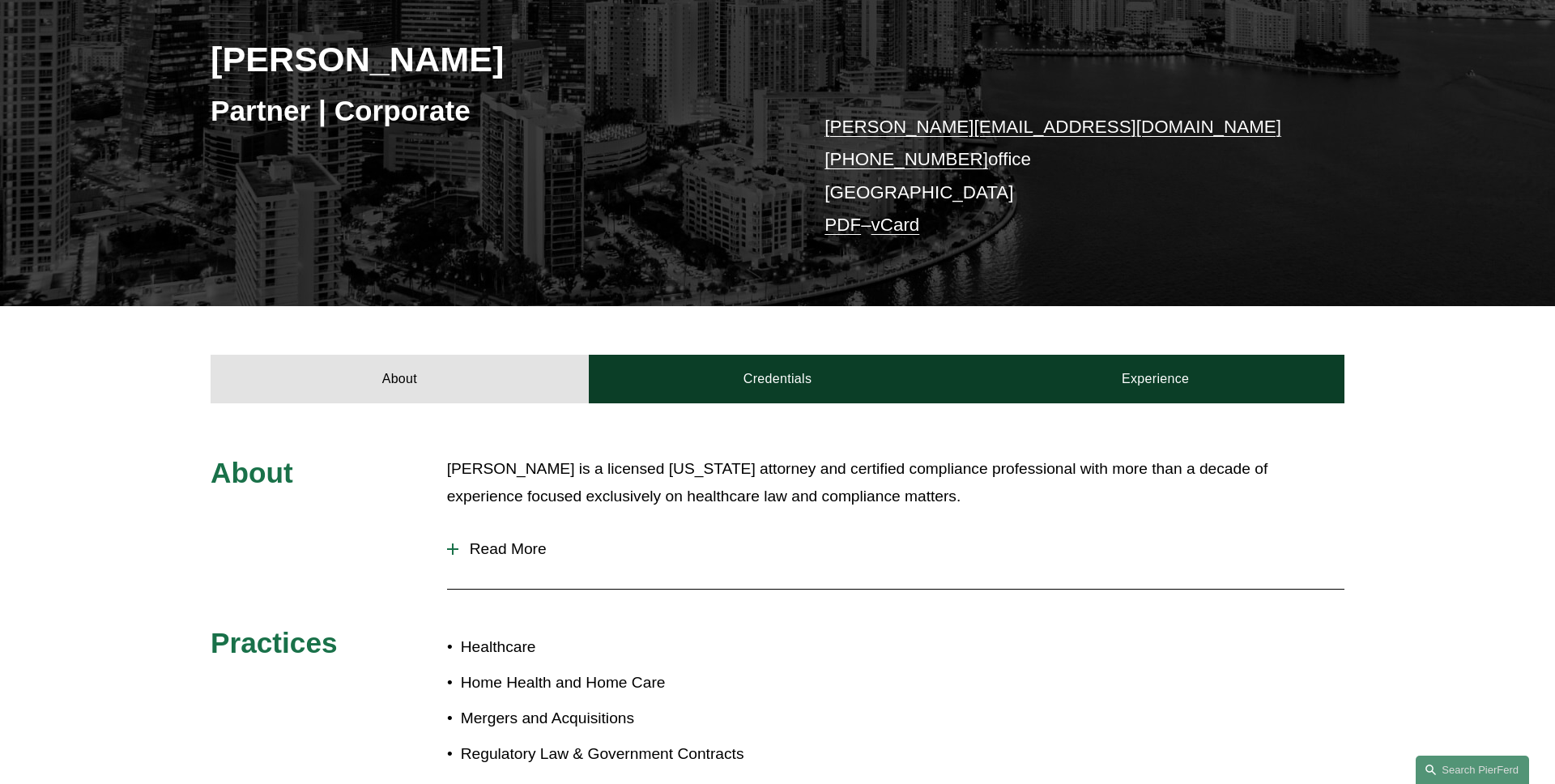
scroll to position [305, 0]
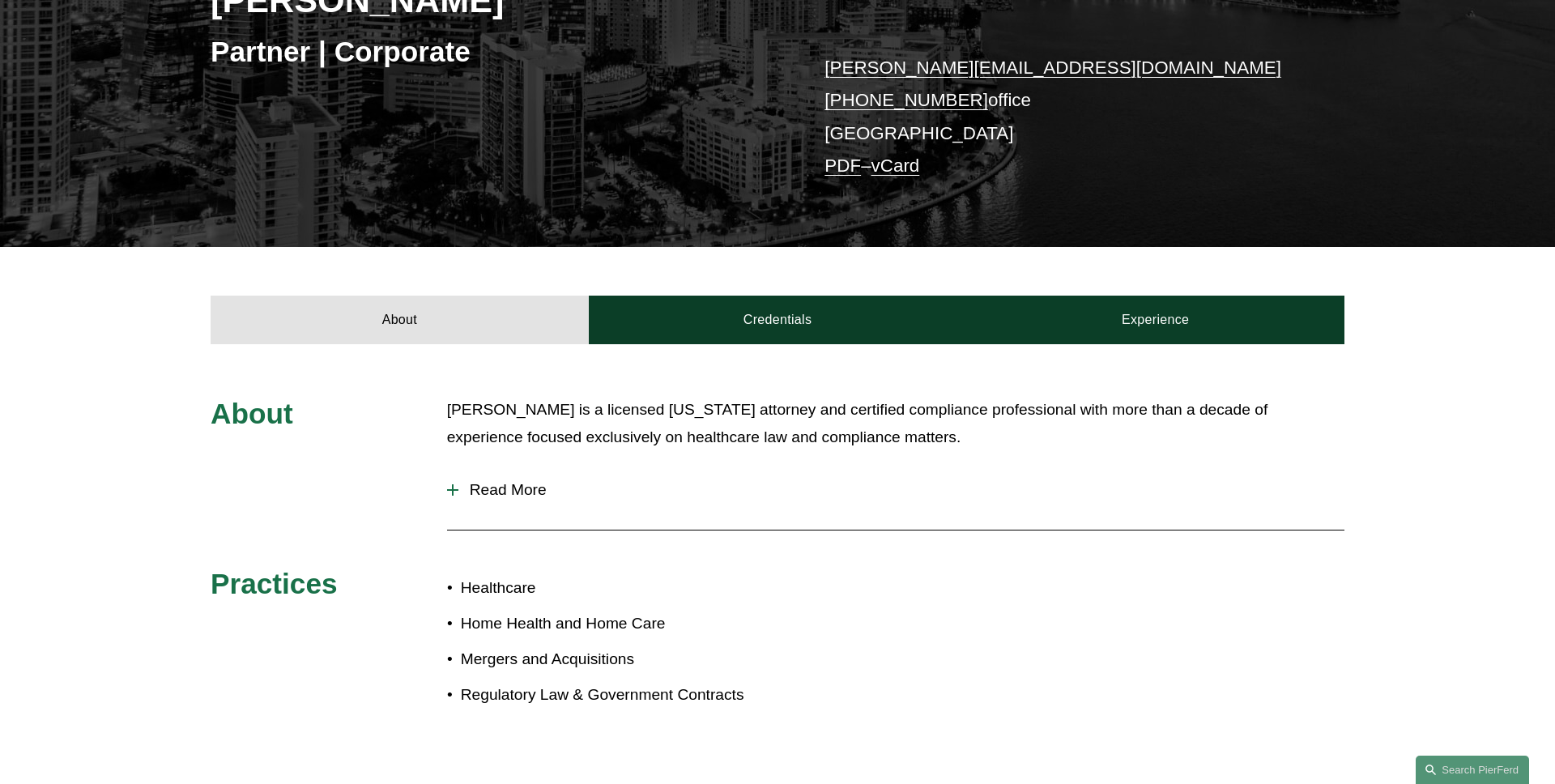
click at [532, 493] on span "Read More" at bounding box center [900, 490] width 885 height 18
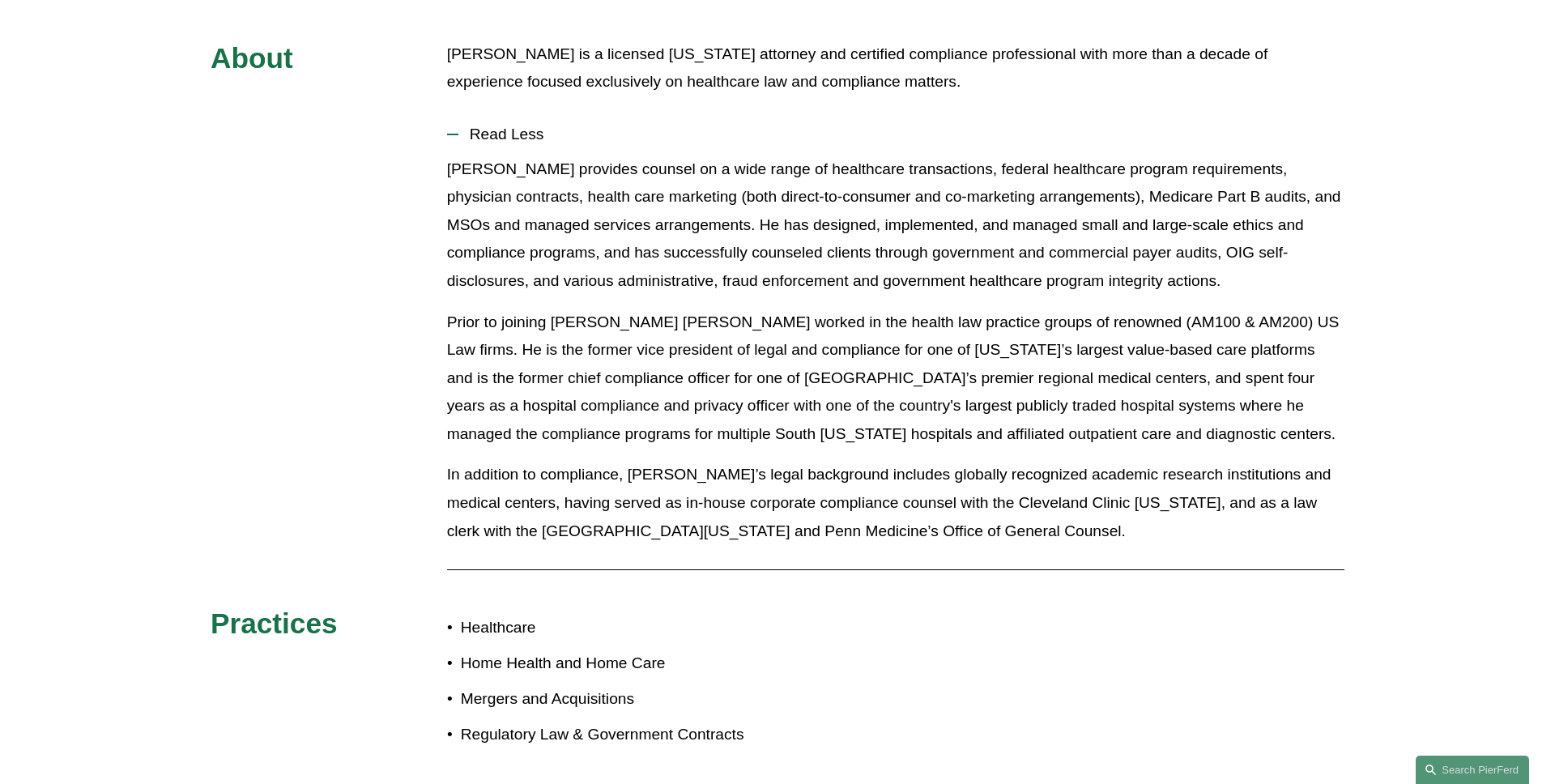
scroll to position [622, 0]
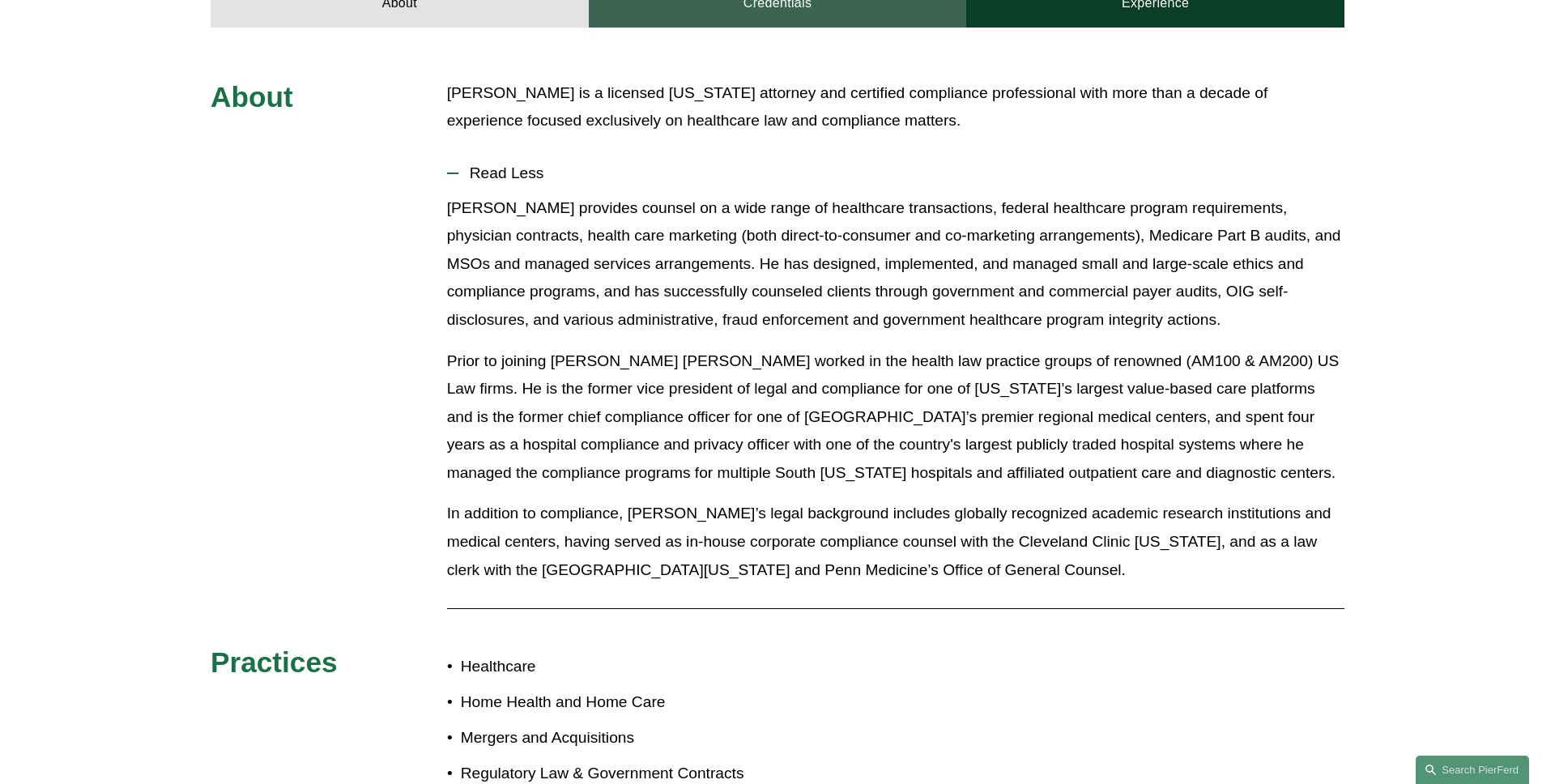
click at [752, 18] on link "Credentials" at bounding box center [778, 3] width 378 height 49
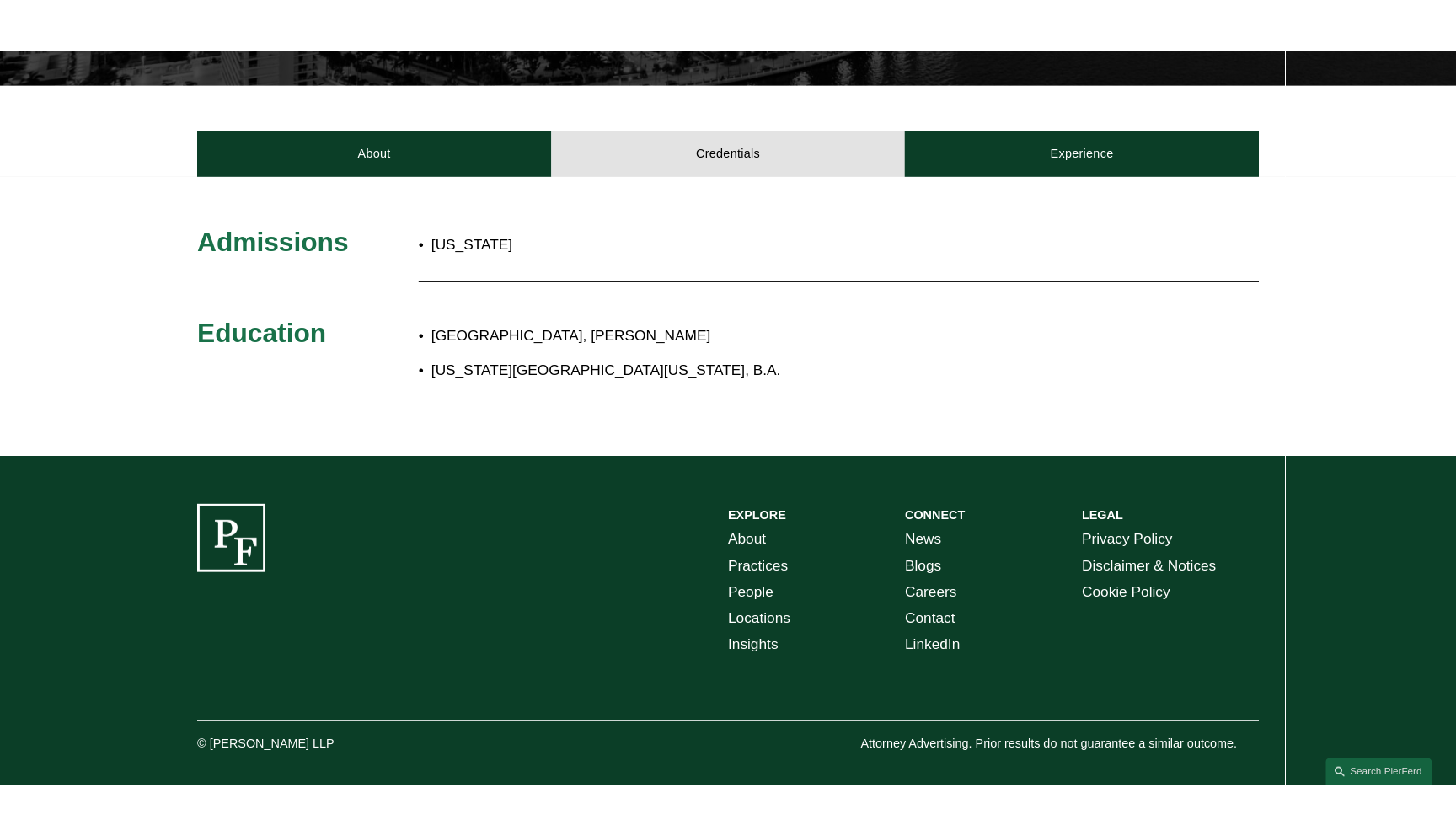
scroll to position [530, 0]
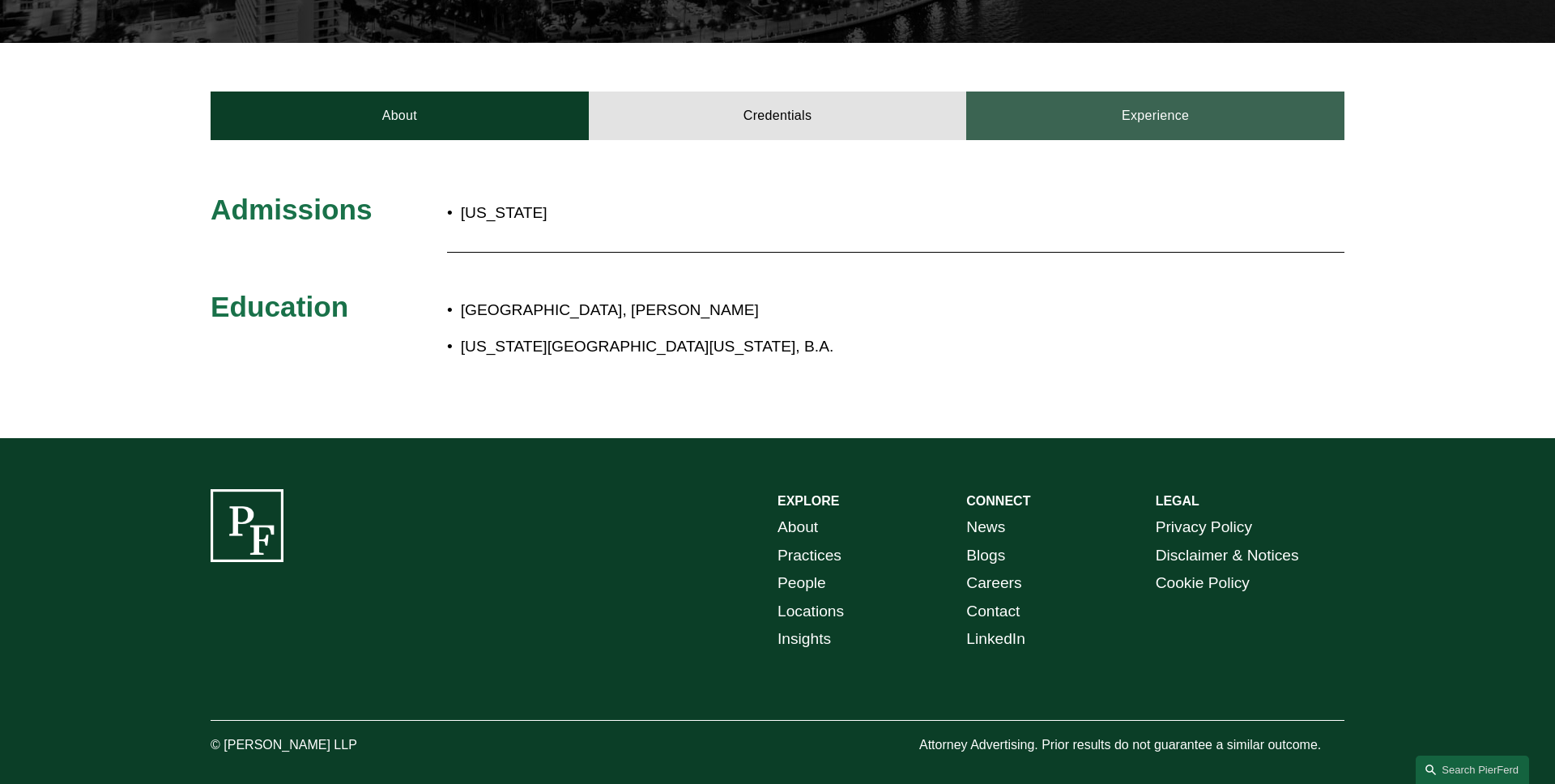
click at [1113, 115] on link "Experience" at bounding box center [1155, 115] width 378 height 49
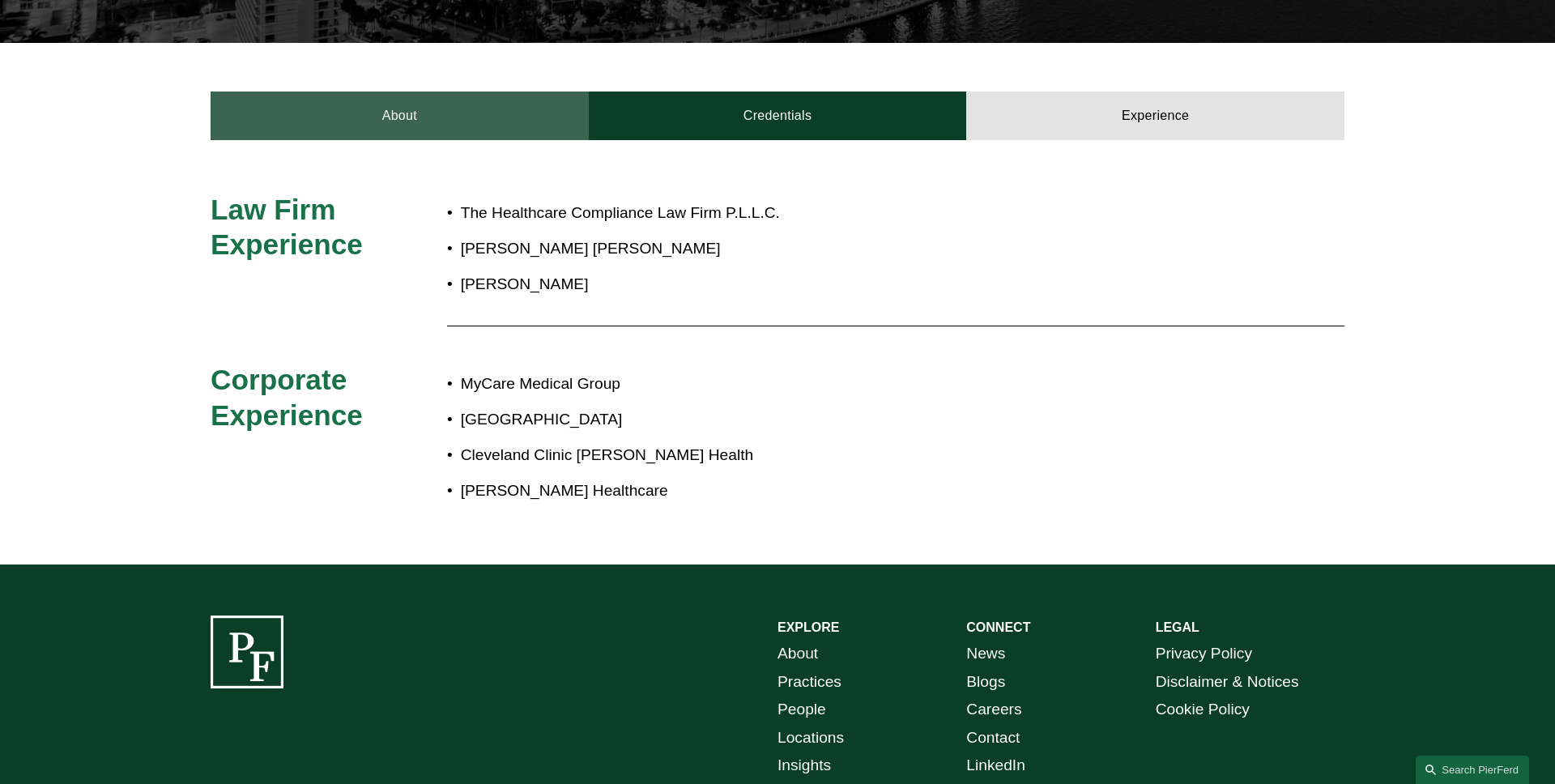
click at [327, 95] on link "About" at bounding box center [400, 115] width 378 height 49
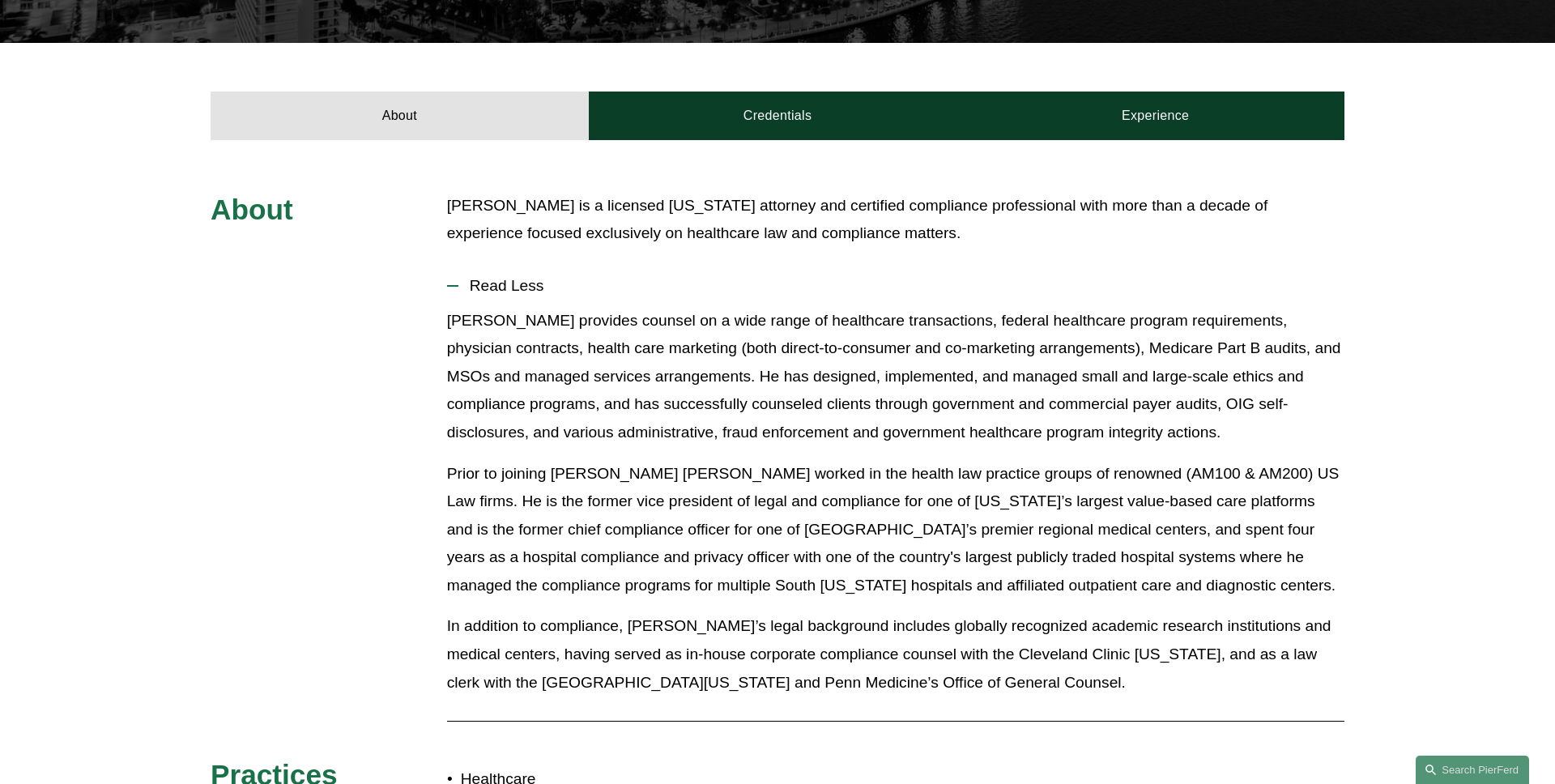
click at [534, 288] on span "Read Less" at bounding box center [900, 285] width 885 height 18
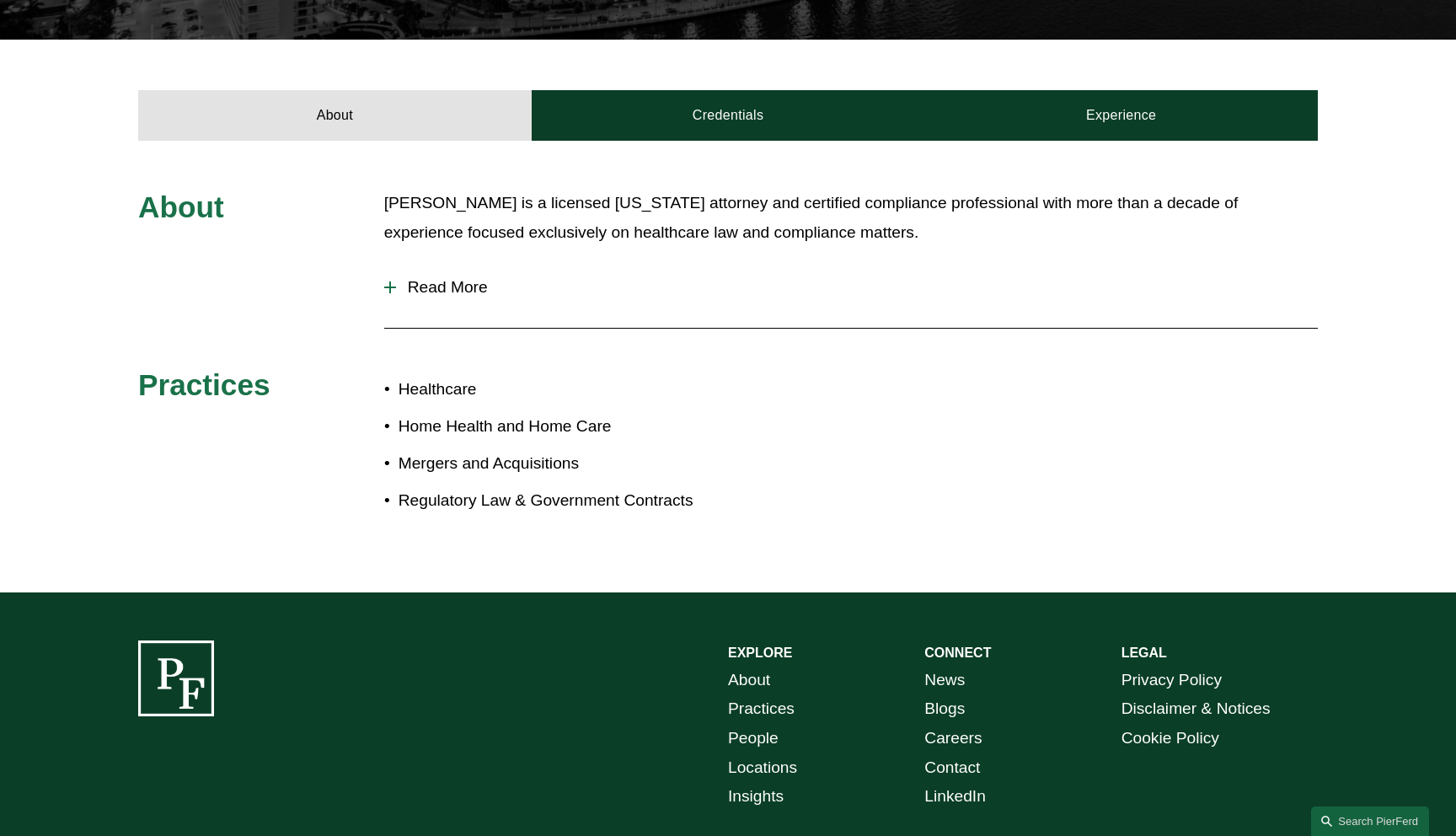
scroll to position [0, 0]
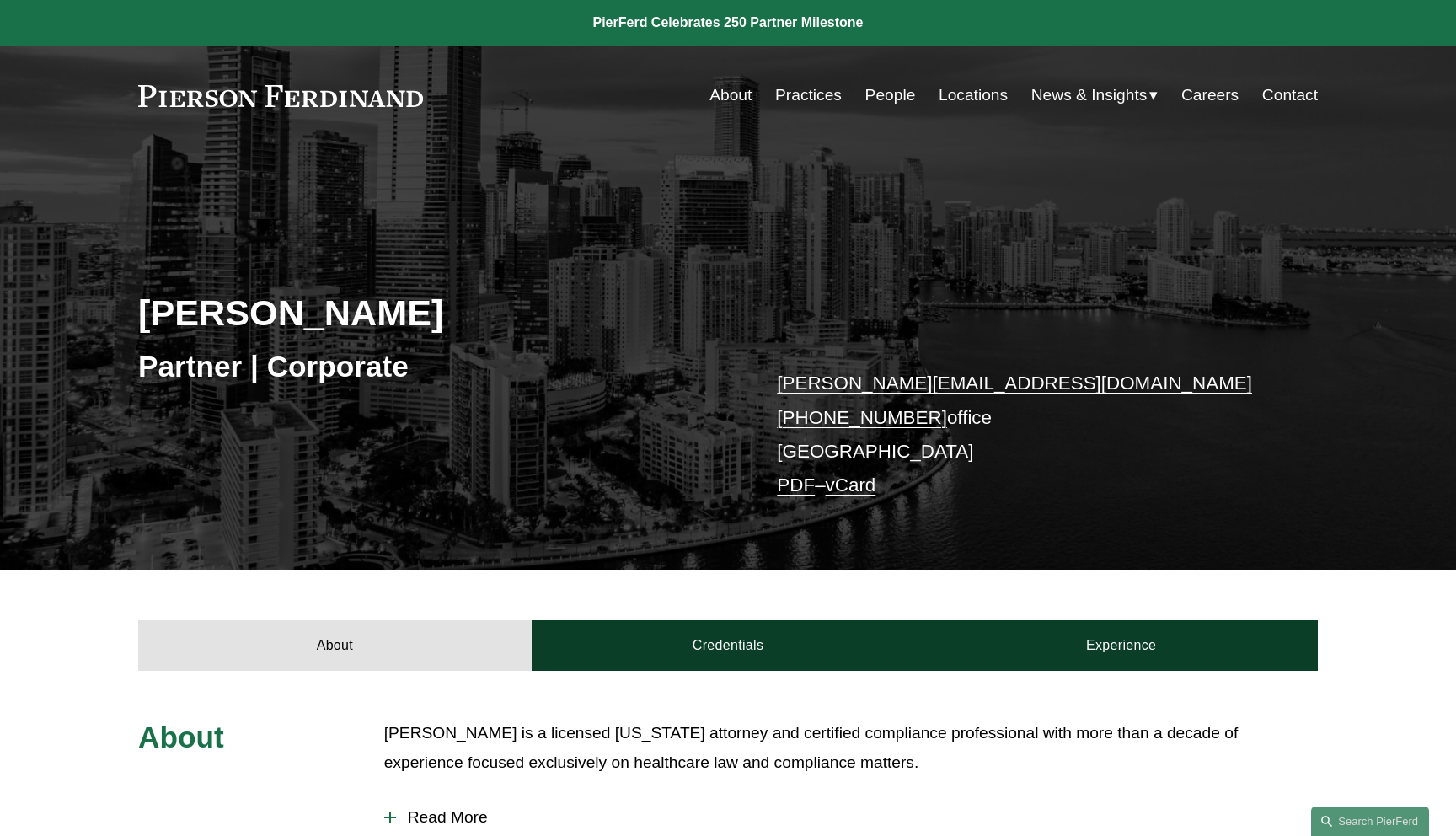
click at [901, 100] on link "People" at bounding box center [891, 95] width 51 height 32
click at [363, 309] on h2 "[PERSON_NAME]" at bounding box center [433, 312] width 590 height 44
drag, startPoint x: 406, startPoint y: 311, endPoint x: 6, endPoint y: 310, distance: 400.0
click at [16, 311] on div "William Gruitza Partner | Corporate william.gruitza@pierferd.com +1.772.882.633…" at bounding box center [728, 379] width 1456 height 380
copy h2 "[PERSON_NAME]"
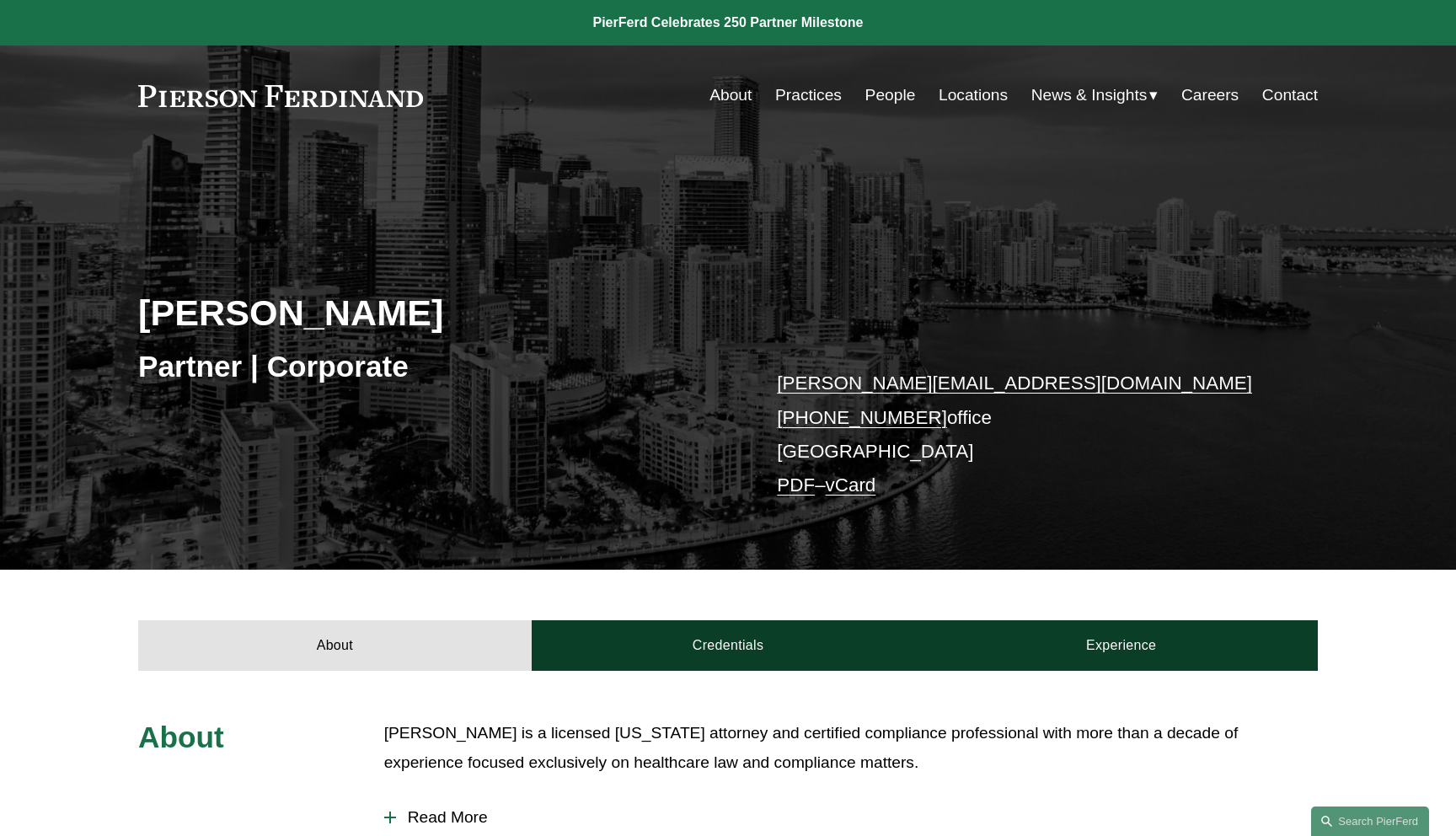
click at [133, 305] on div "William Gruitza Partner | Corporate william.gruitza@pierferd.com +1.772.882.633…" at bounding box center [728, 379] width 1456 height 380
drag, startPoint x: 194, startPoint y: 368, endPoint x: 69, endPoint y: 368, distance: 125.0
click at [72, 368] on div "William Gruitza Partner | Corporate william.gruitza@pierferd.com +1.772.882.633…" at bounding box center [728, 379] width 1456 height 380
copy h3 "Partner | Corporate"
click at [69, 368] on div "William Gruitza Partner | Corporate william.gruitza@pierferd.com +1.772.882.633…" at bounding box center [728, 379] width 1456 height 380
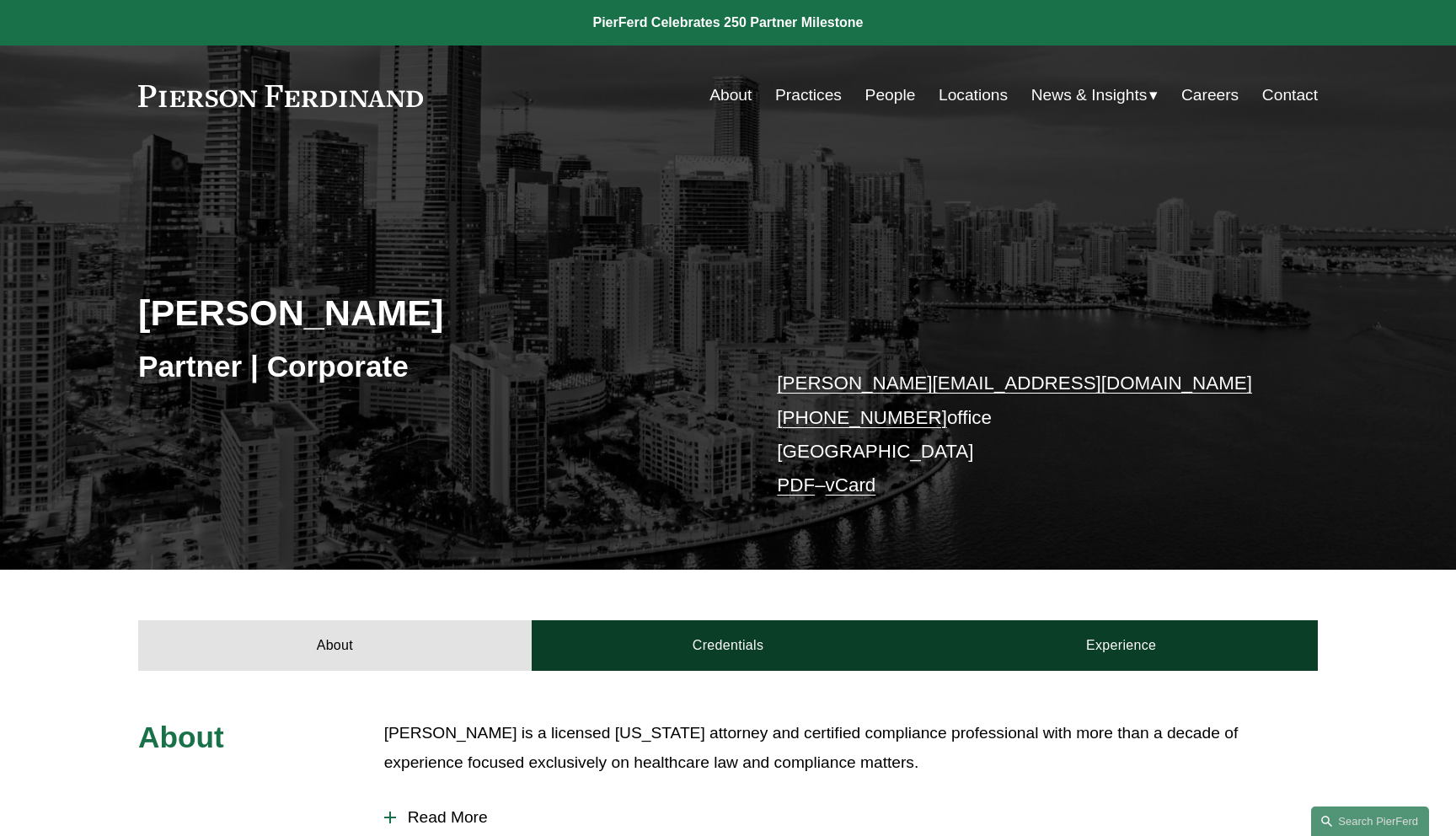
click at [807, 454] on p "william.gruitza@pierferd.com +1.772.882.6330 office Miami PDF – vCard" at bounding box center [1023, 434] width 491 height 135
copy p "[GEOGRAPHIC_DATA]"
click at [1051, 454] on p "william.gruitza@pierferd.com +1.772.882.6330 office Miami PDF – vCard" at bounding box center [1023, 434] width 491 height 135
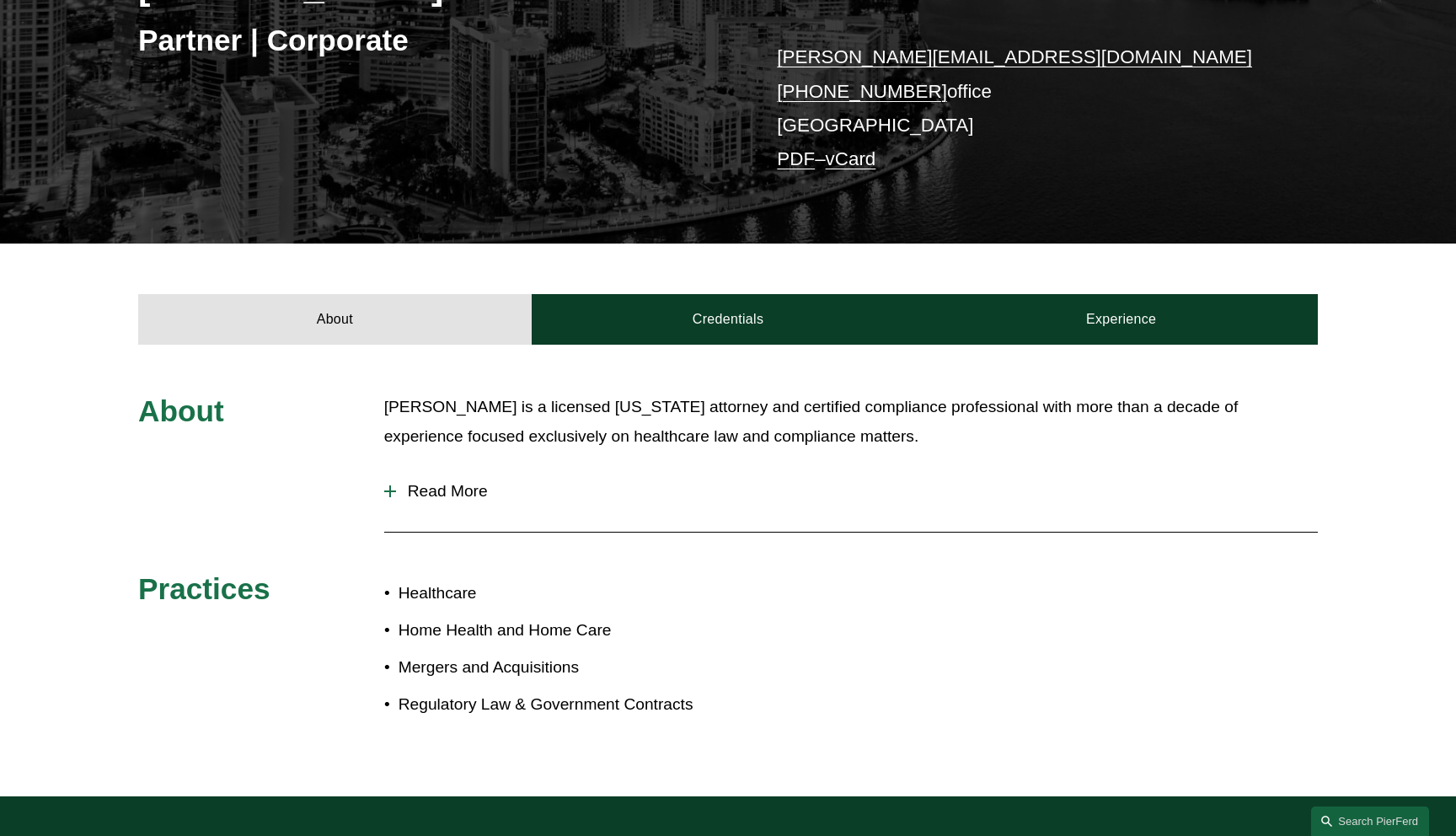
scroll to position [376, 0]
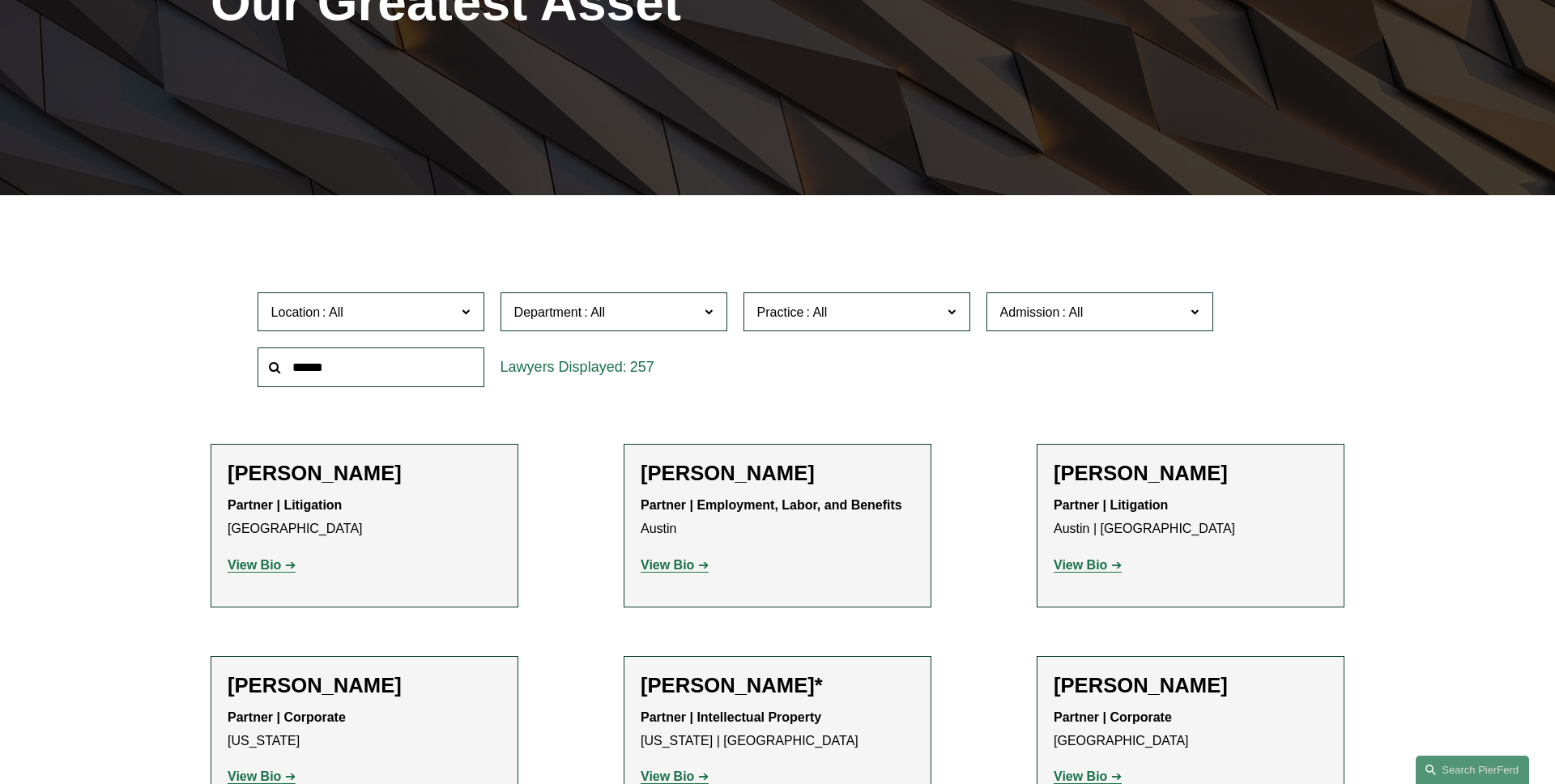
scroll to position [316, 0]
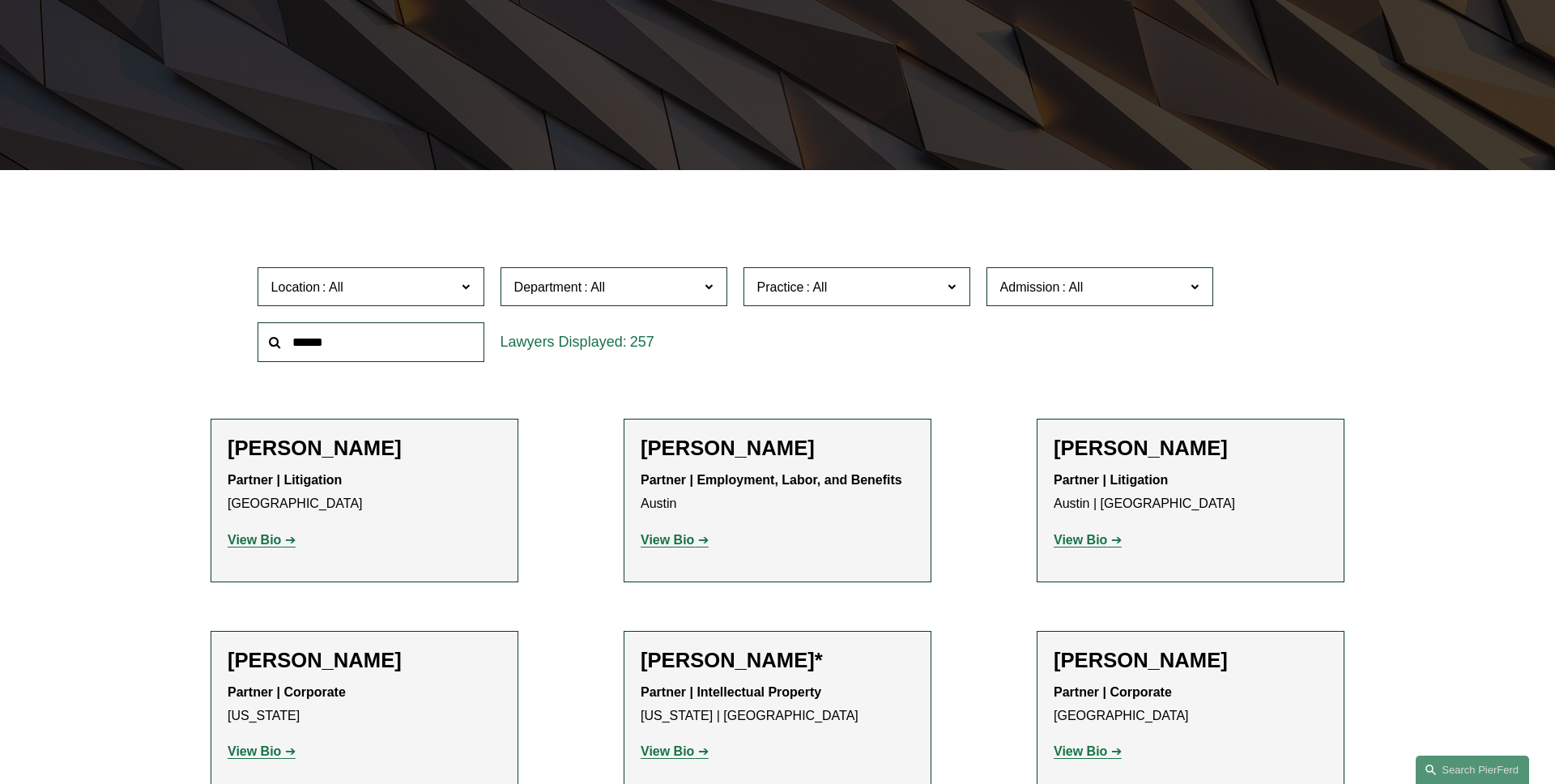
click at [456, 288] on label "Location" at bounding box center [370, 287] width 226 height 40
click at [0, 0] on link "[GEOGRAPHIC_DATA]" at bounding box center [0, 0] width 0 height 0
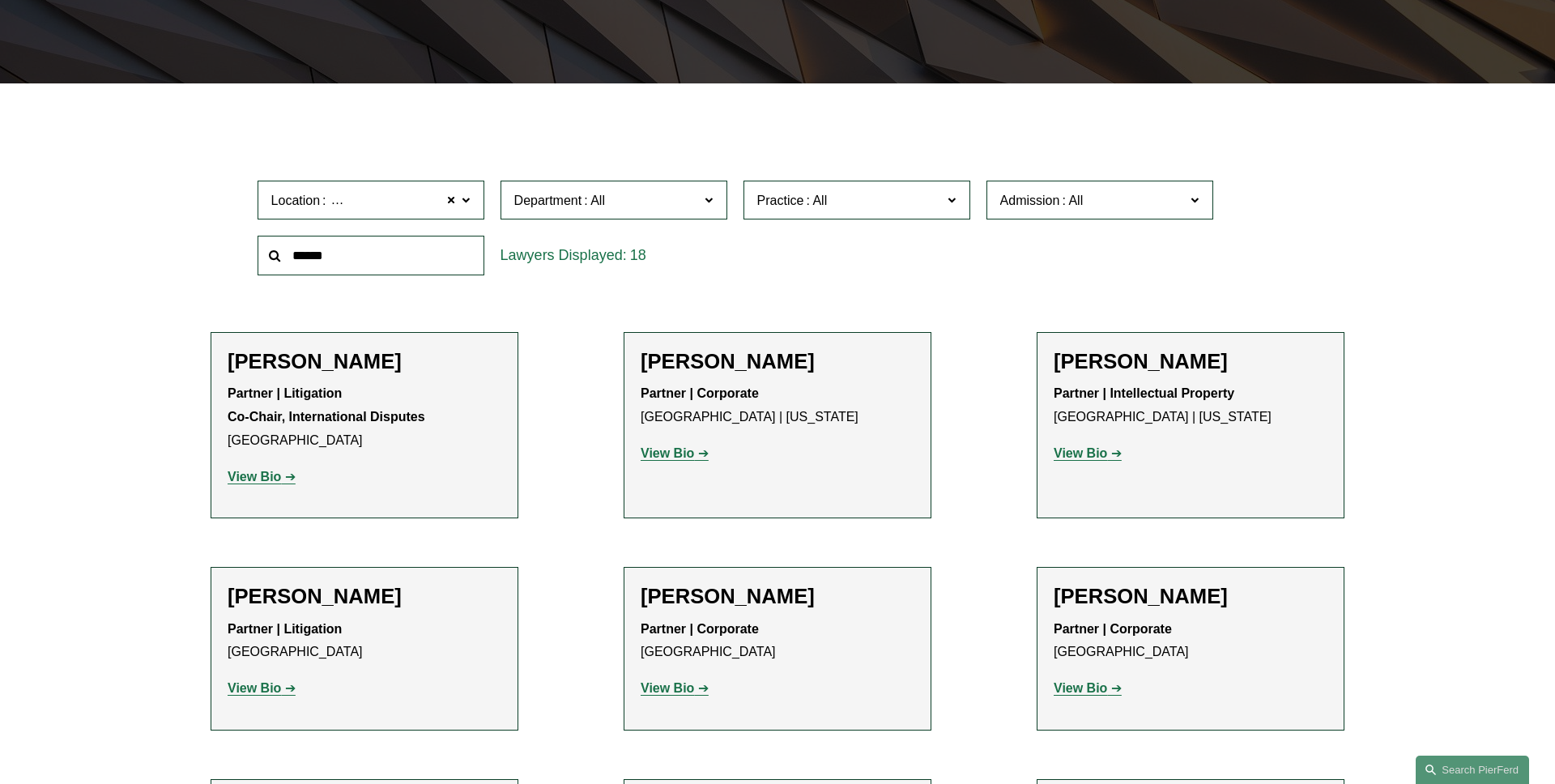
scroll to position [376, 0]
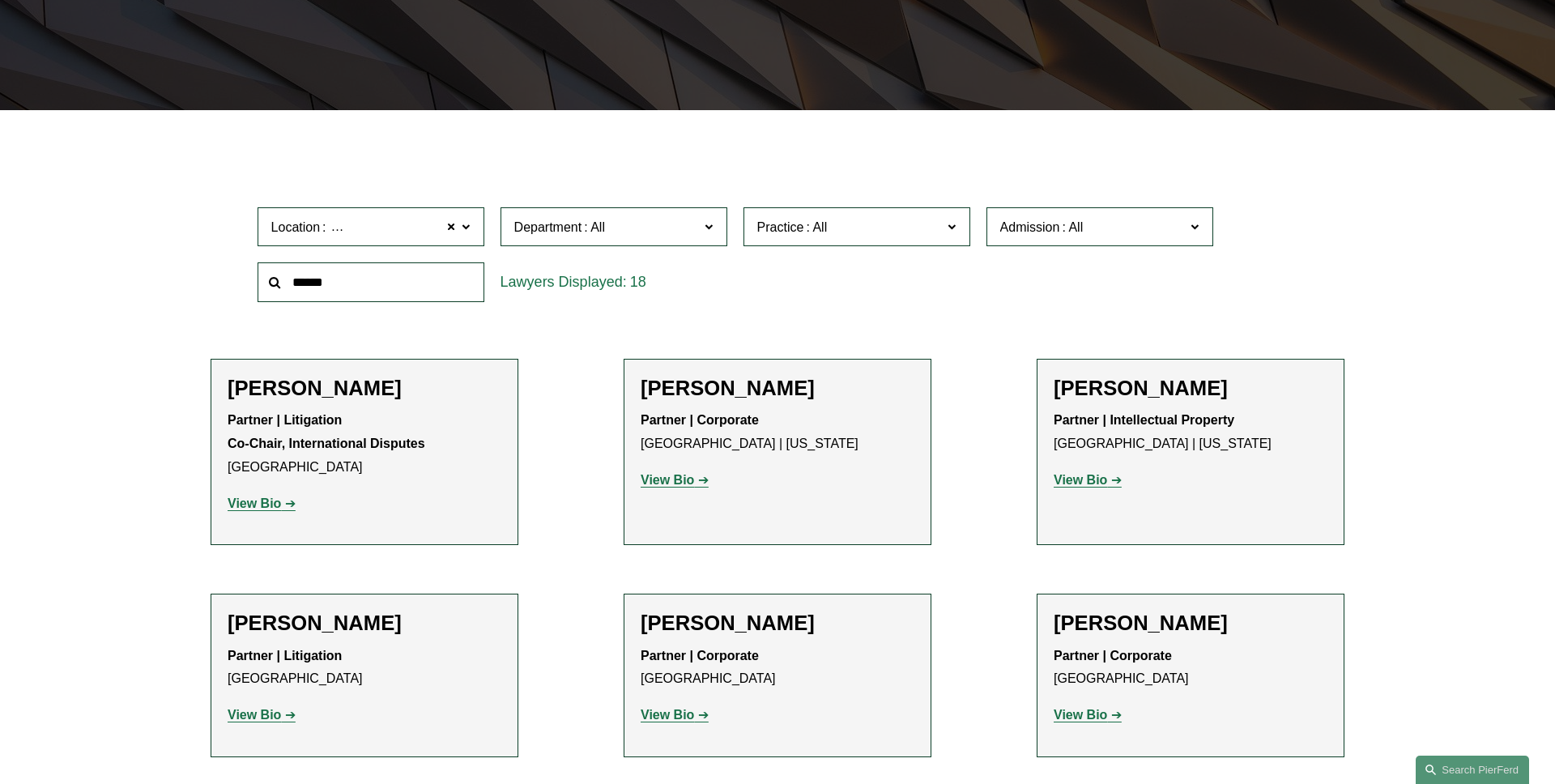
click at [678, 219] on span "Department" at bounding box center [607, 226] width 186 height 22
click at [0, 0] on link "Corporate" at bounding box center [0, 0] width 0 height 0
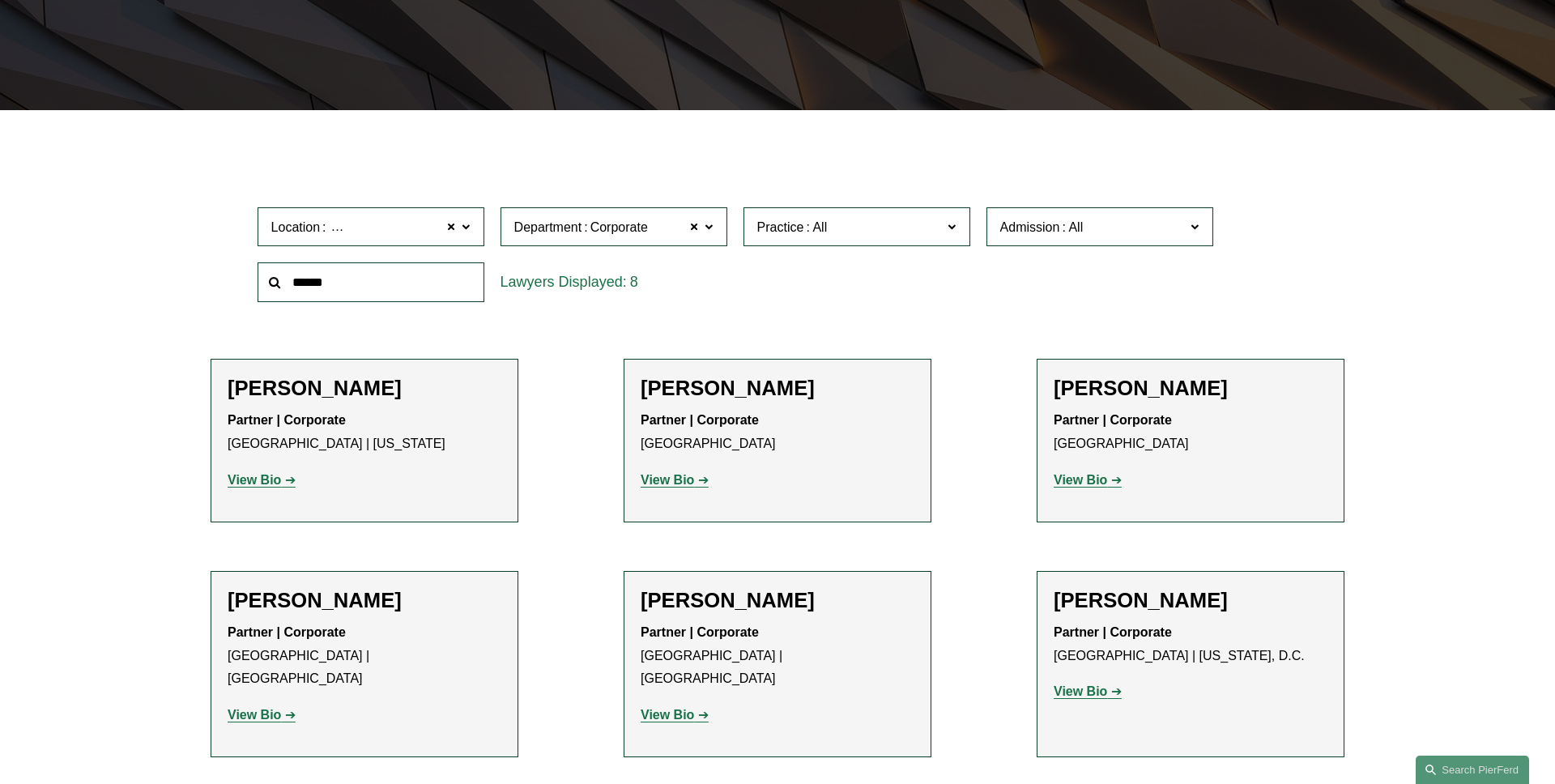
click at [1146, 224] on span "Admission" at bounding box center [1093, 226] width 186 height 22
click at [0, 0] on link "[US_STATE]" at bounding box center [0, 0] width 0 height 0
click at [924, 221] on span "Practice" at bounding box center [850, 226] width 186 height 22
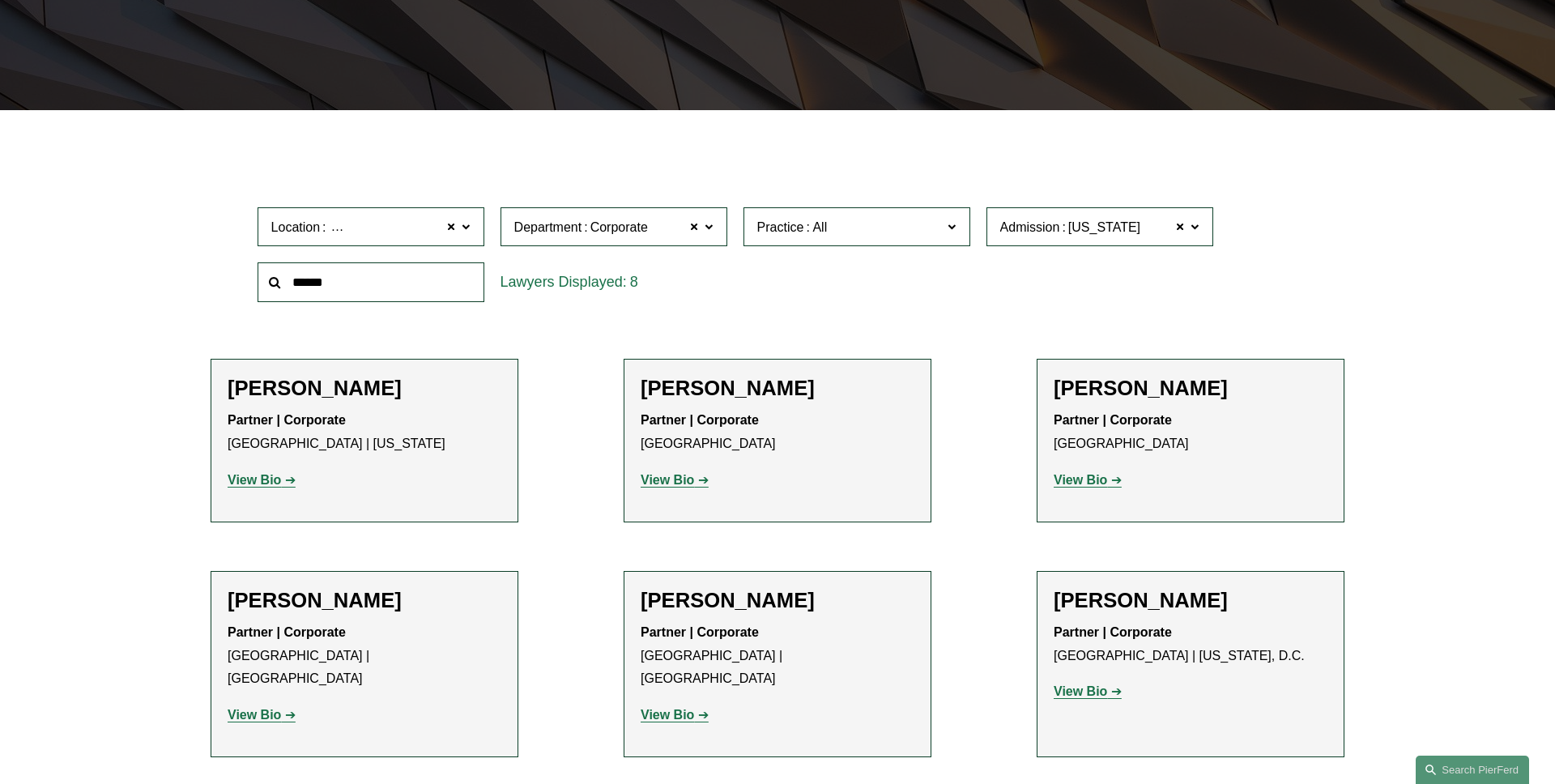
click at [0, 0] on link "Healthcare" at bounding box center [0, 0] width 0 height 0
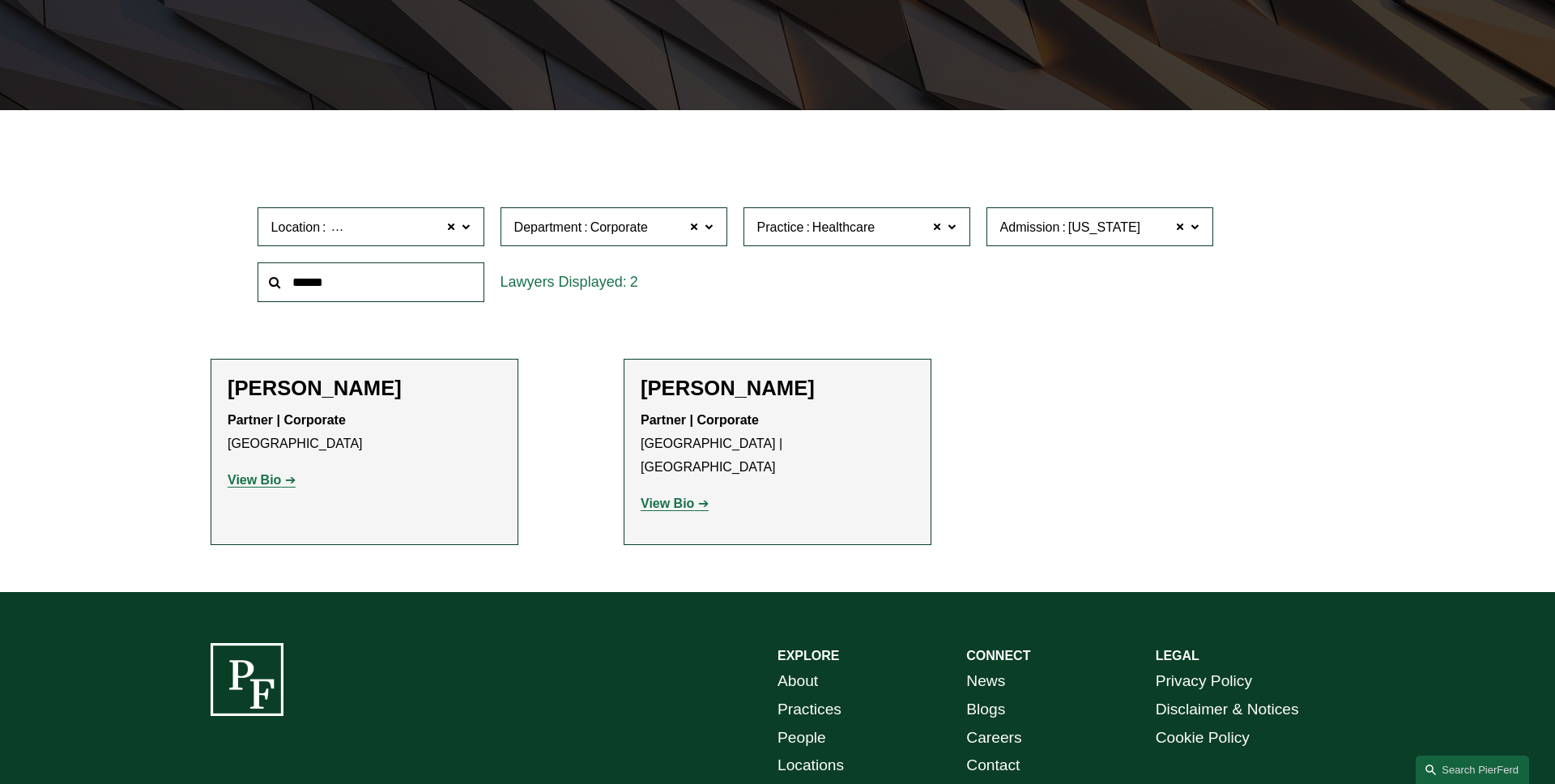
click at [957, 236] on label "Practice Healthcare" at bounding box center [856, 227] width 226 height 40
click at [0, 0] on link "Home Health and Home Care" at bounding box center [0, 0] width 0 height 0
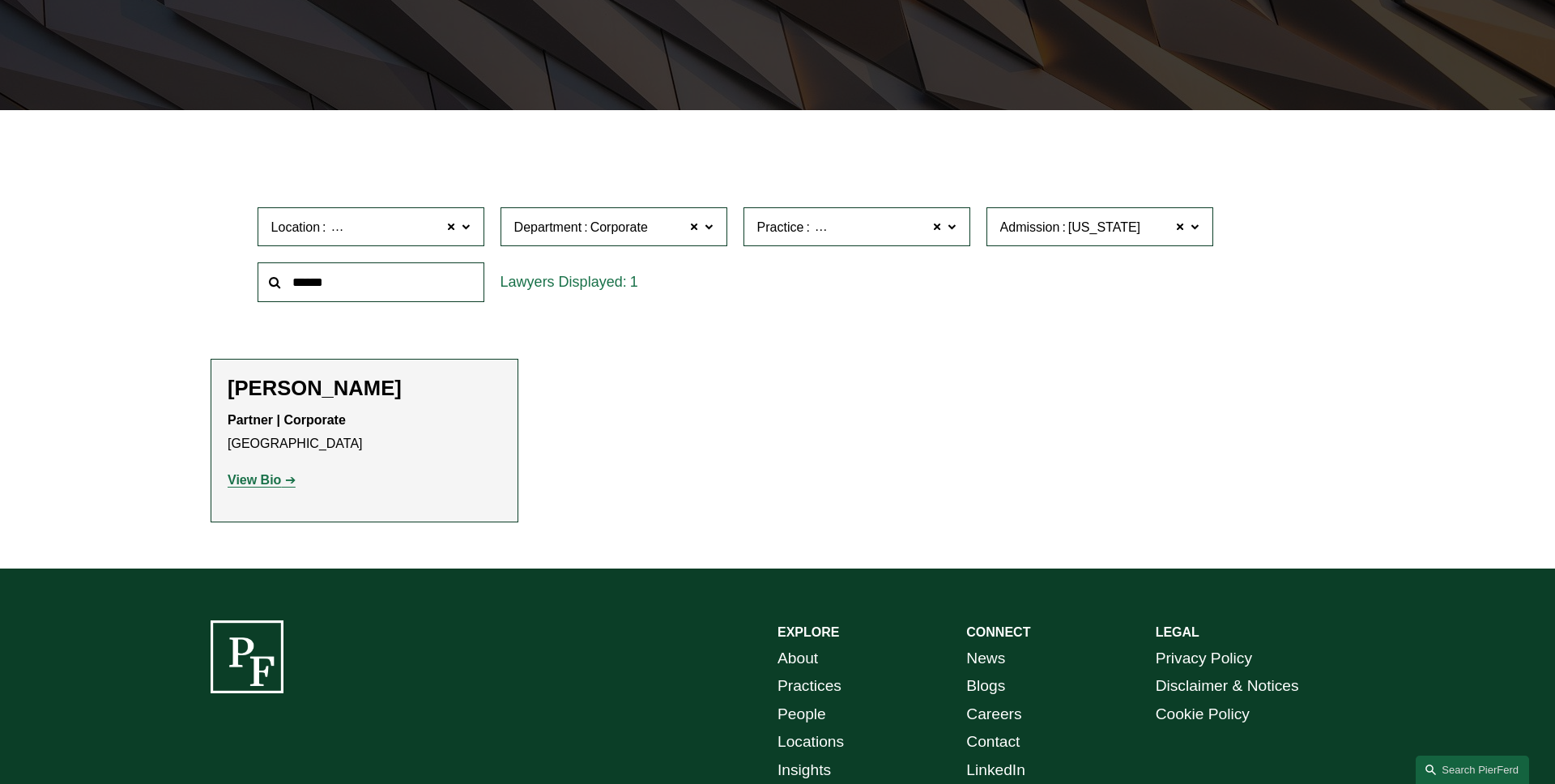
click at [957, 234] on label "Practice Home Health and Home Care" at bounding box center [856, 227] width 226 height 40
click at [0, 0] on link "Mergers and Acquisitions" at bounding box center [0, 0] width 0 height 0
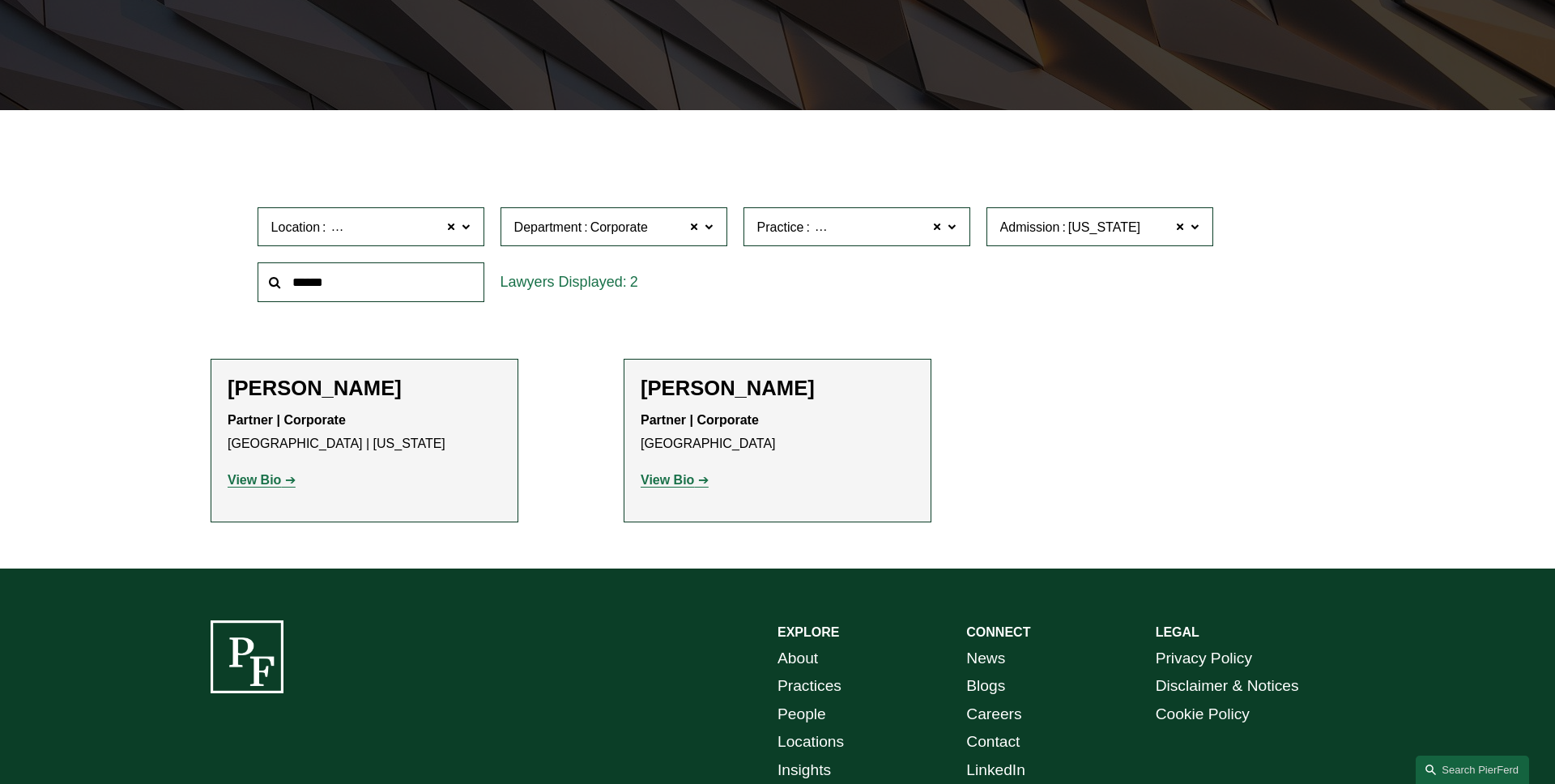
click at [956, 238] on label "Practice Mergers and Acquisitions" at bounding box center [856, 227] width 226 height 40
click at [0, 0] on link "Regulatory Law & Government Contracts" at bounding box center [0, 0] width 0 height 0
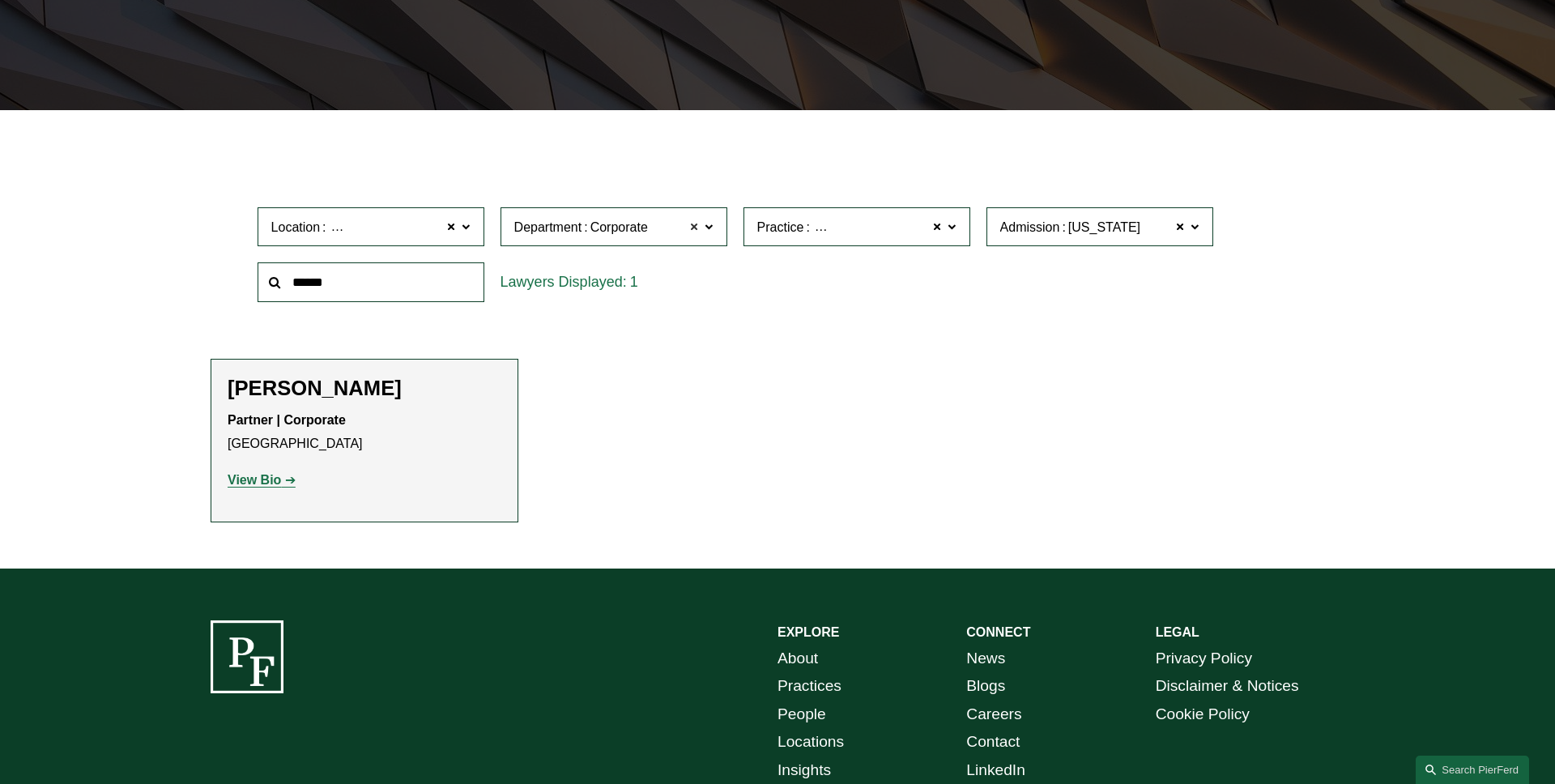
click at [691, 231] on span at bounding box center [694, 226] width 10 height 21
click at [1183, 227] on span at bounding box center [1180, 226] width 10 height 21
click at [448, 232] on span at bounding box center [451, 226] width 10 height 21
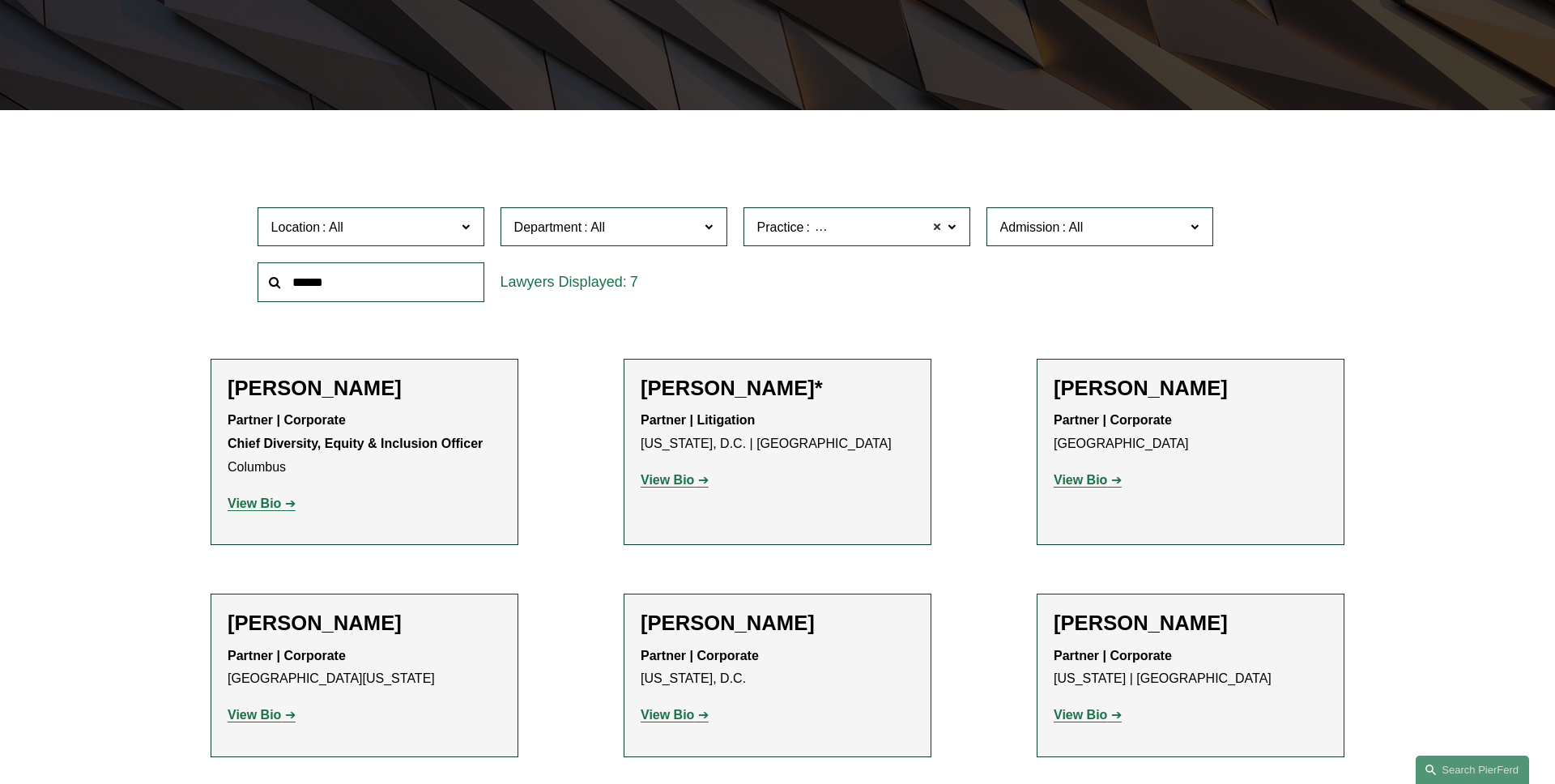
click at [938, 225] on span at bounding box center [938, 226] width 10 height 21
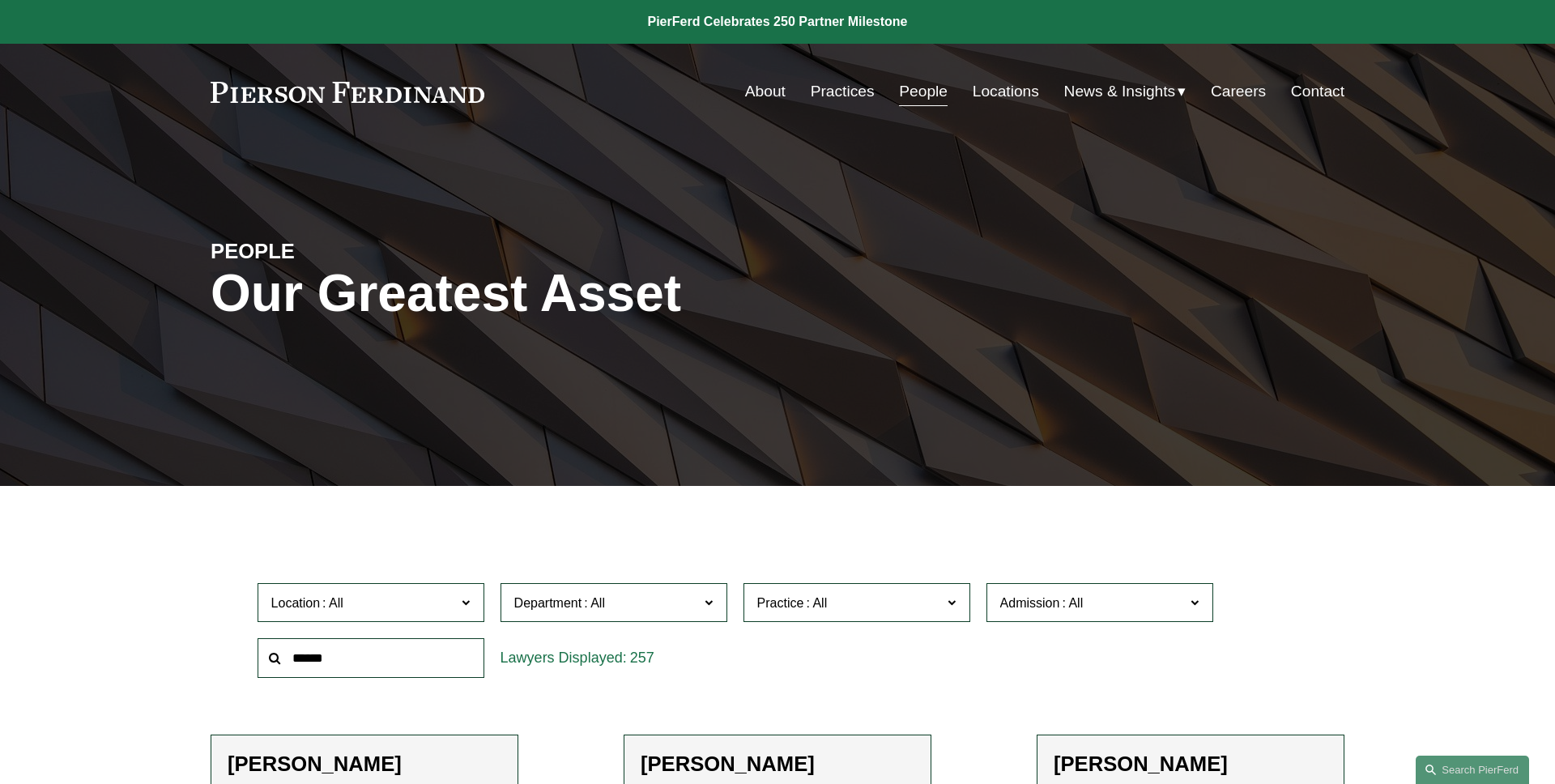
click at [120, 333] on div "PEOPLE Our Greatest Asset" at bounding box center [777, 312] width 1555 height 244
